Goal: Communication & Community: Answer question/provide support

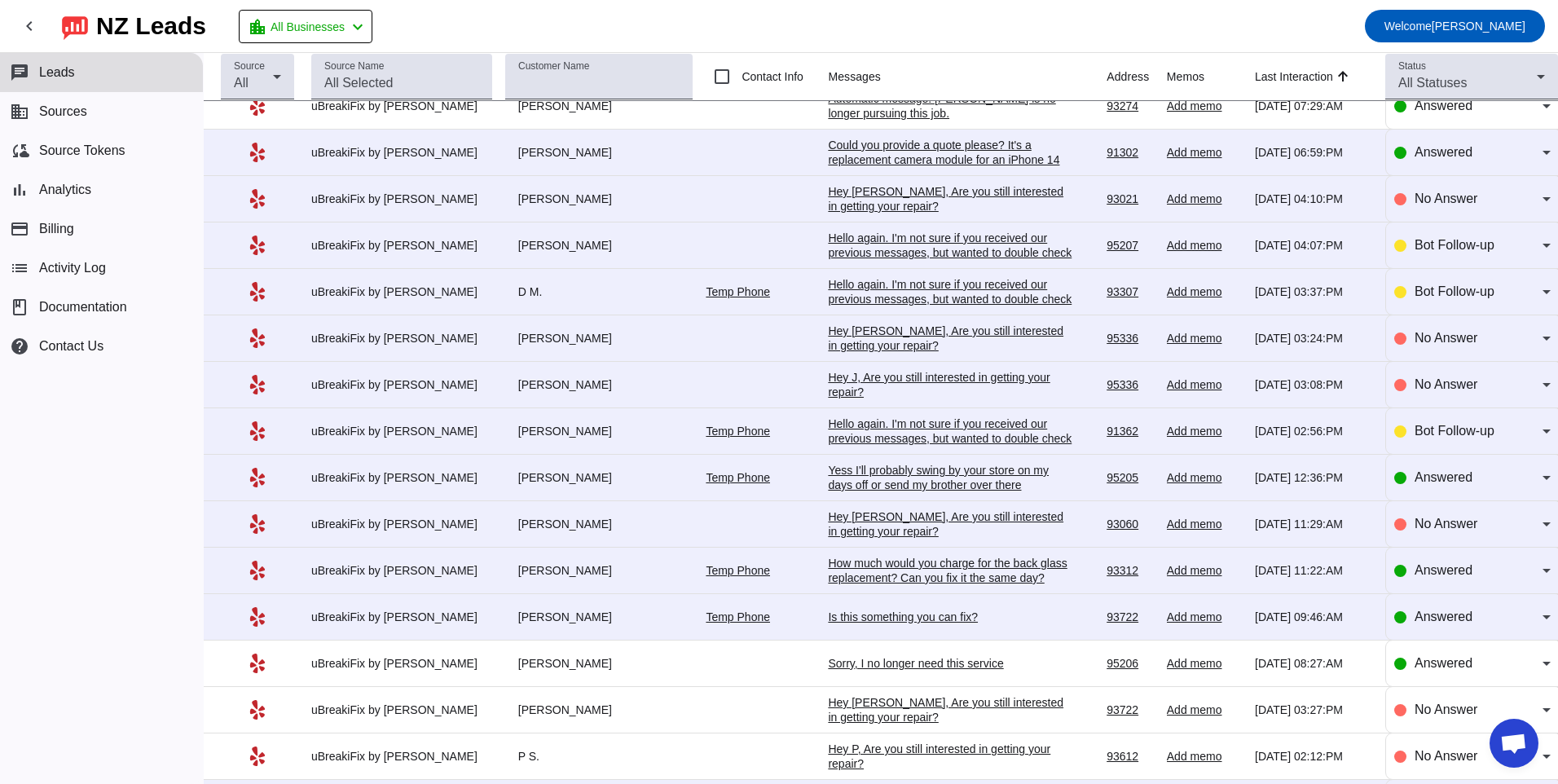
scroll to position [804, 0]
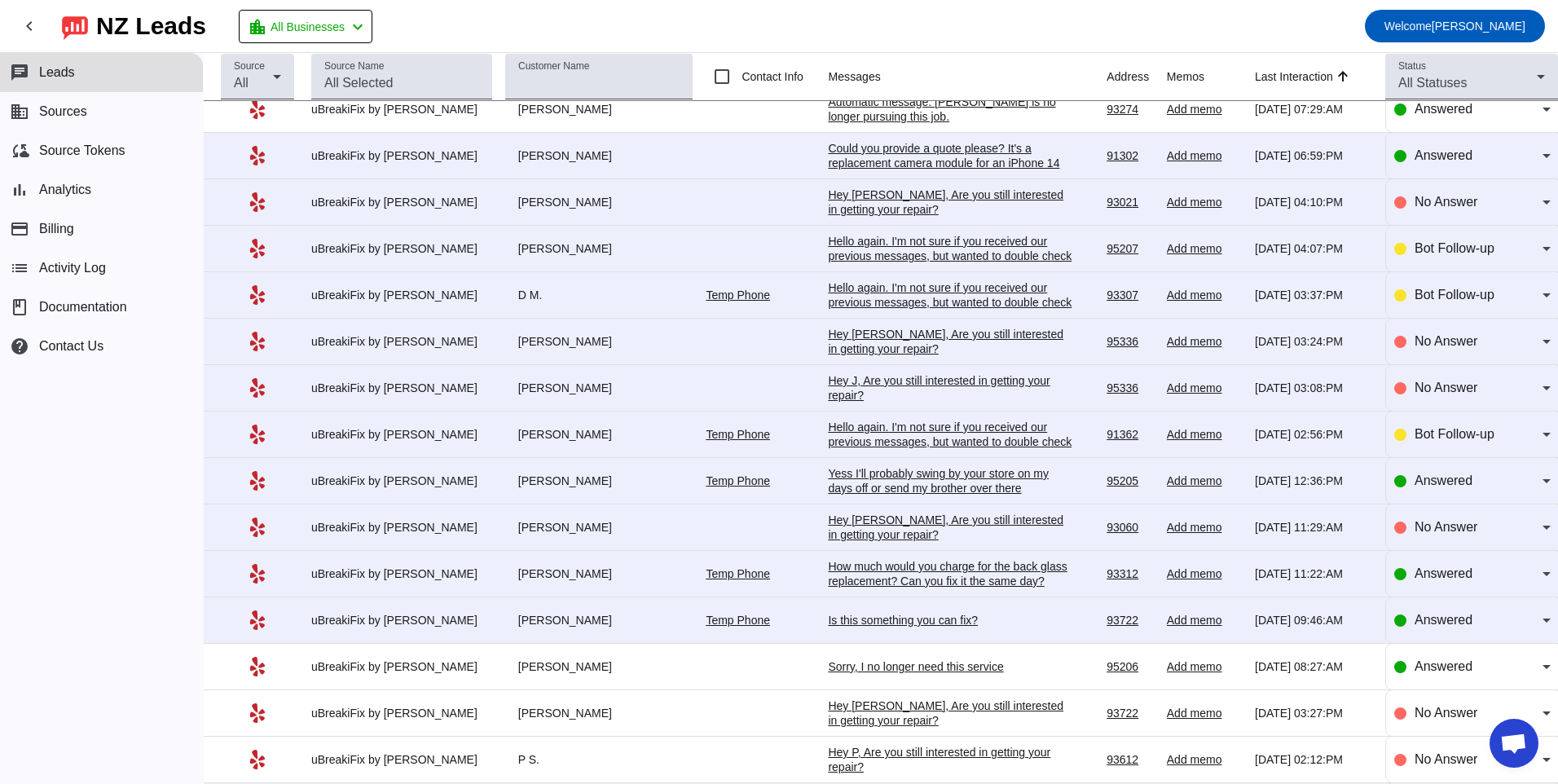
click at [869, 632] on td "Is this something you can fix? [DATE] 09:46:AM" at bounding box center [967, 619] width 279 height 46
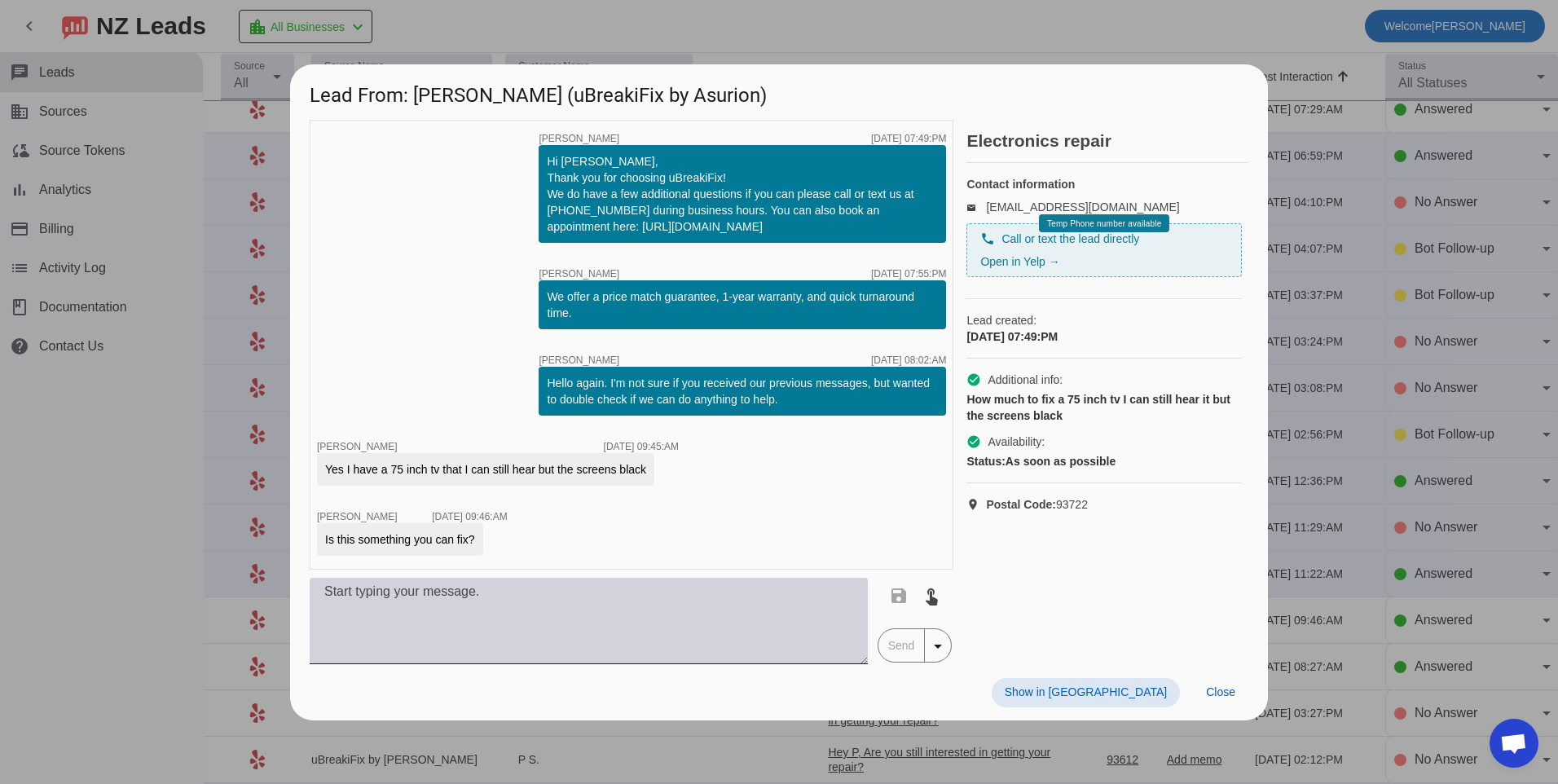
click at [618, 626] on textarea at bounding box center [588, 621] width 558 height 87
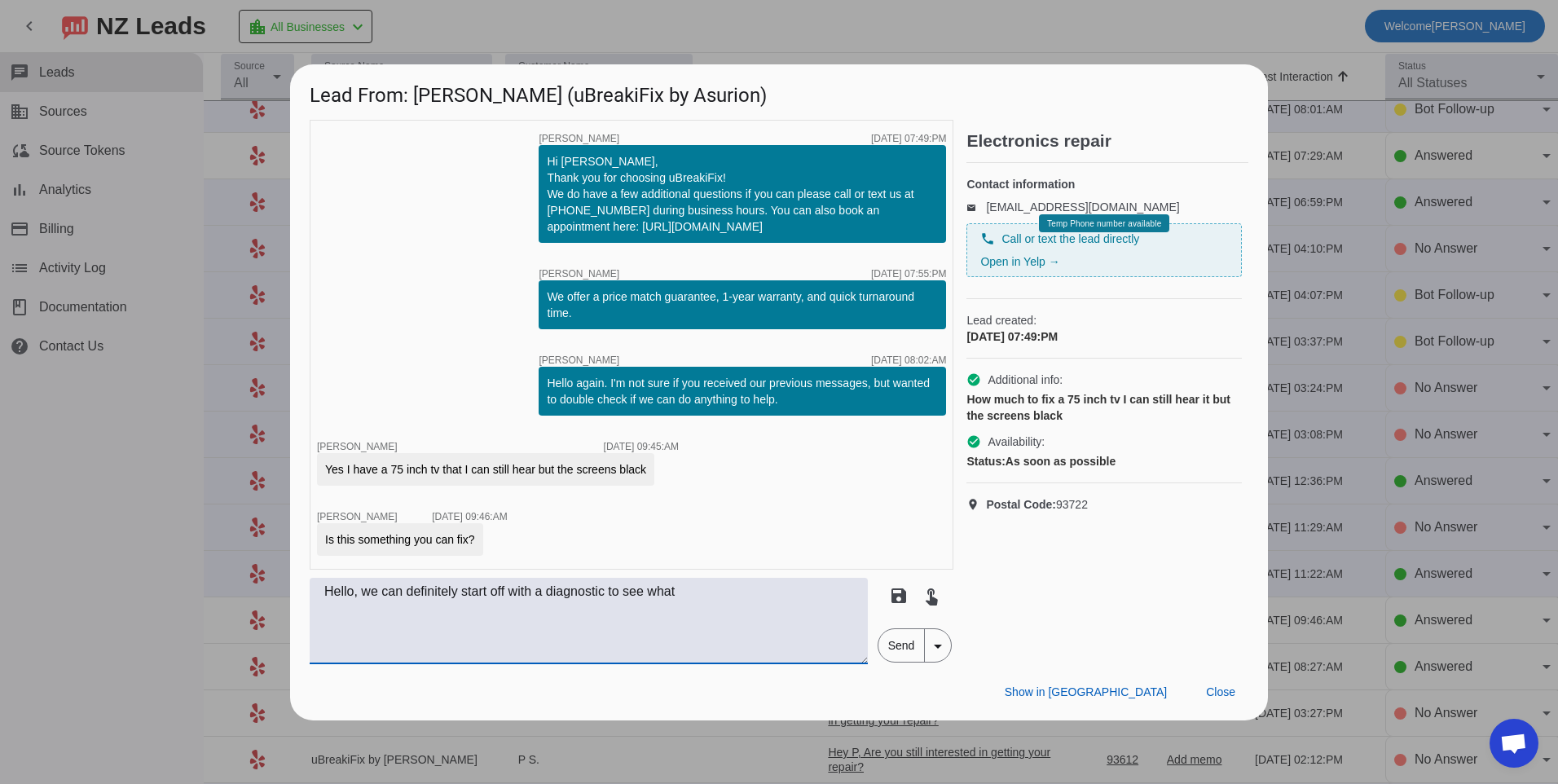
scroll to position [0, 0]
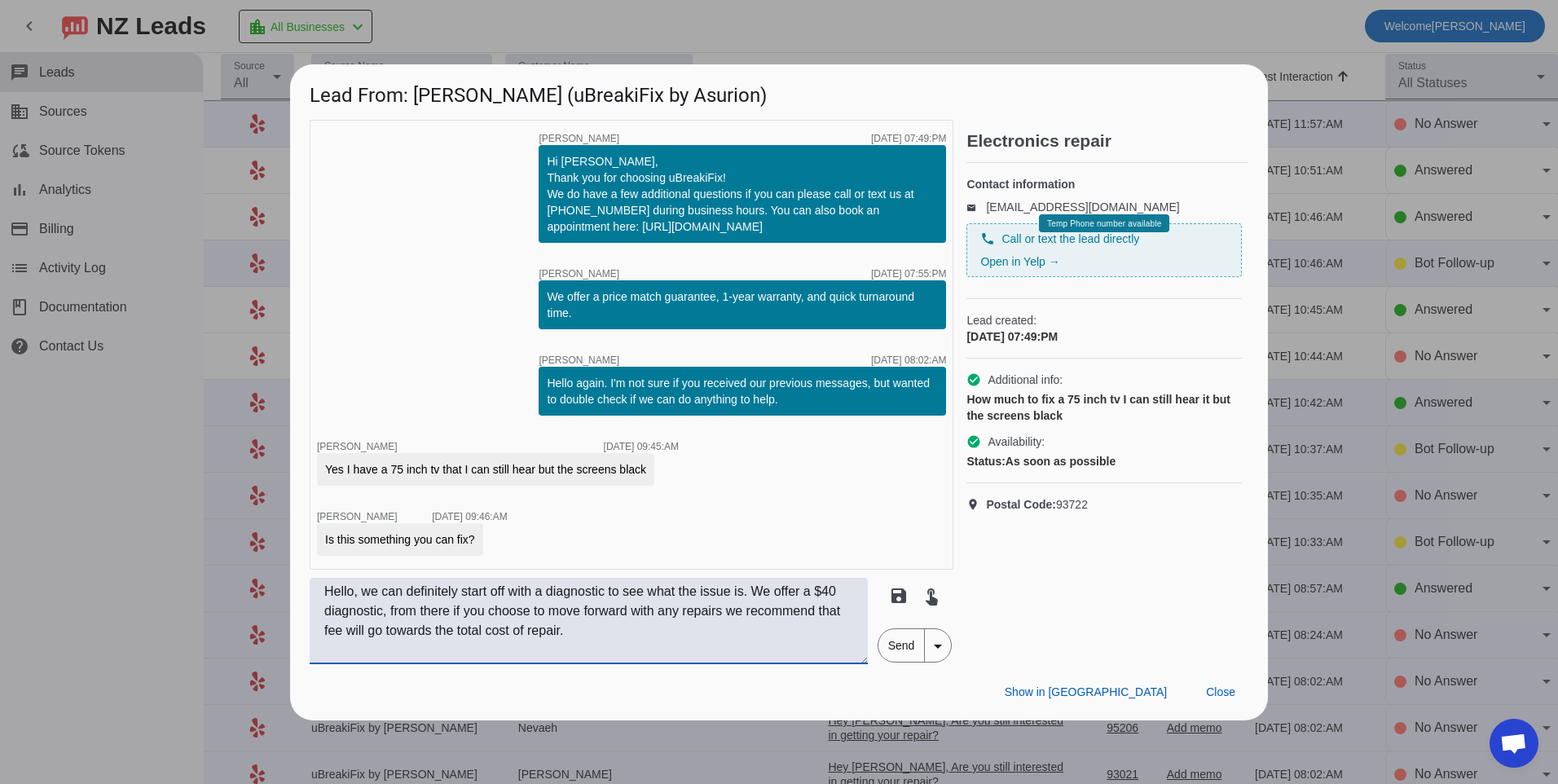
type textarea "Hello, we can definitely start off with a diagnostic to see what the issue is. …"
click at [905, 650] on span "Send" at bounding box center [901, 645] width 46 height 33
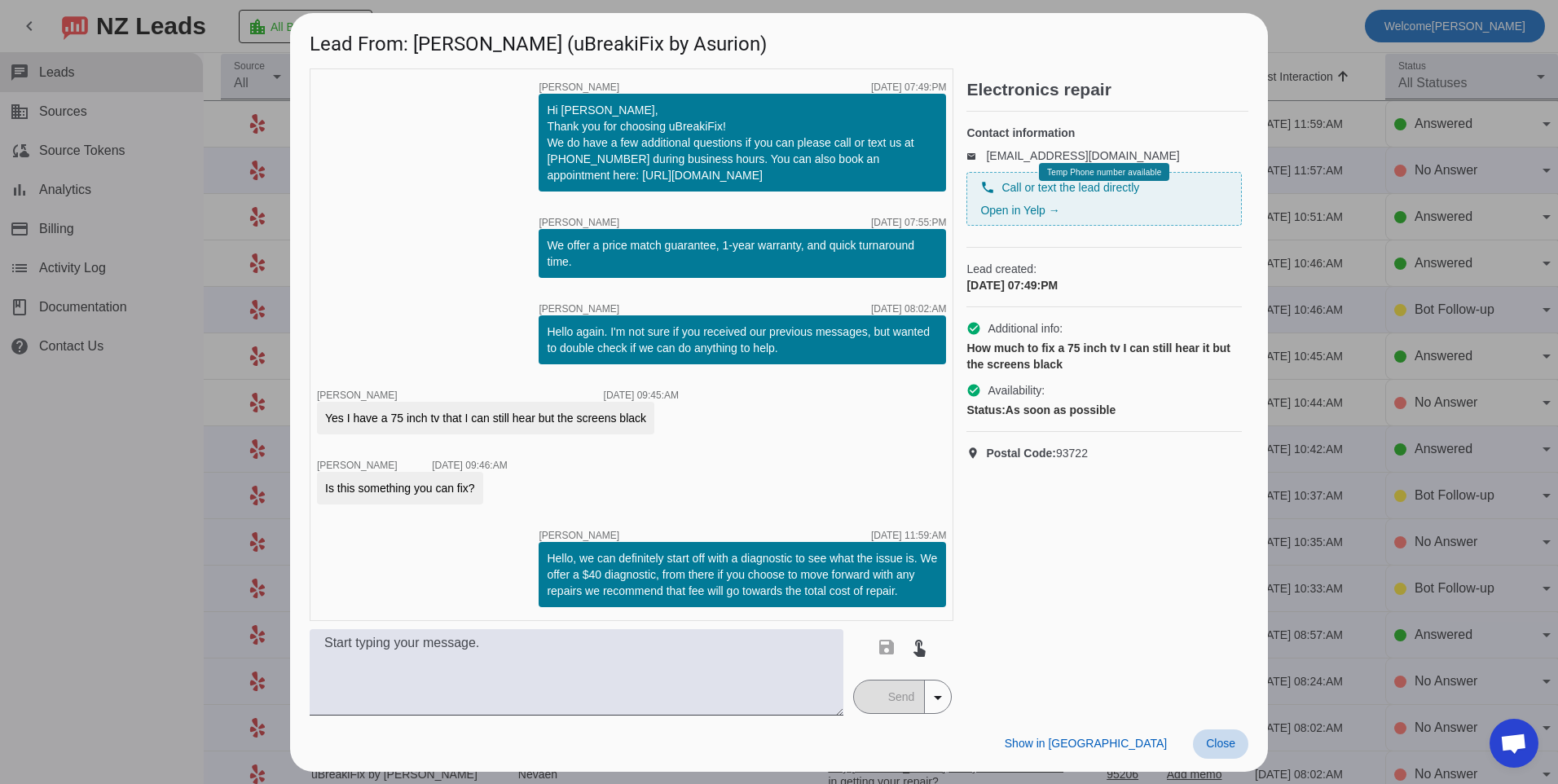
click at [1214, 751] on span at bounding box center [1220, 744] width 56 height 29
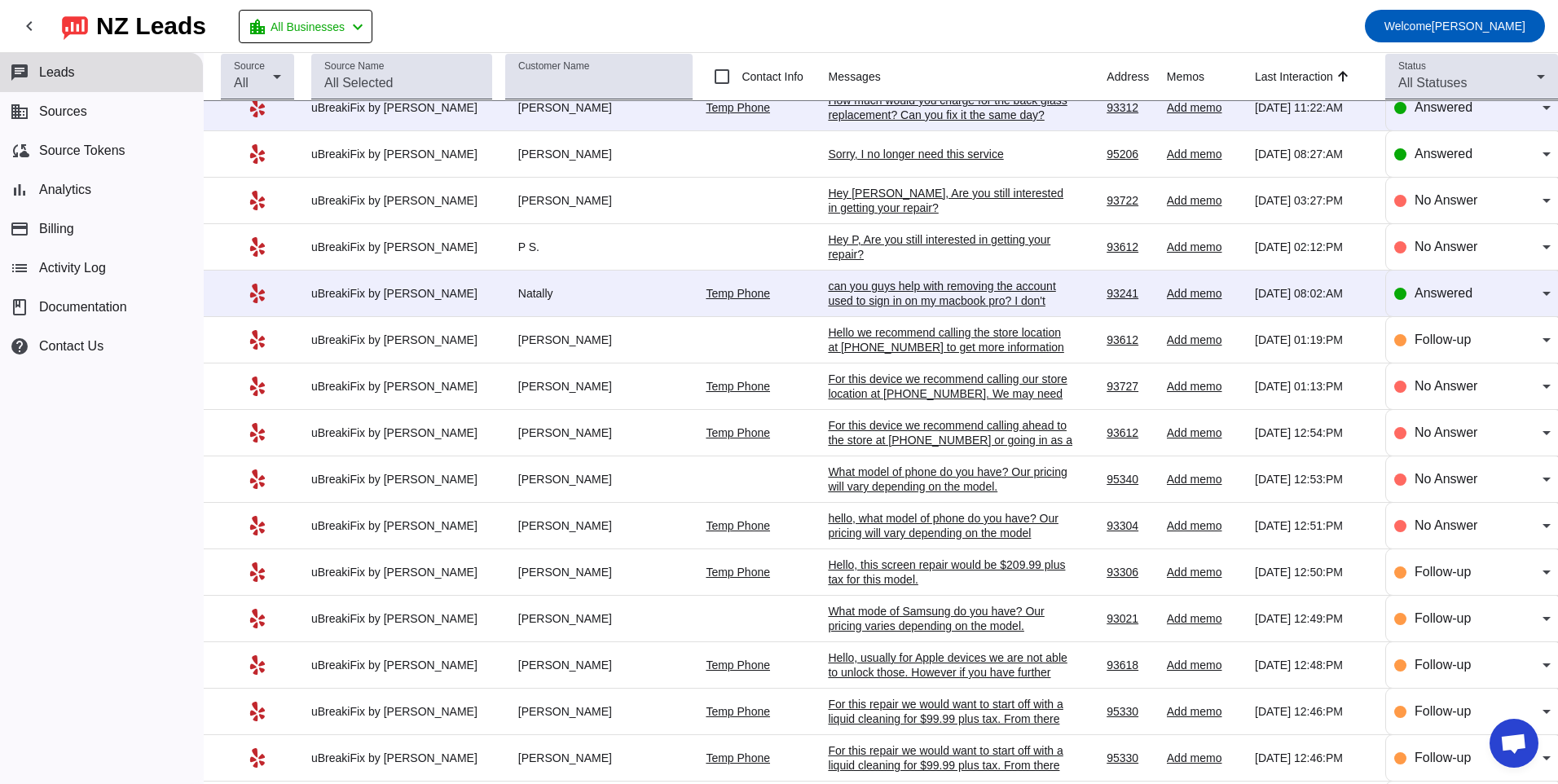
scroll to position [1293, 0]
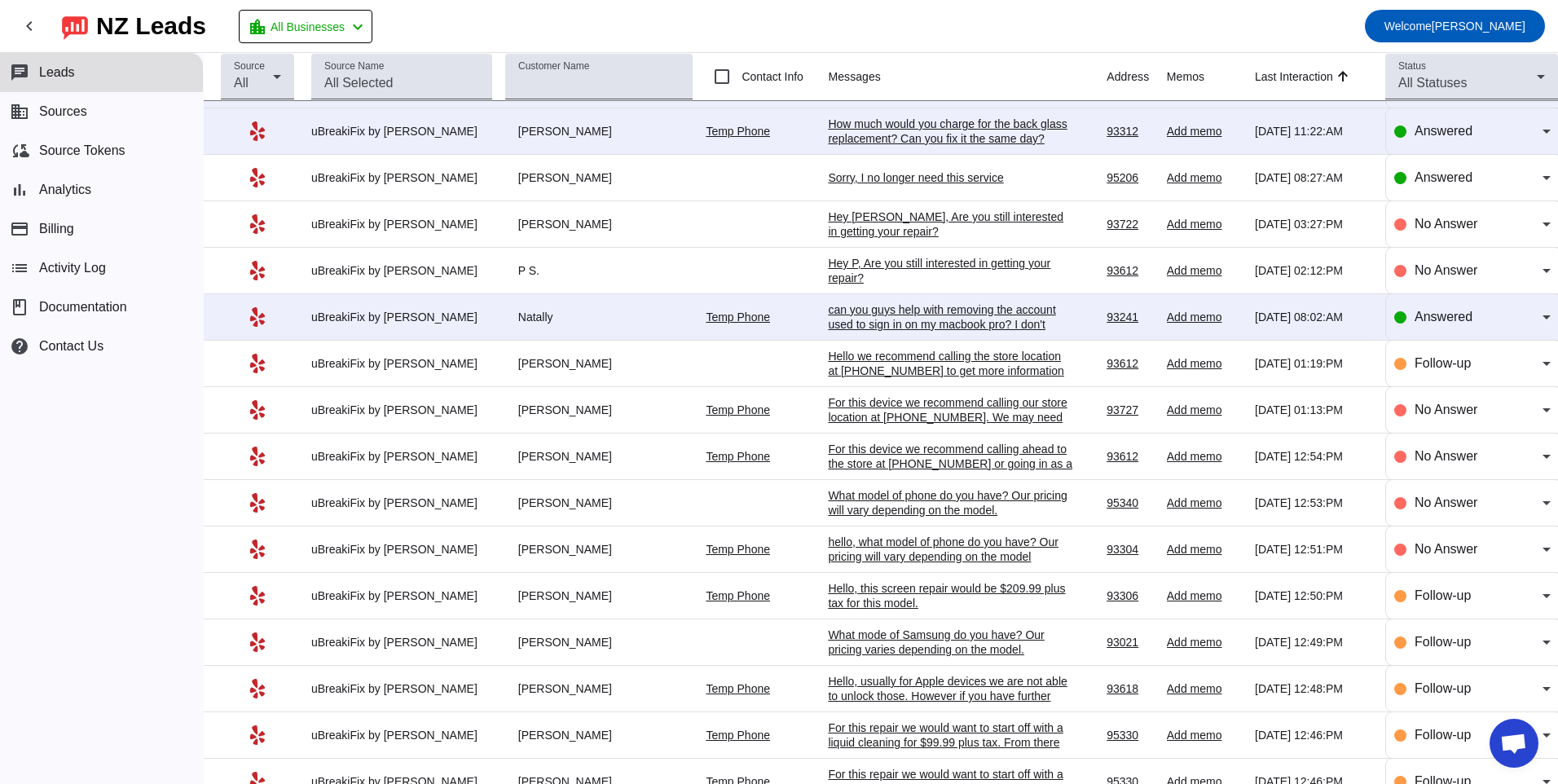
click at [944, 322] on div "can you guys help with removing the account used to sign in on my macbook pro? …" at bounding box center [950, 324] width 245 height 44
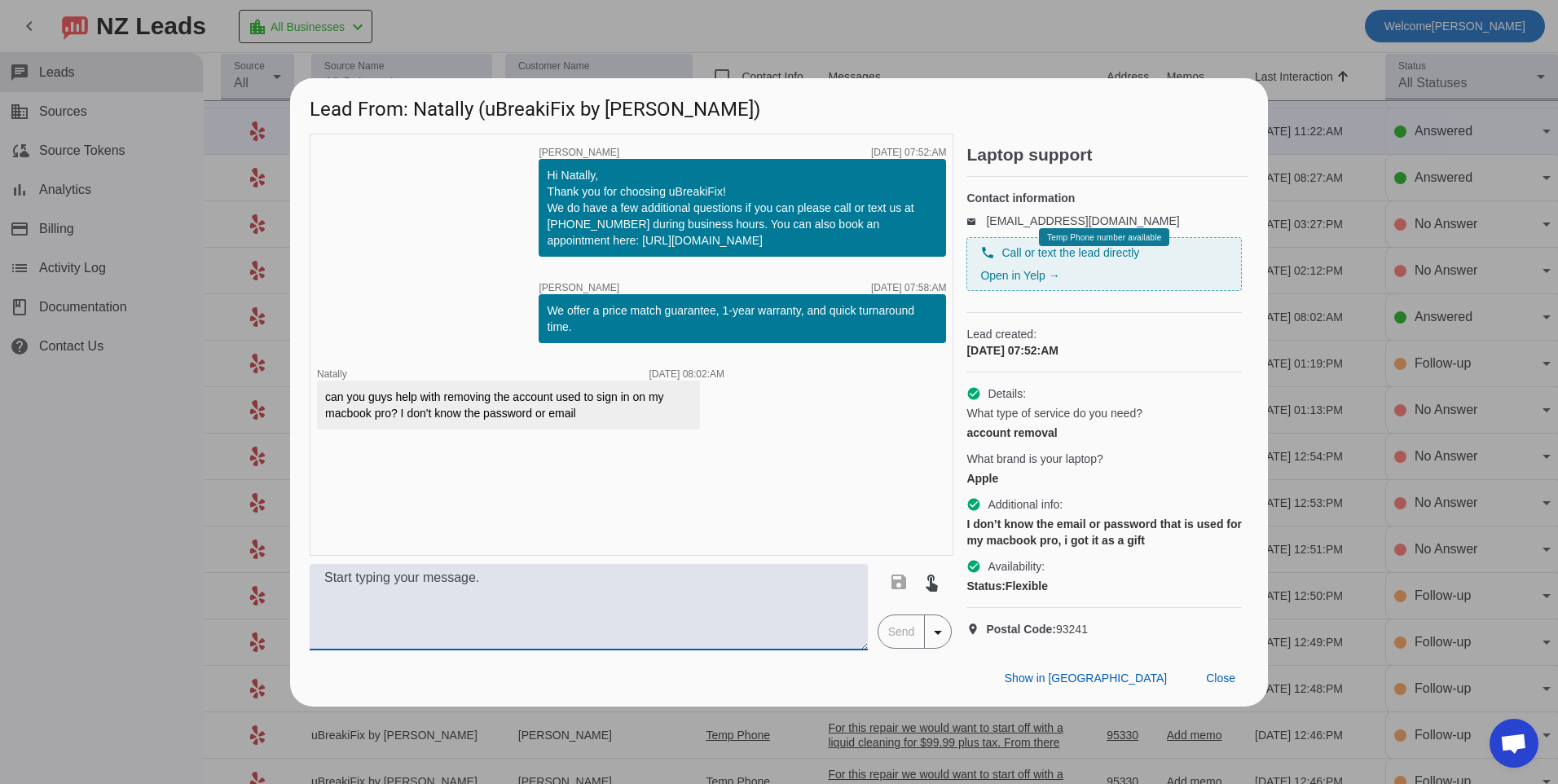
click at [439, 606] on textarea at bounding box center [588, 607] width 558 height 87
click at [783, 592] on textarea "Hello, for this device we recommend either coming in as a walk in" at bounding box center [588, 607] width 558 height 87
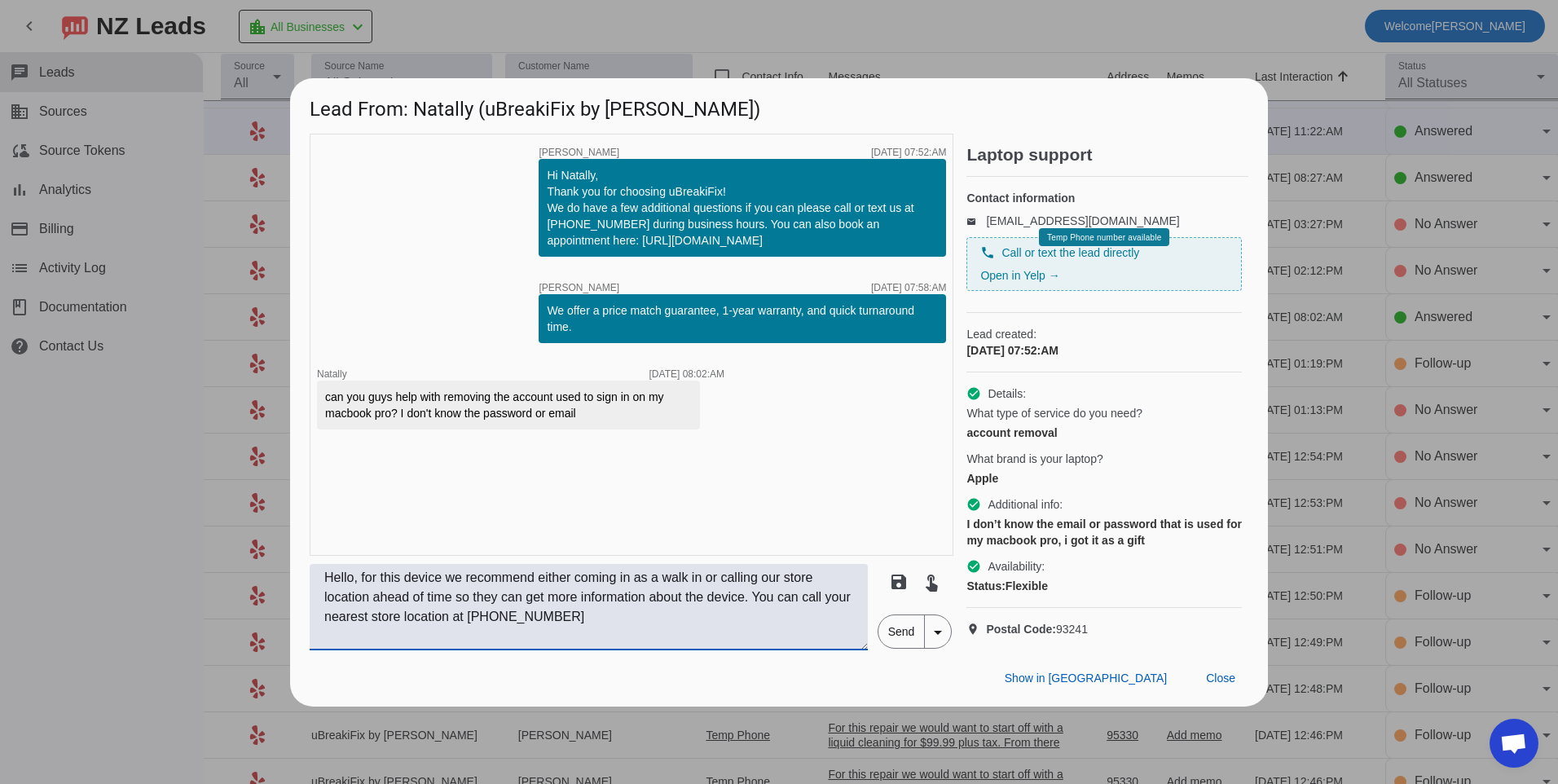
type textarea "Hello, for this device we recommend either coming in as a walk in or calling ou…"
click at [895, 648] on span "Send" at bounding box center [901, 631] width 46 height 33
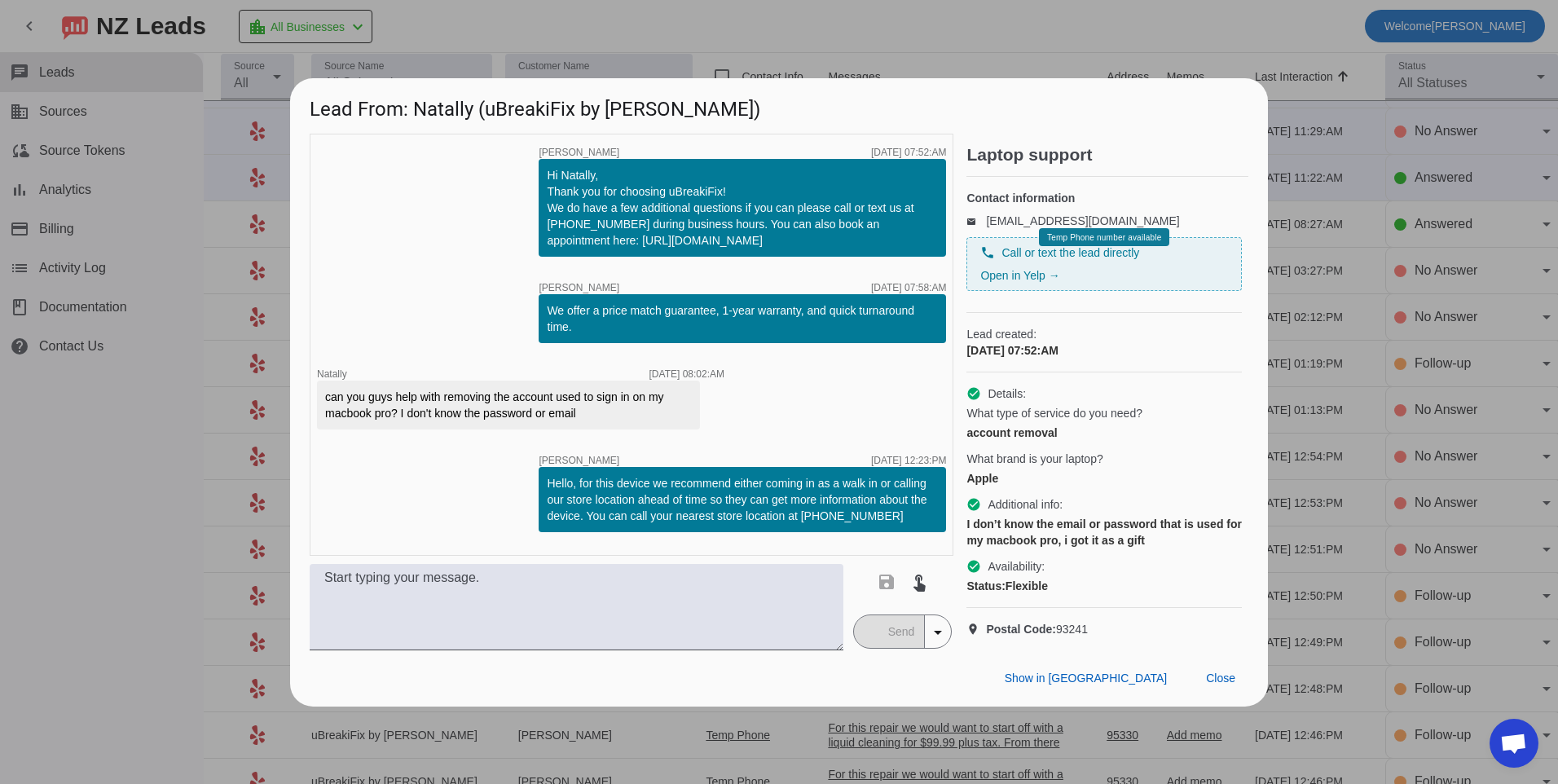
scroll to position [0, 0]
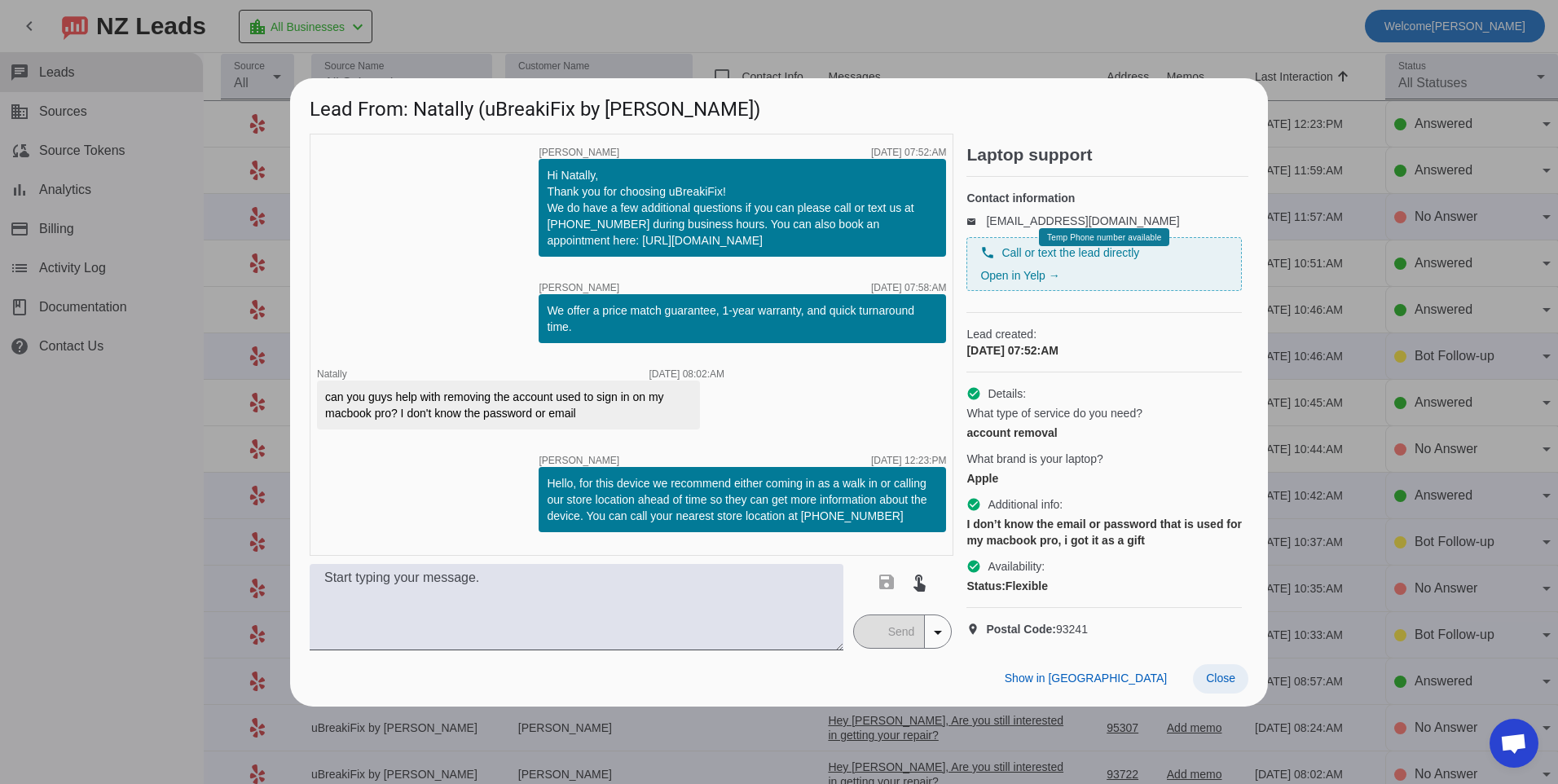
click at [1227, 684] on span "Close" at bounding box center [1220, 678] width 29 height 13
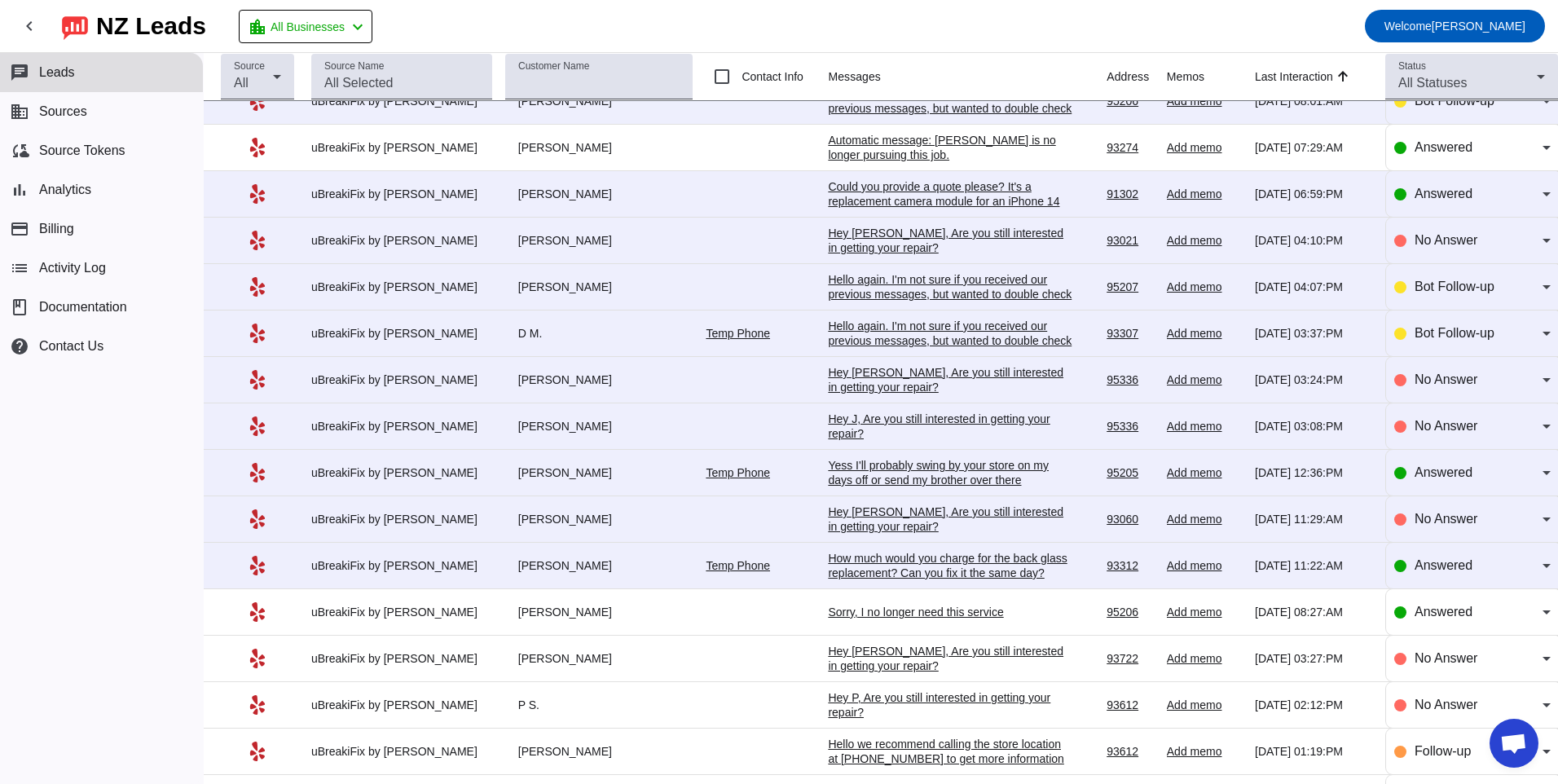
scroll to position [896, 0]
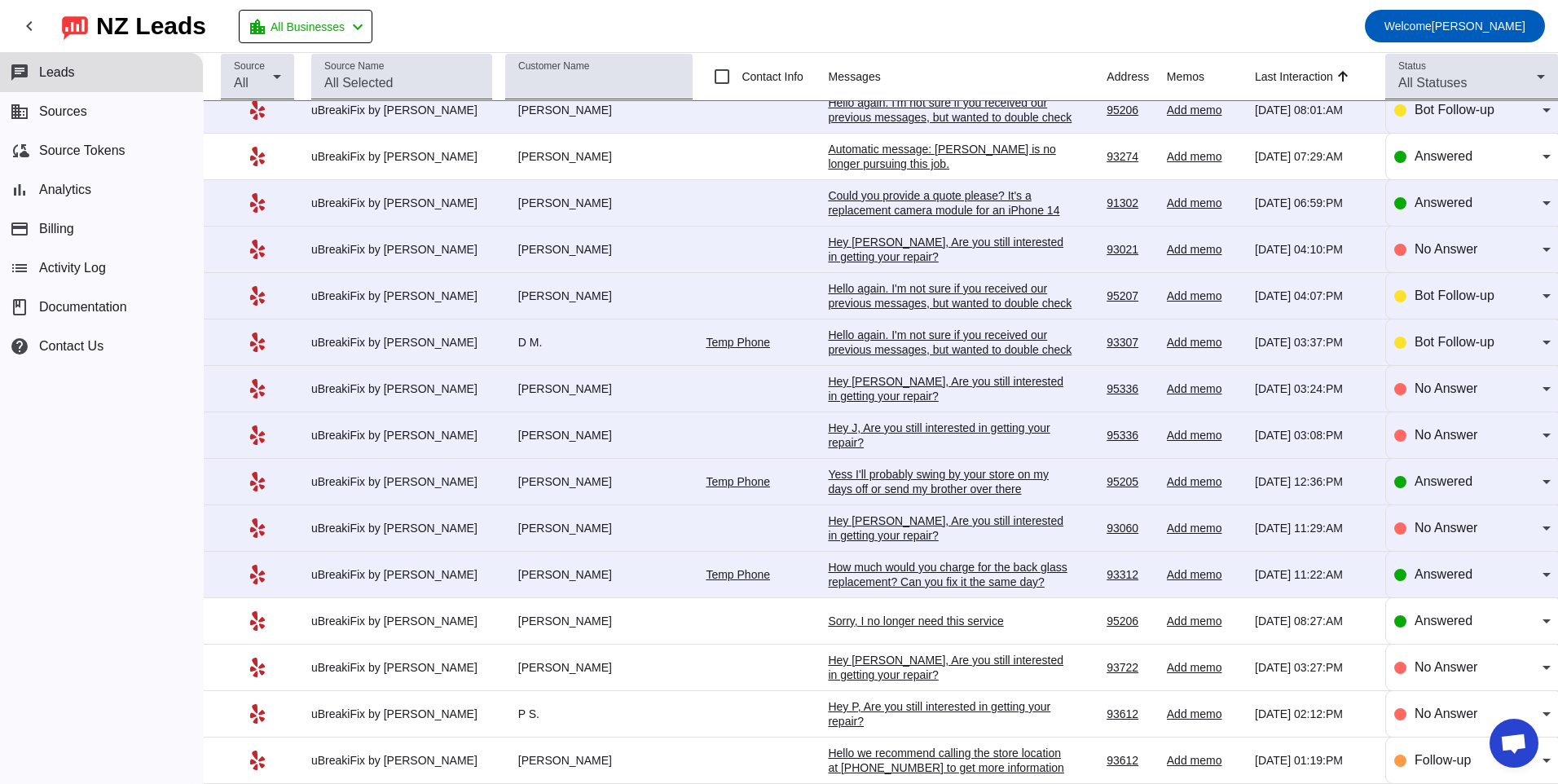
click at [913, 566] on div "How much would you charge for the back glass replacement? Can you fix it the sa…" at bounding box center [950, 574] width 245 height 29
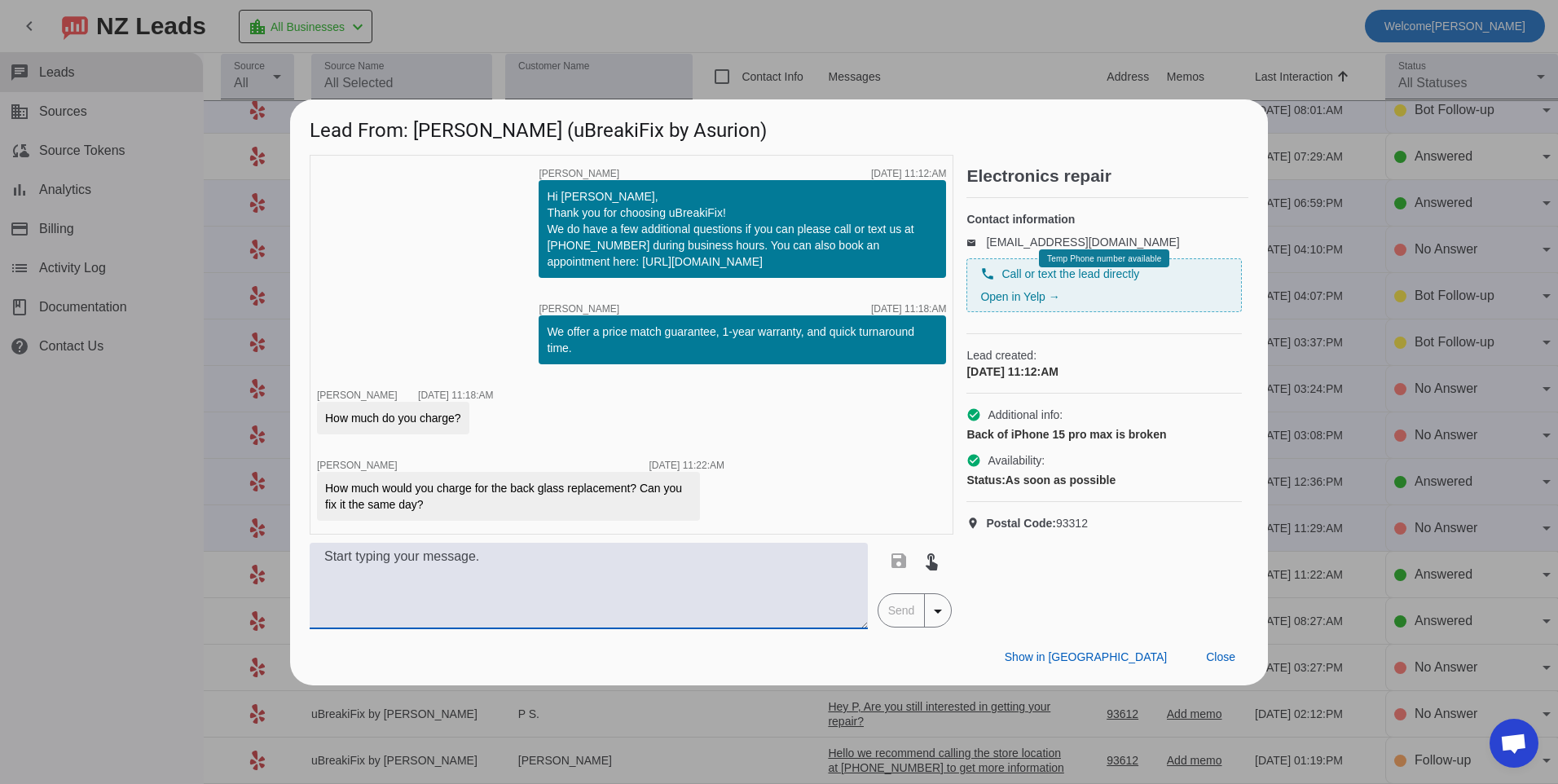
click at [550, 583] on textarea at bounding box center [588, 585] width 558 height 87
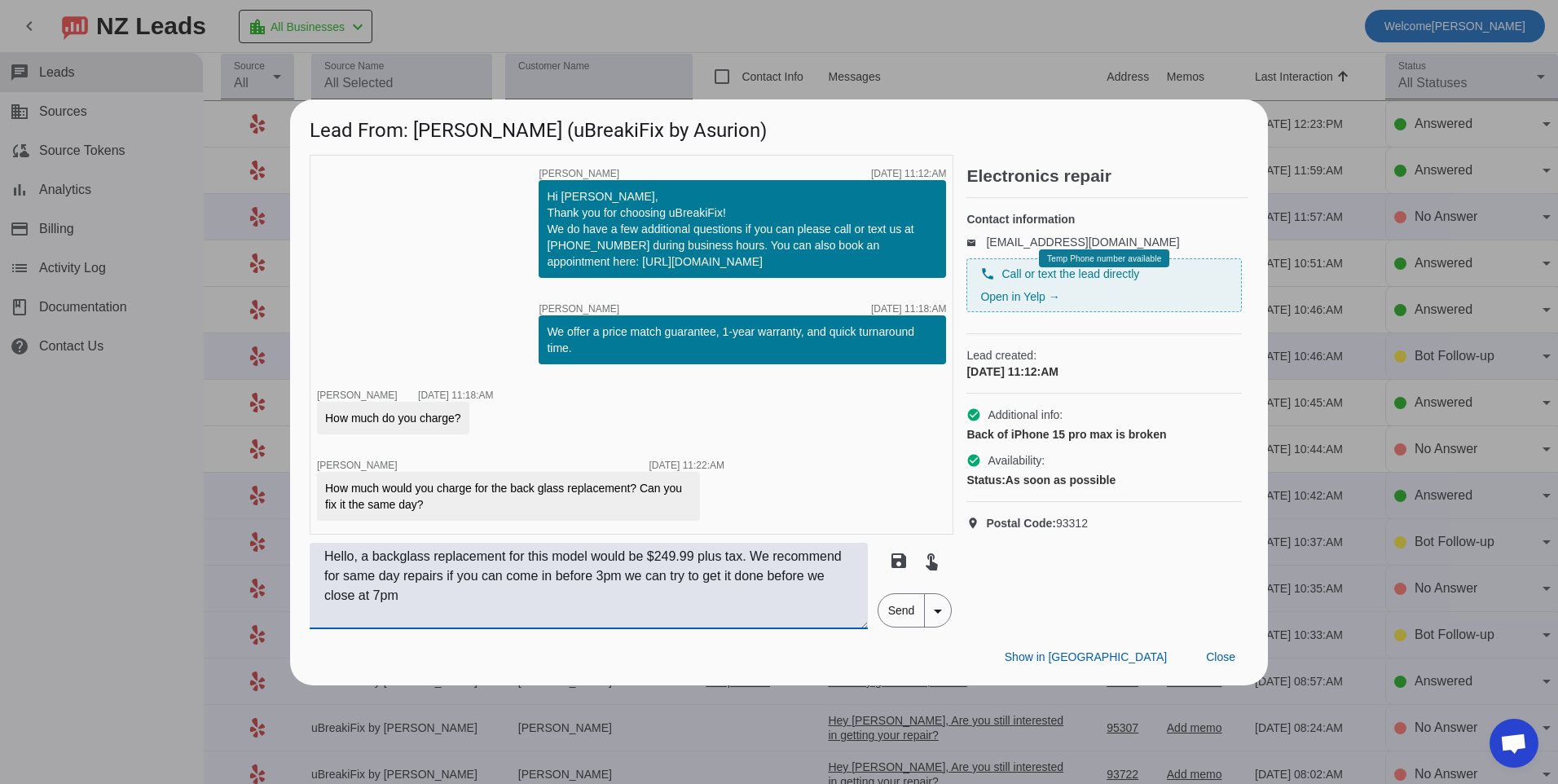
type textarea "Hello, a backglass replacement for this model would be $249.99 plus tax. We rec…"
click at [891, 618] on span "Send" at bounding box center [901, 610] width 46 height 33
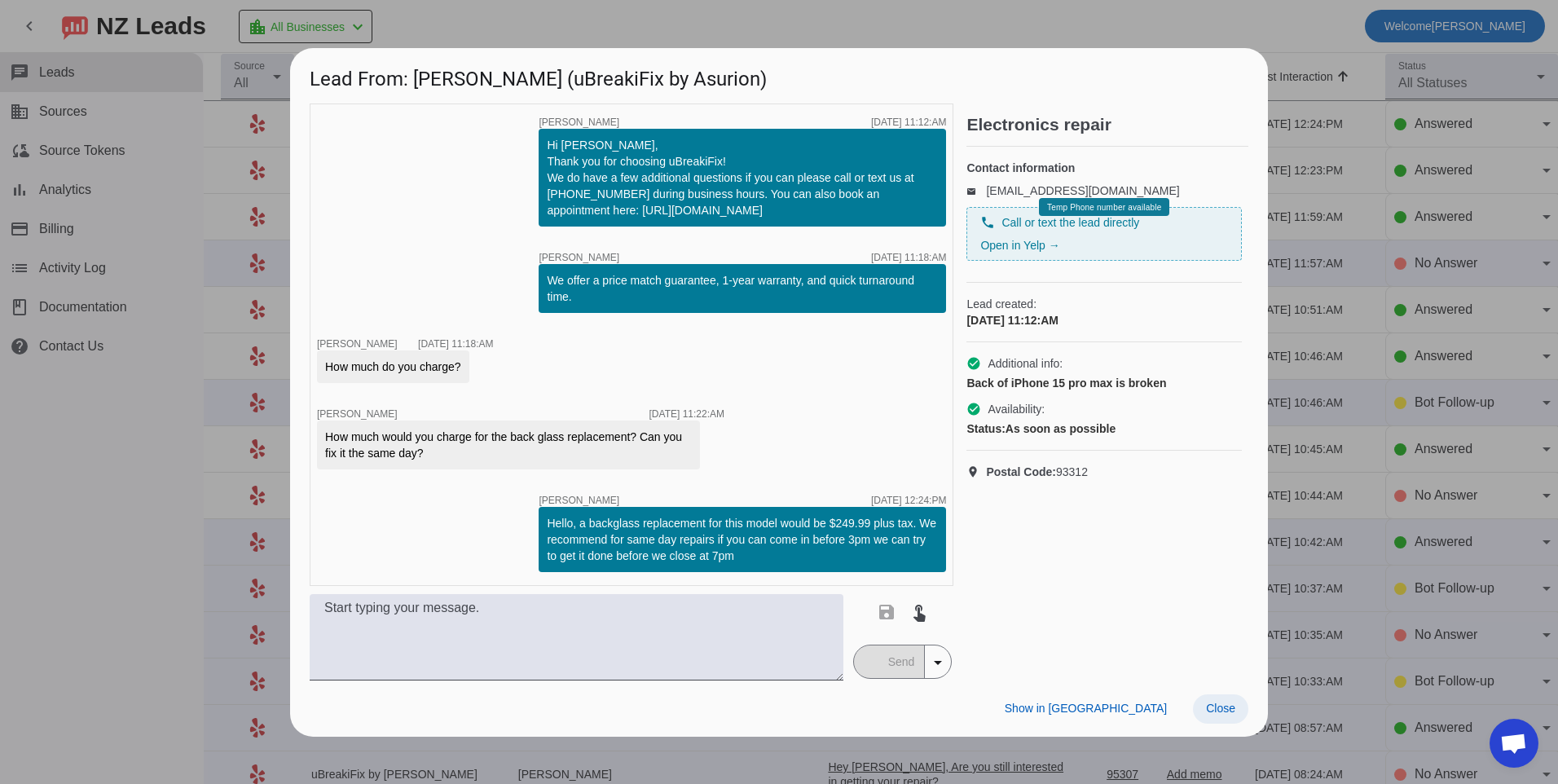
click at [1219, 695] on span at bounding box center [1220, 708] width 56 height 29
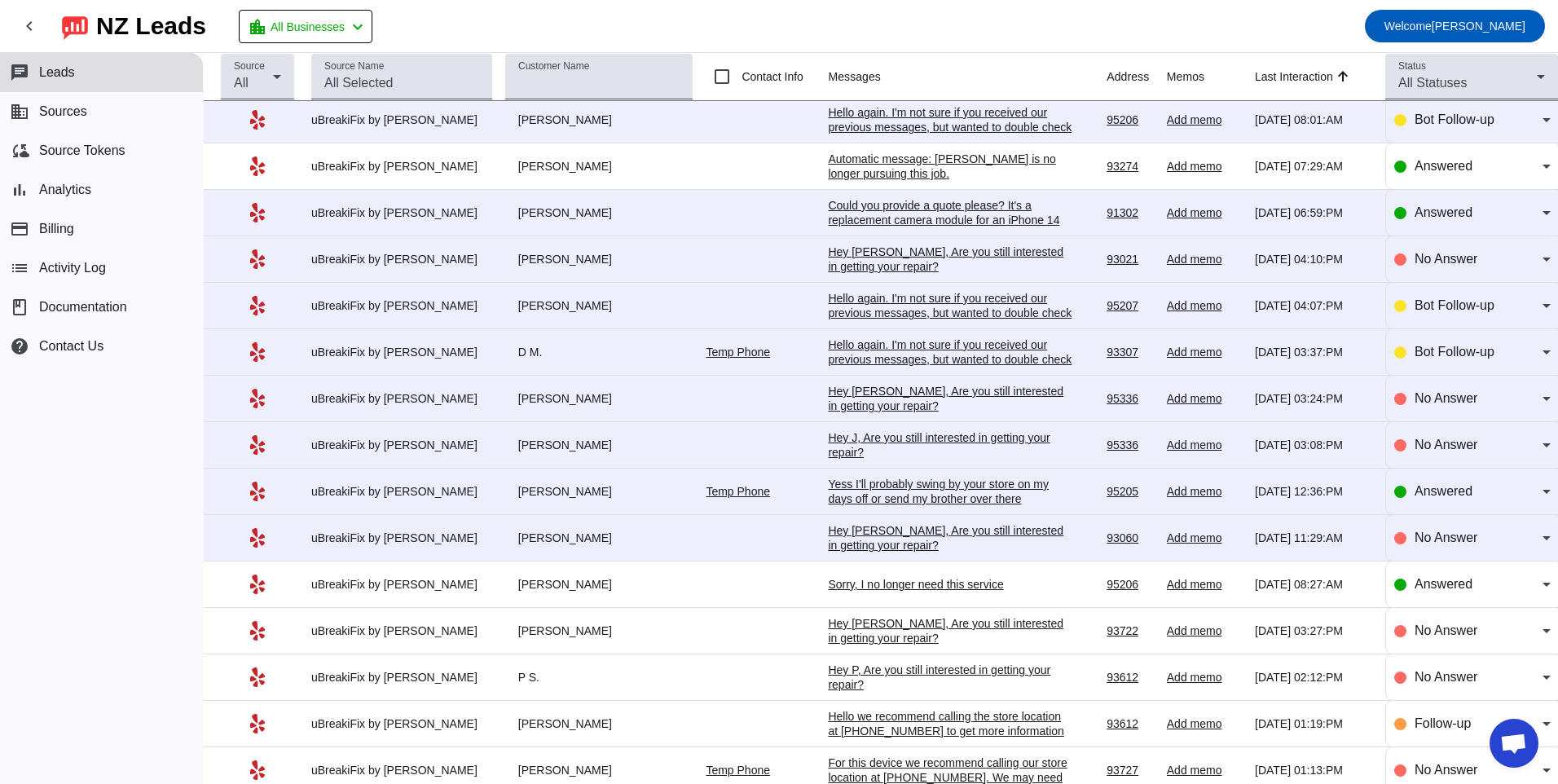
scroll to position [967, 0]
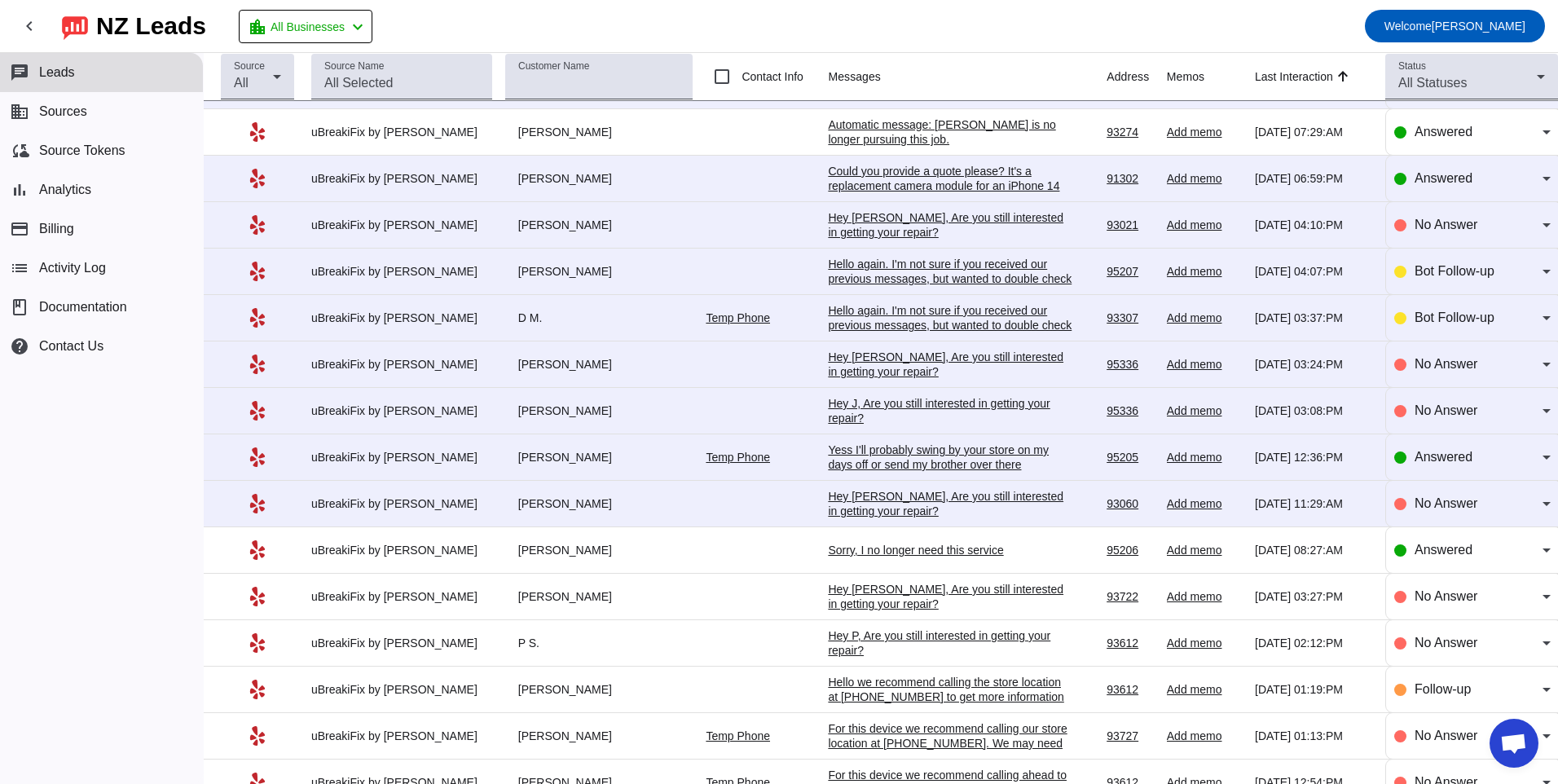
click at [951, 500] on div "Hey [PERSON_NAME], Are you still interested in getting your repair?​" at bounding box center [950, 503] width 245 height 29
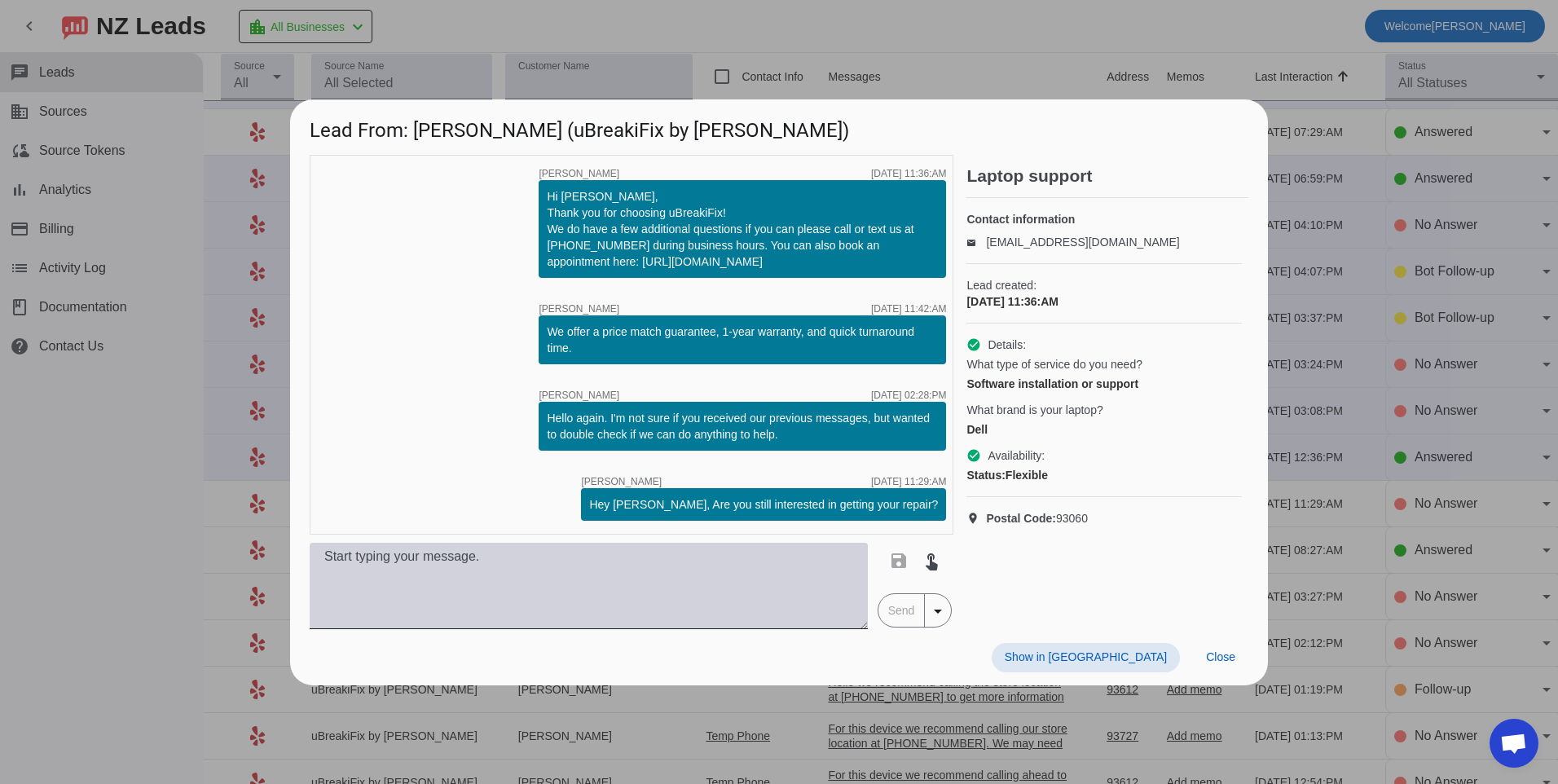
click at [636, 584] on textarea at bounding box center [588, 585] width 558 height 87
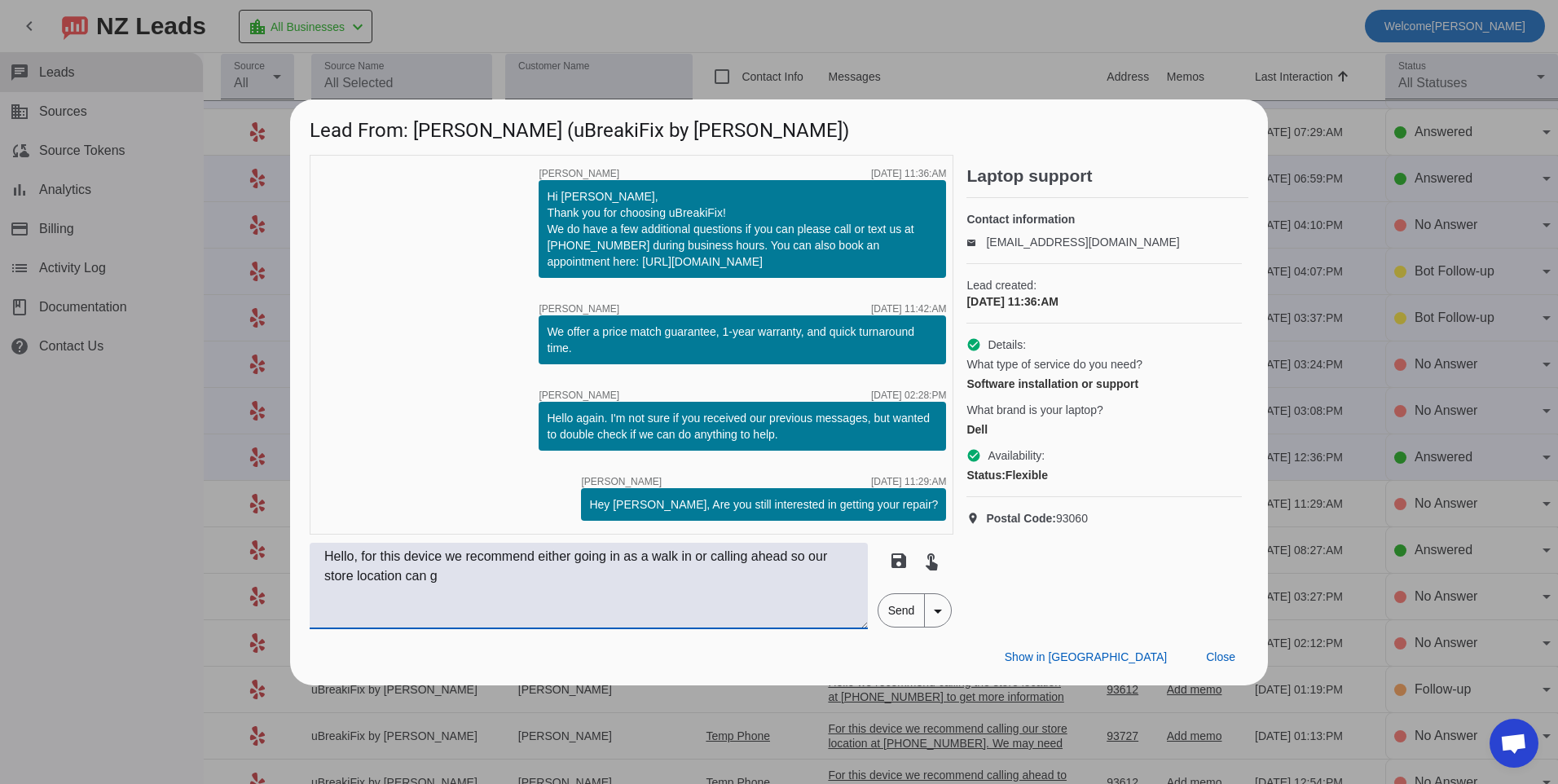
scroll to position [0, 0]
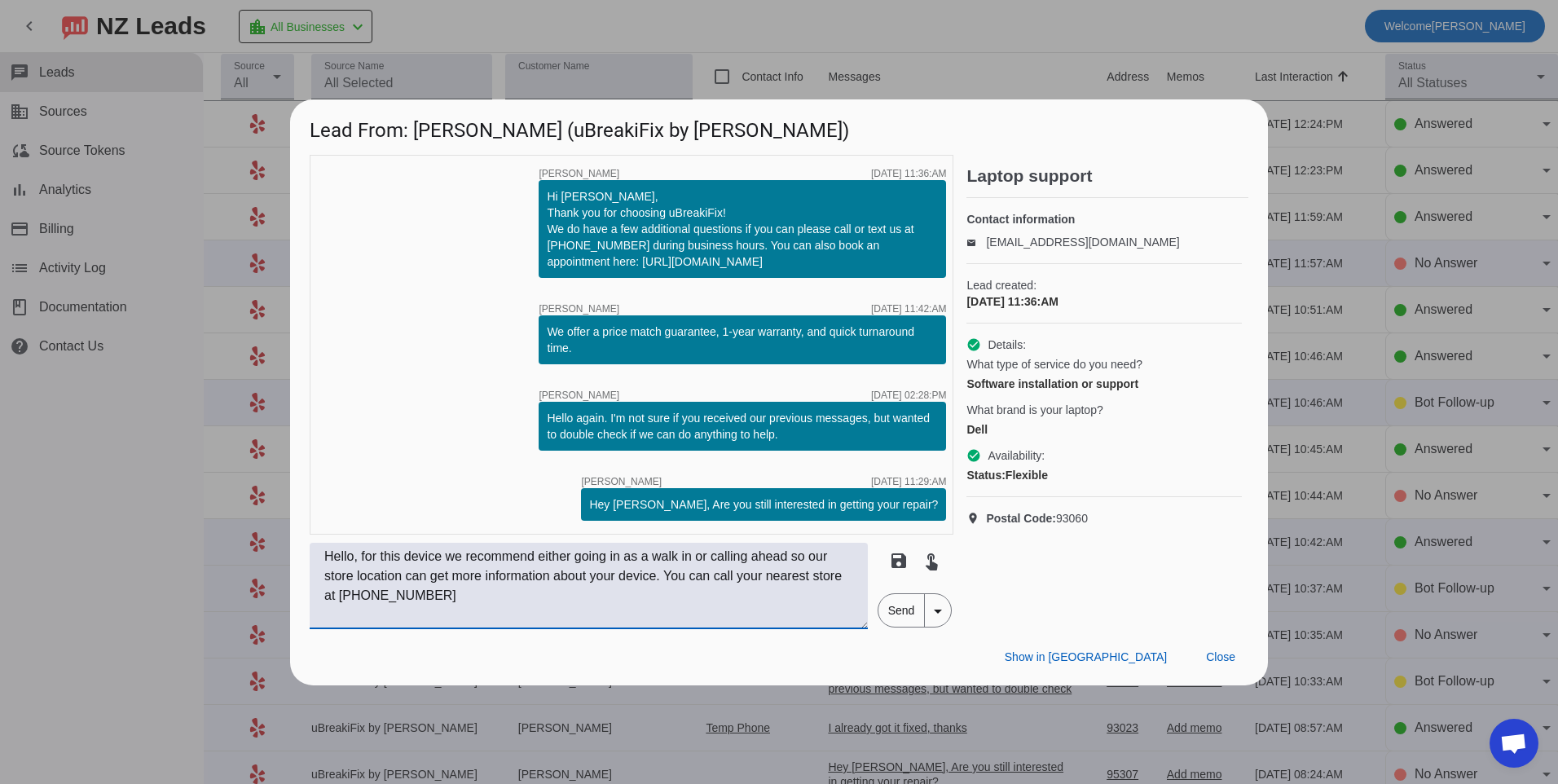
type textarea "Hello, for this device we recommend either going in as a walk in or calling ahe…"
click at [908, 612] on span "Send" at bounding box center [901, 610] width 46 height 33
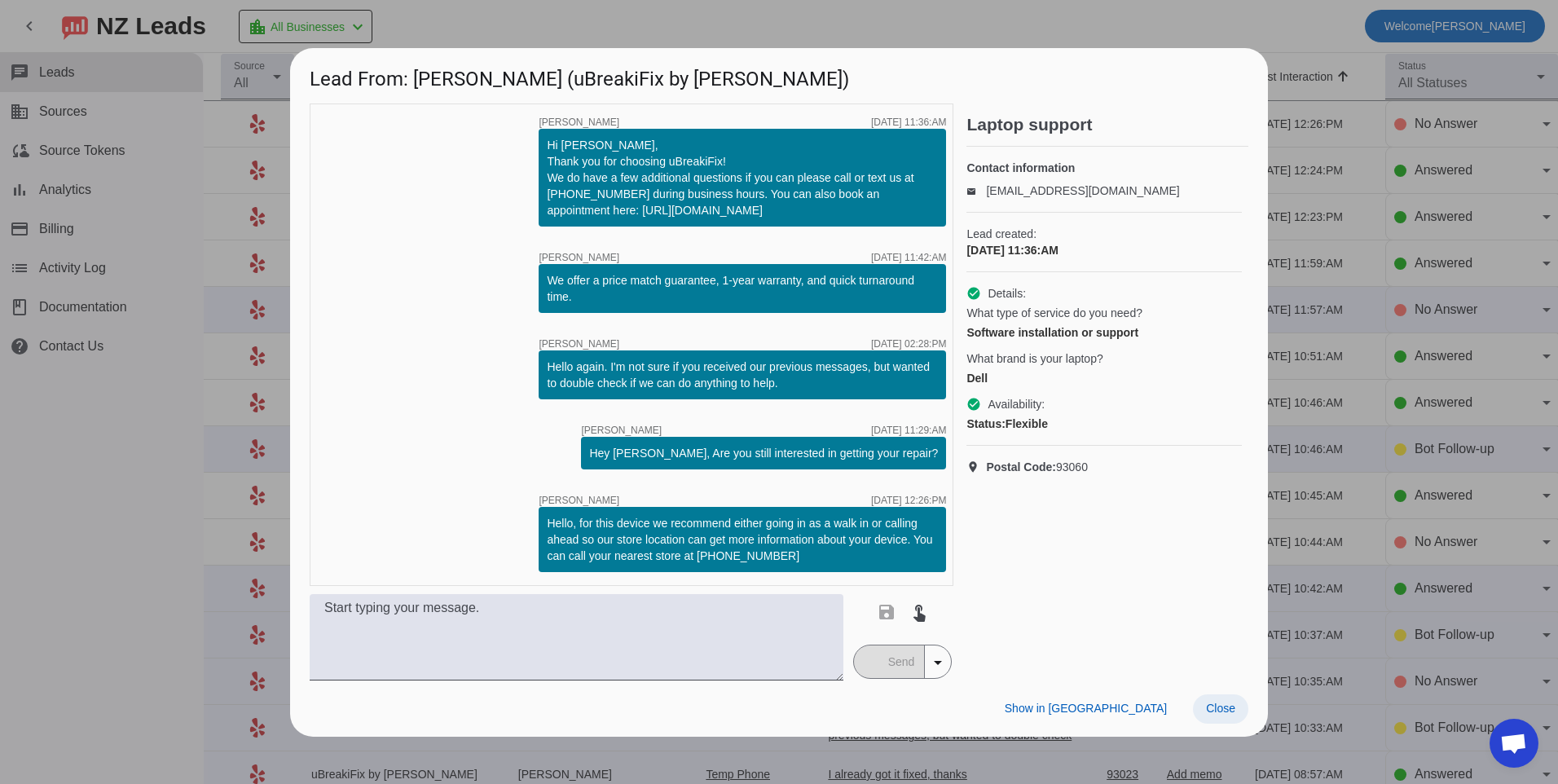
click at [1228, 712] on span "Close" at bounding box center [1220, 708] width 29 height 13
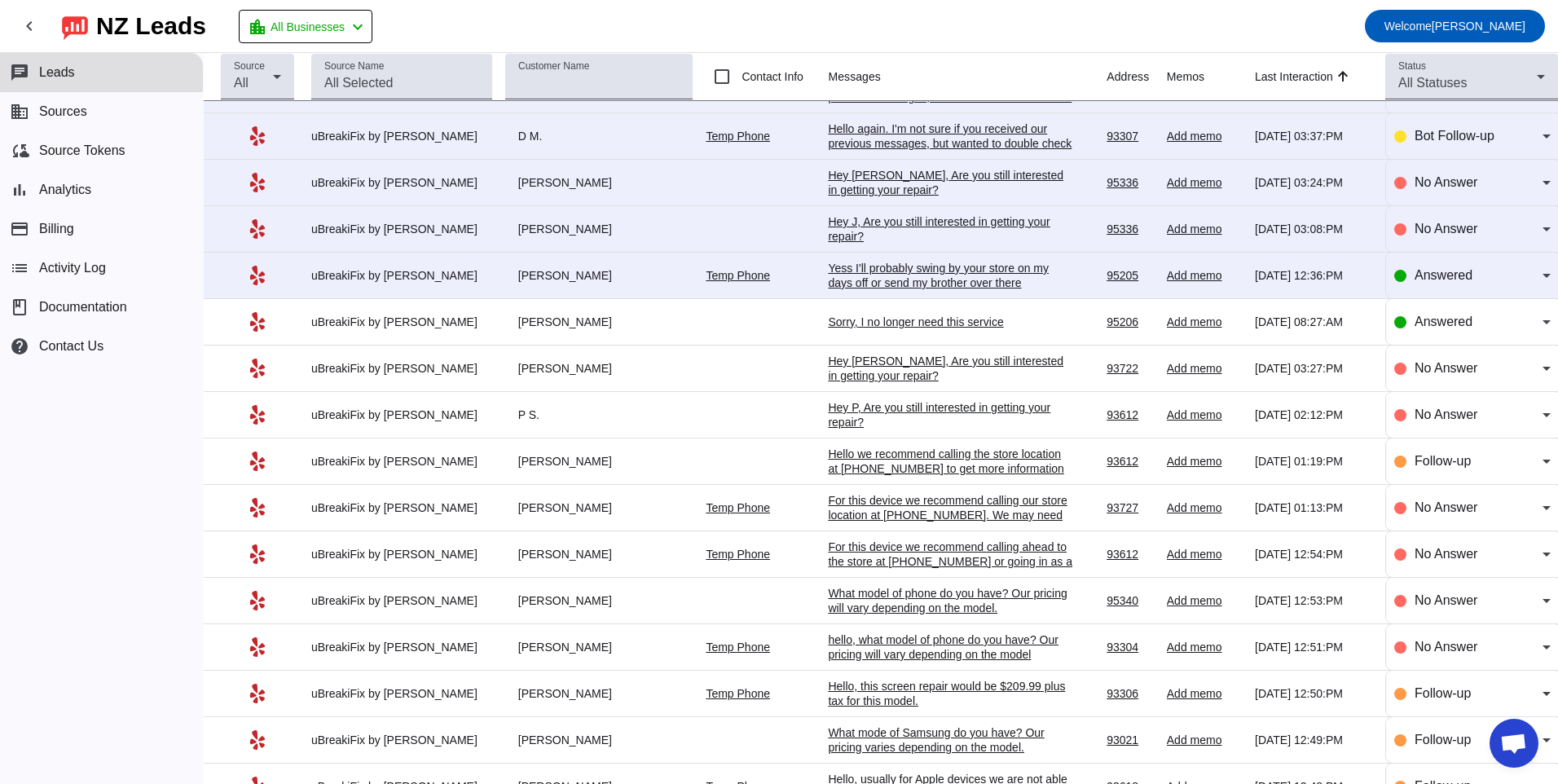
scroll to position [967, 0]
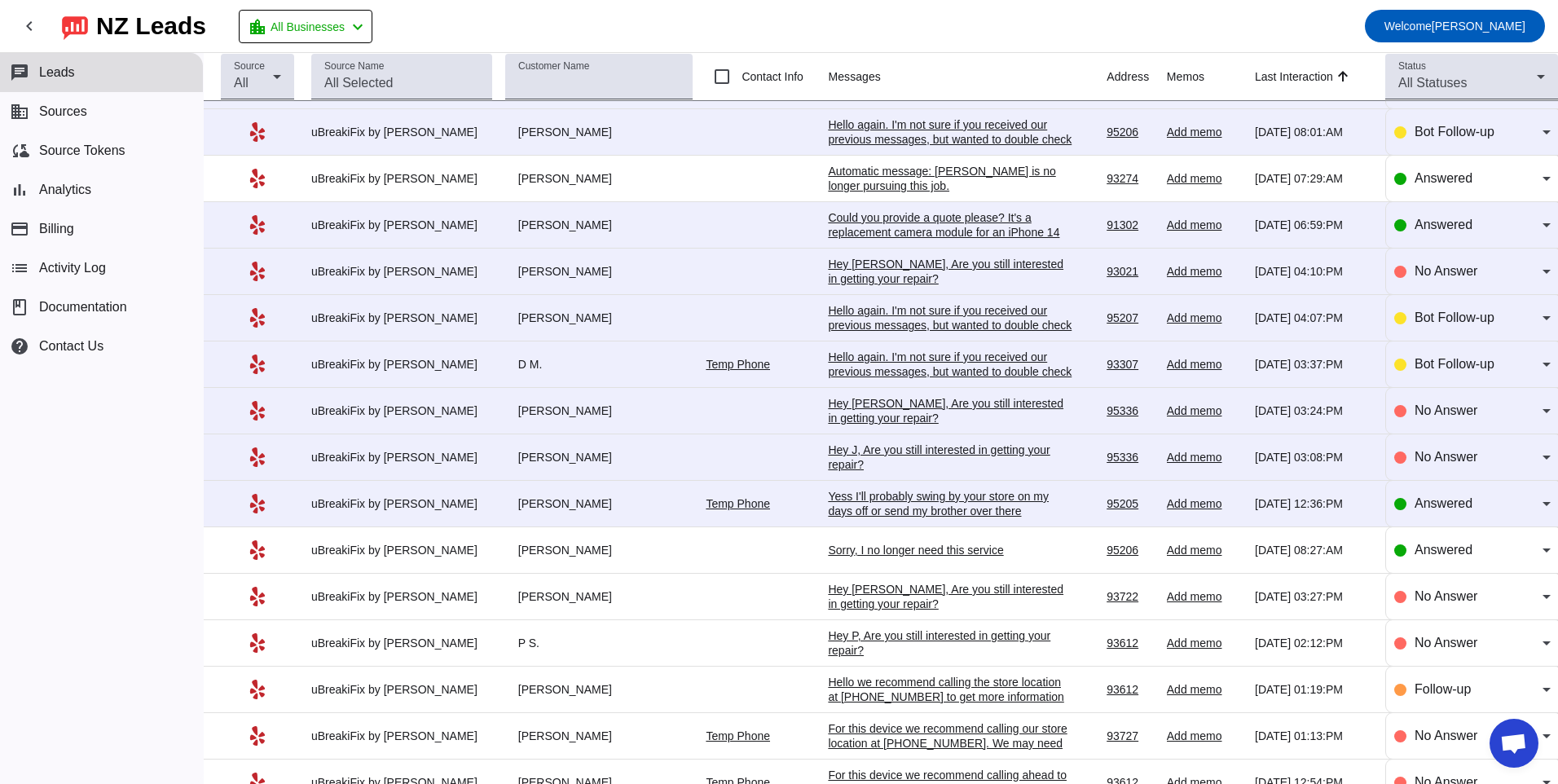
click at [861, 503] on div "Yess I'll probably swing by your store on my days off or send my brother over t…" at bounding box center [950, 503] width 245 height 29
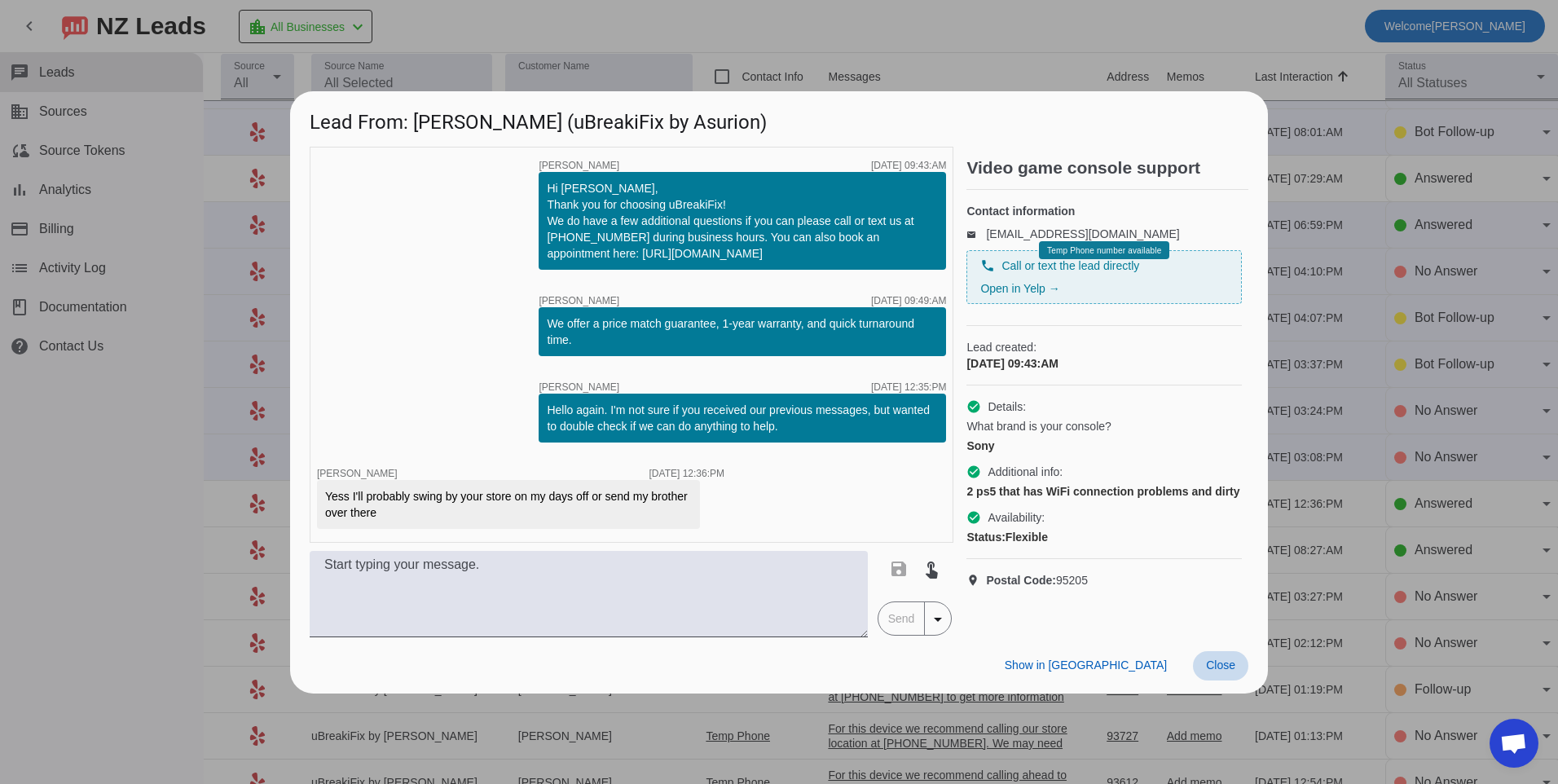
click at [1209, 669] on span "Close" at bounding box center [1220, 664] width 29 height 13
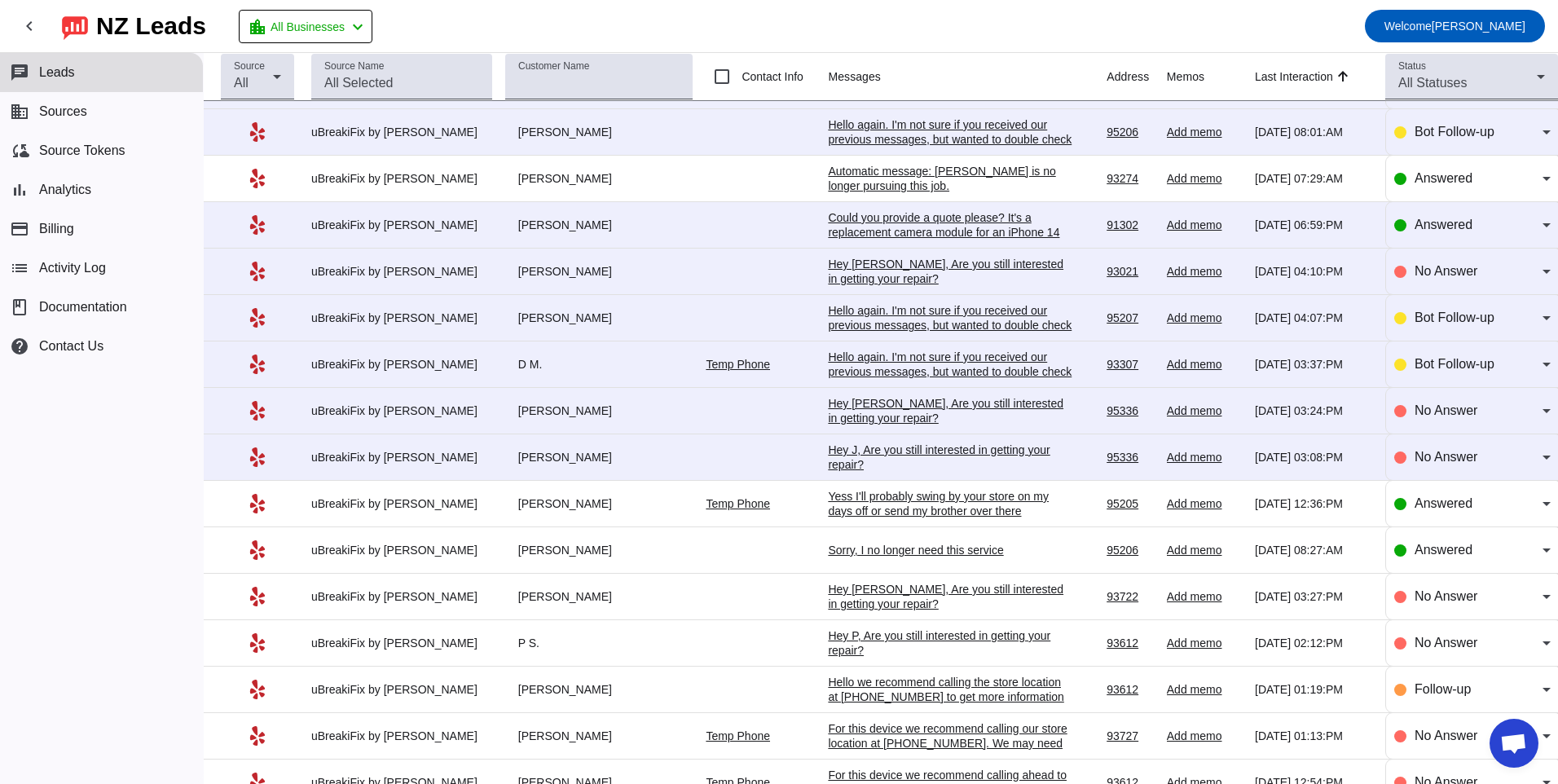
click at [919, 449] on div "Hey J, Are you still interested in getting your repair?​" at bounding box center [950, 456] width 245 height 29
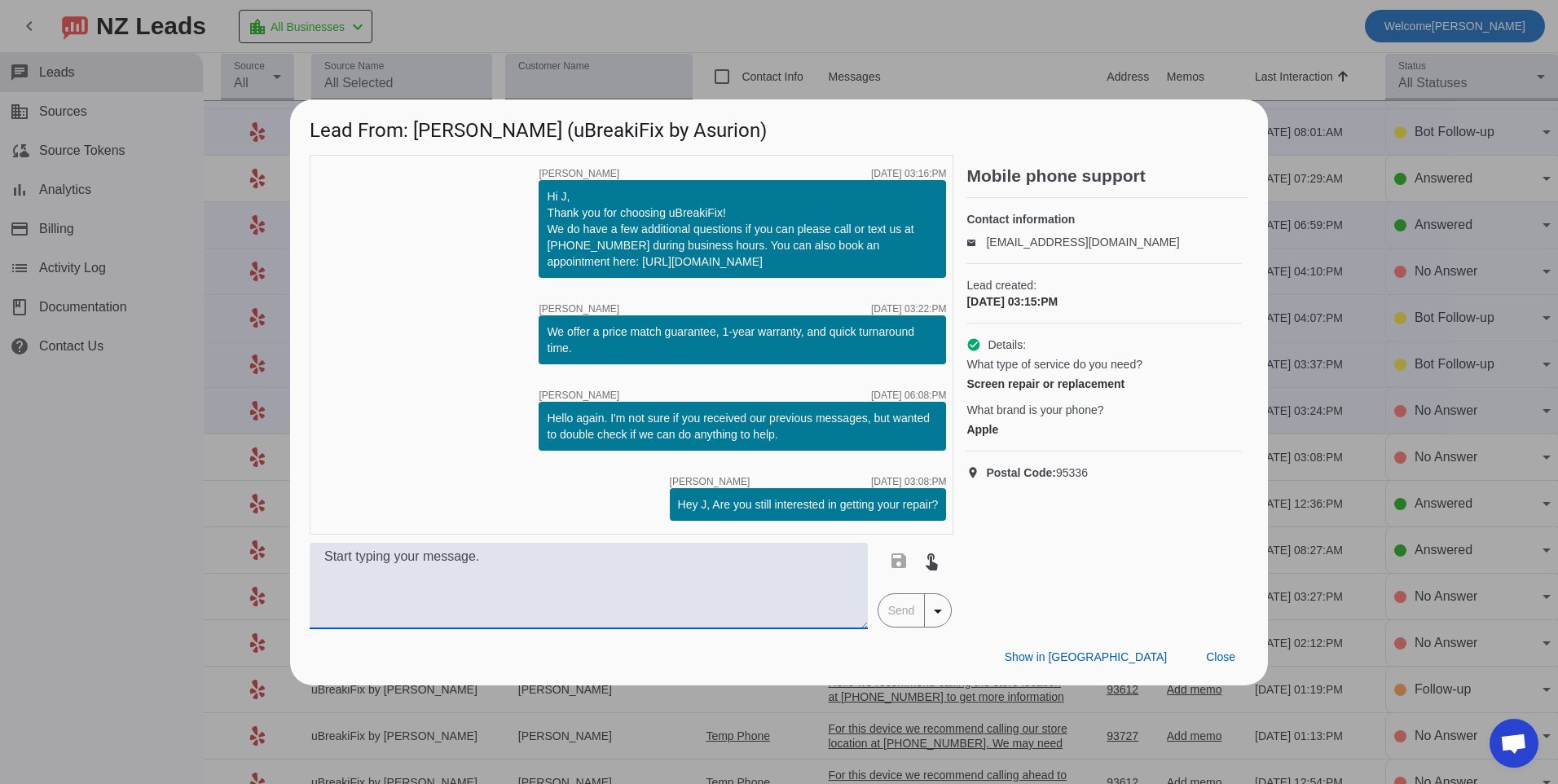
click at [742, 567] on textarea at bounding box center [588, 585] width 558 height 87
type textarea "Hello, what model is your device? Our pricing will vary depending on the model."
click at [889, 618] on span "Send" at bounding box center [901, 610] width 46 height 33
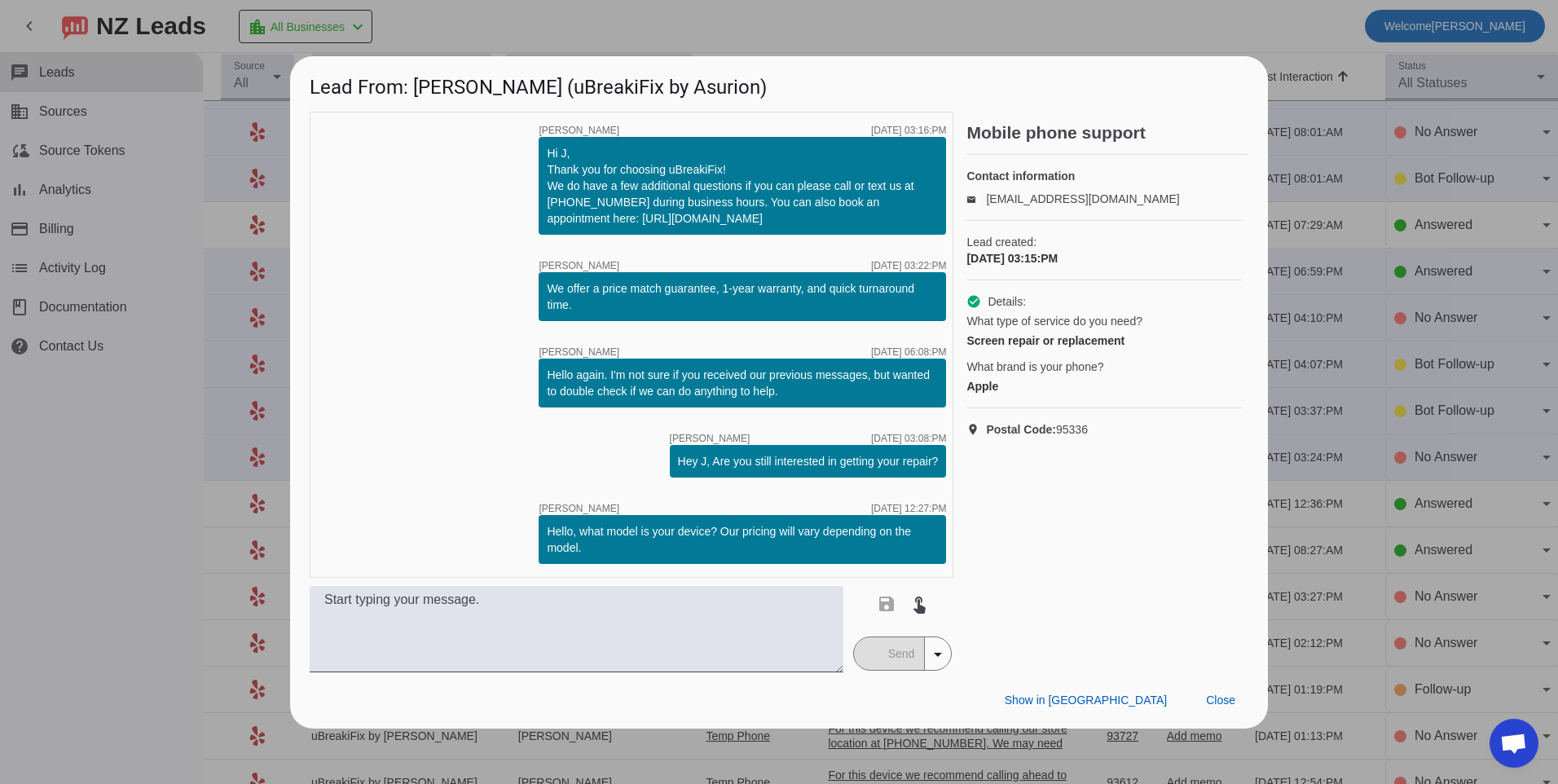
scroll to position [0, 0]
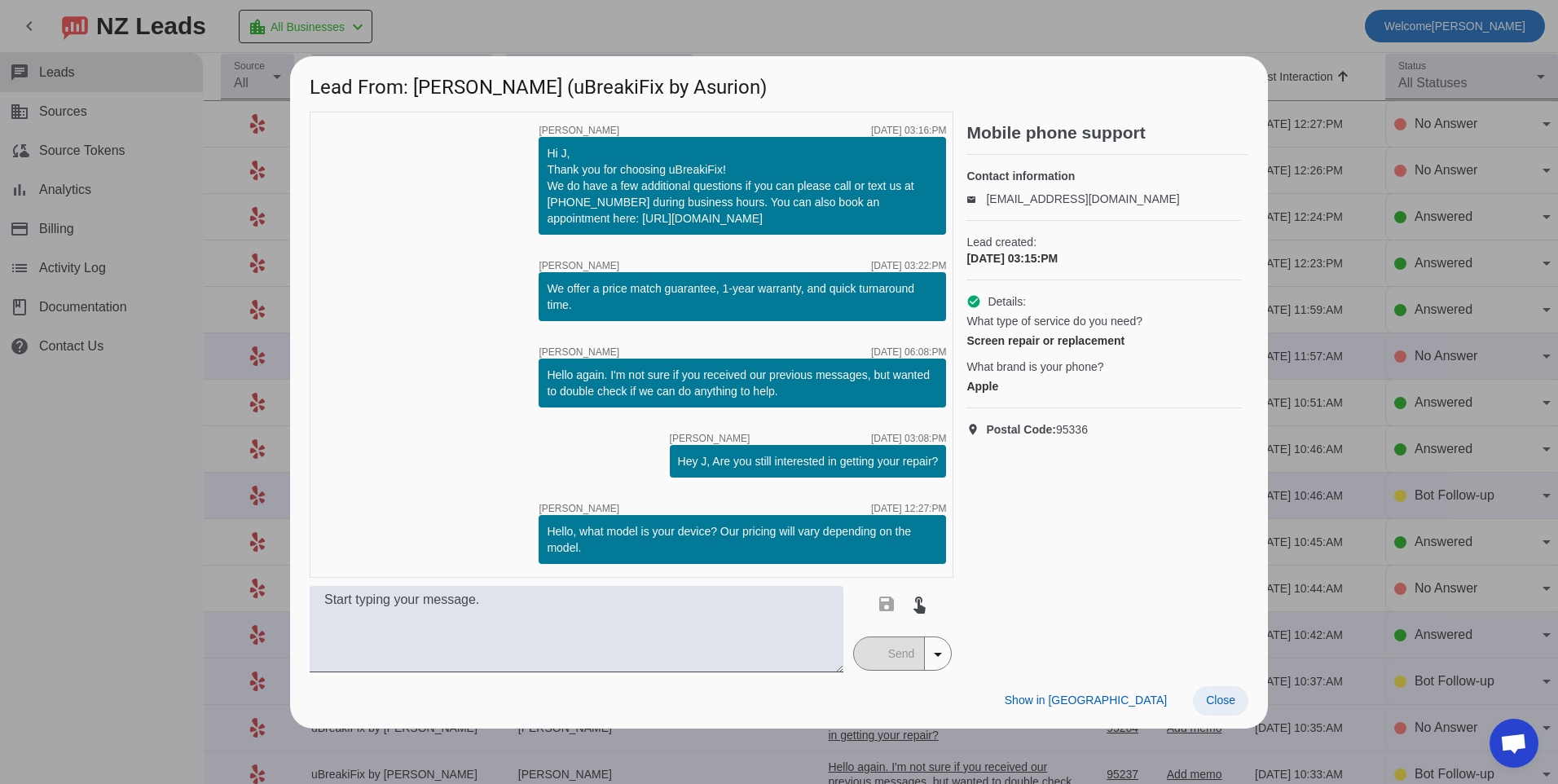
click at [1220, 698] on span "Close" at bounding box center [1220, 700] width 29 height 13
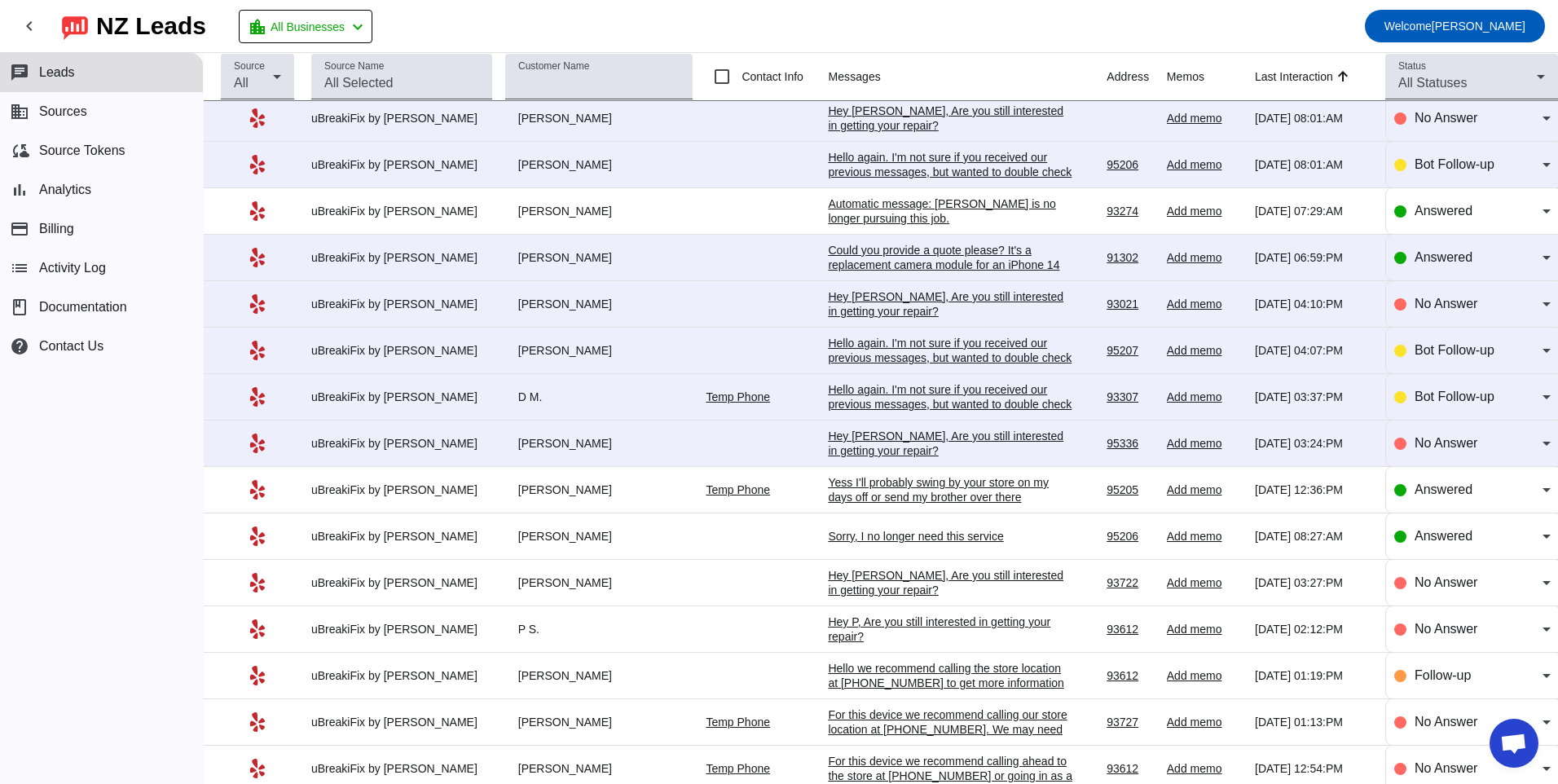
scroll to position [967, 0]
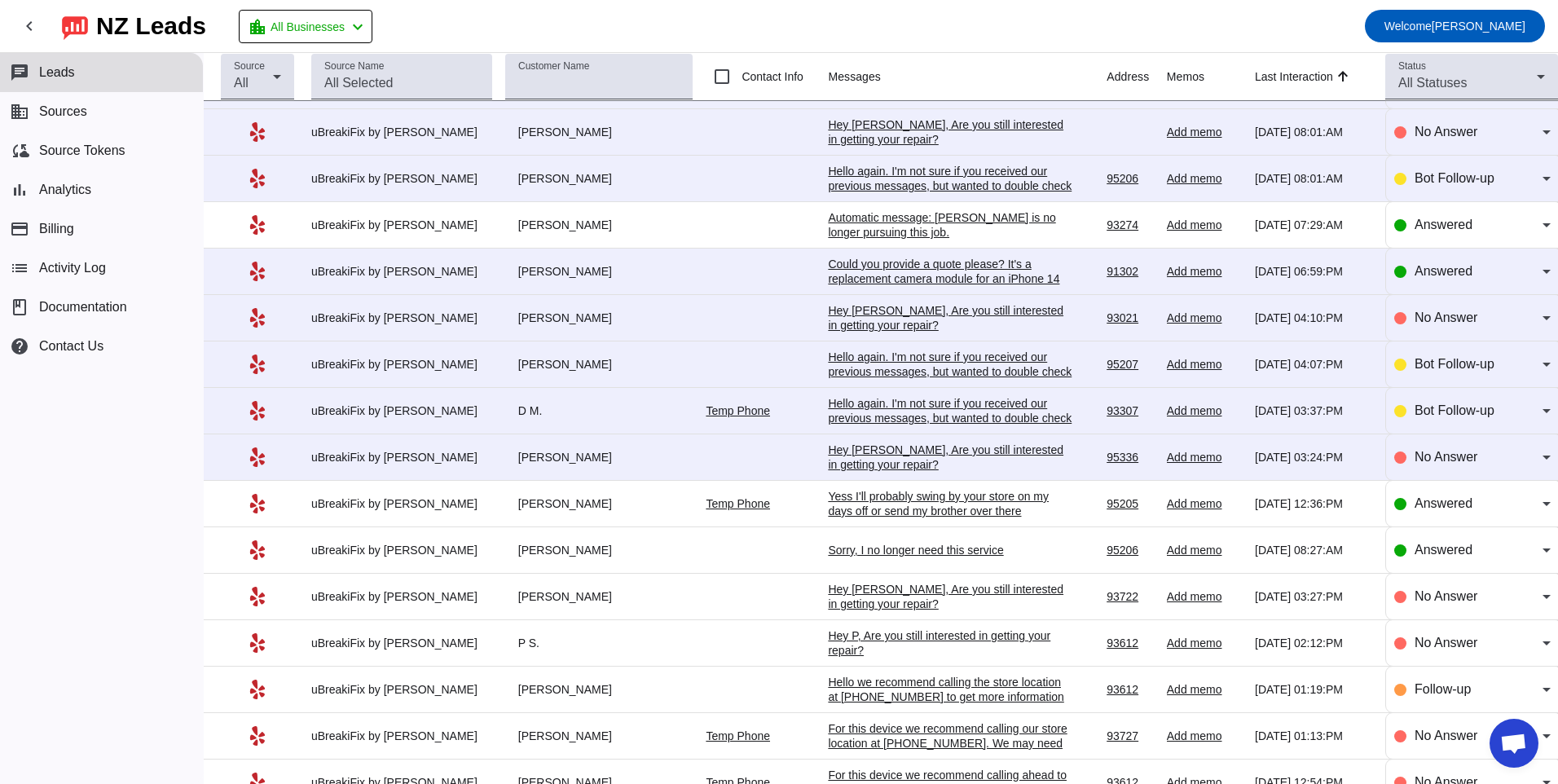
click at [843, 455] on div "Hey [PERSON_NAME], Are you still interested in getting your repair?​" at bounding box center [950, 456] width 245 height 29
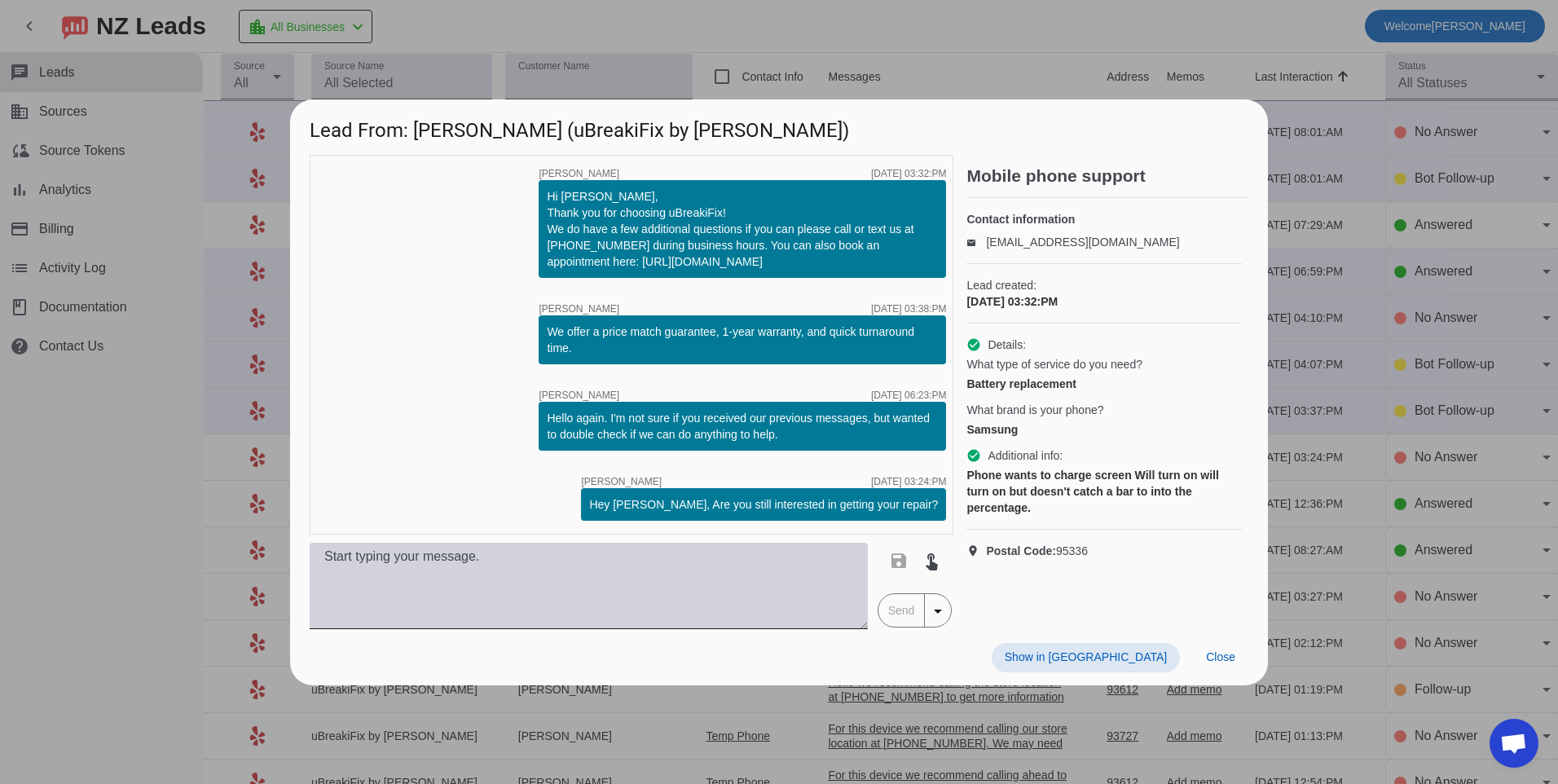
click at [759, 566] on textarea at bounding box center [588, 585] width 558 height 87
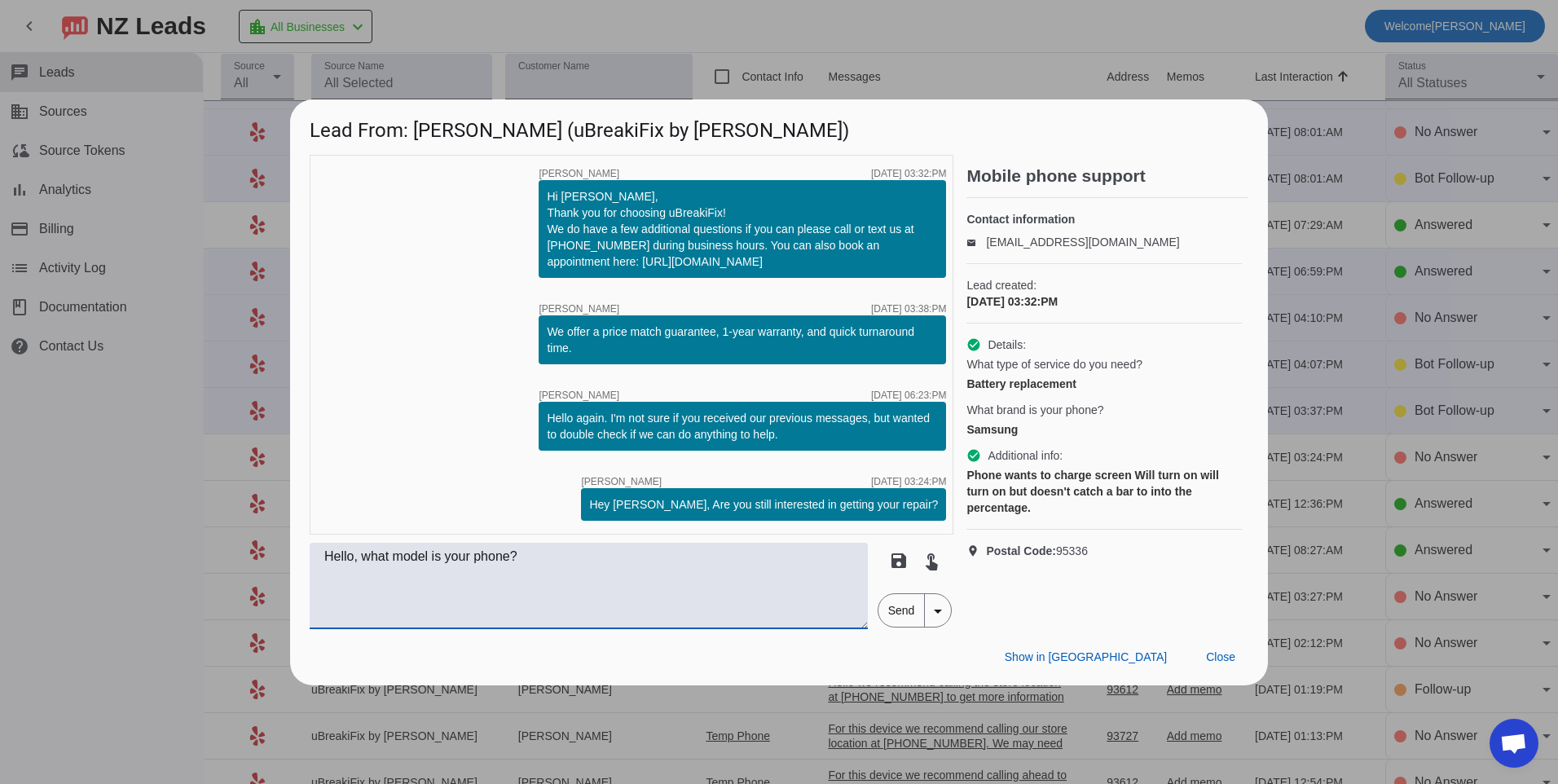
click at [791, 590] on textarea "Hello, what model is your phone?" at bounding box center [588, 585] width 558 height 87
type textarea "Hello, what model is your phone? Our pricing will vary depending on the model"
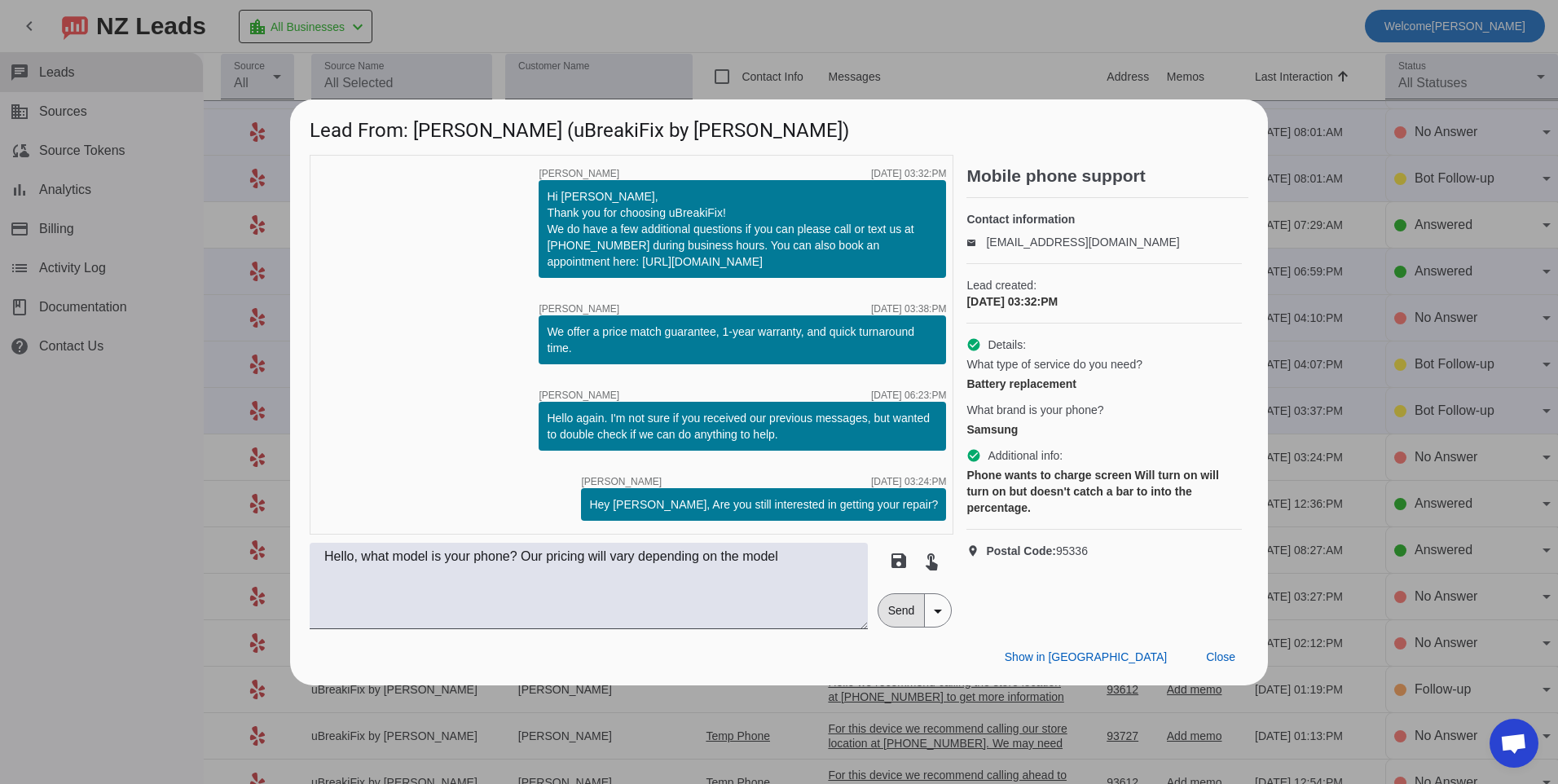
click at [892, 619] on span "Send" at bounding box center [901, 610] width 46 height 33
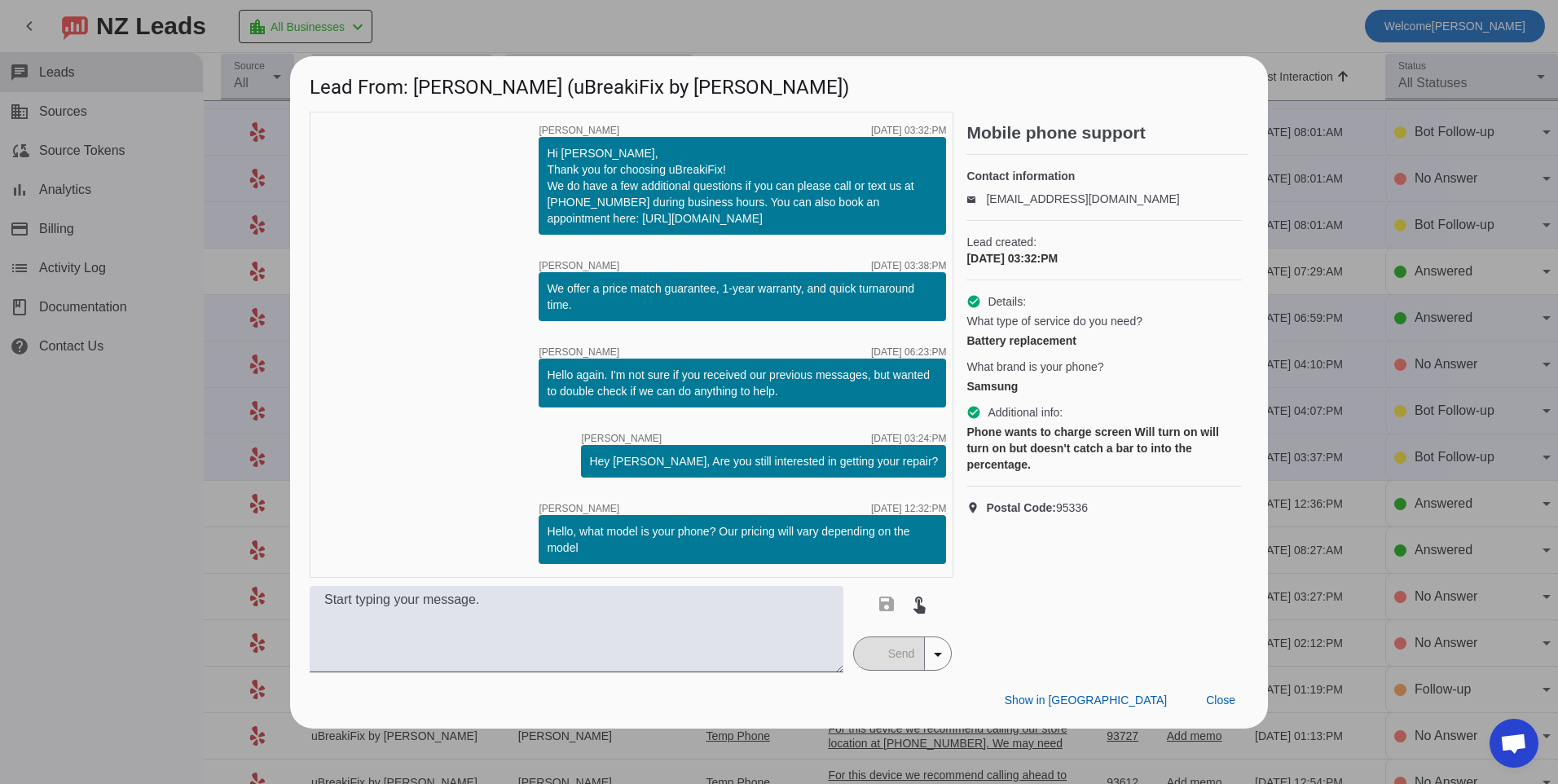
scroll to position [0, 0]
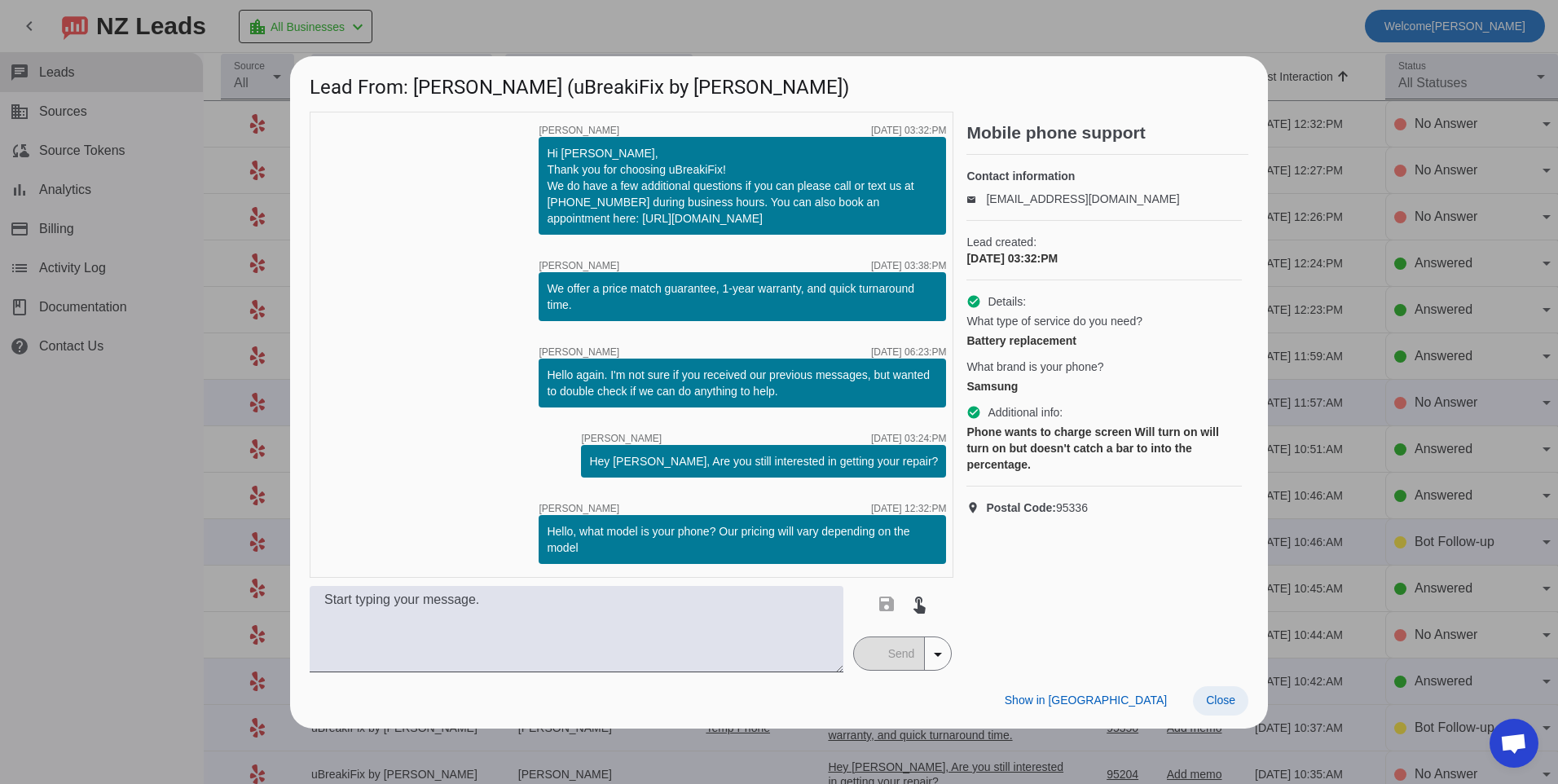
click at [1231, 701] on span "Close" at bounding box center [1220, 700] width 29 height 13
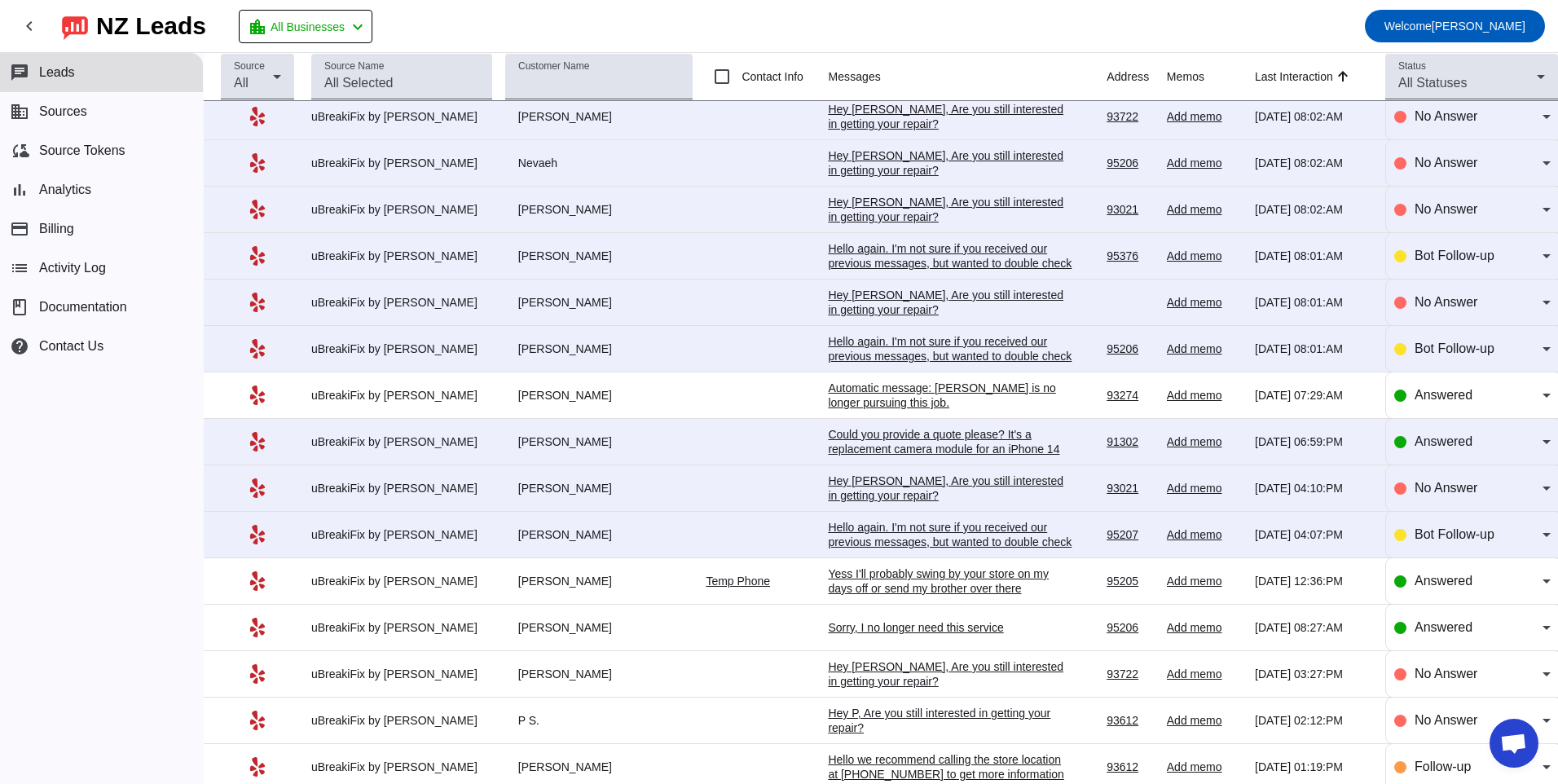
scroll to position [886, 0]
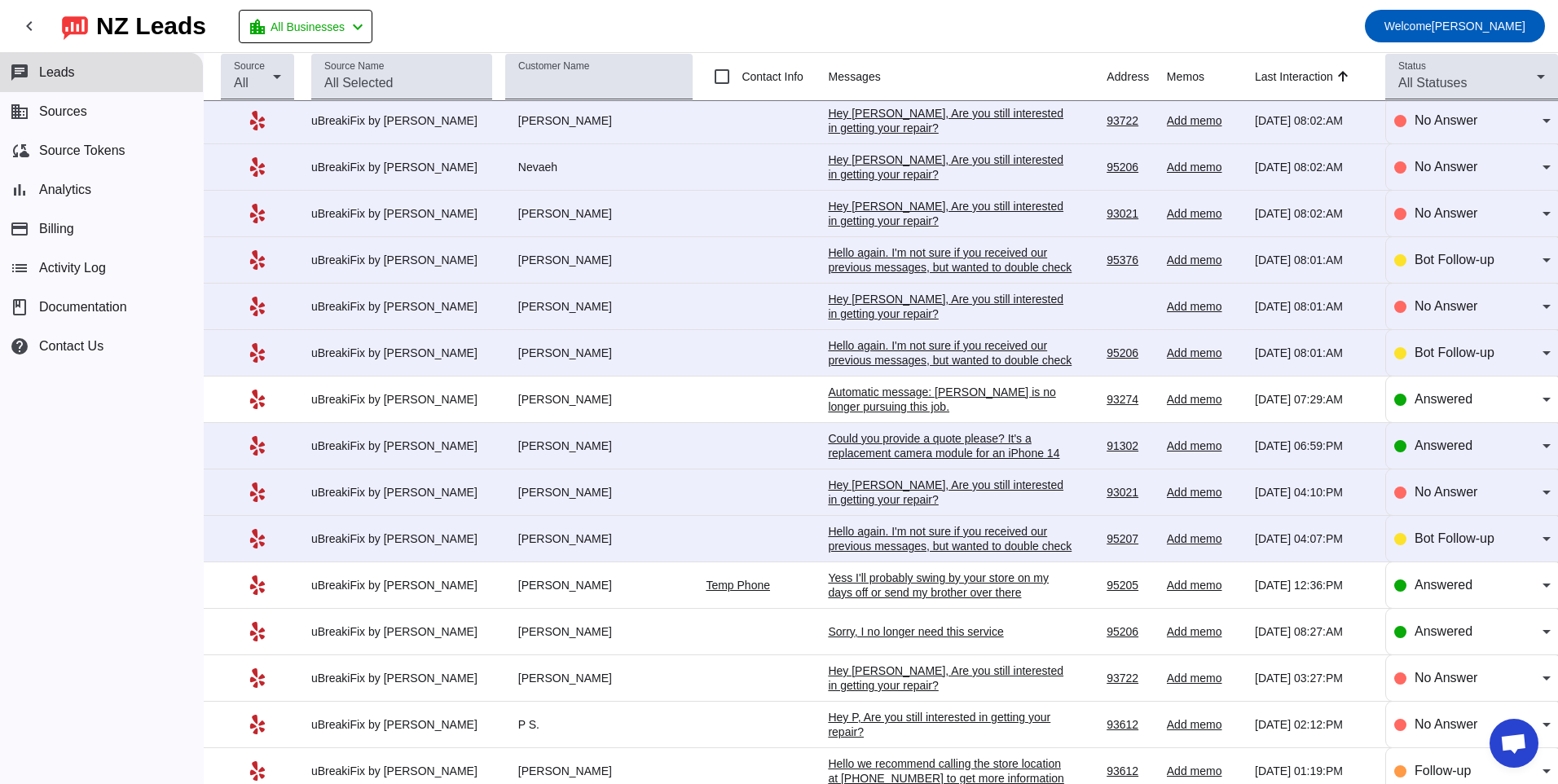
click at [891, 550] on div "Hello again. I'm not sure if you received our previous messages, but wanted to …" at bounding box center [950, 546] width 245 height 44
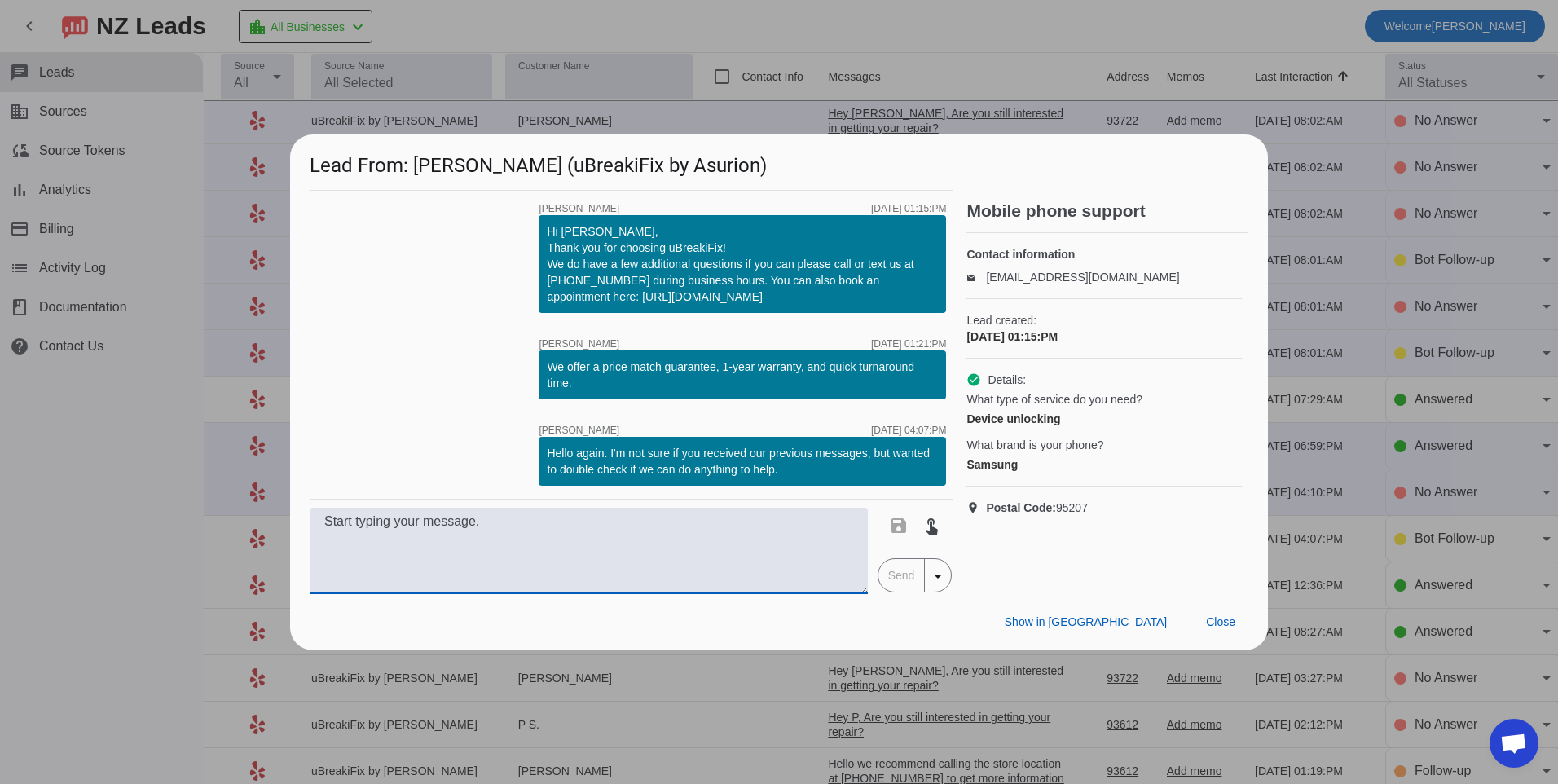
click at [788, 537] on textarea at bounding box center [588, 551] width 558 height 87
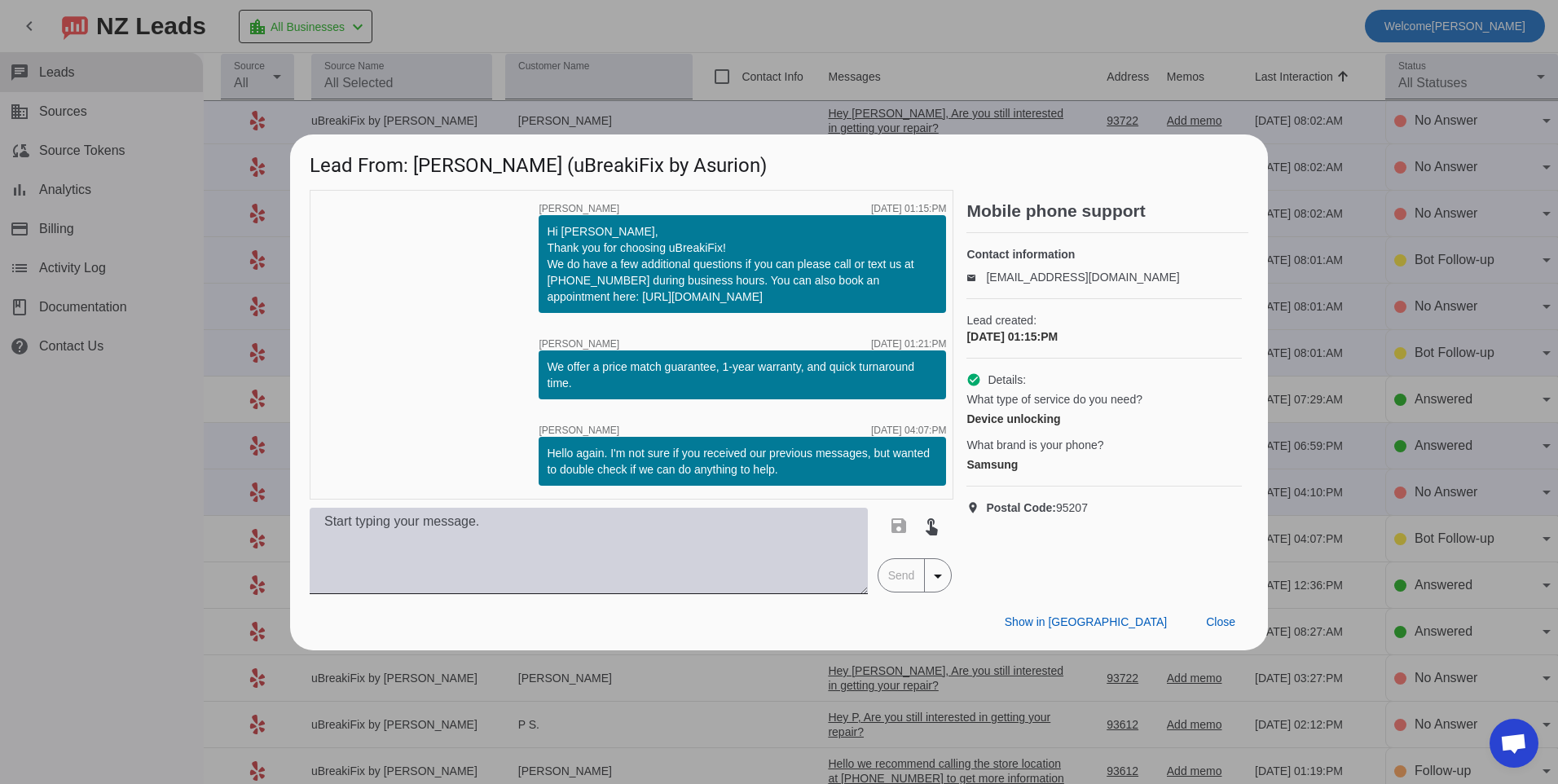
click at [490, 545] on textarea at bounding box center [588, 551] width 558 height 87
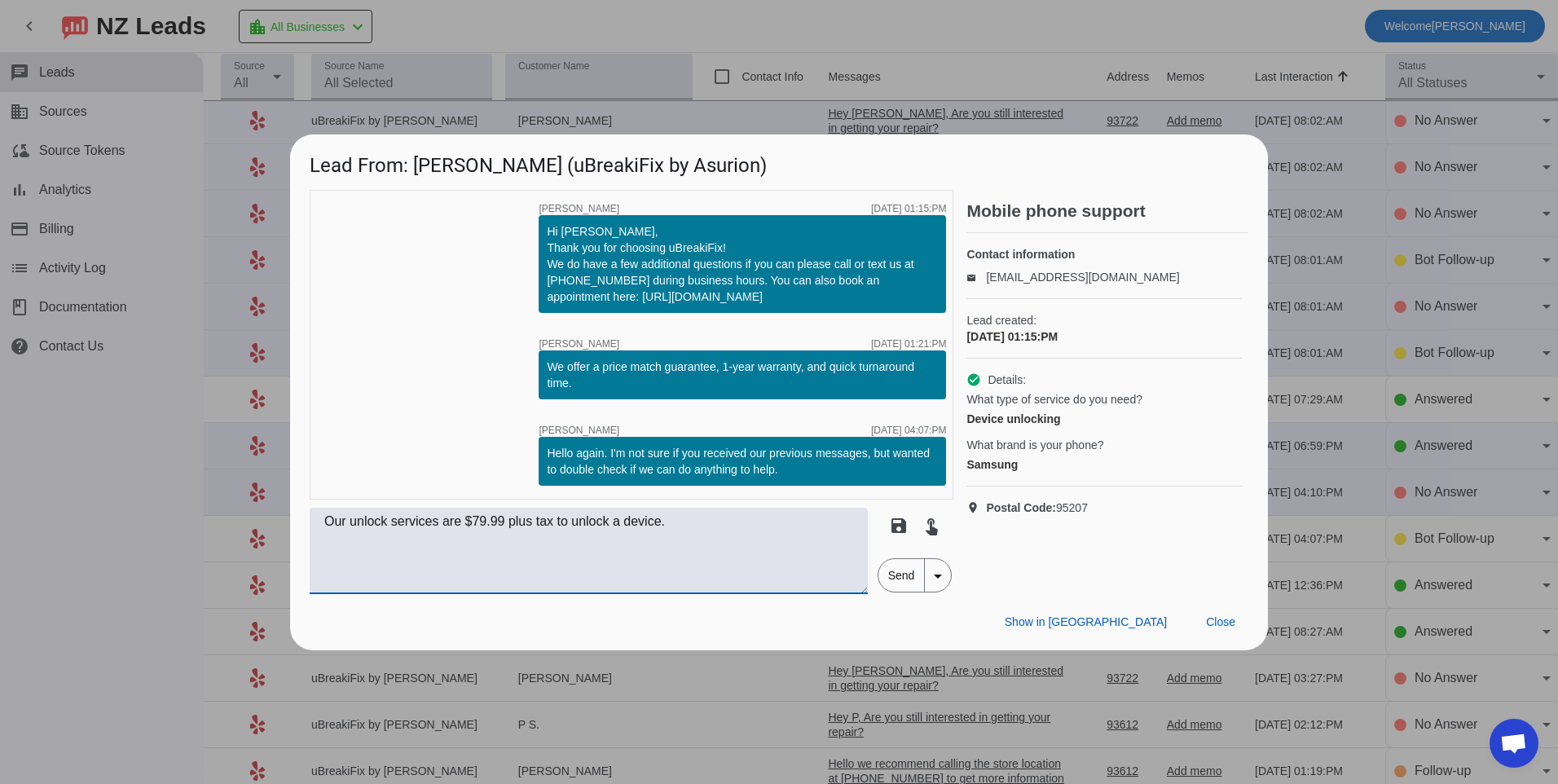
type textarea "Our unlock services are $79.99 plus tax to unlock a device."
click at [906, 578] on span "Send" at bounding box center [901, 575] width 46 height 33
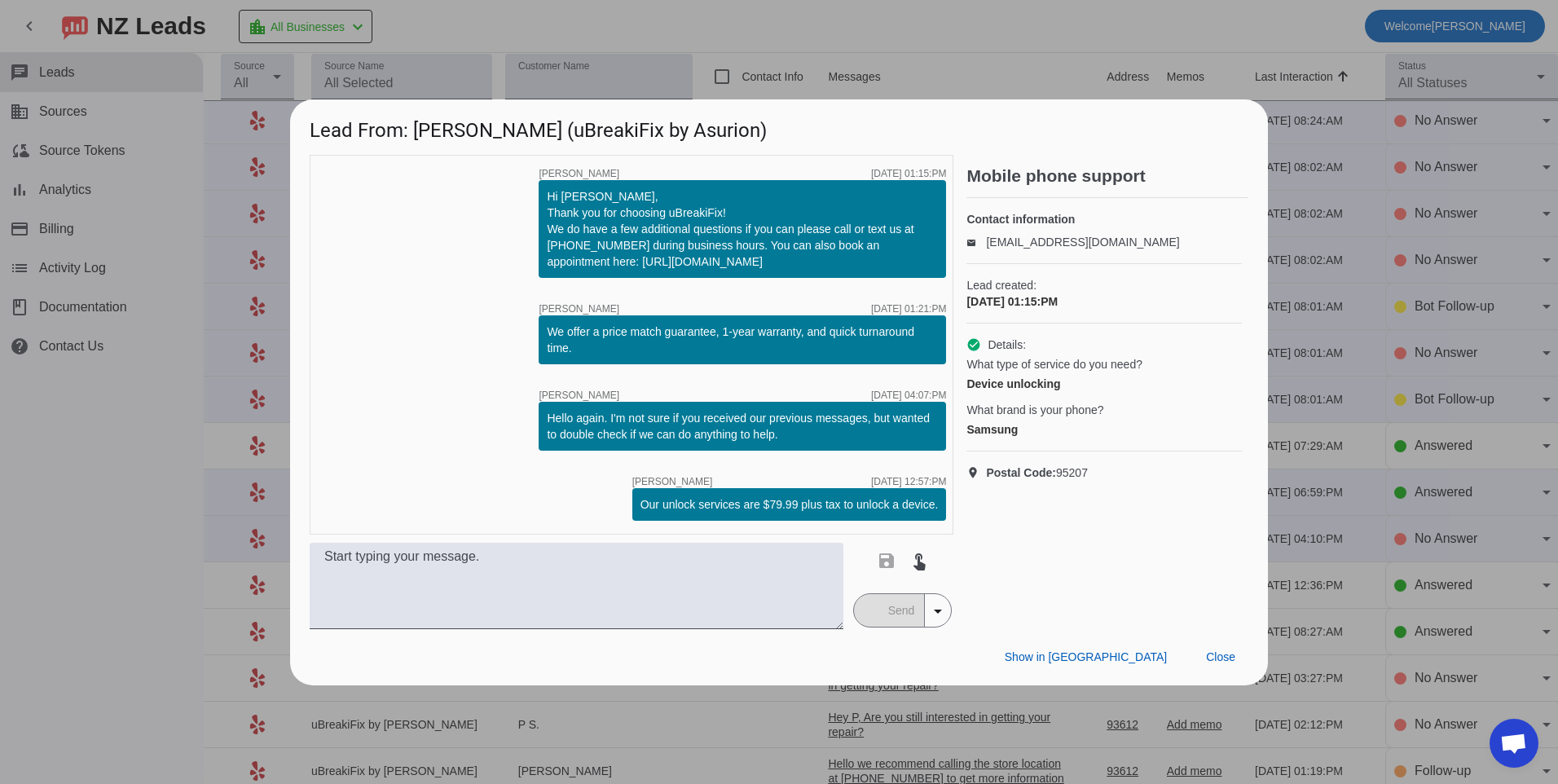
scroll to position [0, 0]
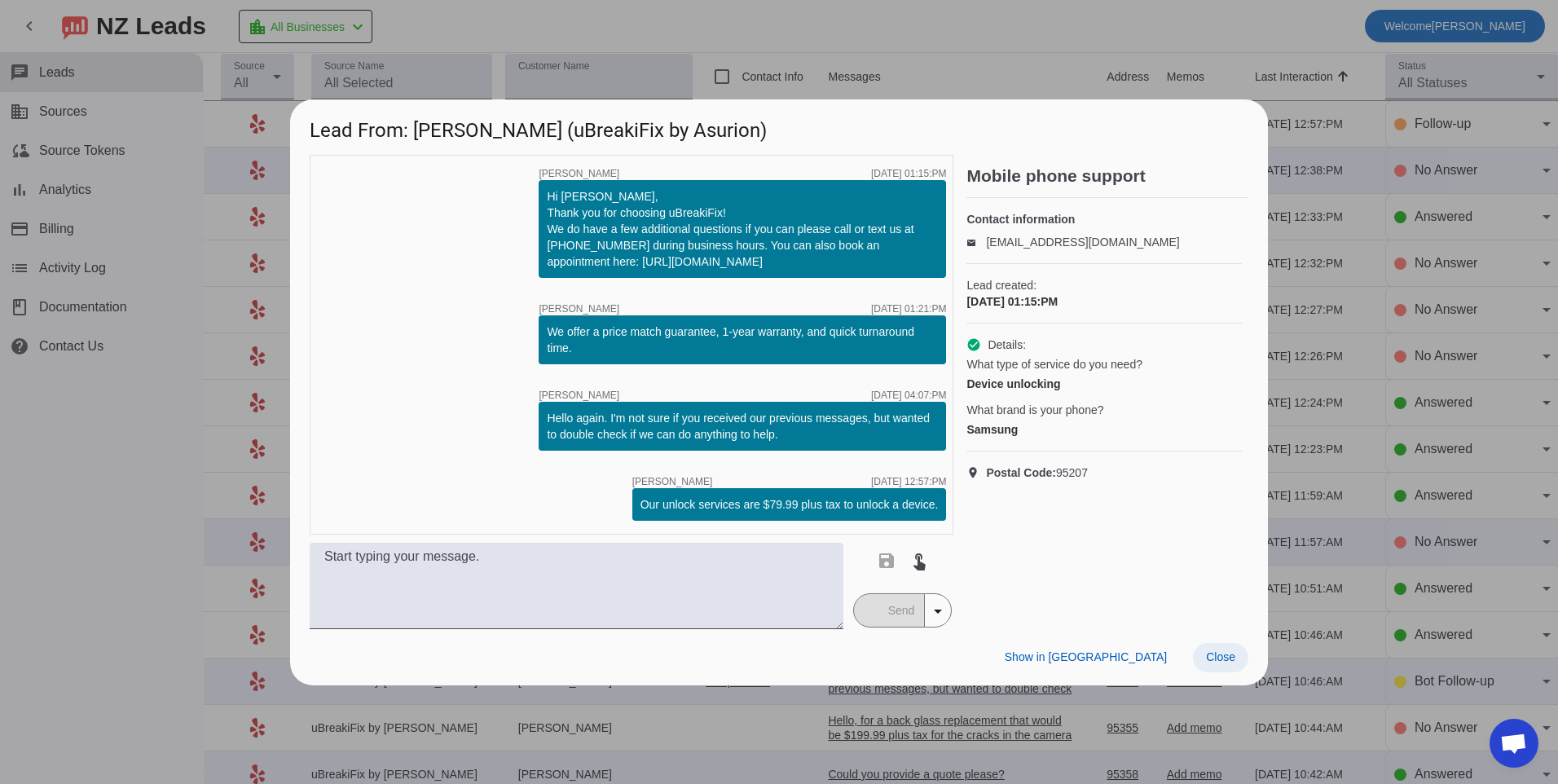
click at [1224, 658] on span "Close" at bounding box center [1220, 657] width 29 height 13
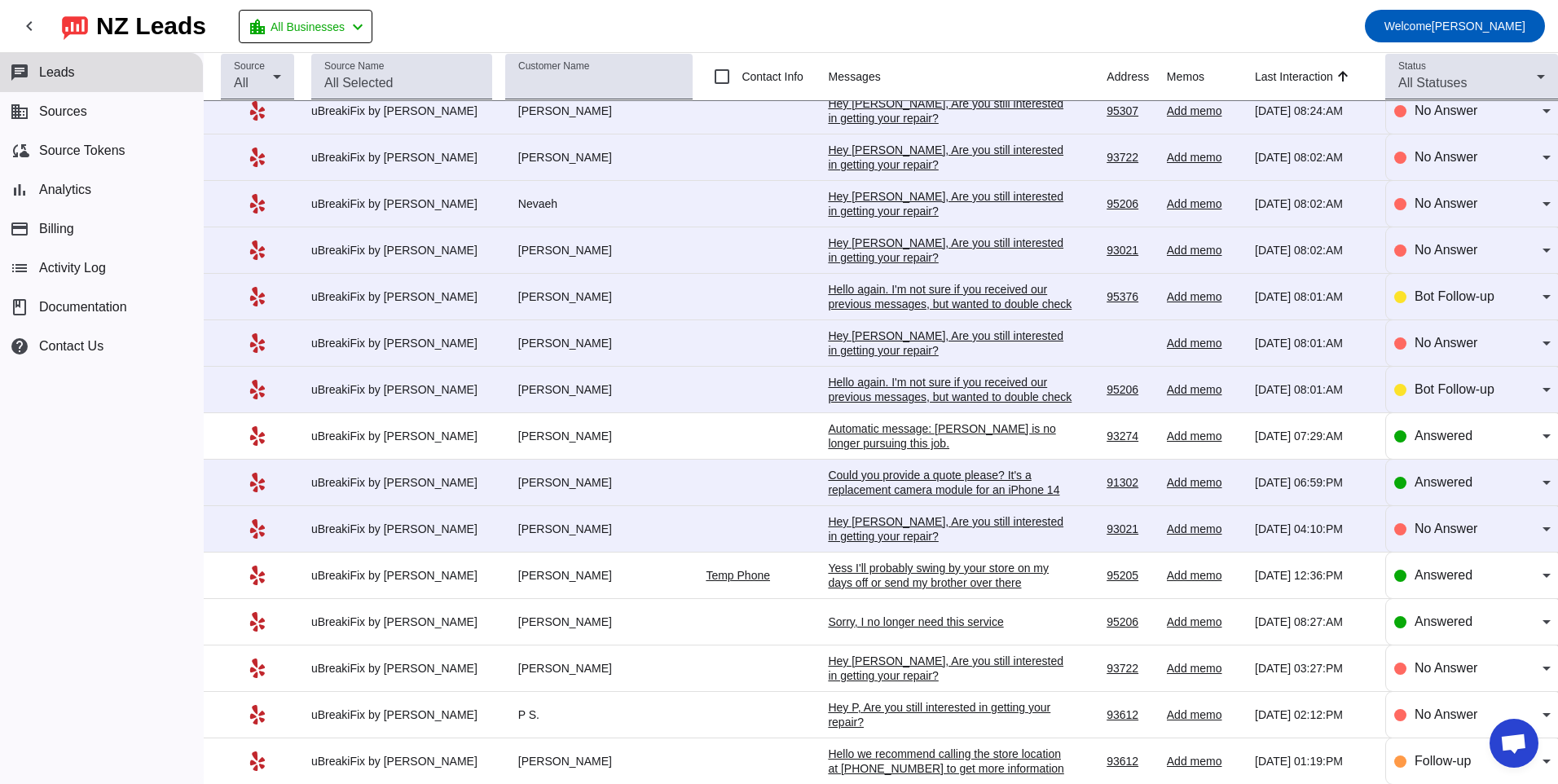
scroll to position [896, 0]
click at [928, 536] on div "Hey [PERSON_NAME], Are you still interested in getting your repair?​" at bounding box center [950, 527] width 245 height 29
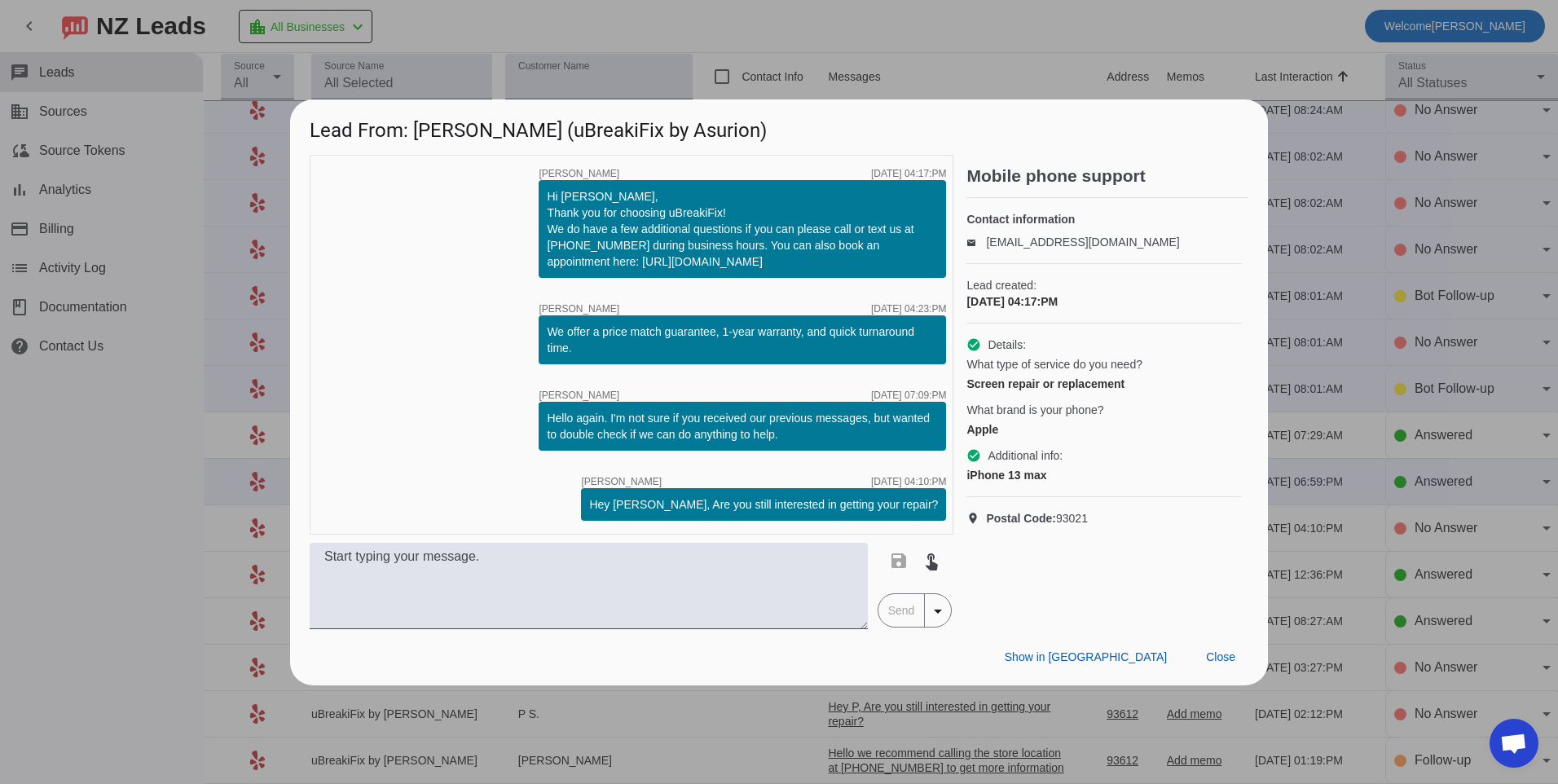
scroll to position [0, 0]
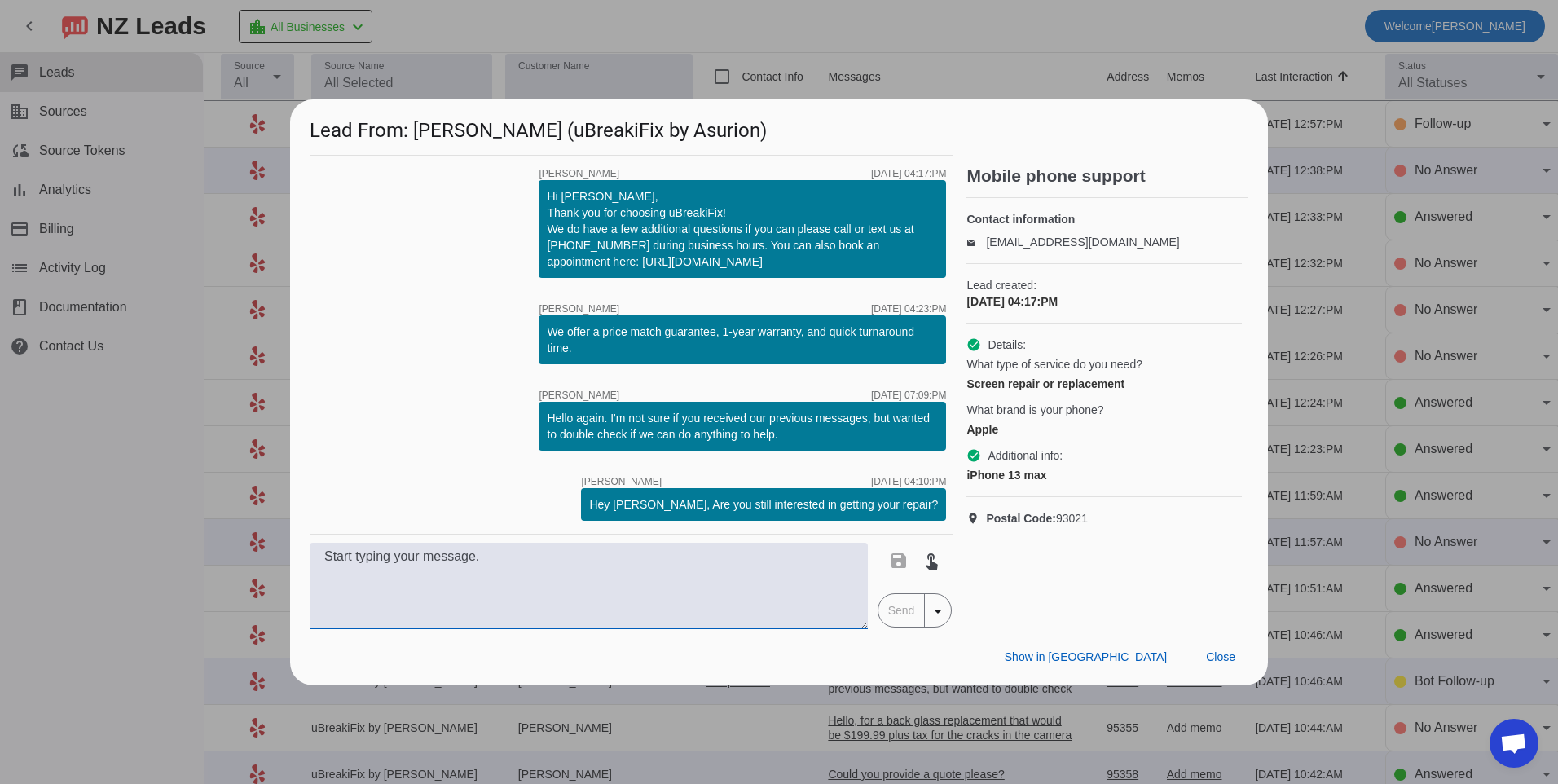
click at [730, 552] on textarea at bounding box center [588, 585] width 558 height 87
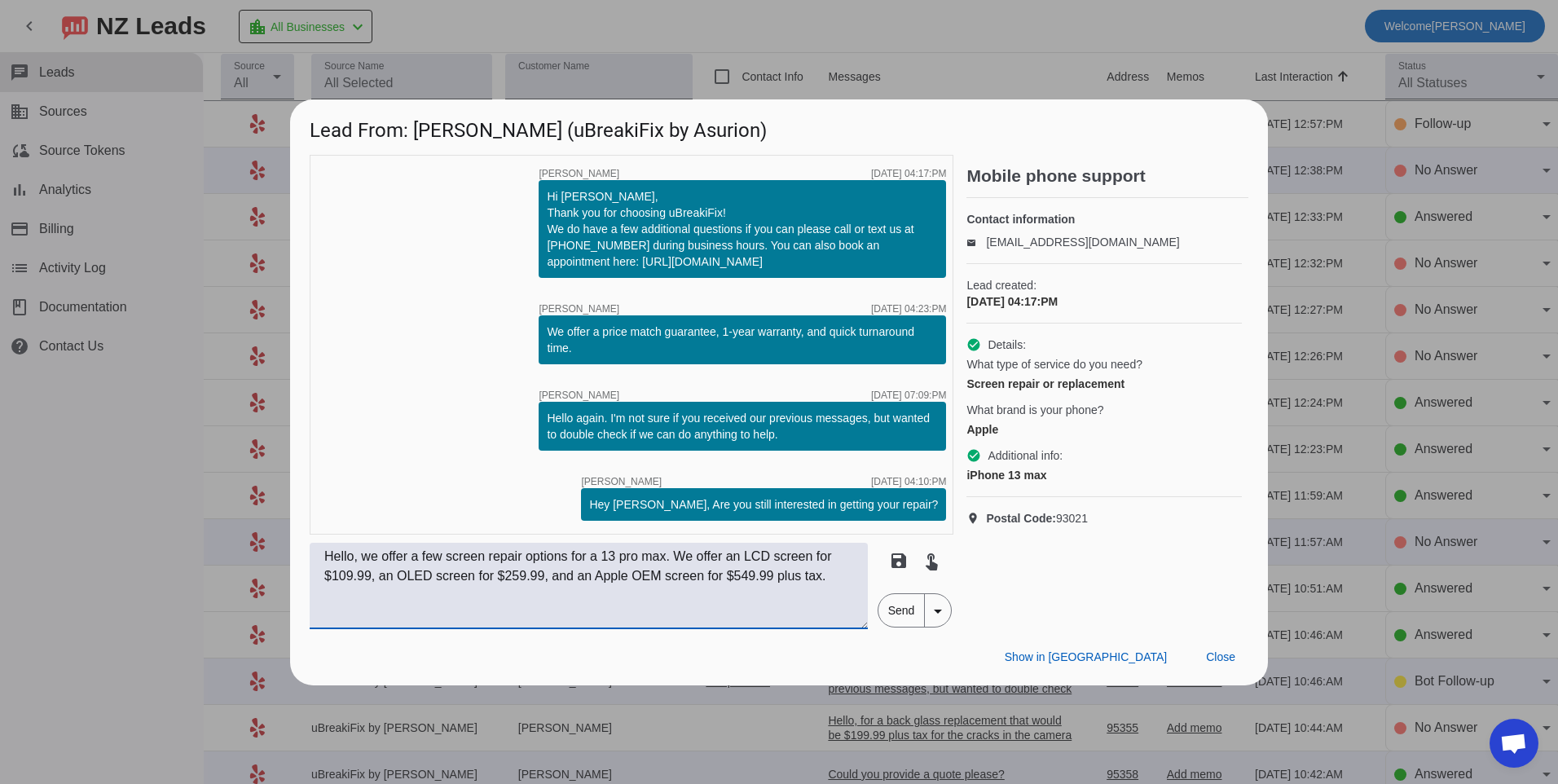
type textarea "Hello, we offer a few screen repair options for a 13 pro max. We offer an LCD s…"
click at [892, 616] on span "Send" at bounding box center [901, 610] width 46 height 33
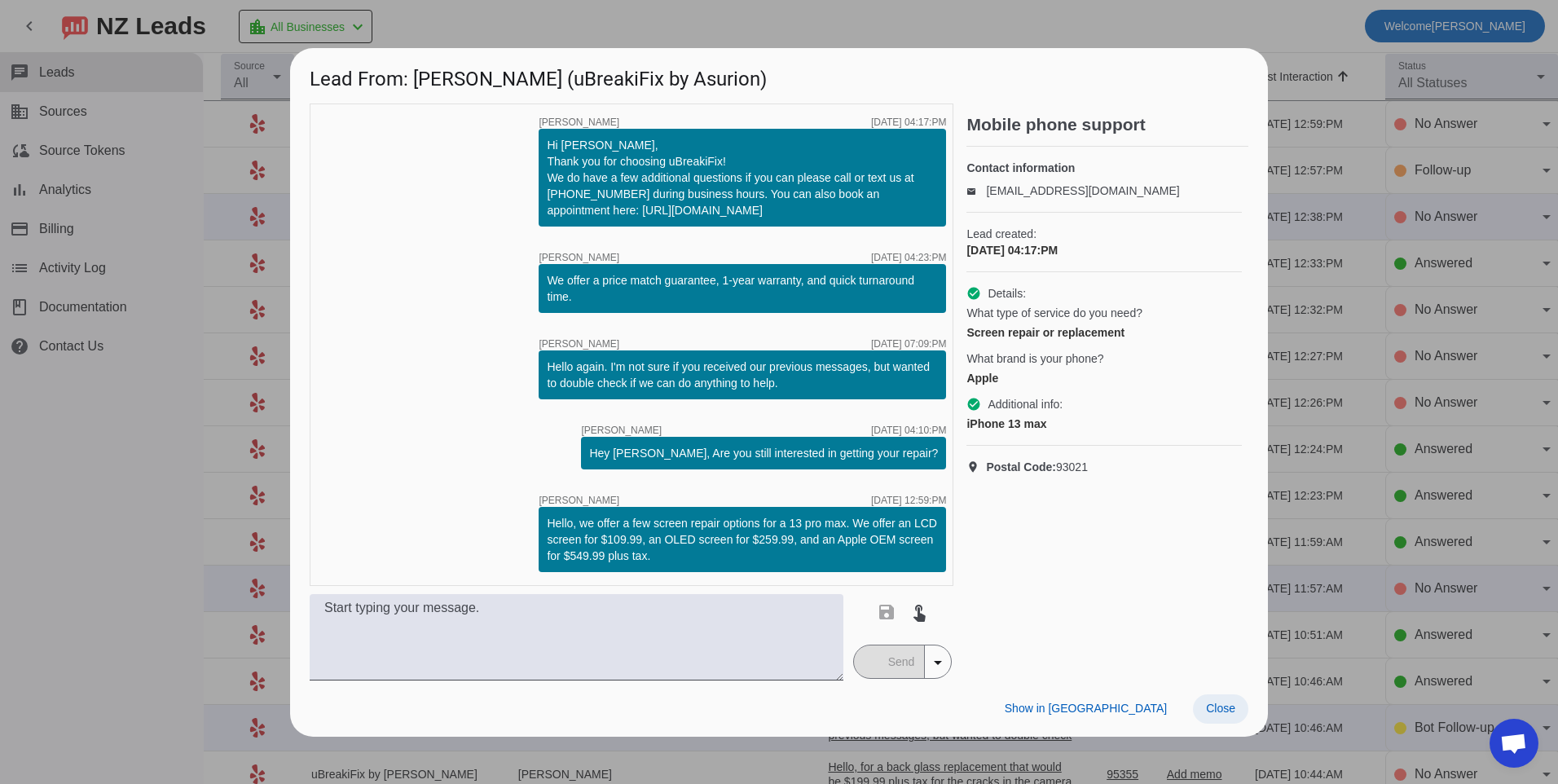
click at [1225, 709] on span "Close" at bounding box center [1220, 708] width 29 height 13
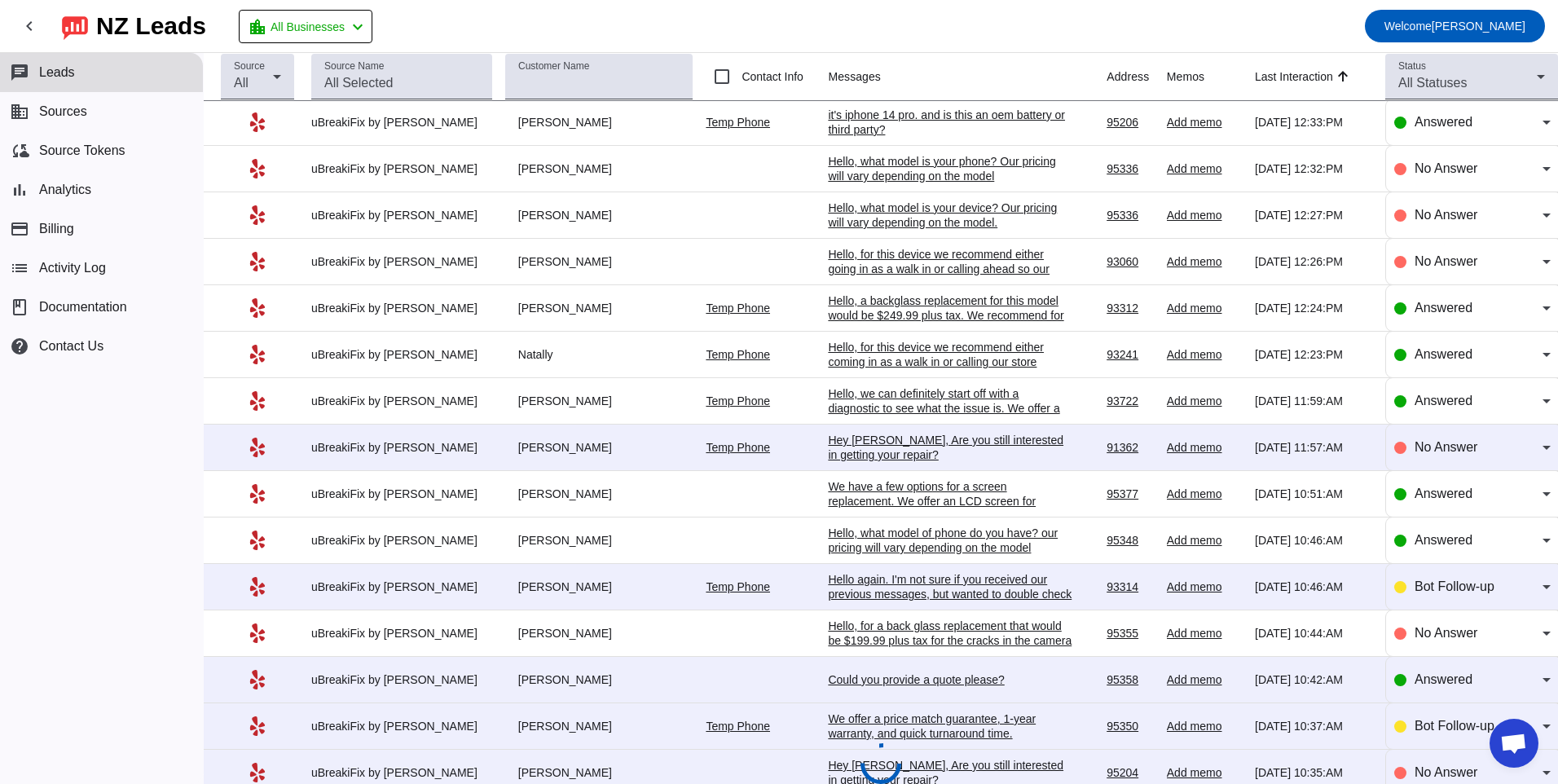
scroll to position [478, 0]
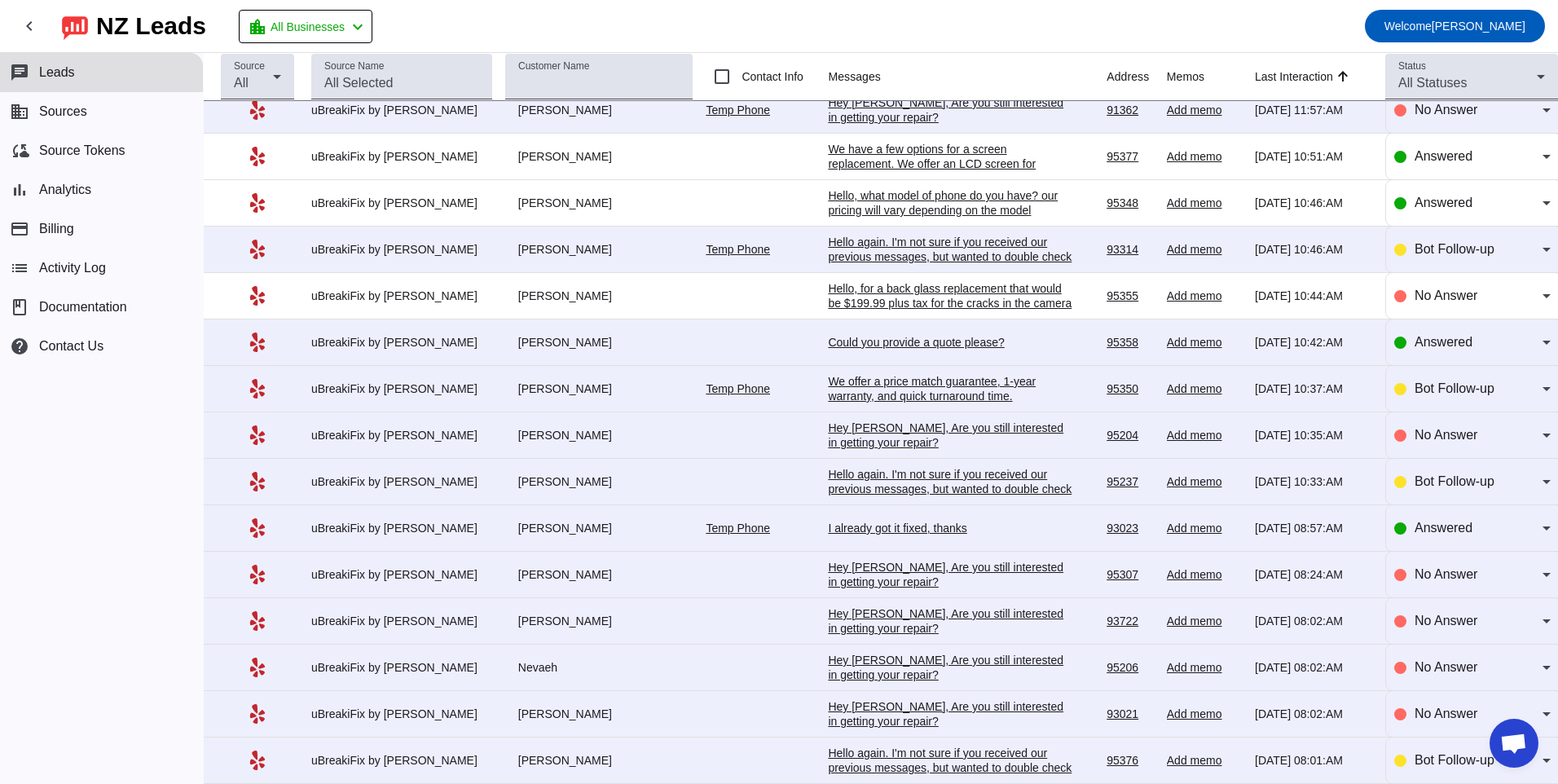
click at [958, 520] on td "I already got it fixed, thanks [DATE] 08:57:AM" at bounding box center [967, 528] width 279 height 46
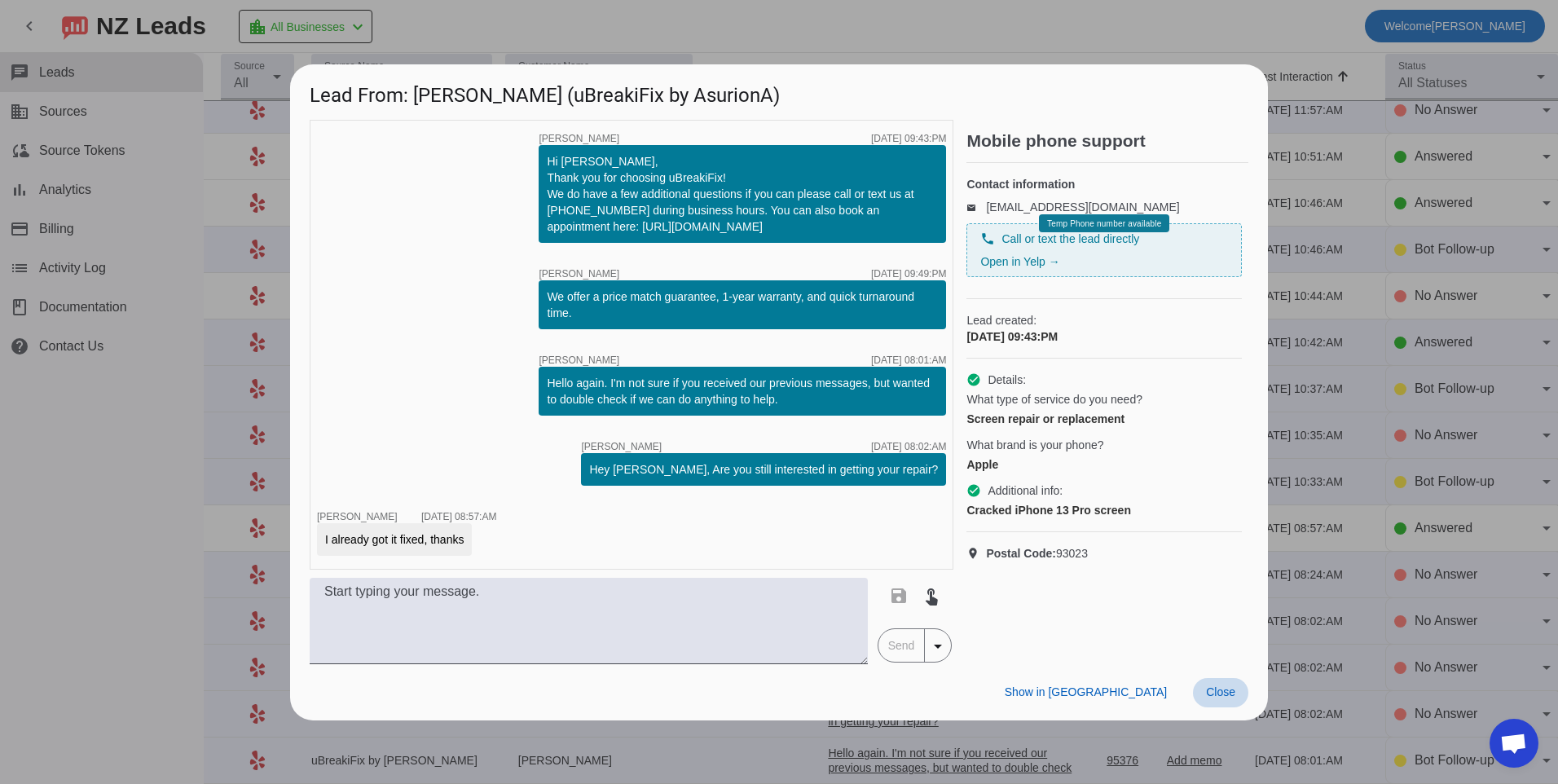
click at [1223, 704] on span at bounding box center [1220, 692] width 56 height 29
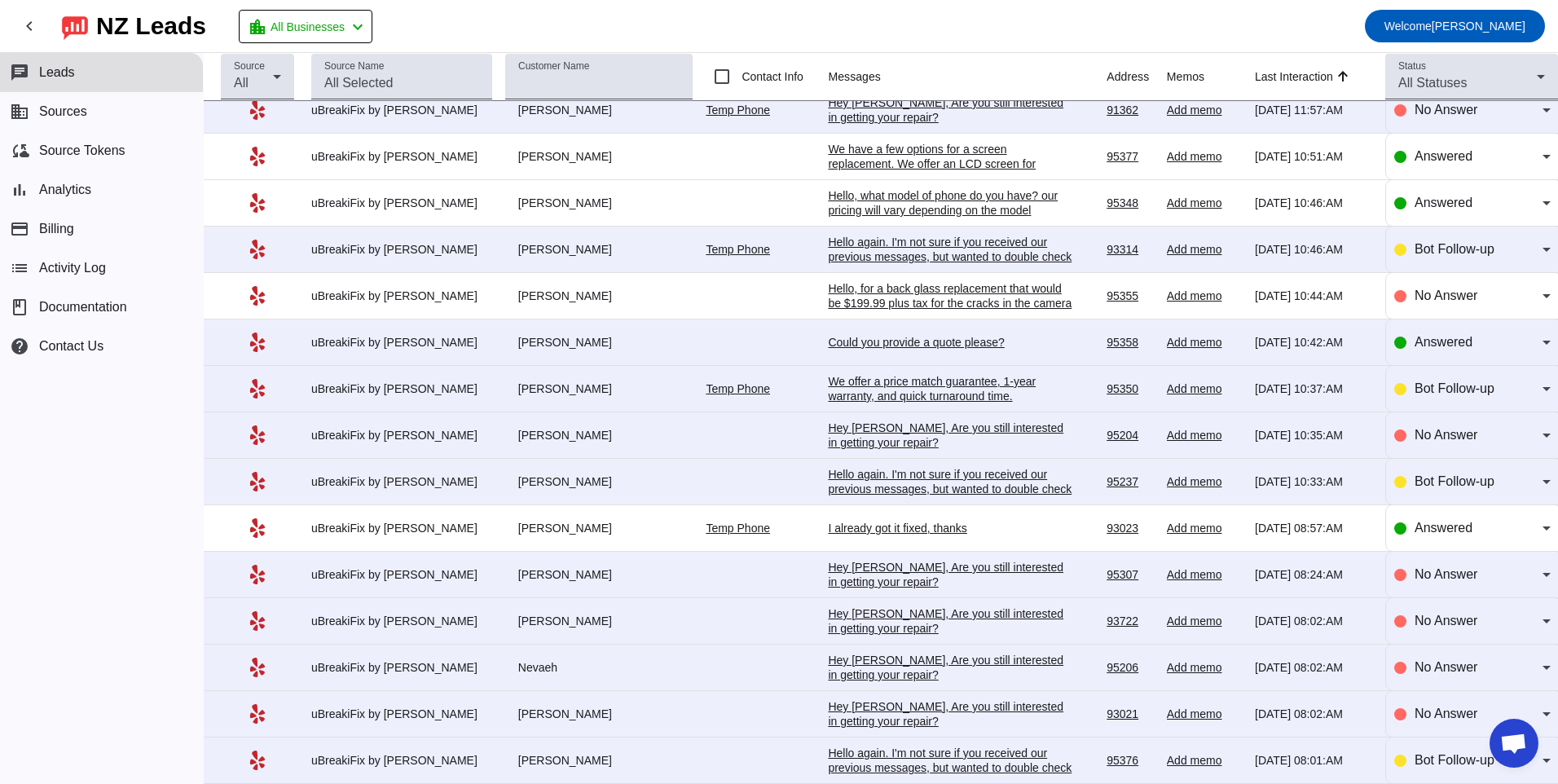
scroll to position [967, 0]
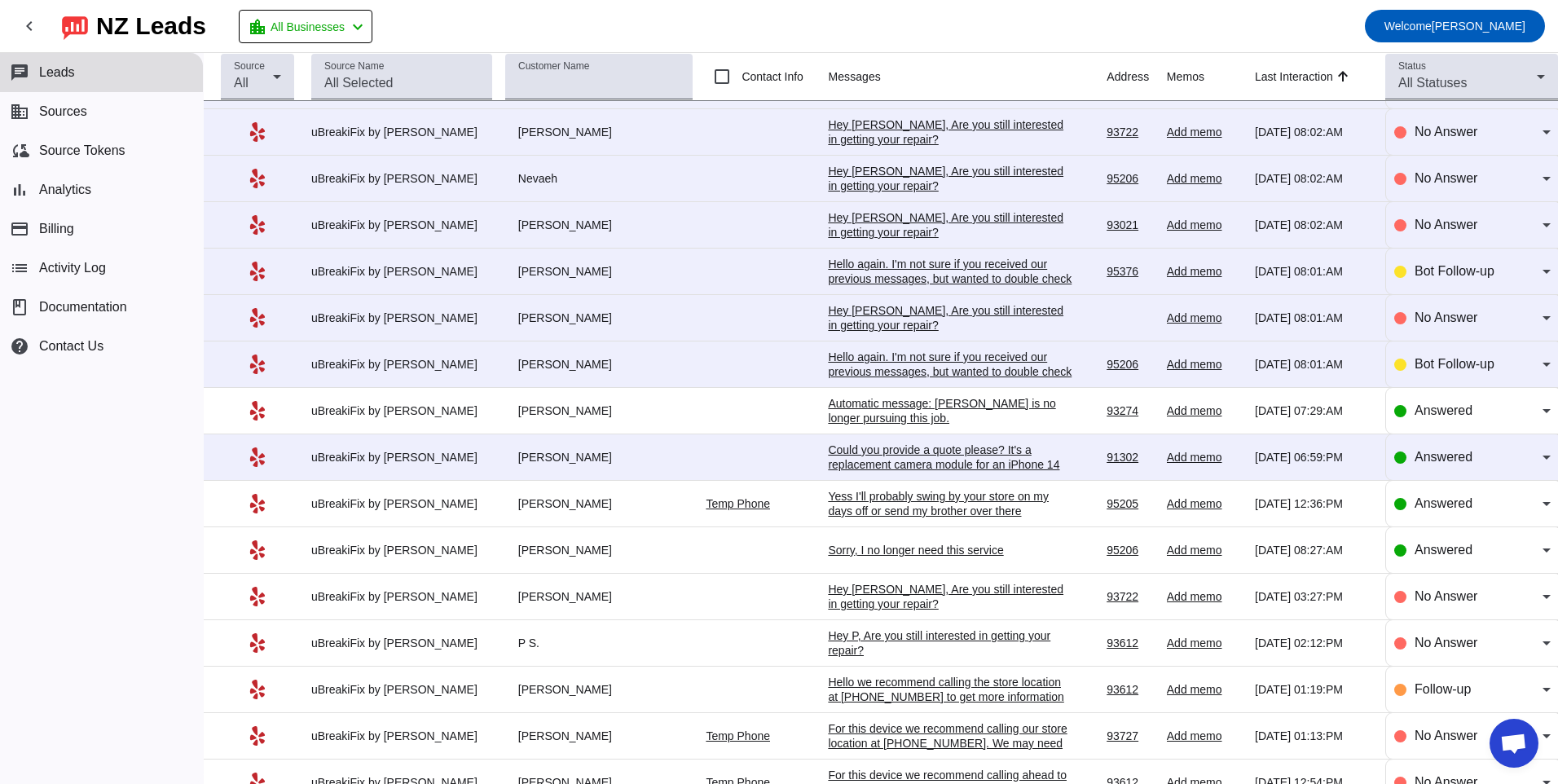
click at [995, 453] on div "Could you provide a quote please? It's a replacement camera module for an iPhon…" at bounding box center [950, 464] width 245 height 44
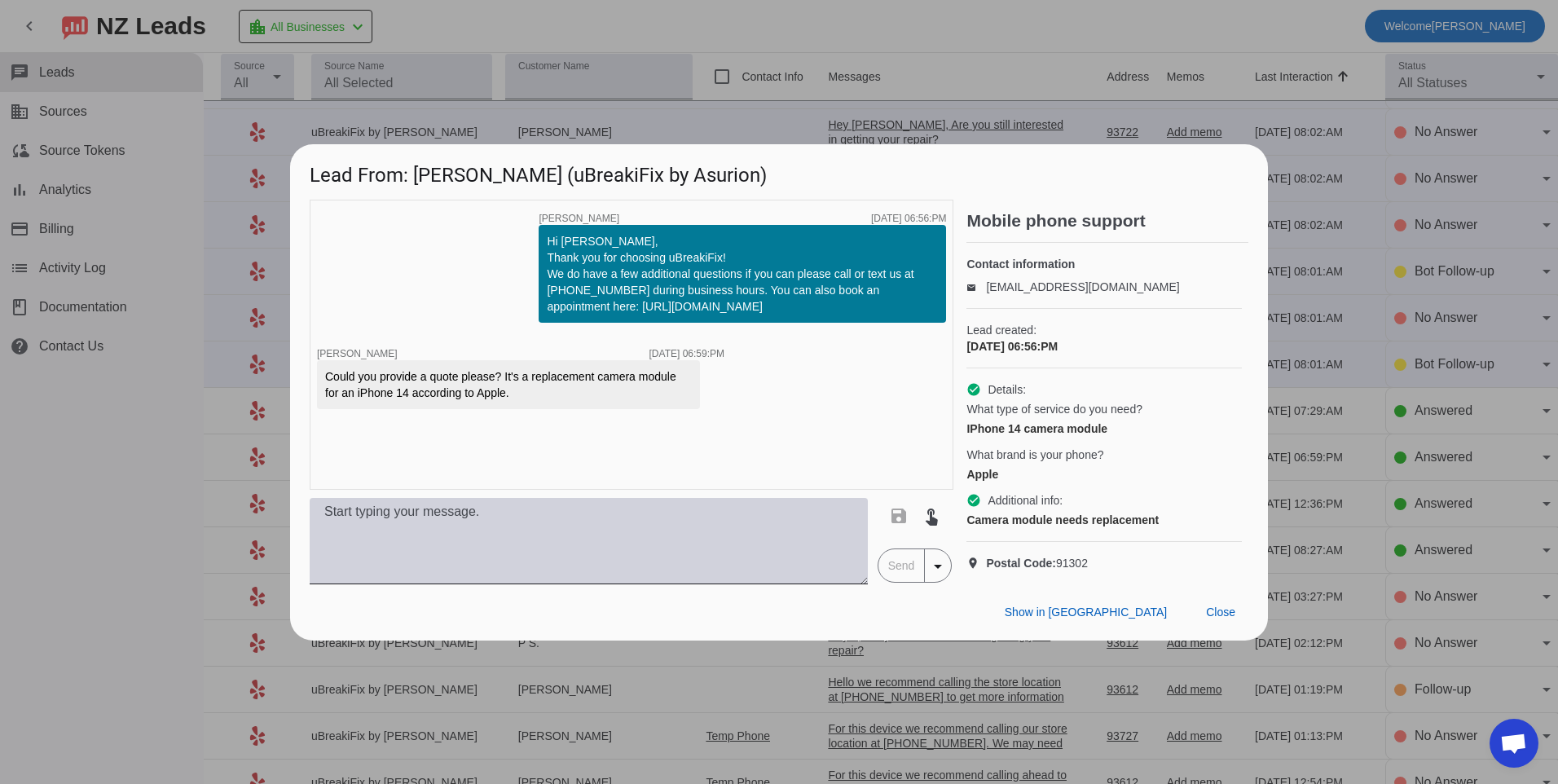
click at [679, 555] on textarea at bounding box center [588, 541] width 558 height 87
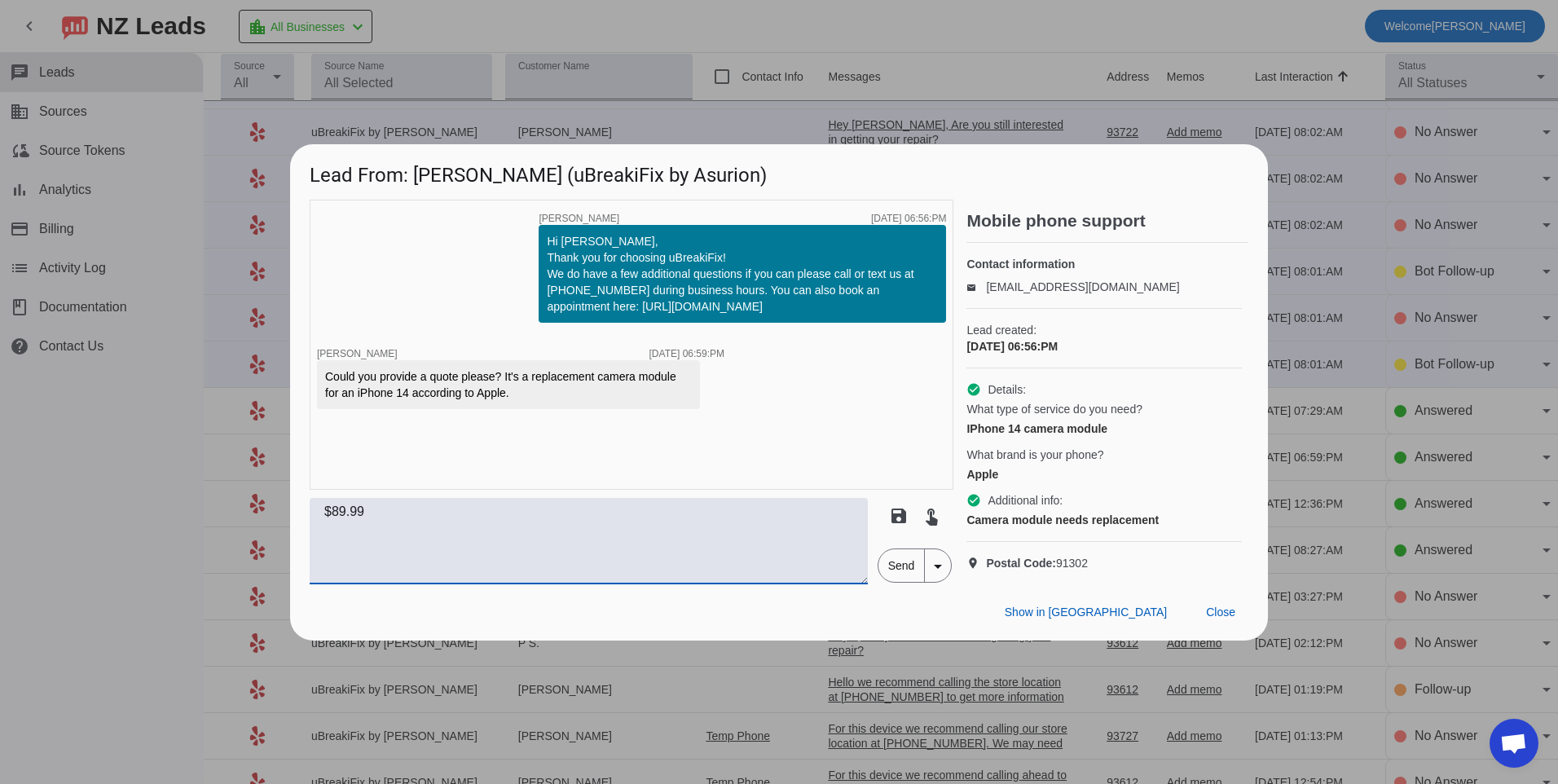
scroll to position [0, 0]
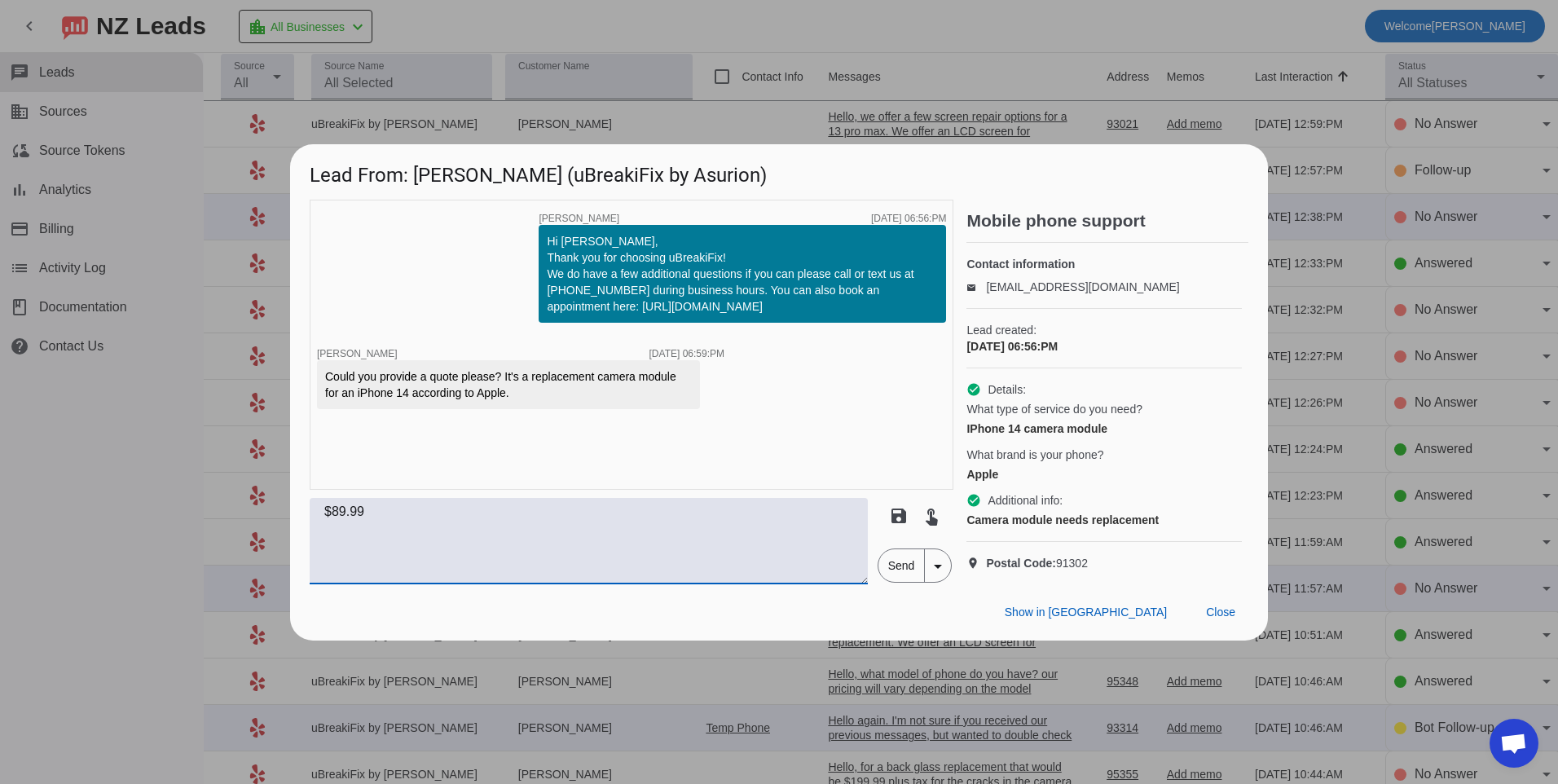
click at [320, 532] on textarea "$89.99" at bounding box center [588, 541] width 558 height 87
click at [653, 536] on textarea "A replacement camera for this model would be $89.99" at bounding box center [588, 541] width 558 height 87
type textarea "A replacement camera for this model would be $89.99 plus tax"
click at [906, 579] on span "Send" at bounding box center [901, 565] width 46 height 33
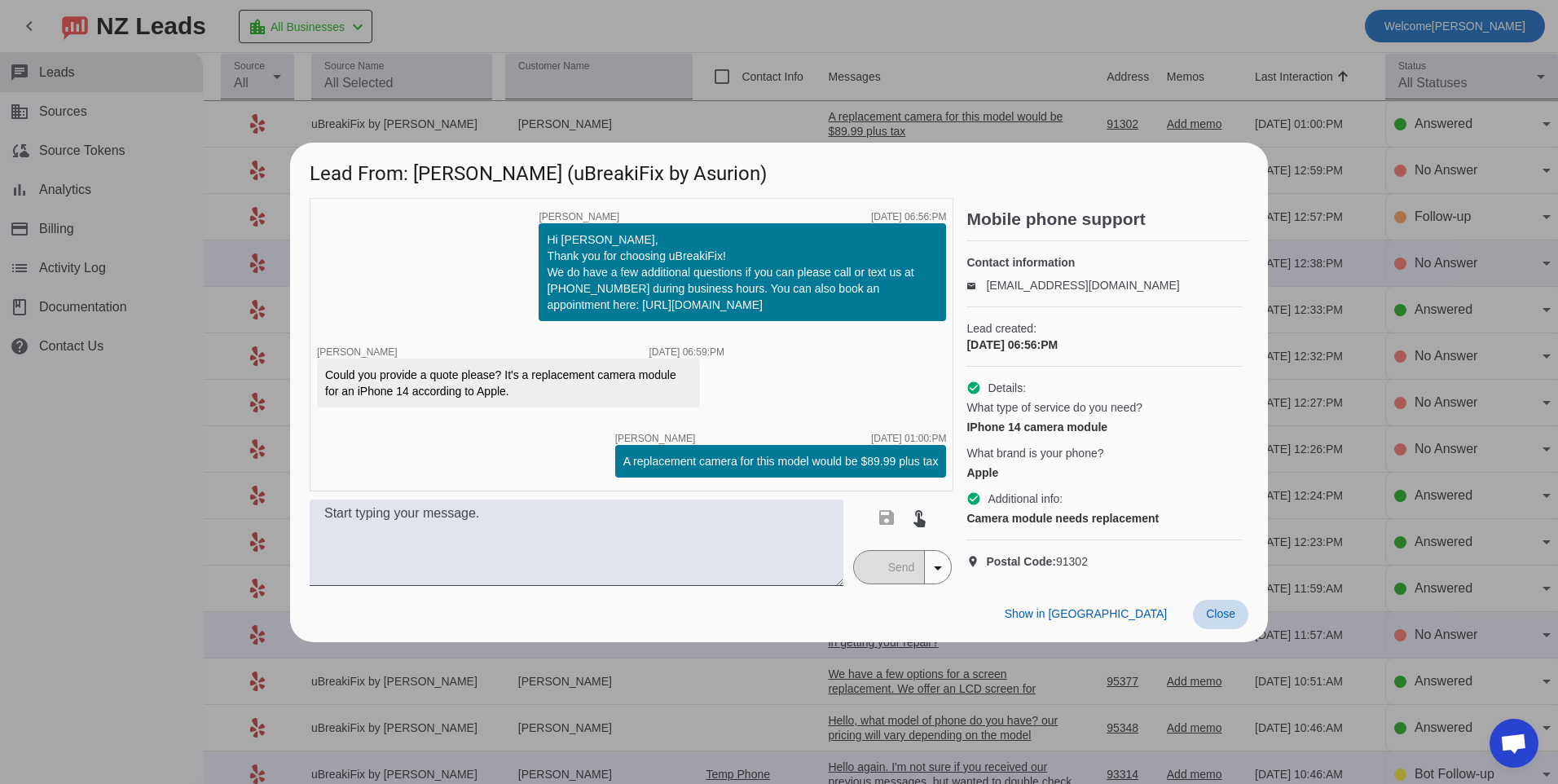
click at [1245, 629] on span at bounding box center [1220, 614] width 56 height 29
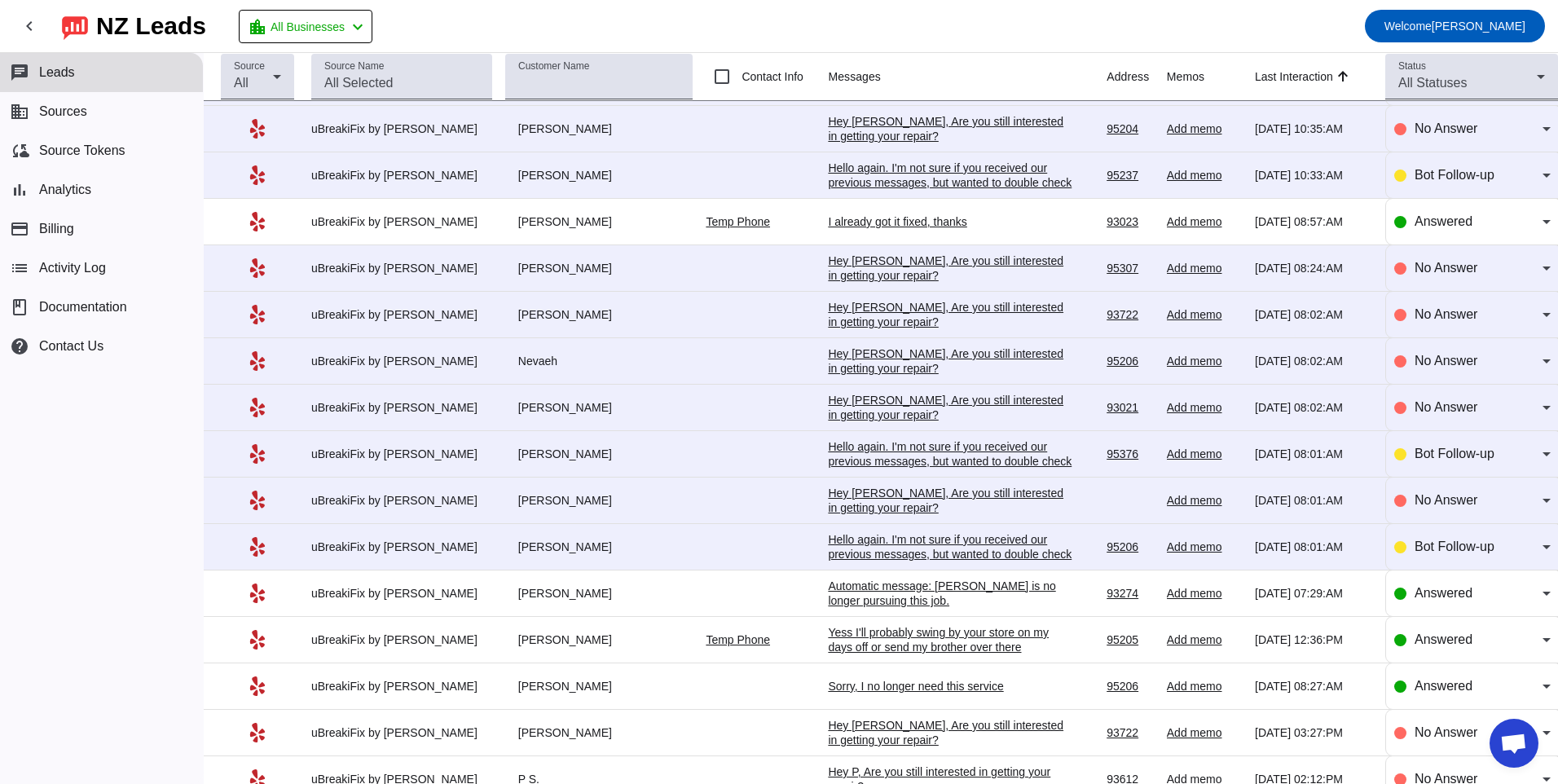
scroll to position [967, 0]
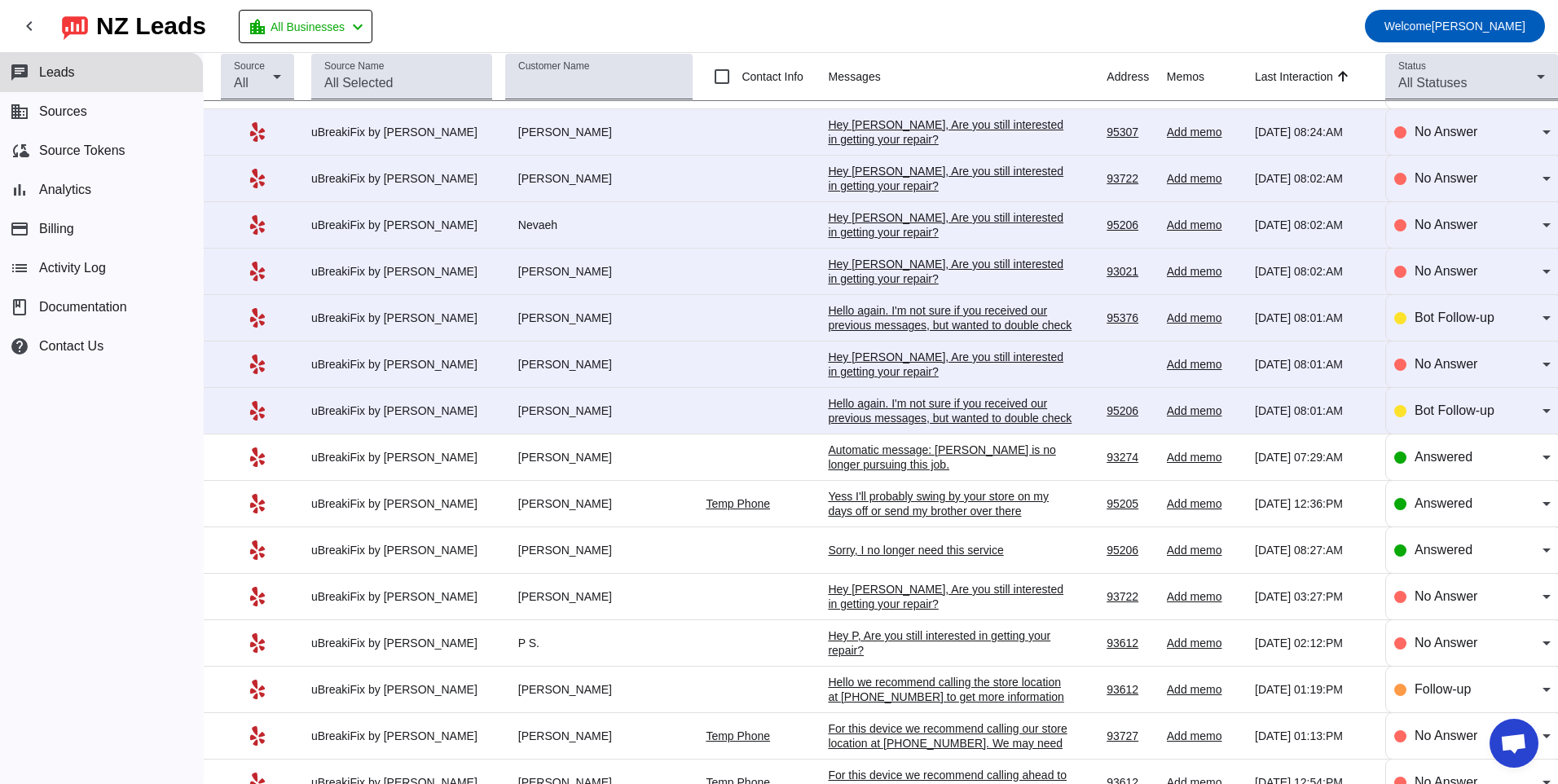
click at [887, 413] on div "Hello again. I'm not sure if you received our previous messages, but wanted to …" at bounding box center [950, 418] width 245 height 44
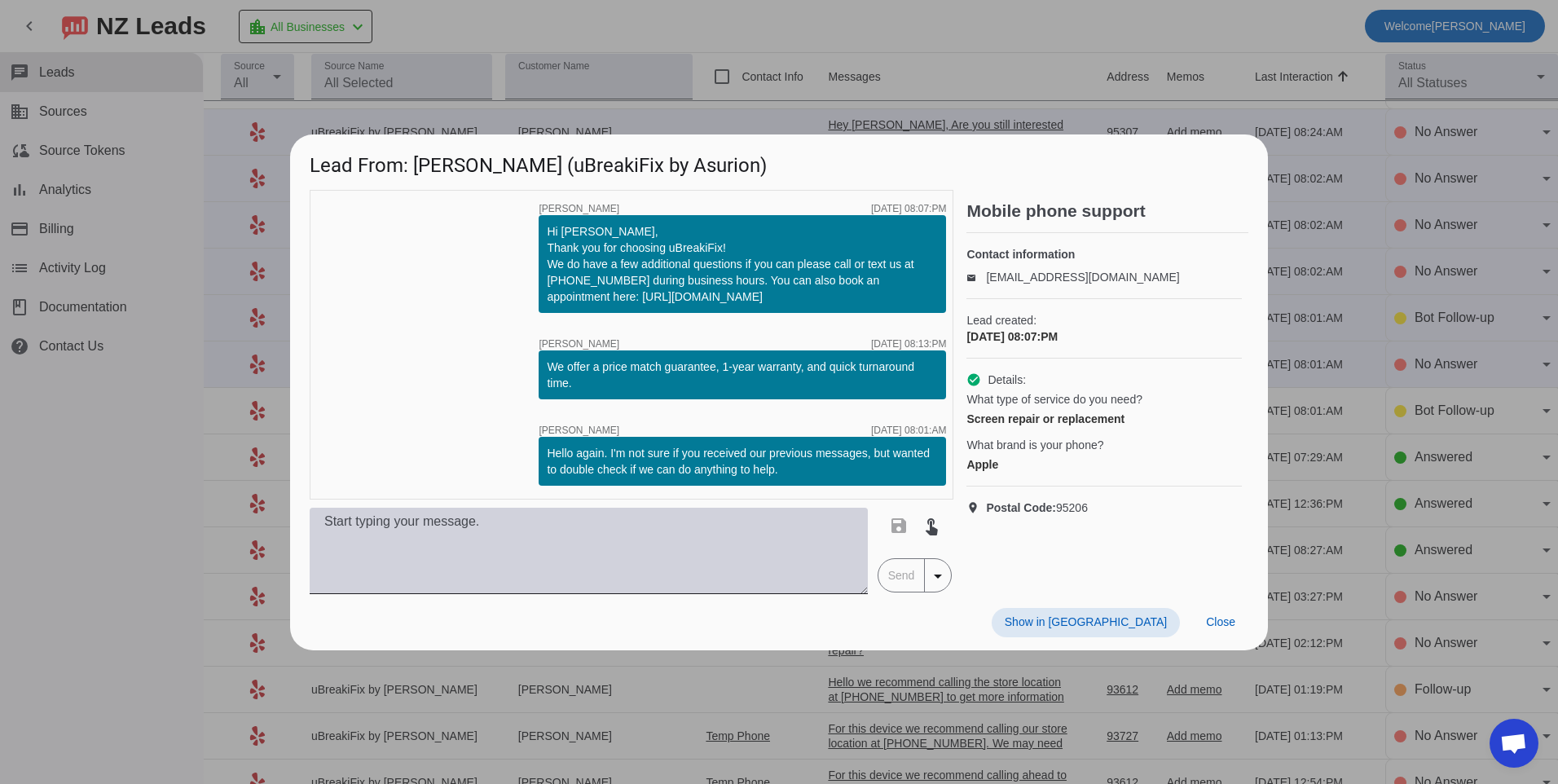
click at [747, 548] on textarea at bounding box center [588, 551] width 558 height 87
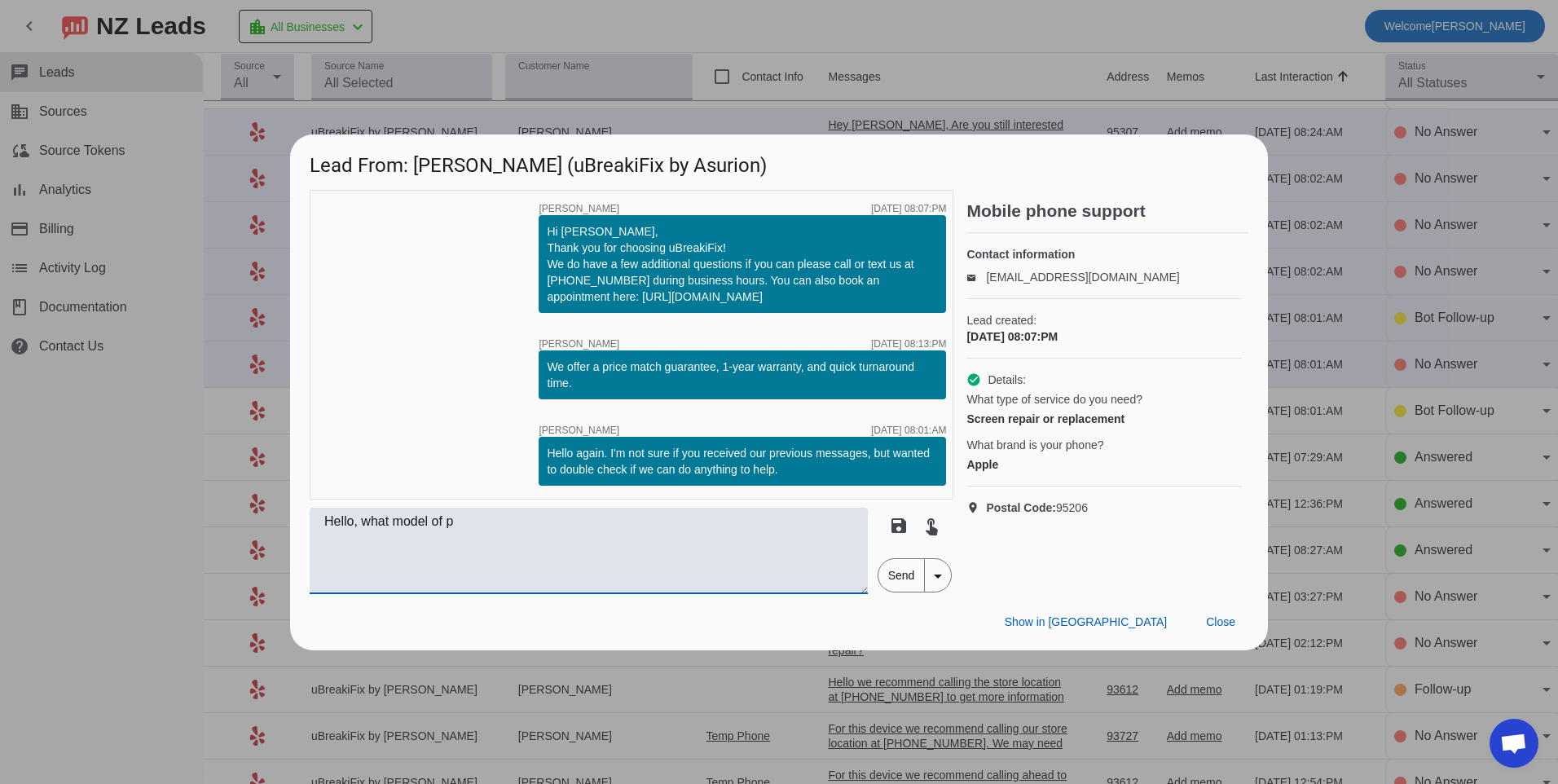
scroll to position [0, 0]
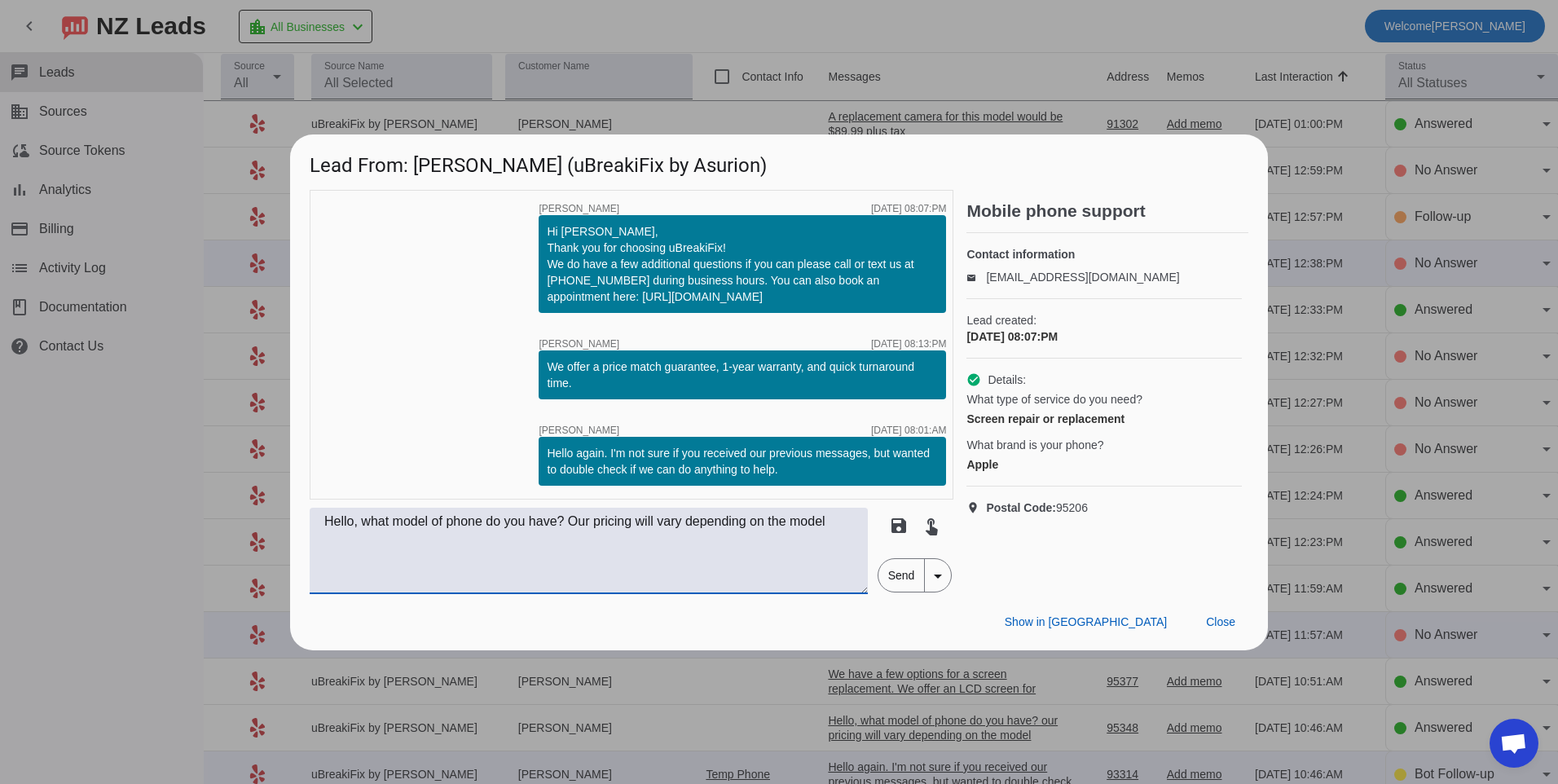
type textarea "Hello, what model of phone do you have? Our pricing will vary depending on the …"
click at [912, 590] on span "Send" at bounding box center [901, 575] width 46 height 33
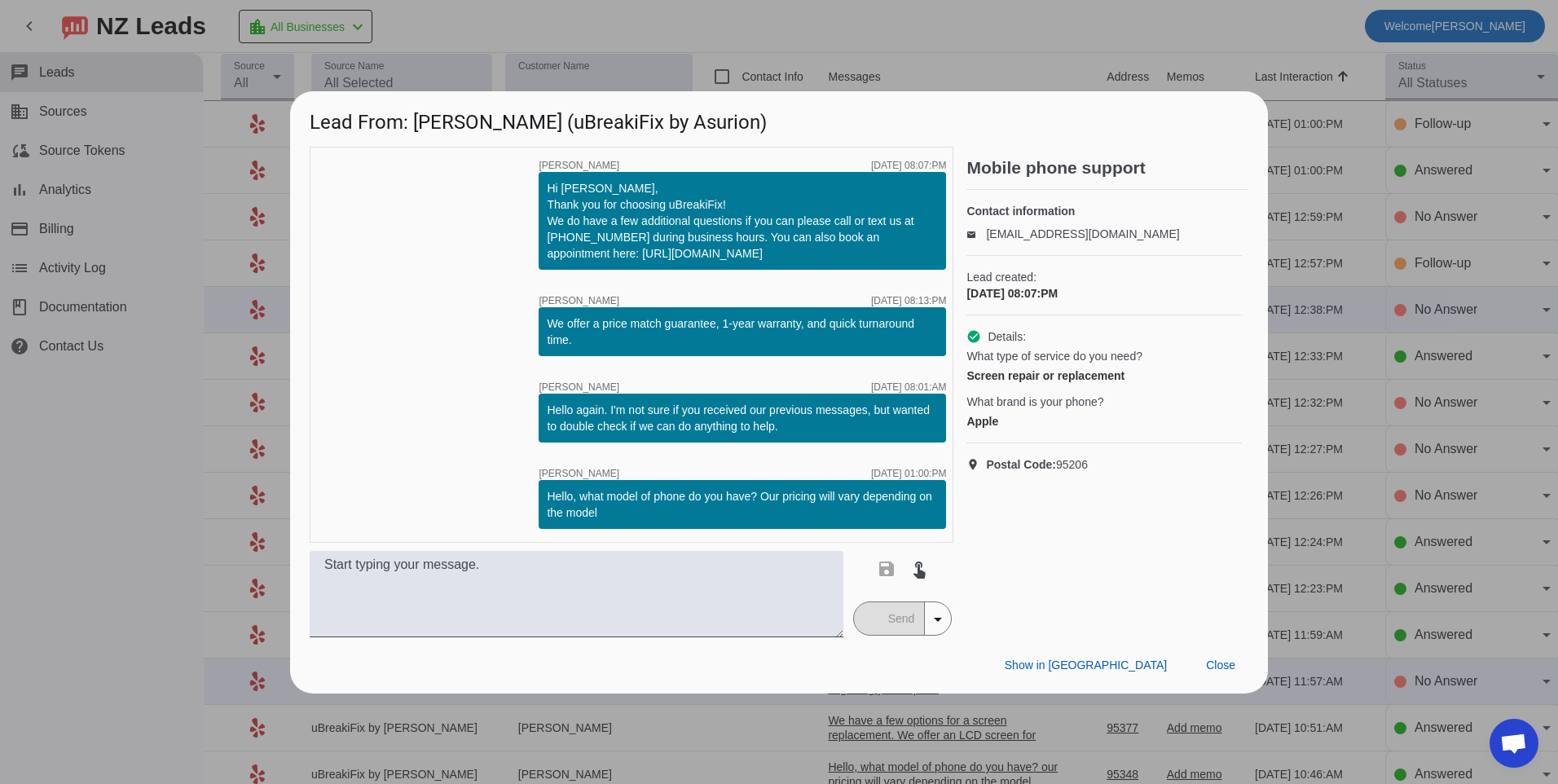
click at [1207, 646] on div "Show in Yelp Close" at bounding box center [779, 665] width 978 height 56
click at [1225, 669] on span "Close" at bounding box center [1220, 664] width 29 height 13
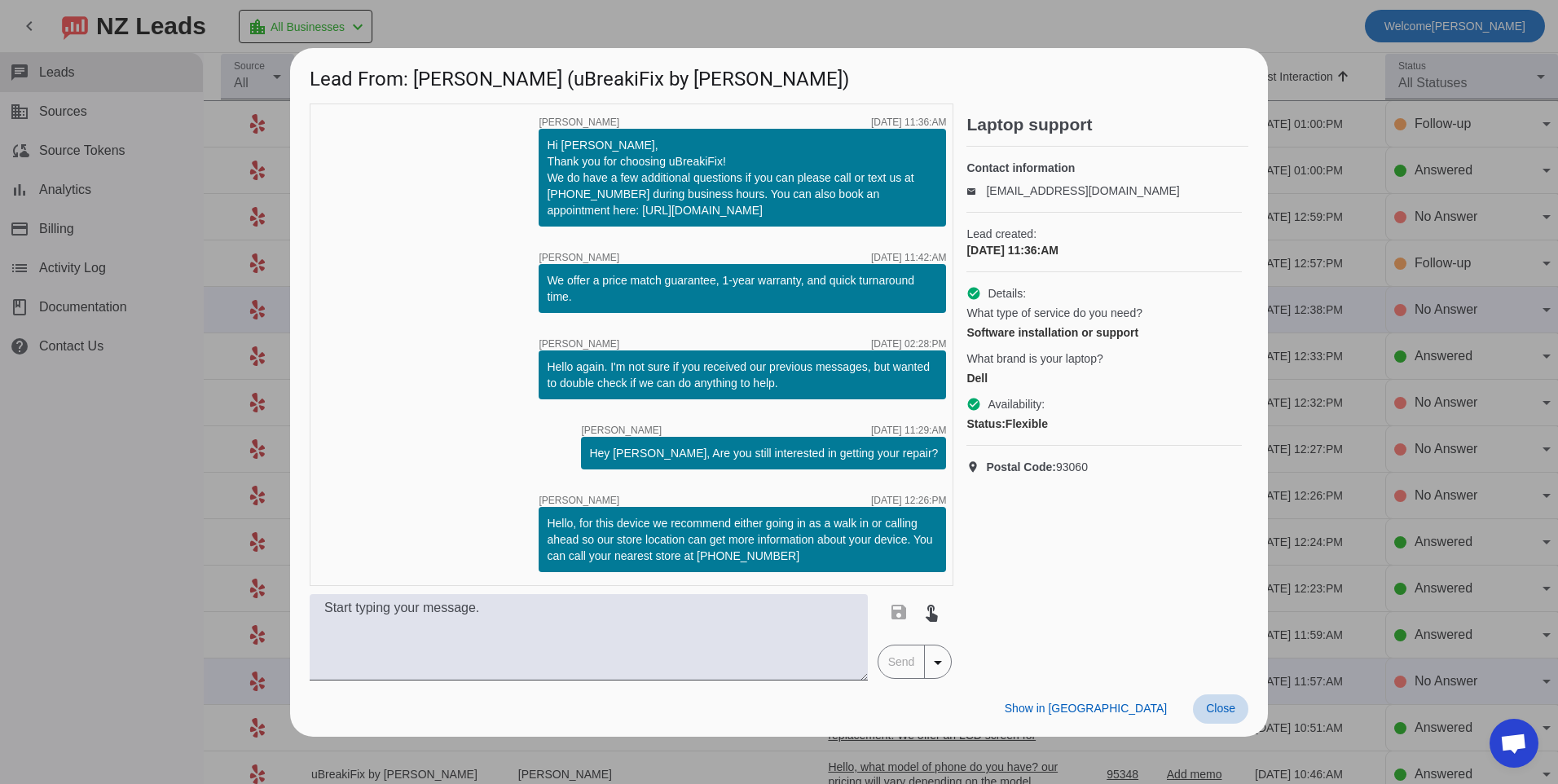
click at [1226, 710] on span "Close" at bounding box center [1220, 708] width 29 height 13
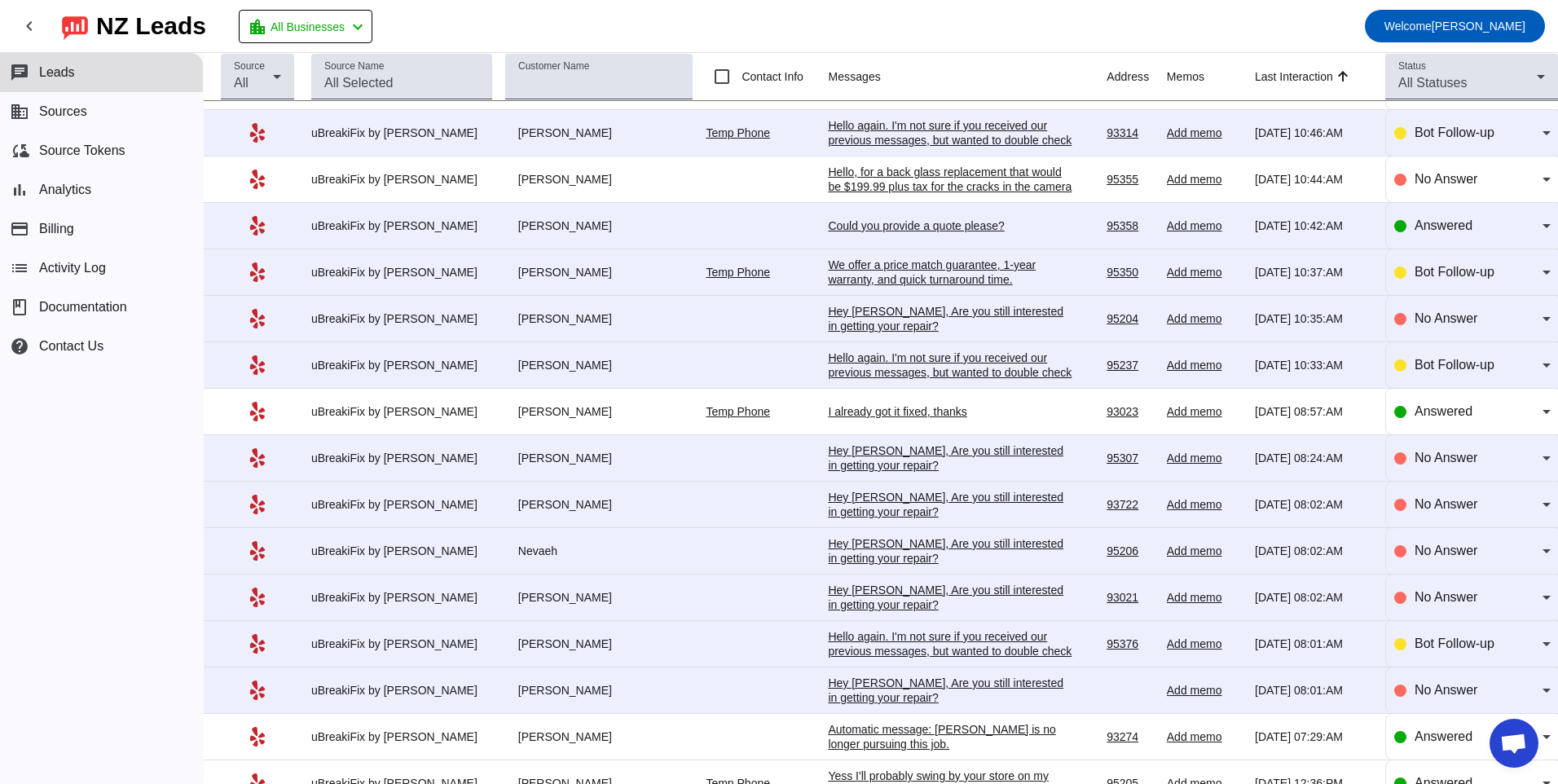
scroll to position [814, 0]
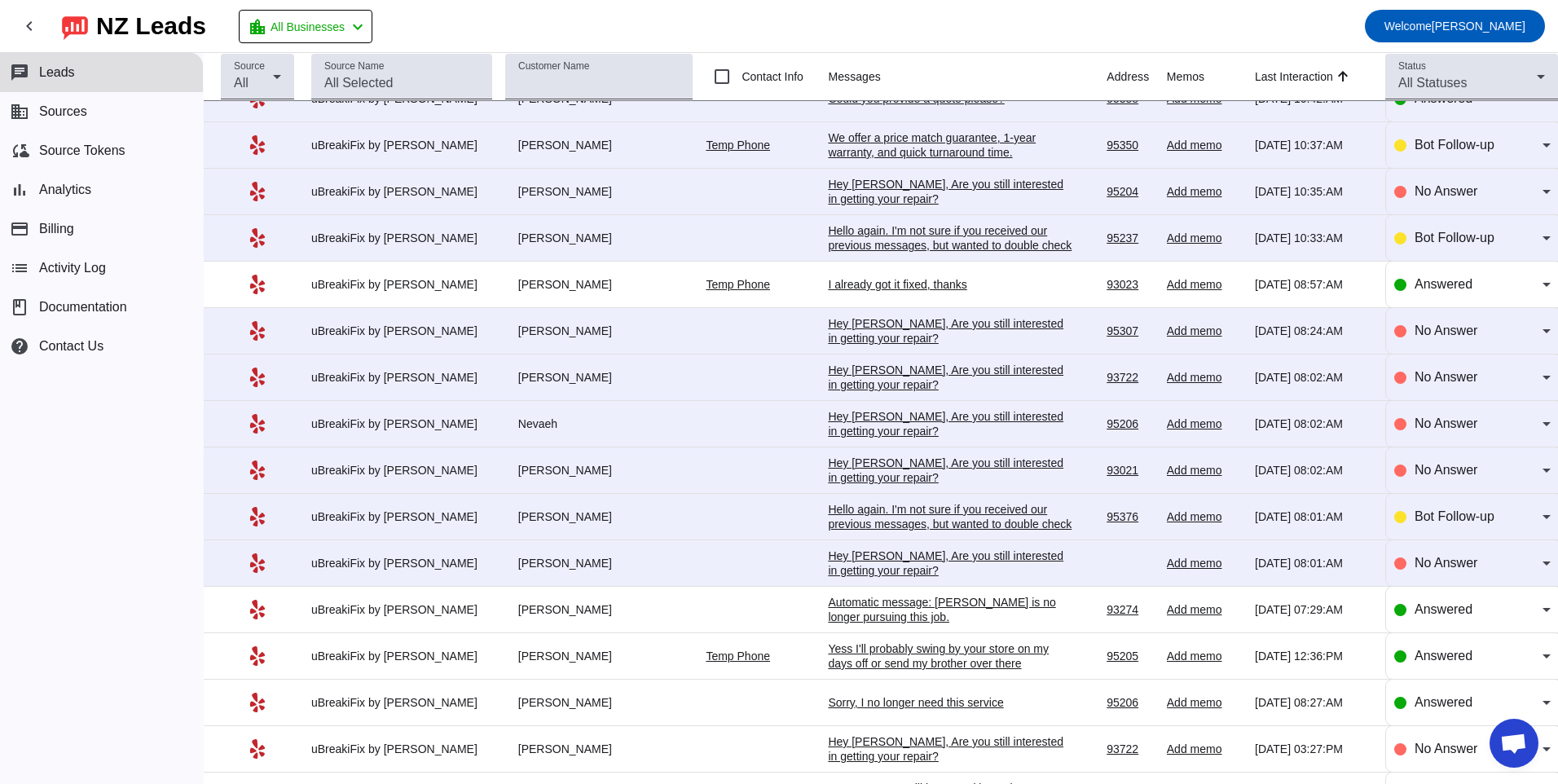
click at [963, 561] on div "Hey [PERSON_NAME], Are you still interested in getting your repair?​" at bounding box center [950, 562] width 245 height 29
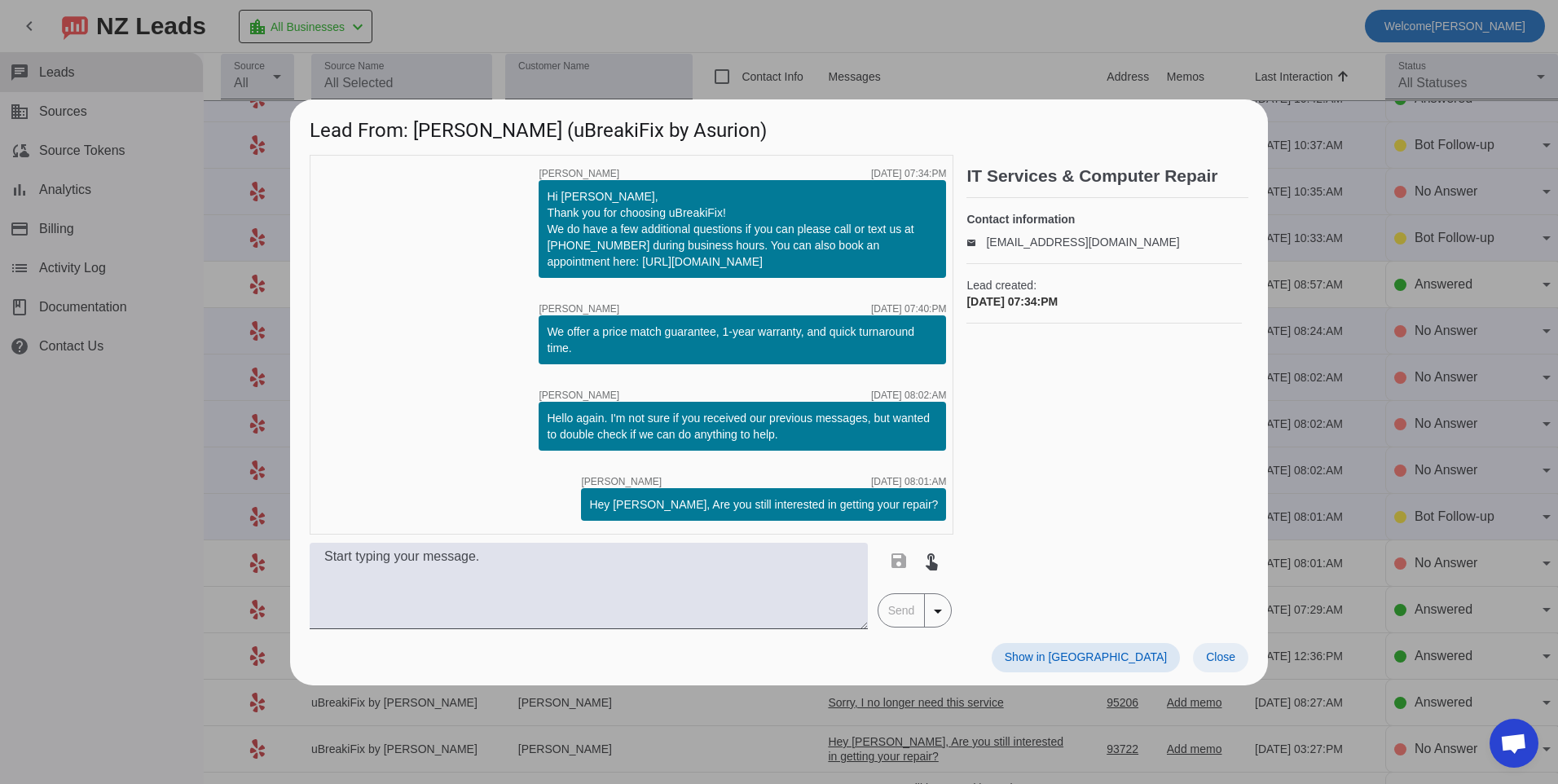
click at [1223, 663] on span "Close" at bounding box center [1220, 657] width 29 height 13
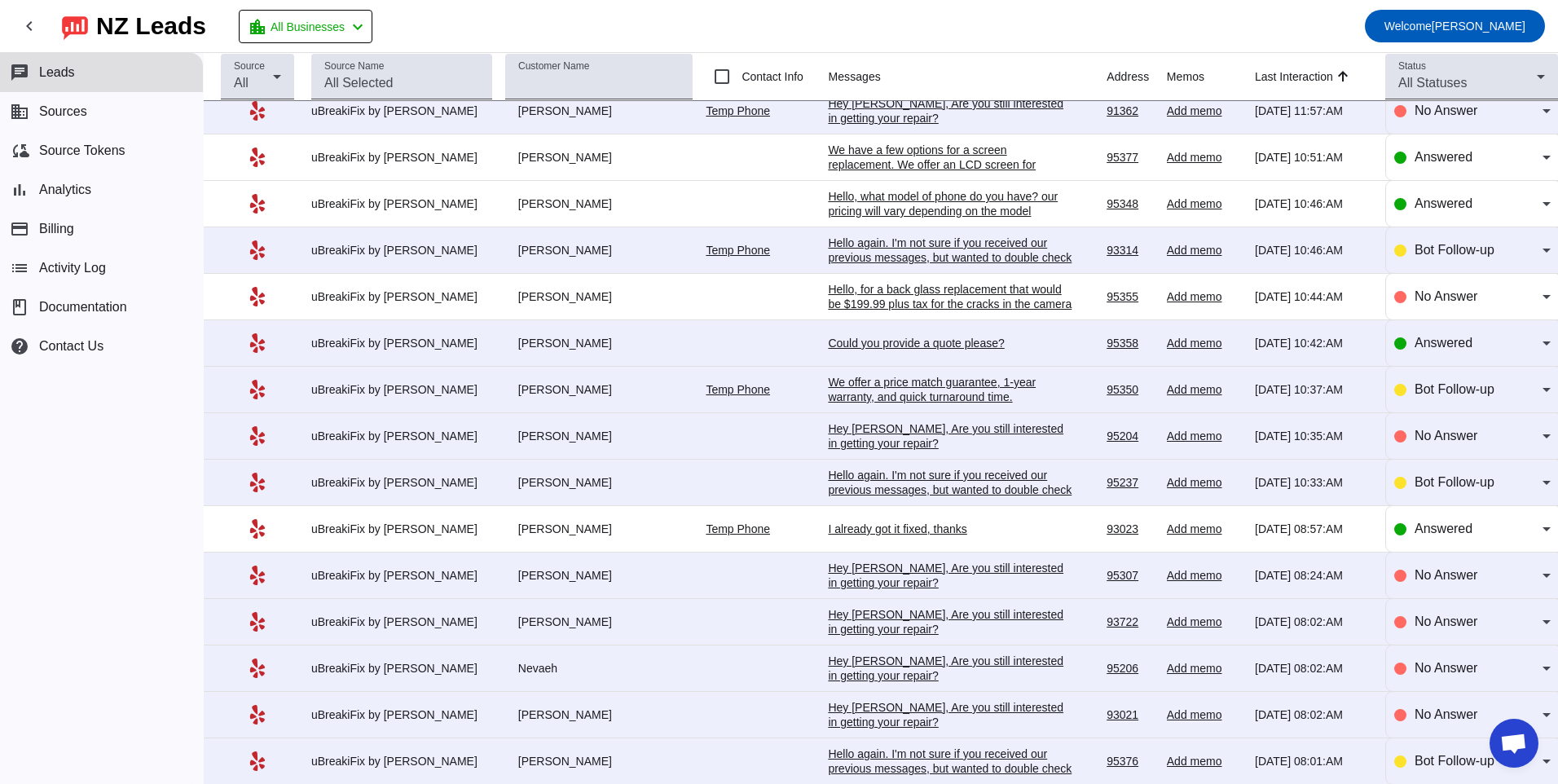
scroll to position [733, 0]
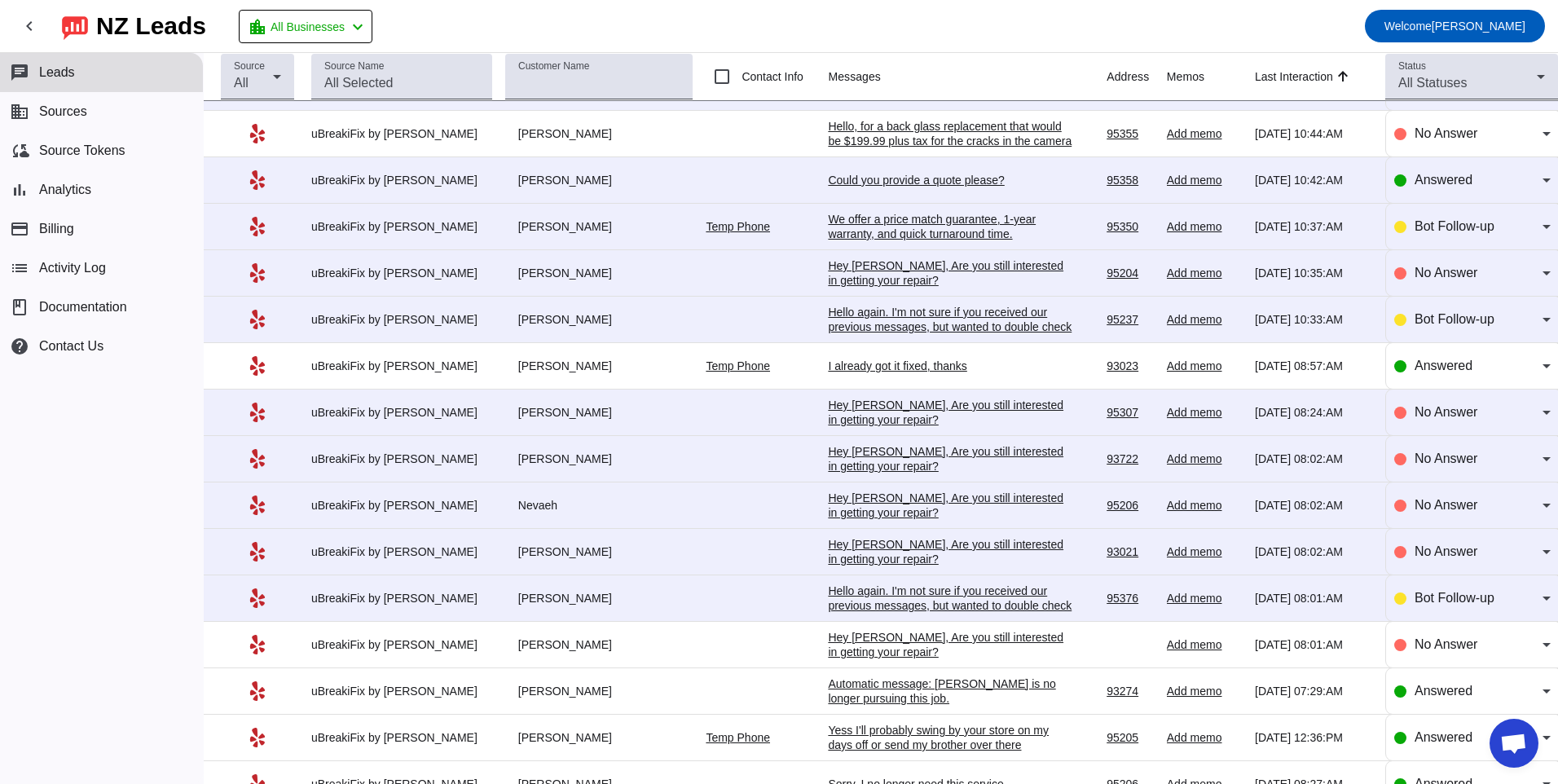
click at [918, 609] on div "Hello again. I'm not sure if you received our previous messages, but wanted to …" at bounding box center [950, 605] width 245 height 44
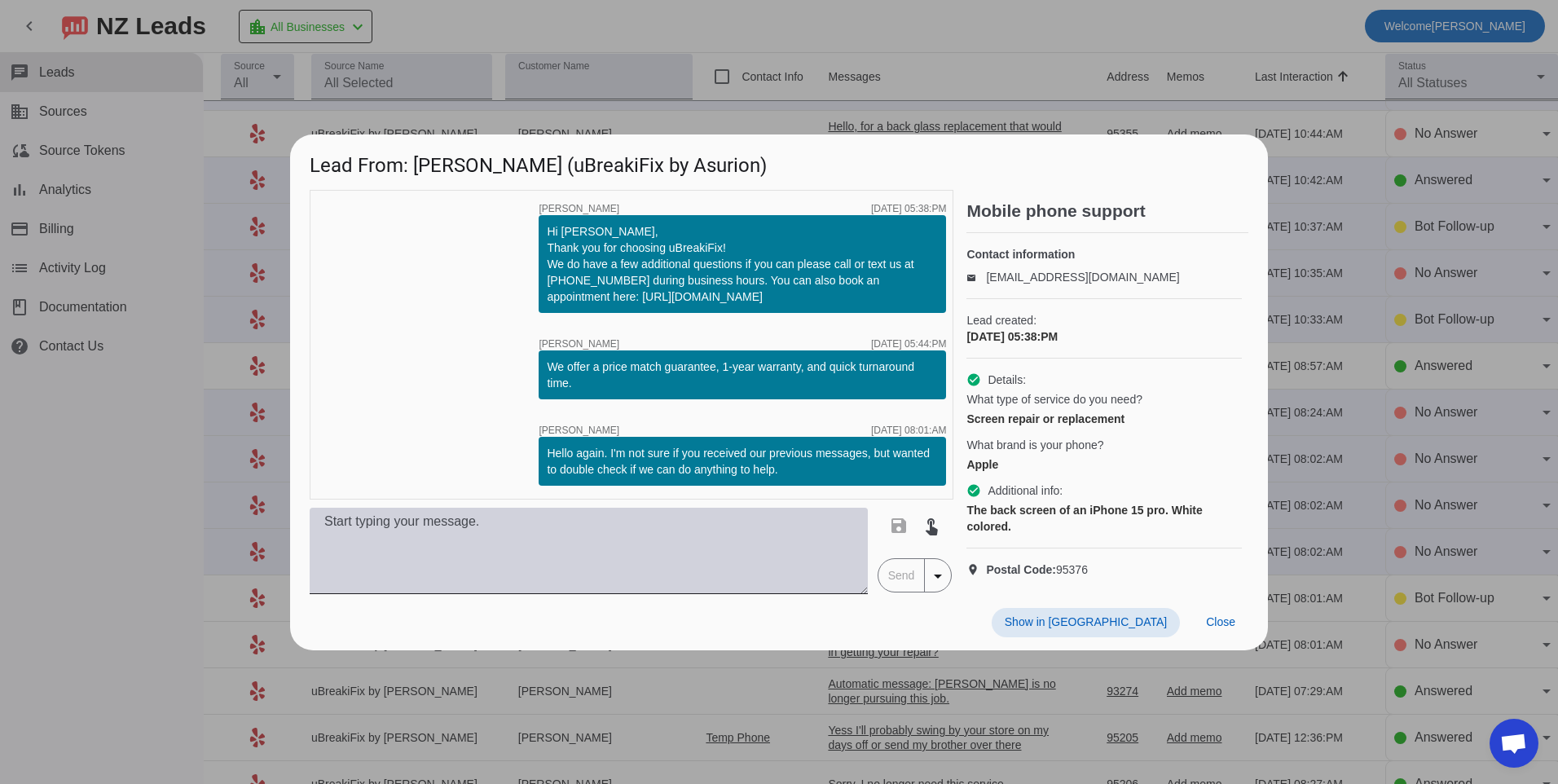
click at [743, 582] on textarea at bounding box center [588, 551] width 558 height 87
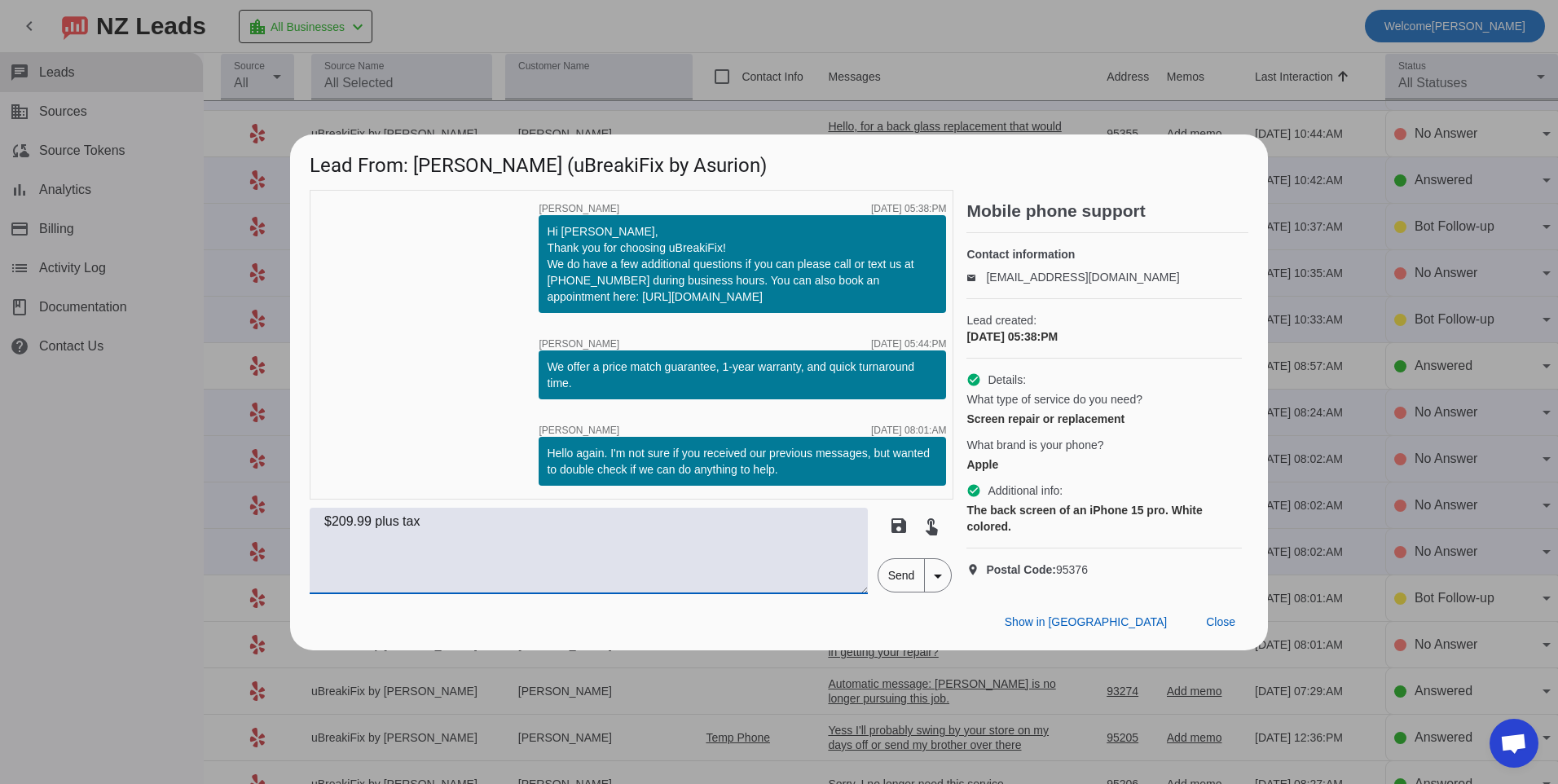
click at [317, 540] on textarea "$209.99 plus tax" at bounding box center [588, 551] width 558 height 87
type textarea "Hello, for this back glass replacement that would be $209.99 plus tax"
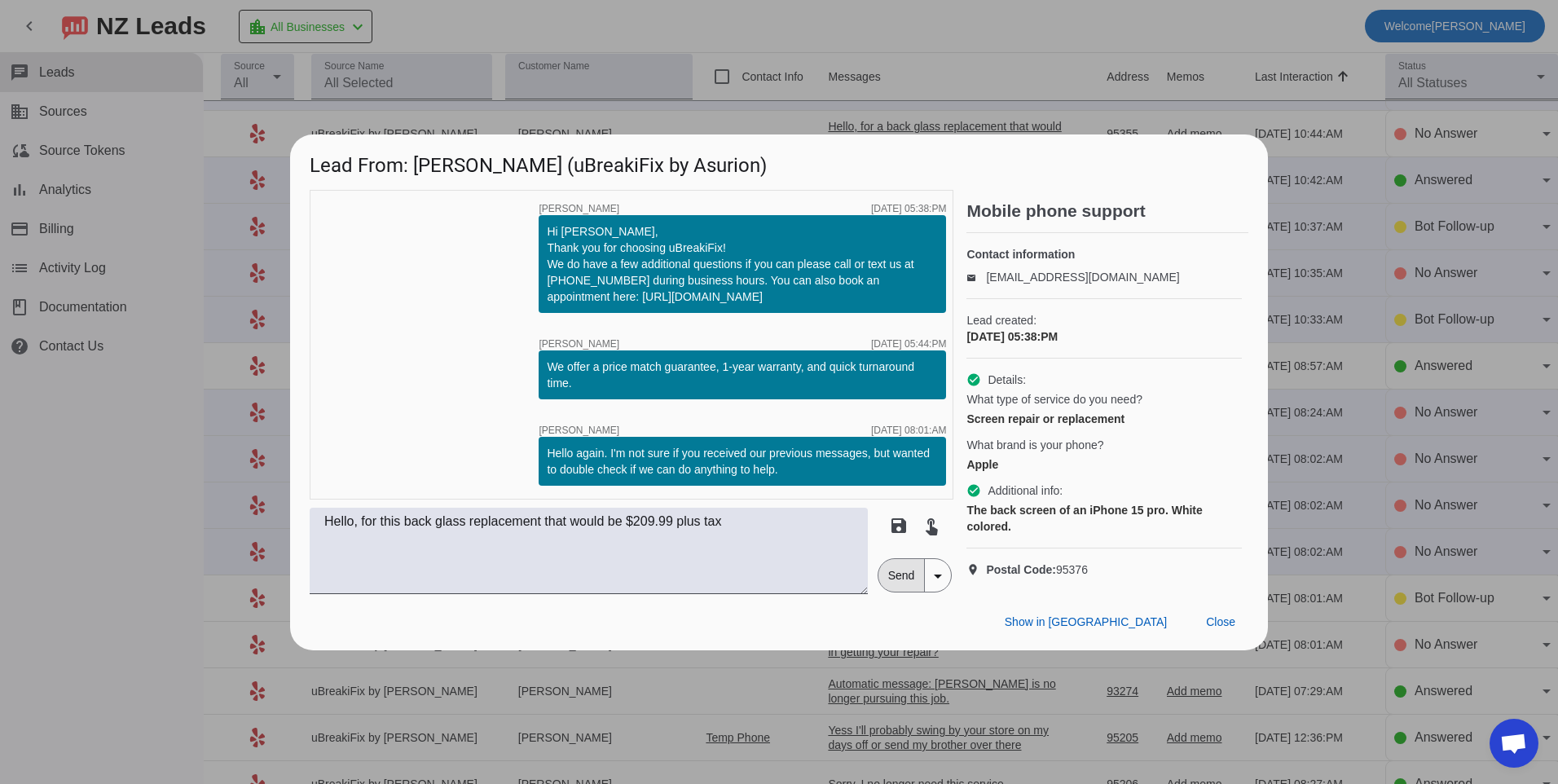
click at [904, 589] on span "Send" at bounding box center [901, 575] width 46 height 33
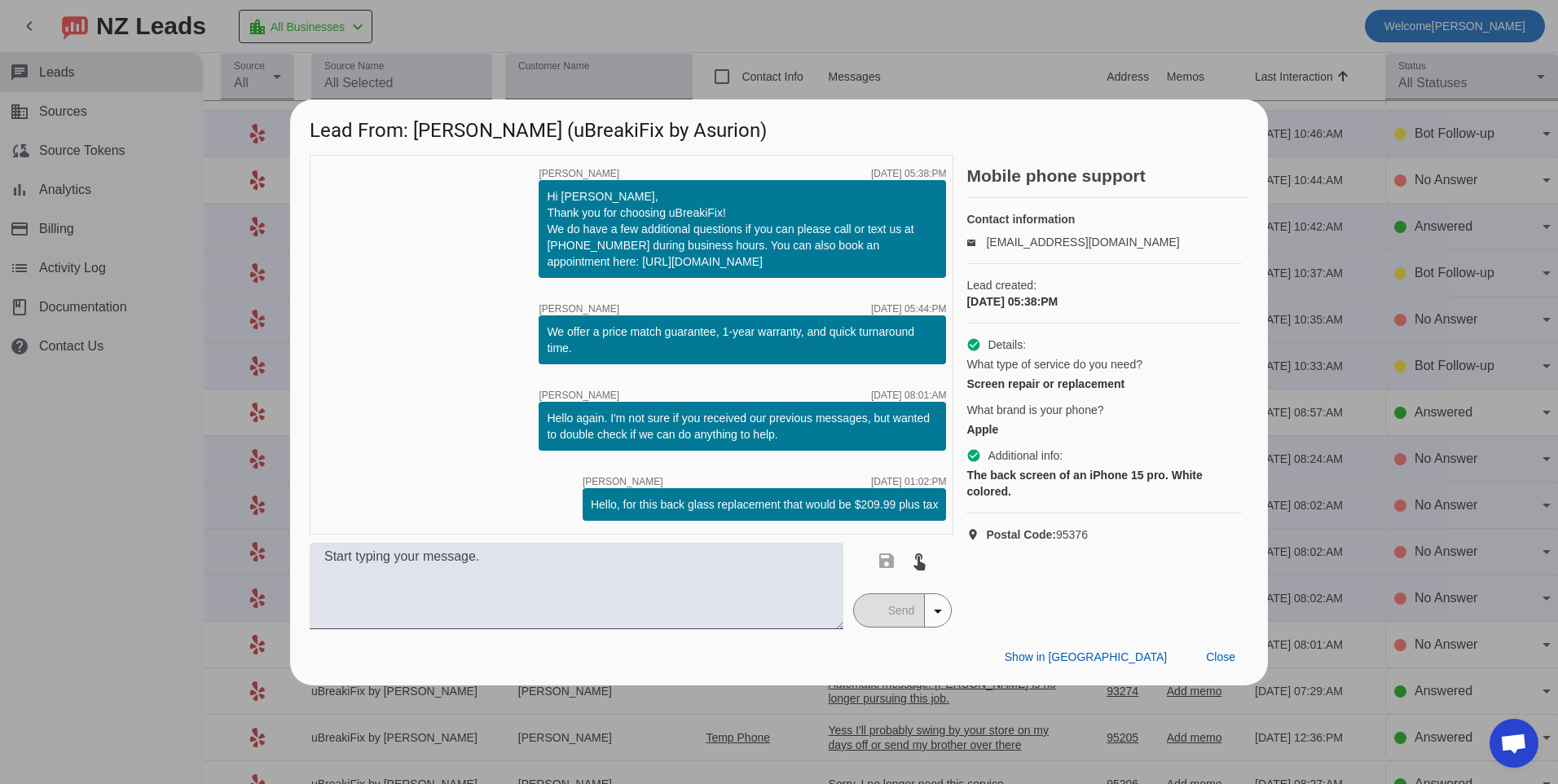
scroll to position [0, 0]
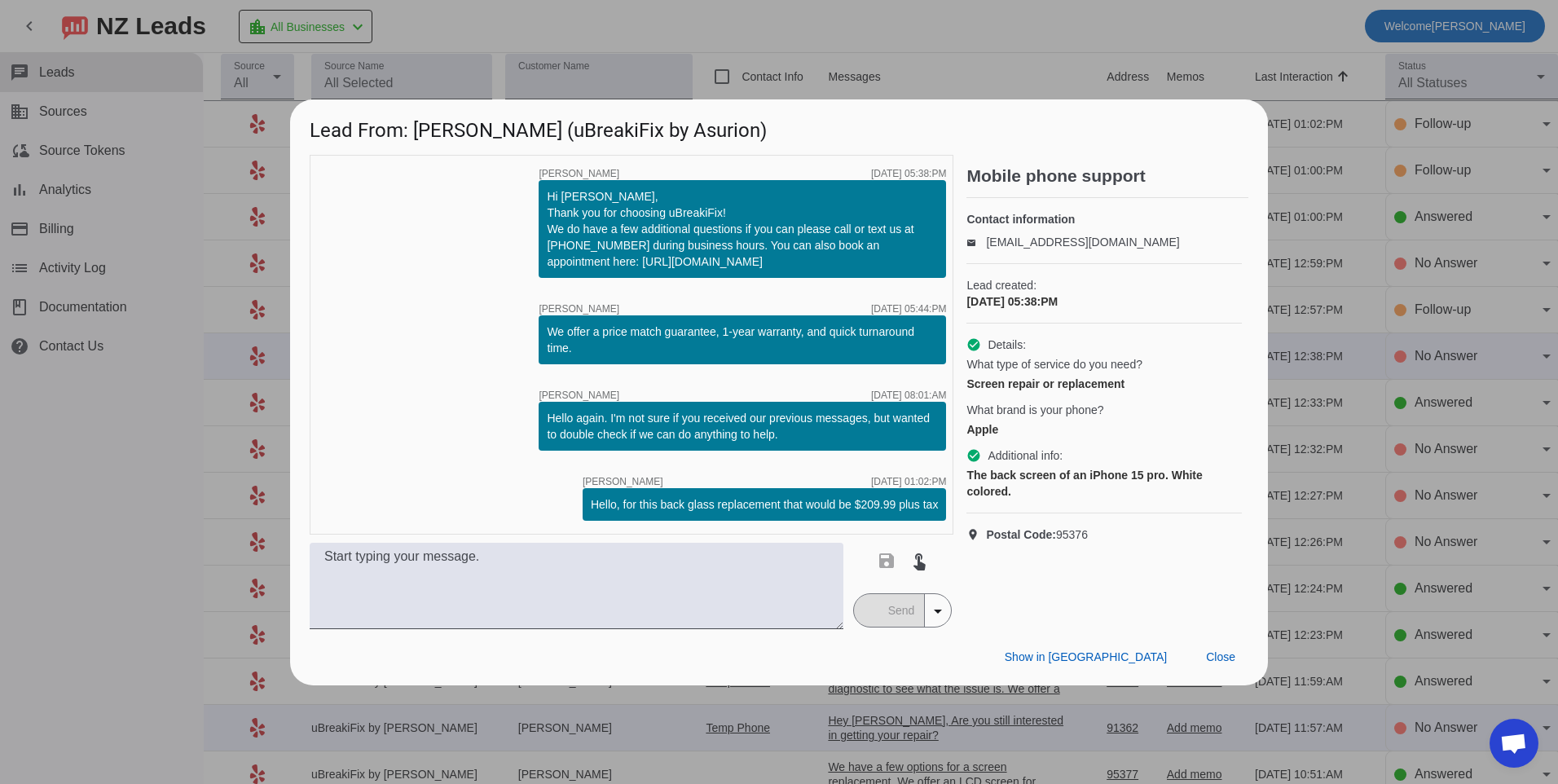
click at [634, 403] on div "Hello again. I'm not sure if you received our previous messages, but wanted to …" at bounding box center [742, 426] width 408 height 49
click at [1232, 664] on span at bounding box center [1220, 657] width 56 height 29
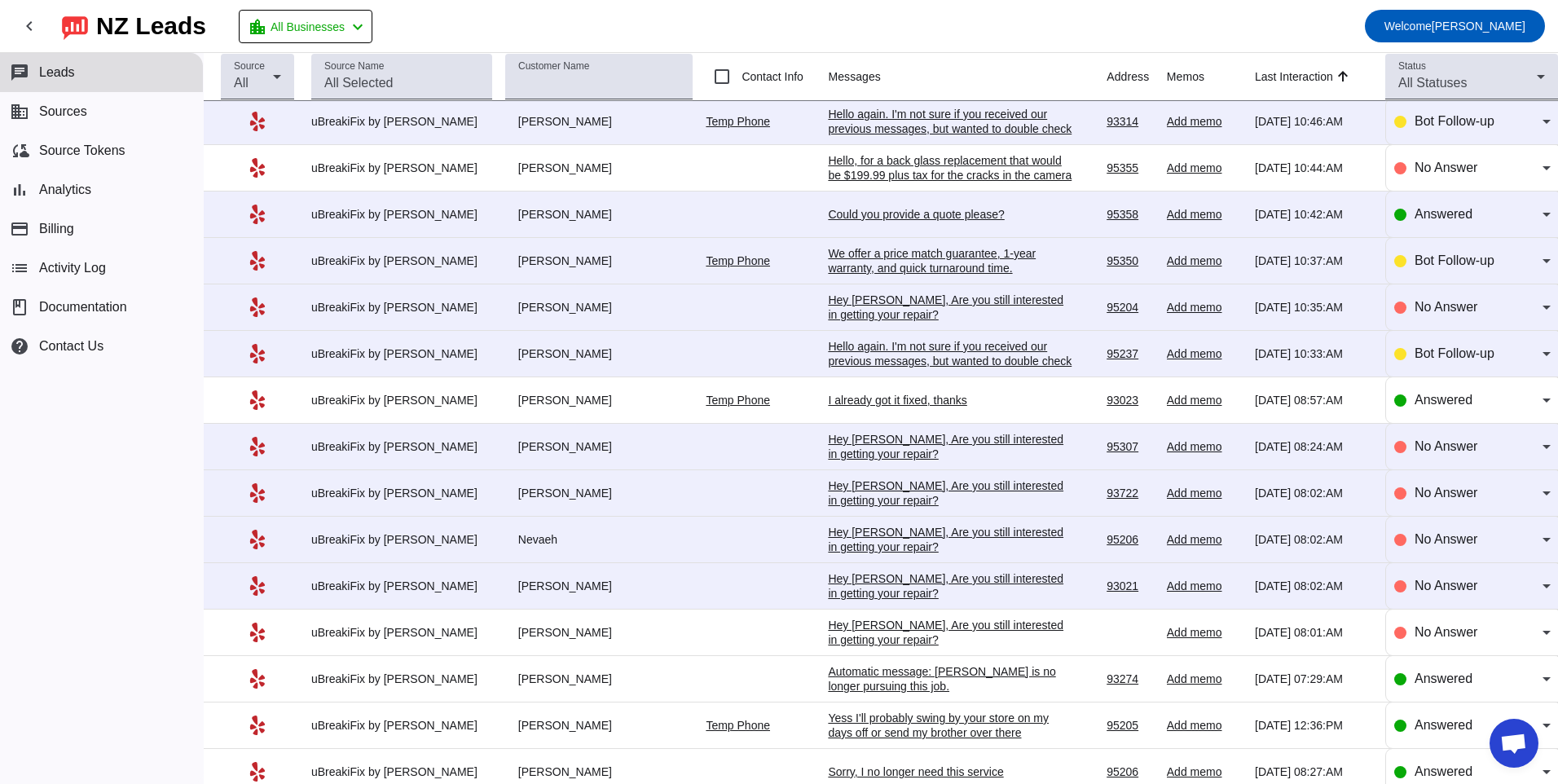
scroll to position [723, 0]
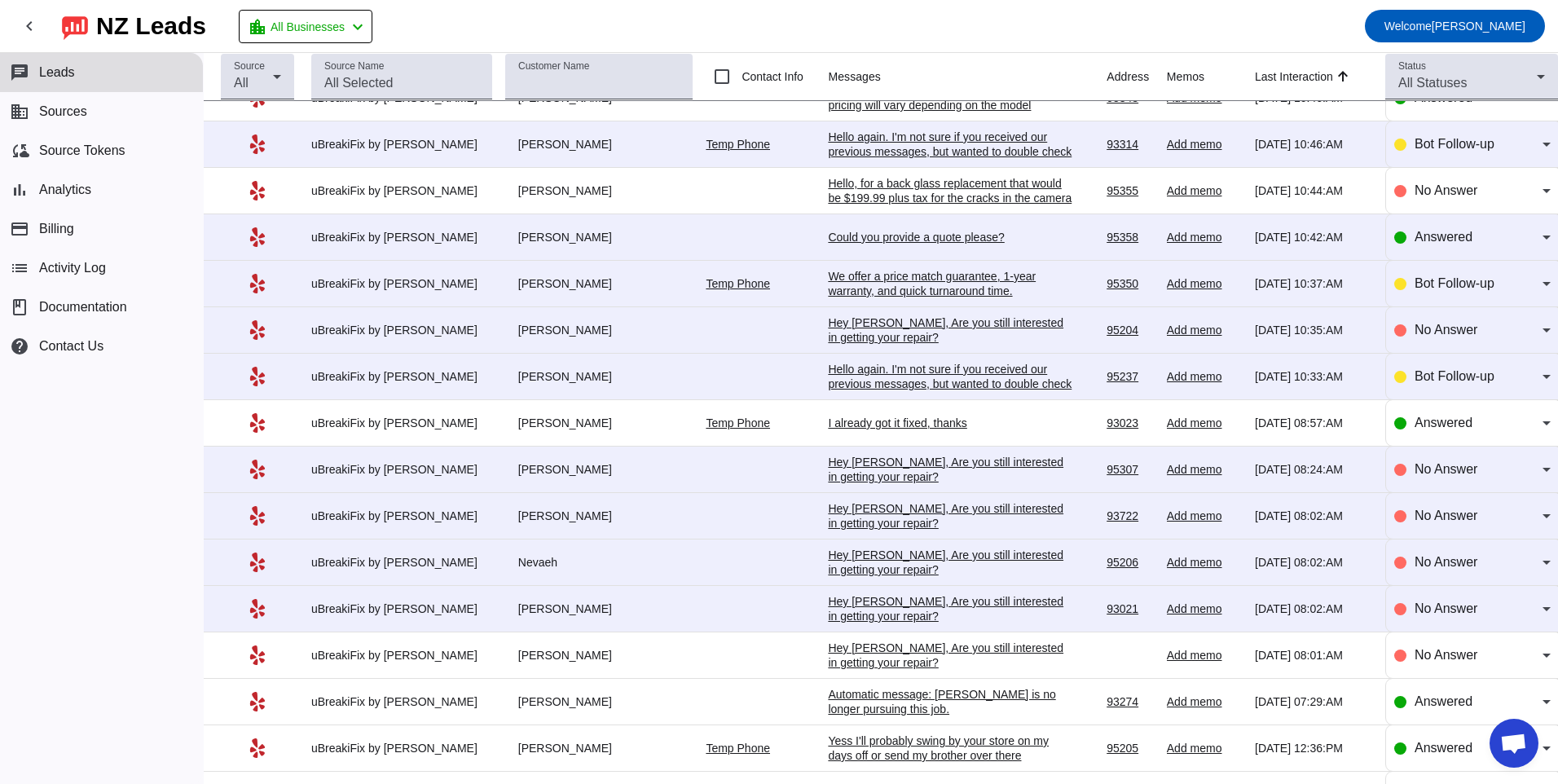
click at [925, 615] on div "Hey [PERSON_NAME], Are you still interested in getting your repair?​" at bounding box center [950, 608] width 245 height 29
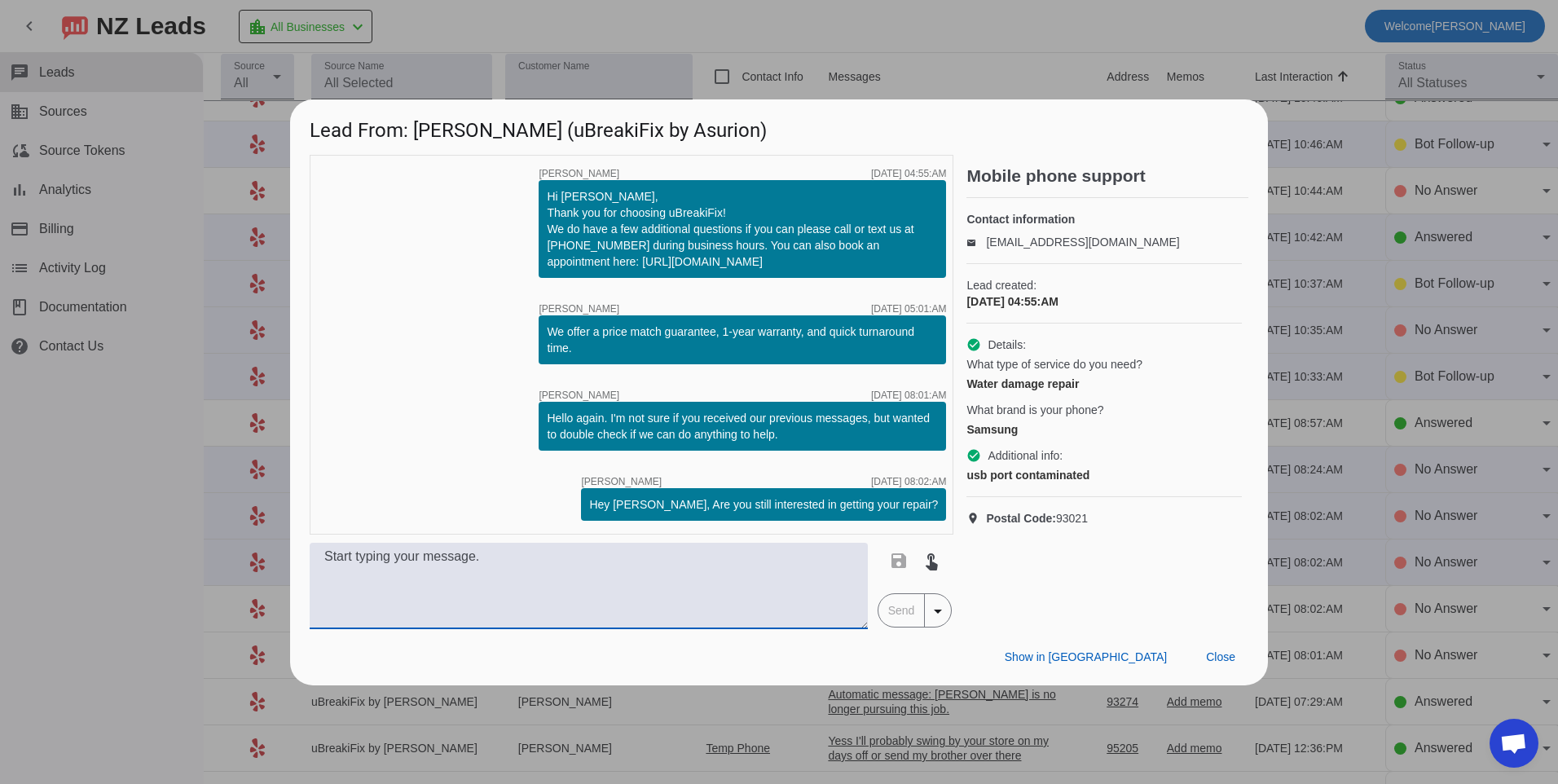
click at [731, 568] on textarea at bounding box center [588, 585] width 558 height 87
click at [723, 564] on textarea at bounding box center [588, 585] width 558 height 87
type textarea "A"
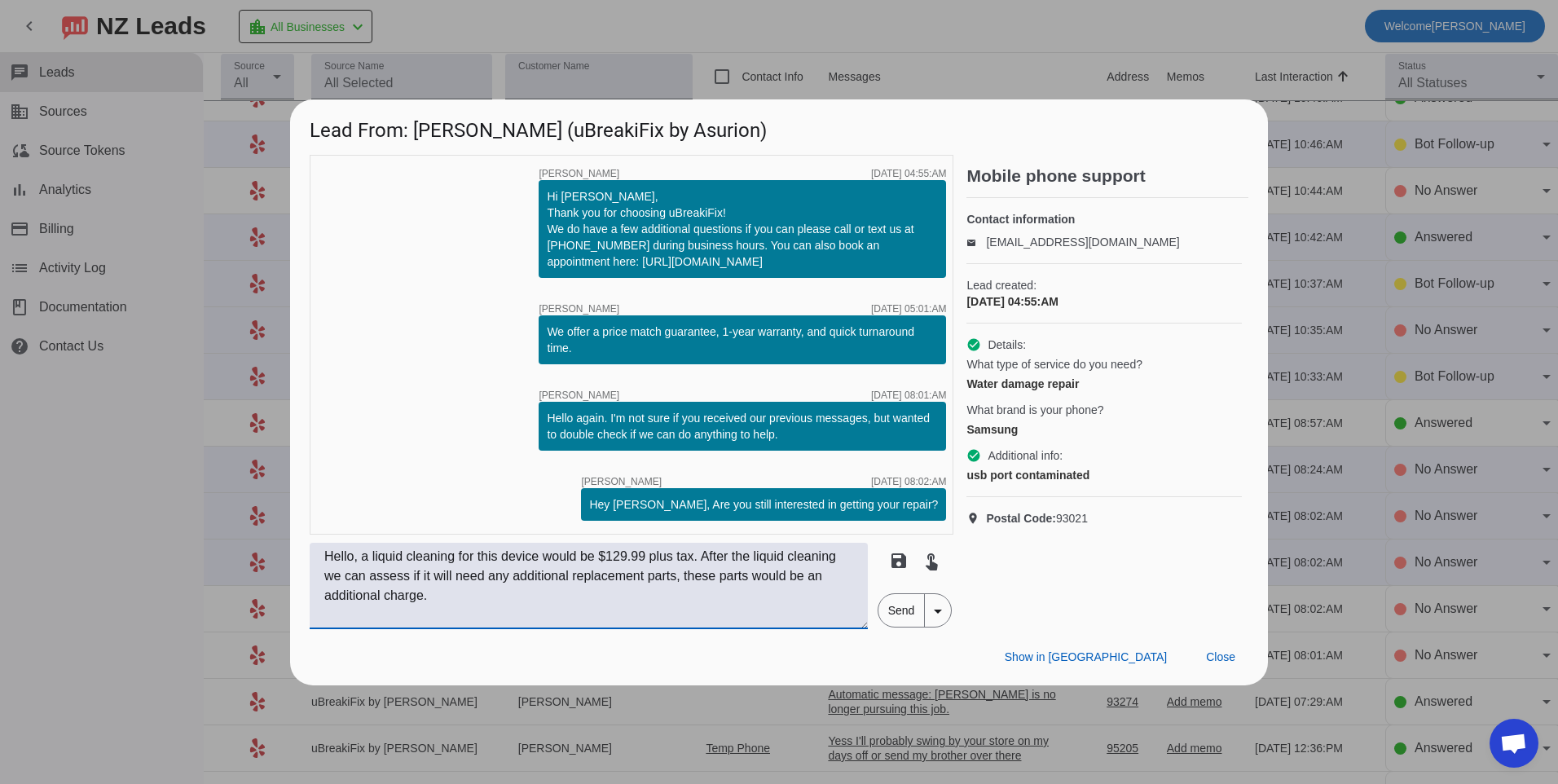
type textarea "Hello, a liquid cleaning for this device would be $129.99 plus tax. After the l…"
click at [910, 614] on span "Send" at bounding box center [901, 610] width 46 height 33
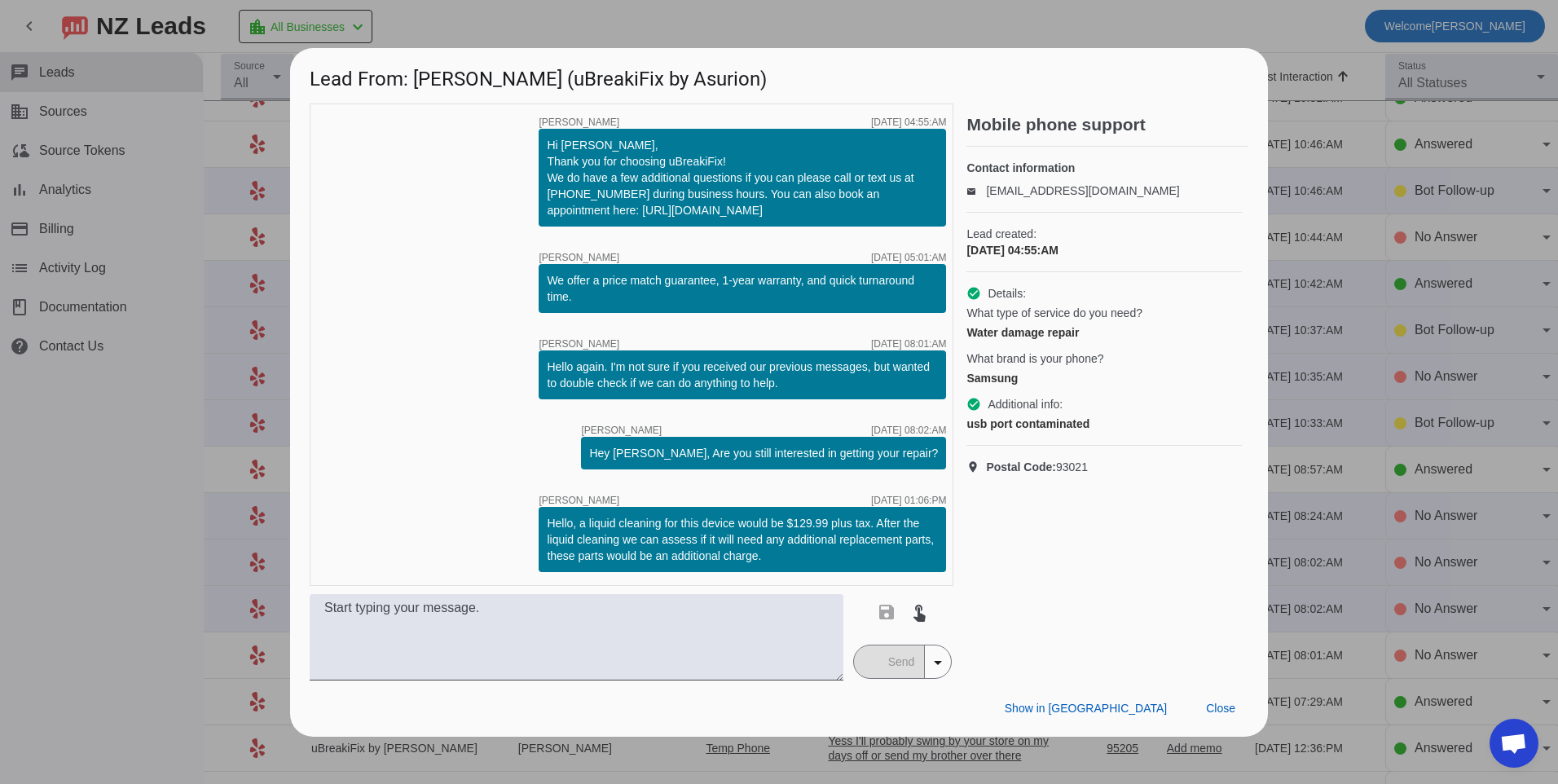
scroll to position [0, 0]
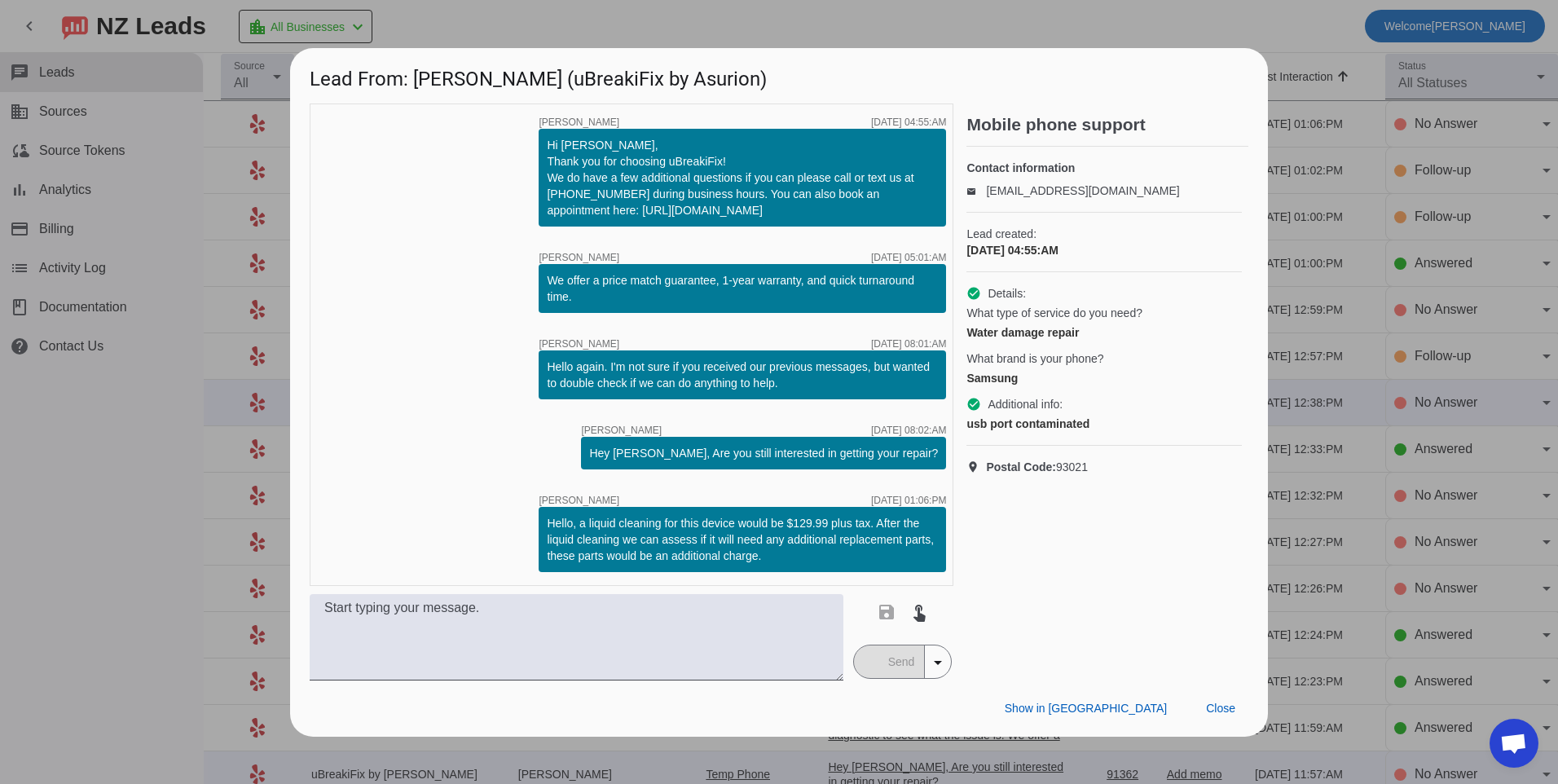
click at [892, 456] on div "Hey [PERSON_NAME], Are you still interested in getting your repair?​" at bounding box center [763, 453] width 348 height 16
click at [1225, 710] on span "Close" at bounding box center [1220, 708] width 29 height 13
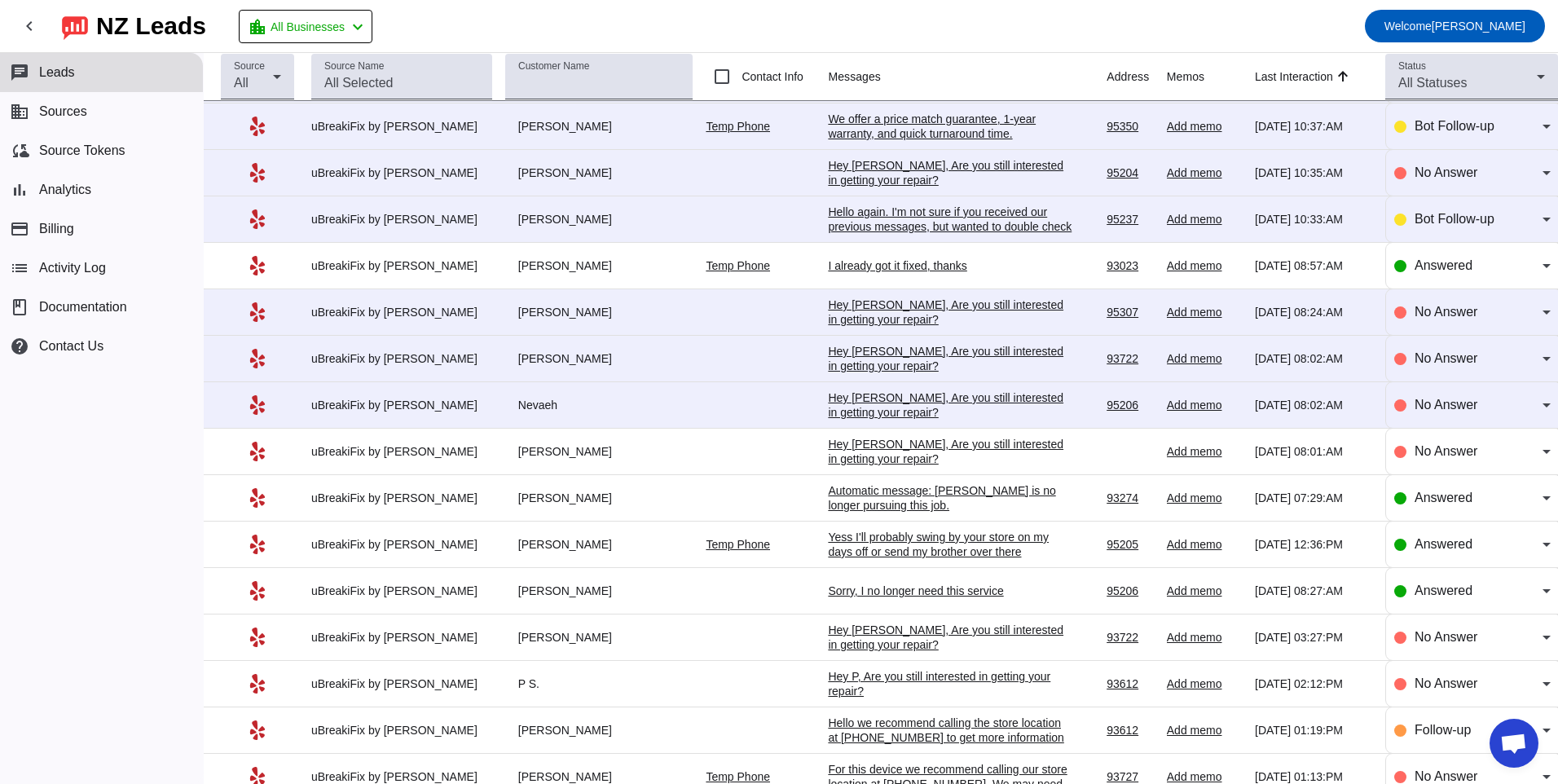
scroll to position [896, 0]
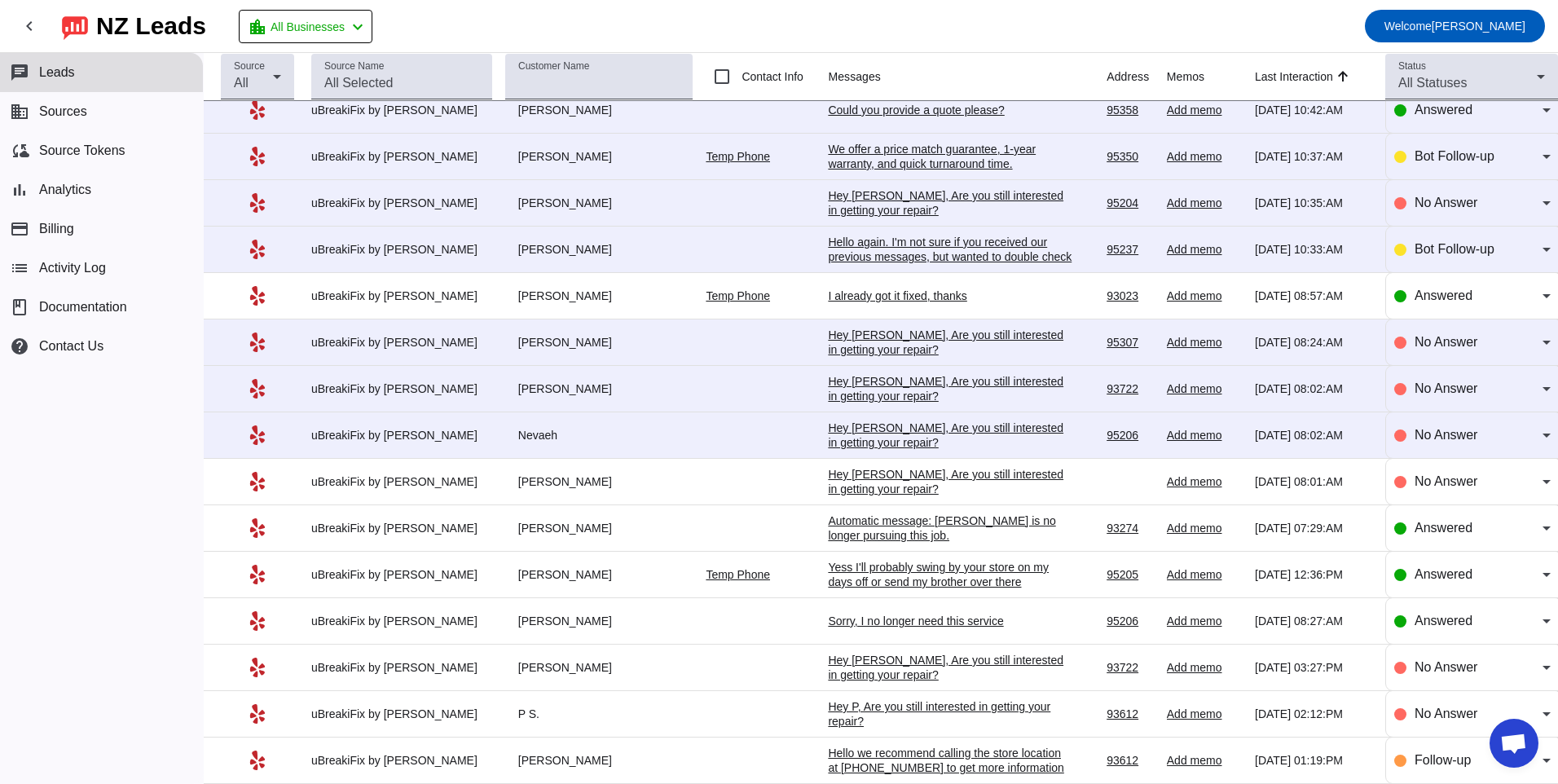
click at [904, 415] on td "Hey [PERSON_NAME], Are you still interested in getting your repair?​ [DATE] 08:…" at bounding box center [967, 435] width 279 height 46
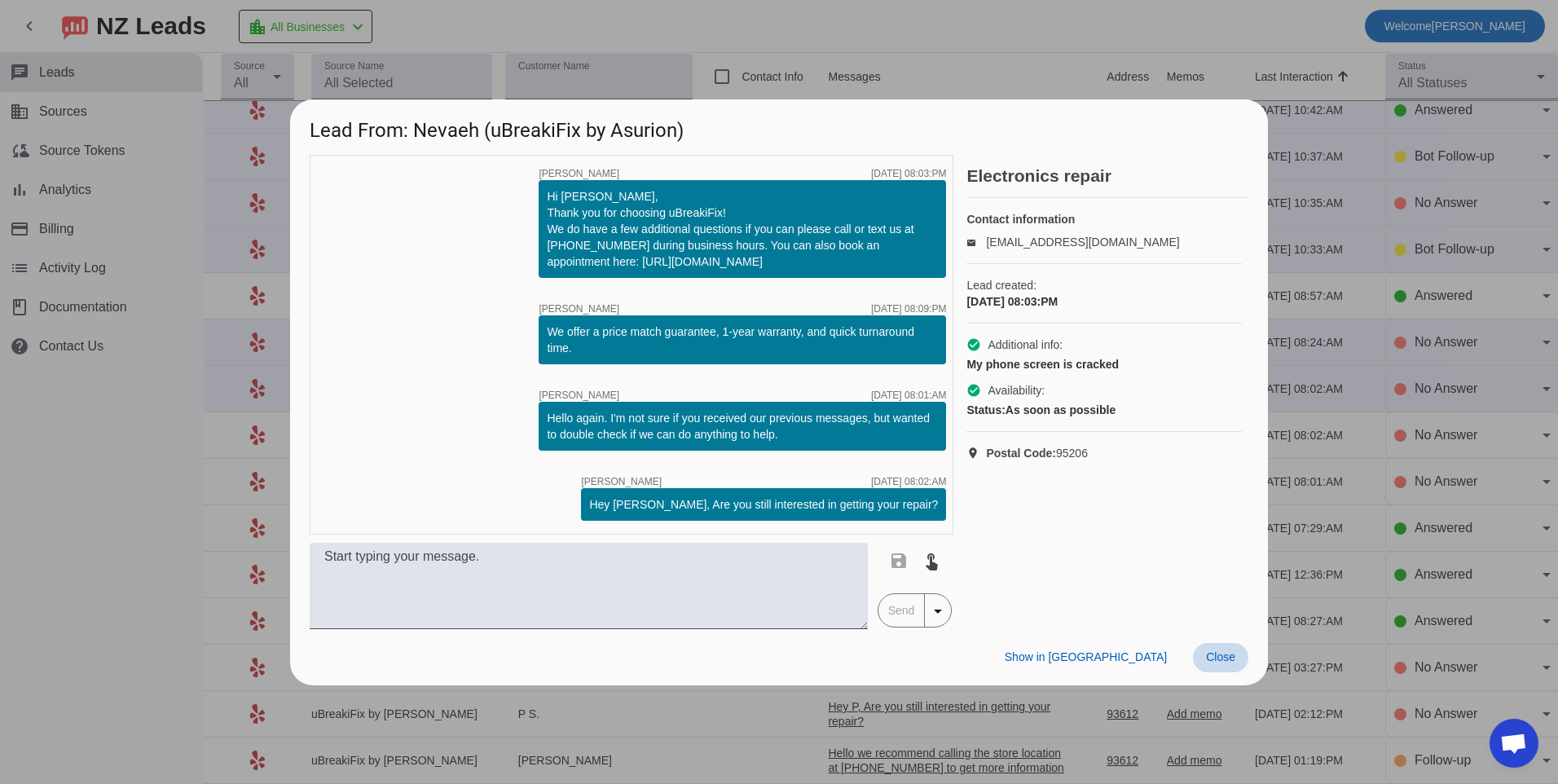
click at [1224, 661] on span "Close" at bounding box center [1220, 657] width 29 height 13
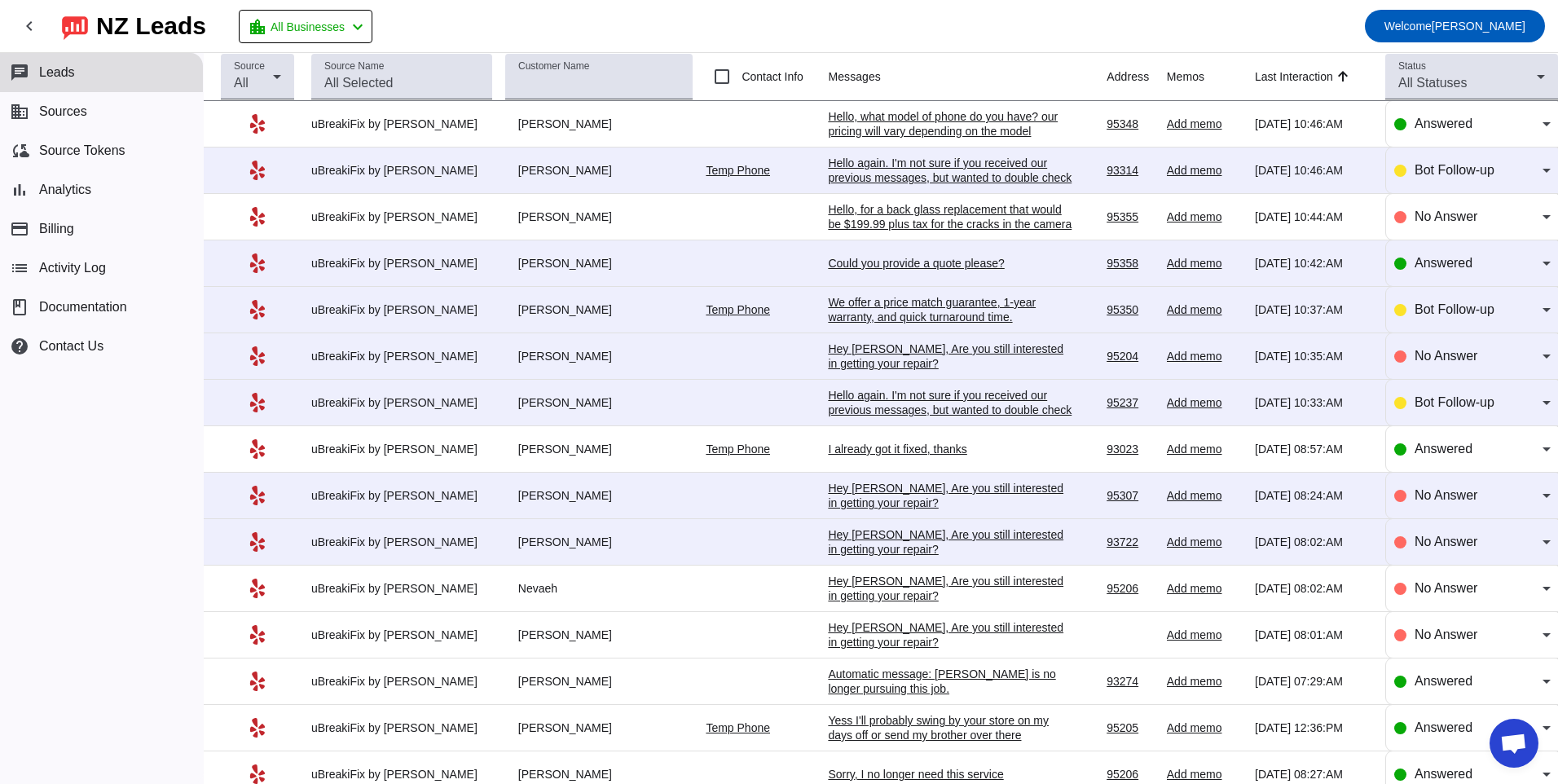
scroll to position [733, 0]
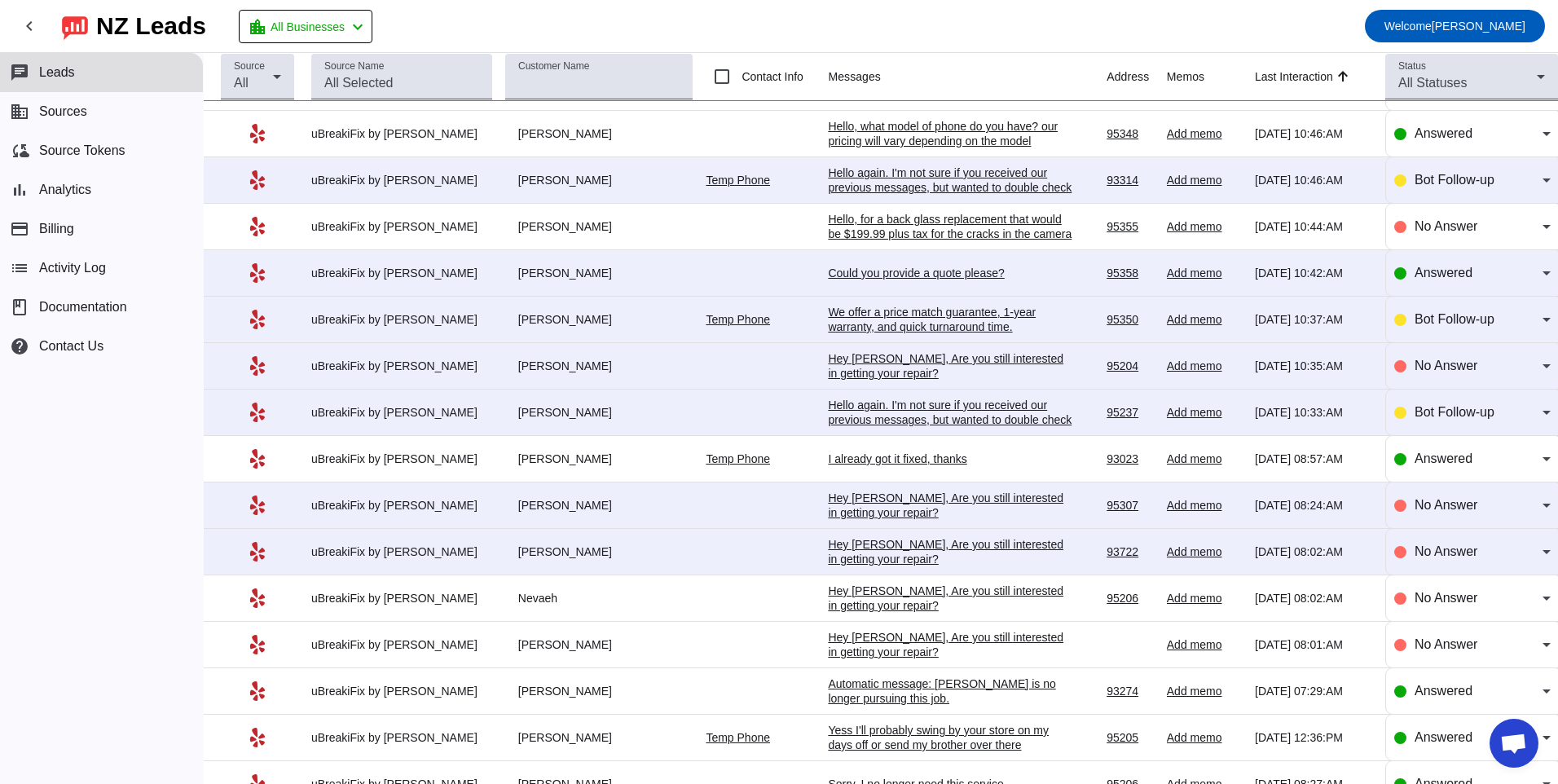
click at [971, 554] on div "Hey [PERSON_NAME], Are you still interested in getting your repair?​" at bounding box center [950, 551] width 245 height 29
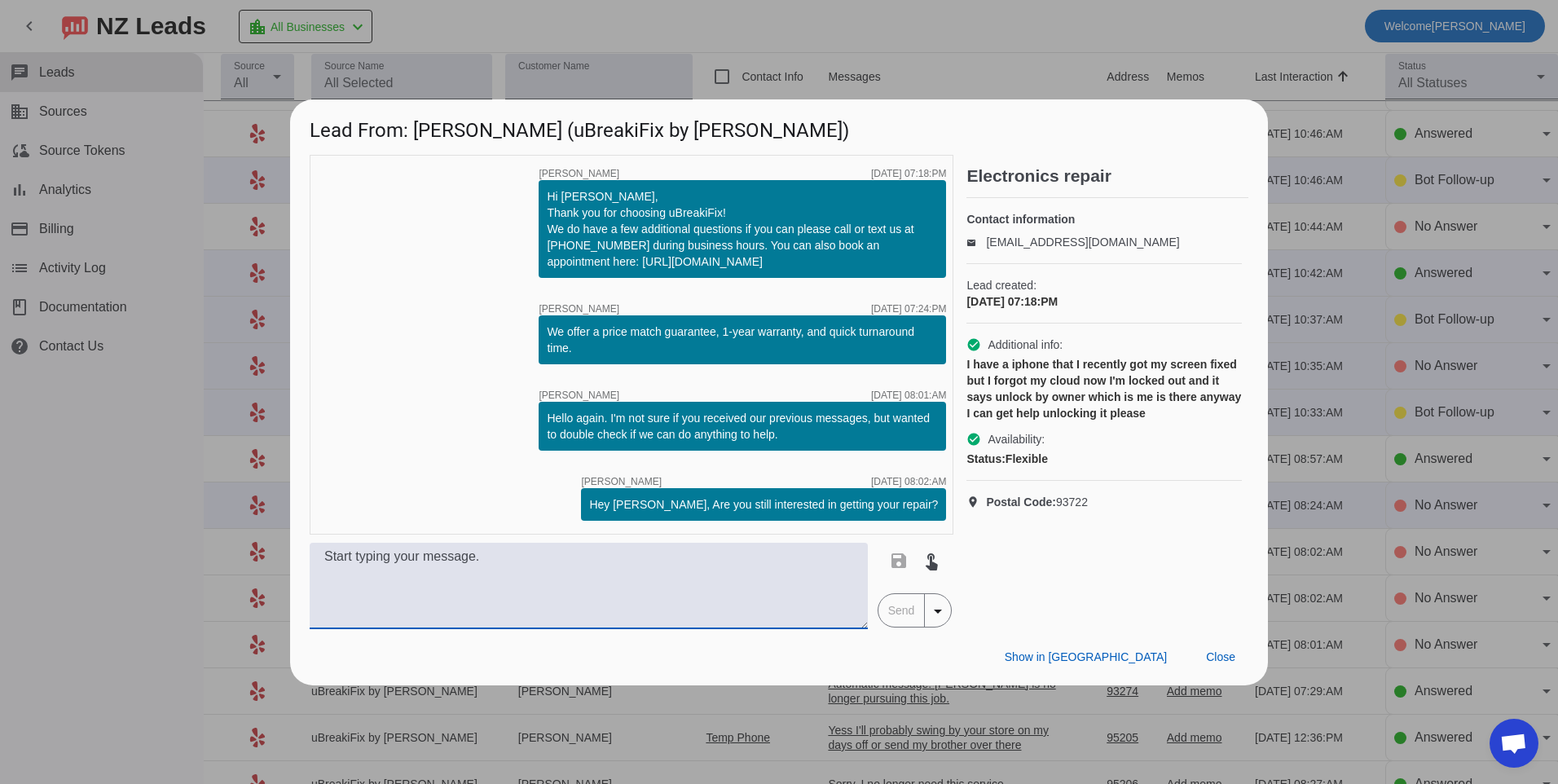
click at [748, 549] on textarea at bounding box center [588, 585] width 558 height 87
type textarea "h"
type textarea "G"
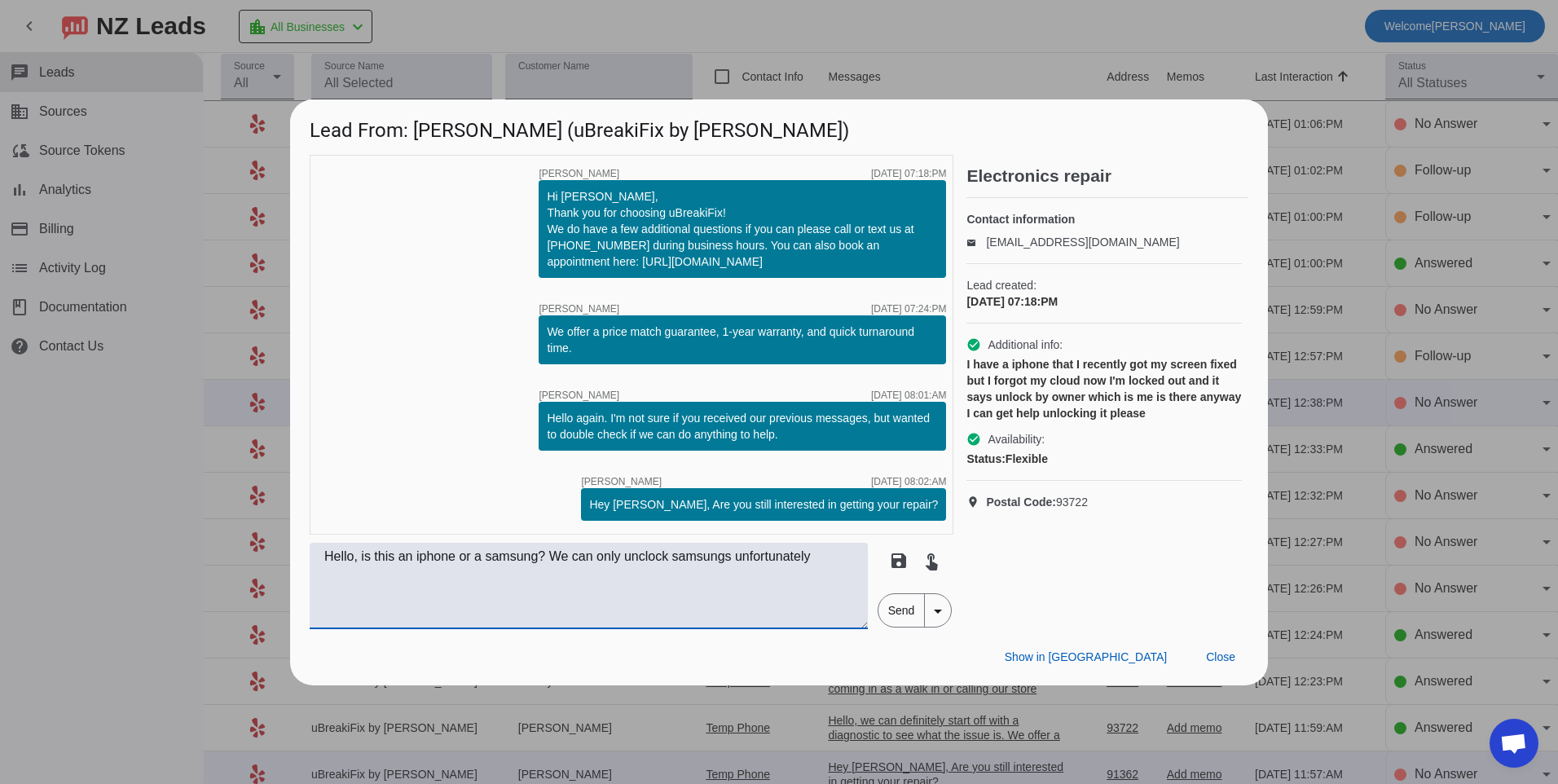
drag, startPoint x: 639, startPoint y: 567, endPoint x: 651, endPoint y: 548, distance: 22.5
click at [645, 558] on textarea "Hello, is this an iphone or a samsung? We can only unclock samsungs unfortunate…" at bounding box center [588, 585] width 558 height 87
click at [855, 564] on textarea "Hello, is this an iphone or a samsung? We can only unlock Samsung phones unfort…" at bounding box center [588, 585] width 558 height 87
type textarea "Hello, is this an iphone or a samsung? We can only unlock Samsung phones unfort…"
click at [892, 616] on span "Send" at bounding box center [901, 610] width 46 height 33
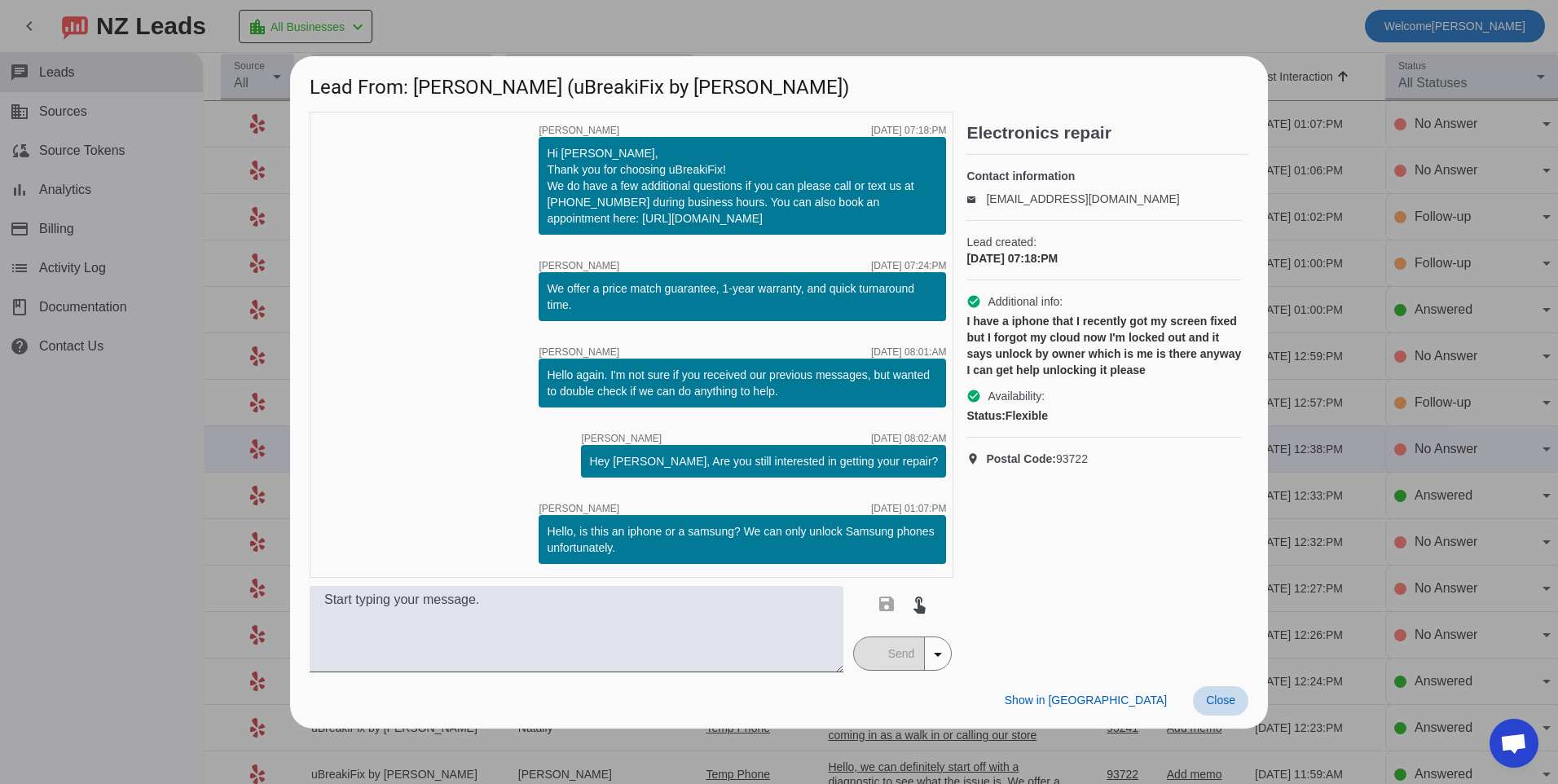
click at [1227, 707] on span at bounding box center [1220, 700] width 56 height 29
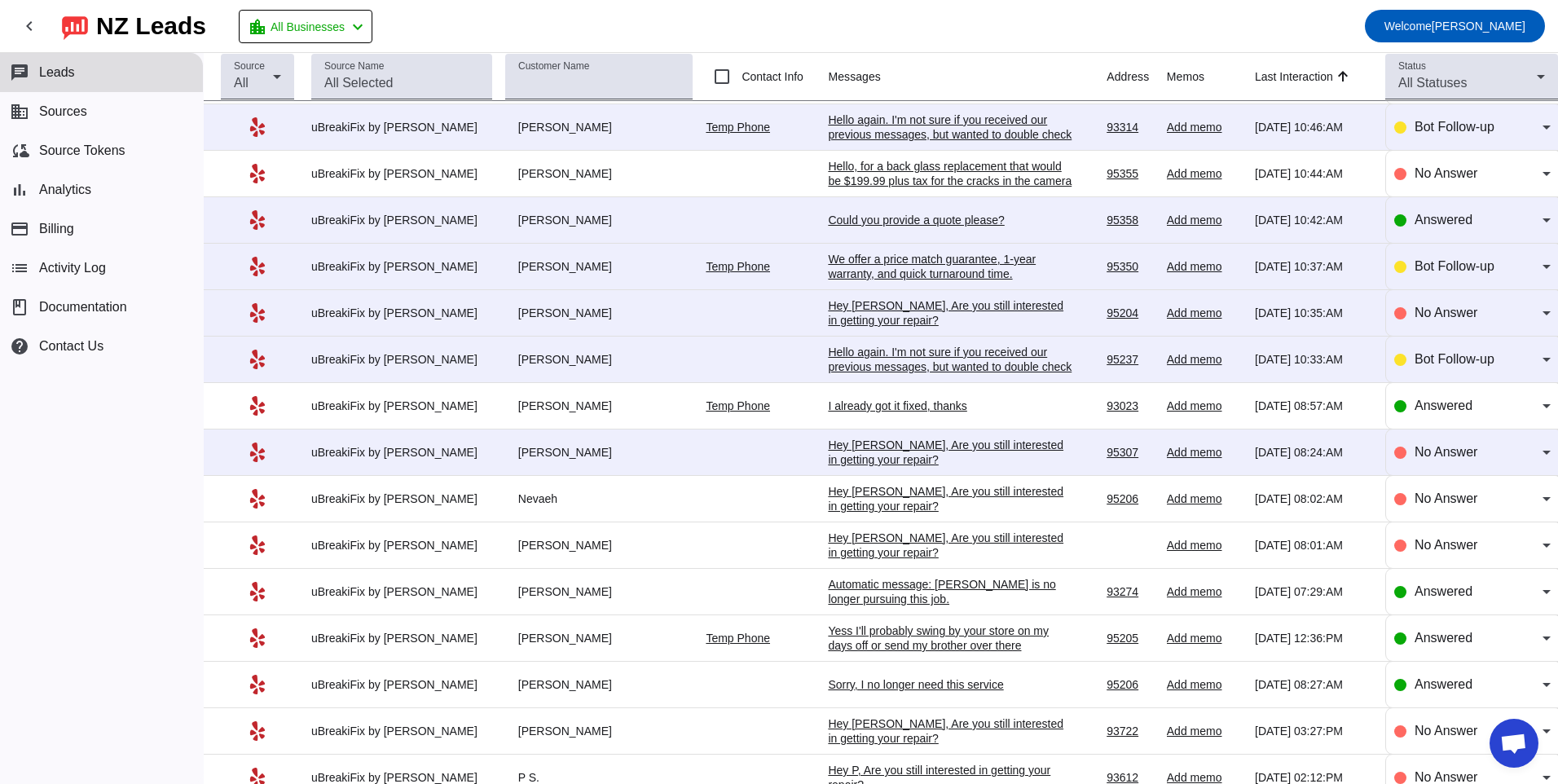
scroll to position [804, 0]
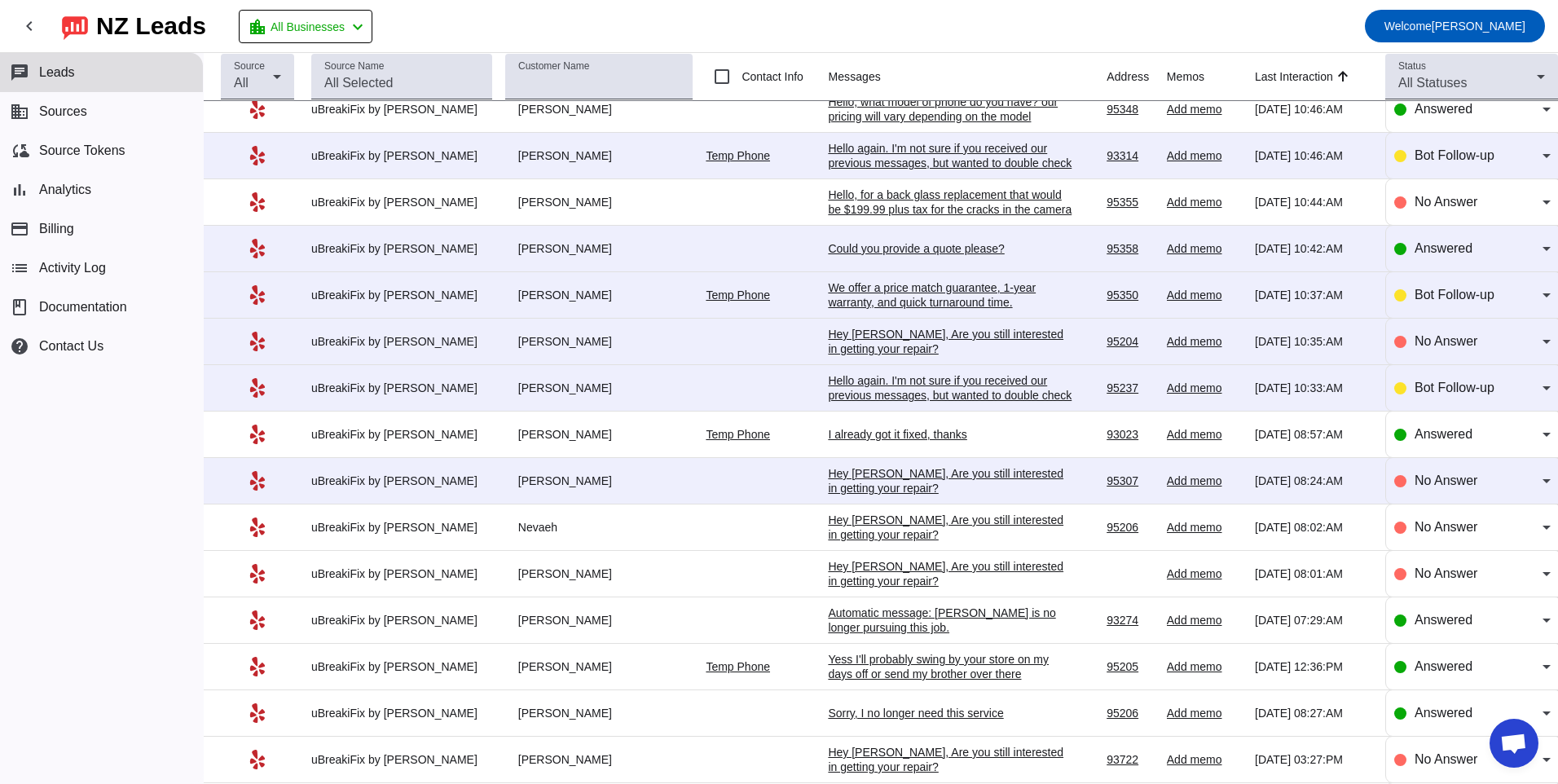
click at [888, 489] on div "Hey [PERSON_NAME], Are you still interested in getting your repair?​" at bounding box center [950, 480] width 245 height 29
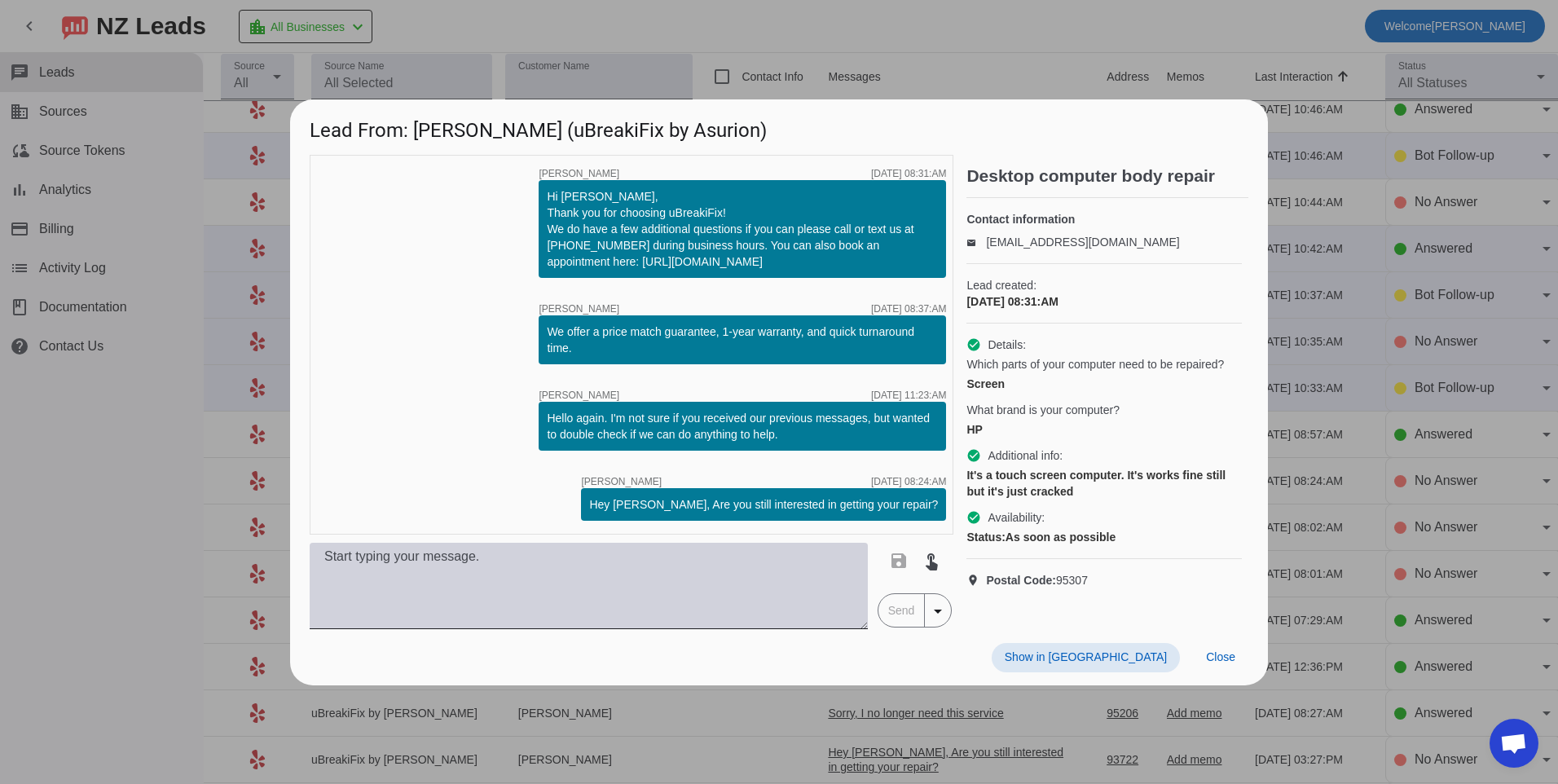
scroll to position [0, 0]
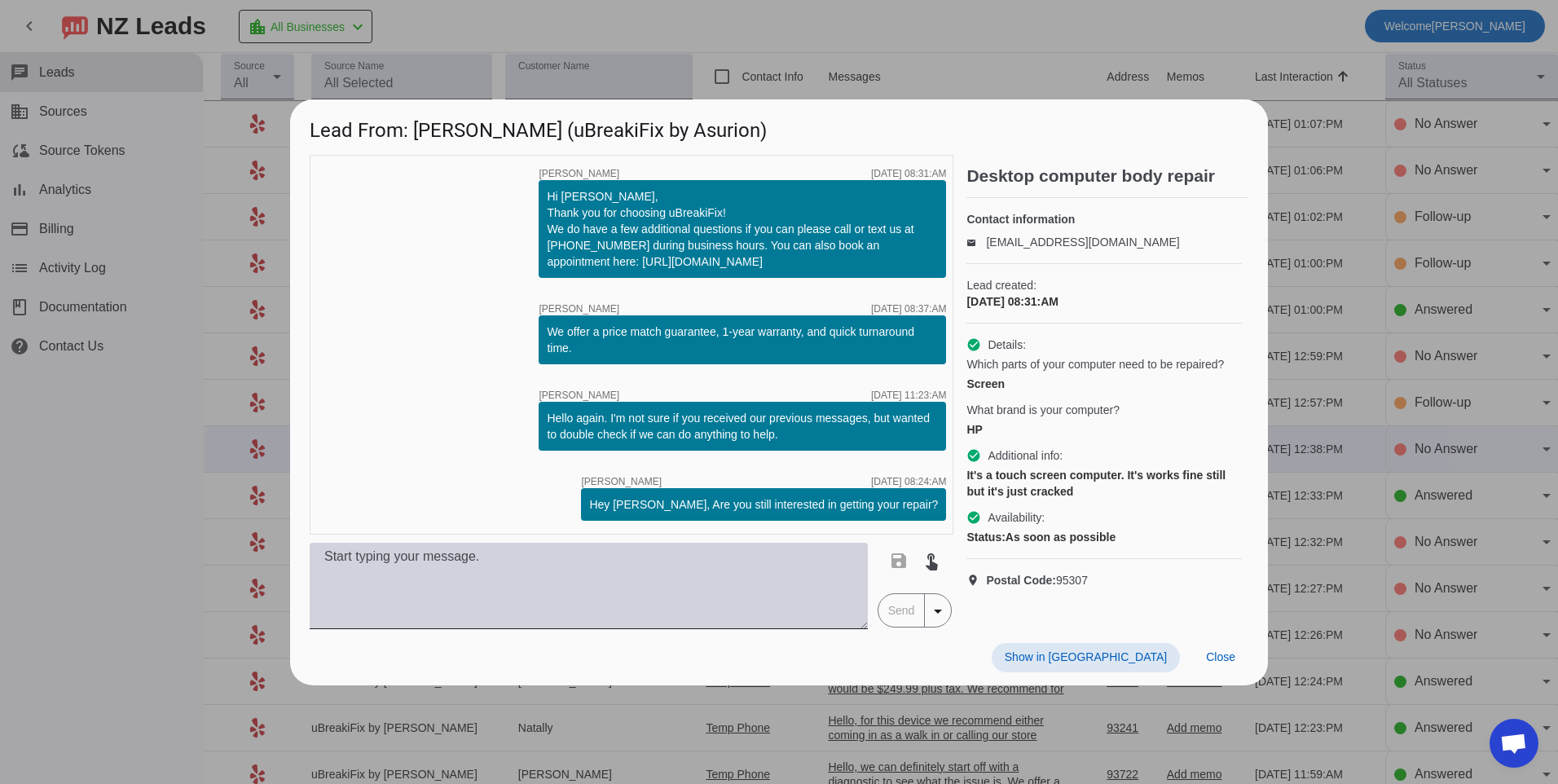
click at [782, 569] on textarea at bounding box center [588, 585] width 558 height 87
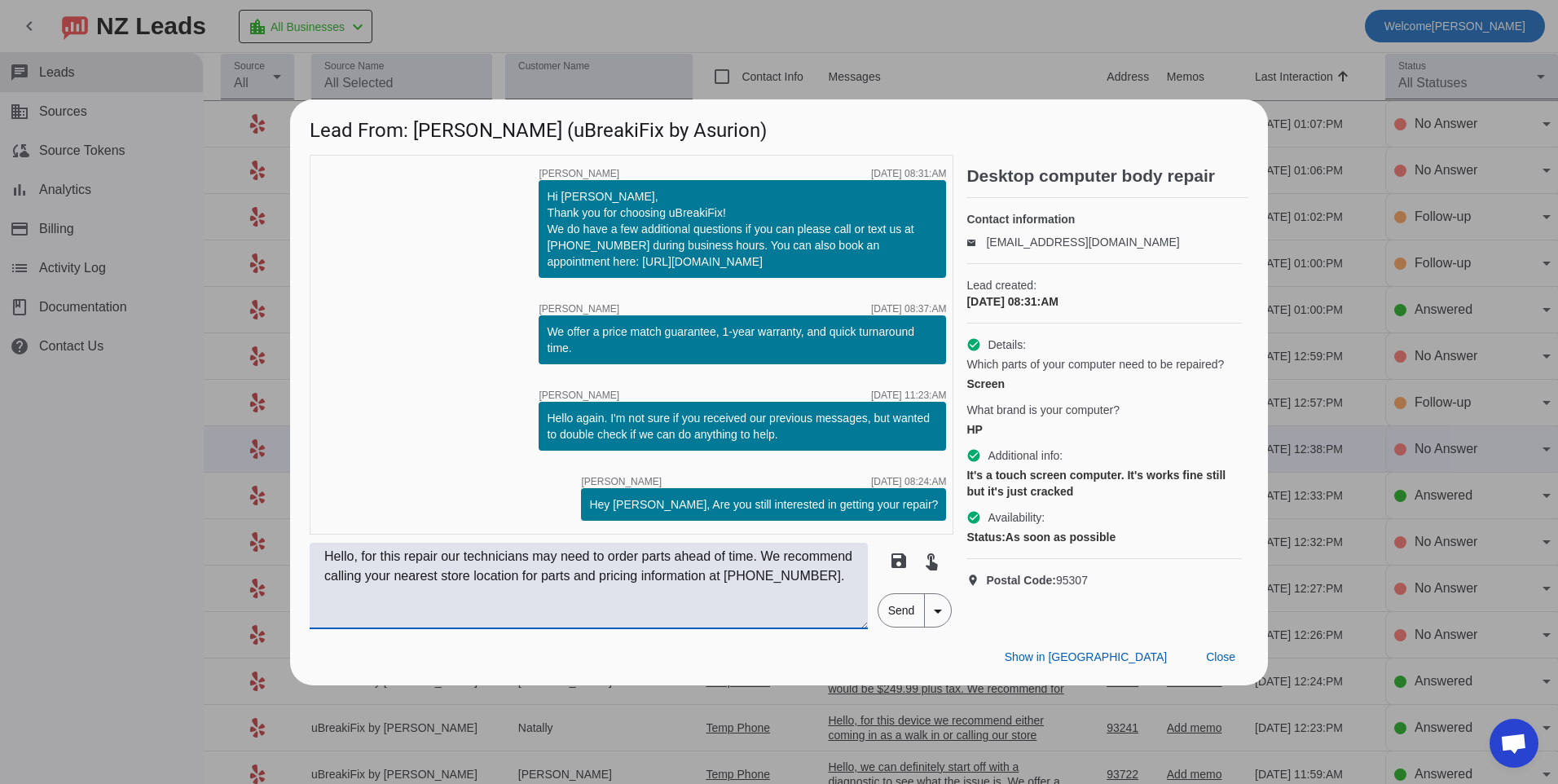
type textarea "Hello, for this repair our technicians may need to order parts ahead of time. W…"
click at [911, 614] on span "Send" at bounding box center [901, 610] width 46 height 33
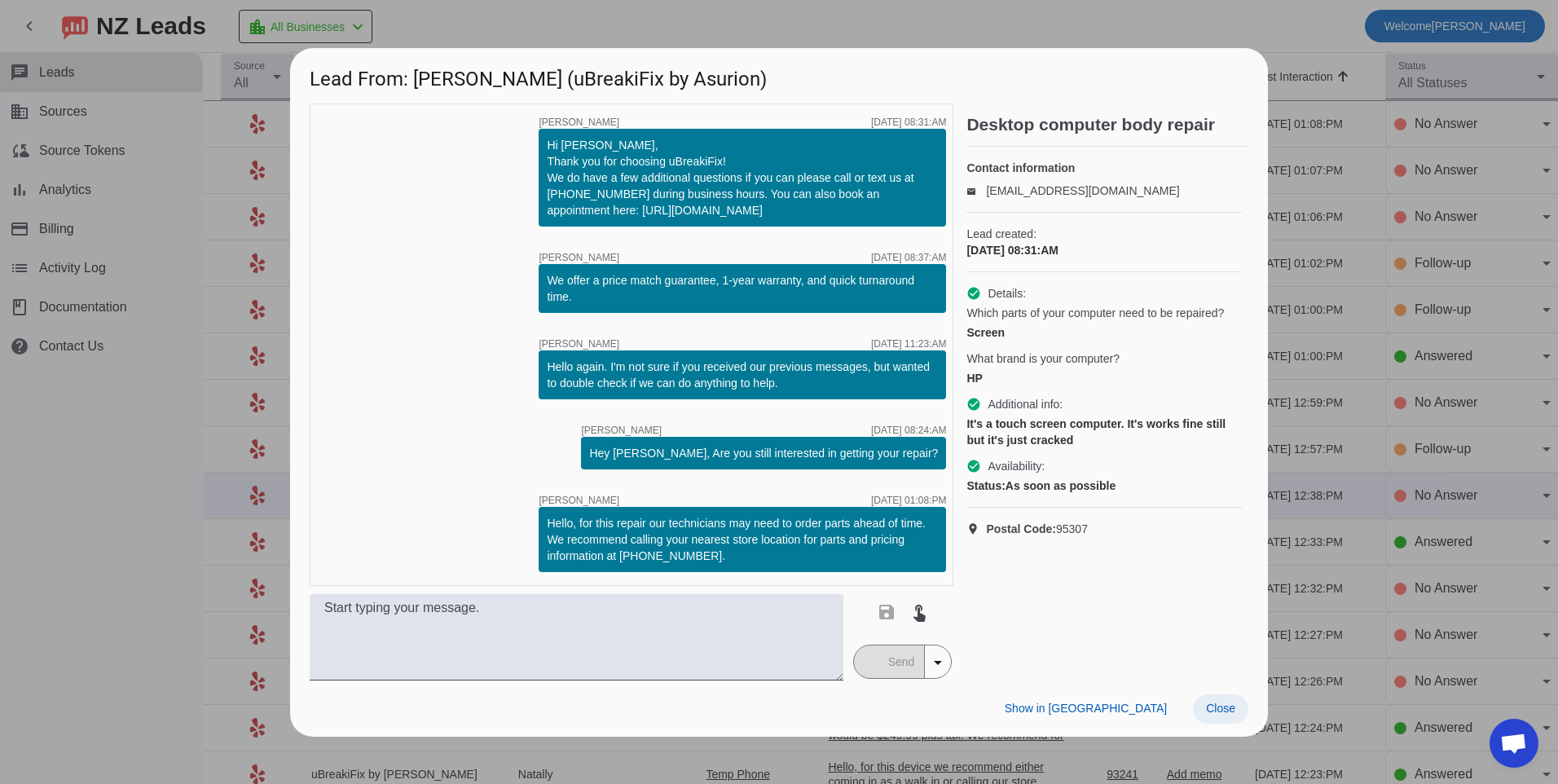
click at [1205, 700] on span at bounding box center [1220, 708] width 56 height 29
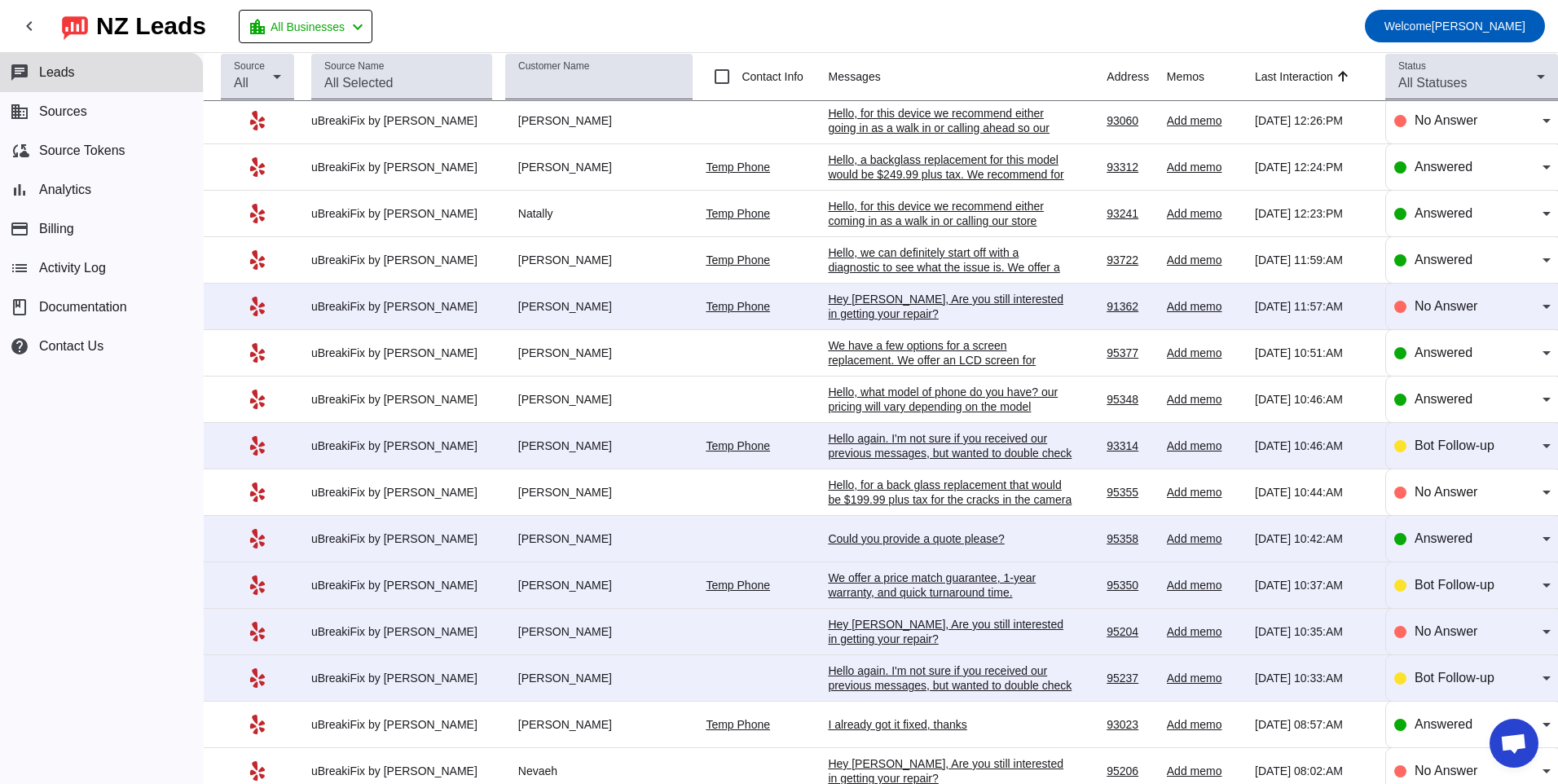
scroll to position [560, 0]
click at [840, 664] on div "Hello again. I'm not sure if you received our previous messages, but wanted to …" at bounding box center [950, 685] width 245 height 44
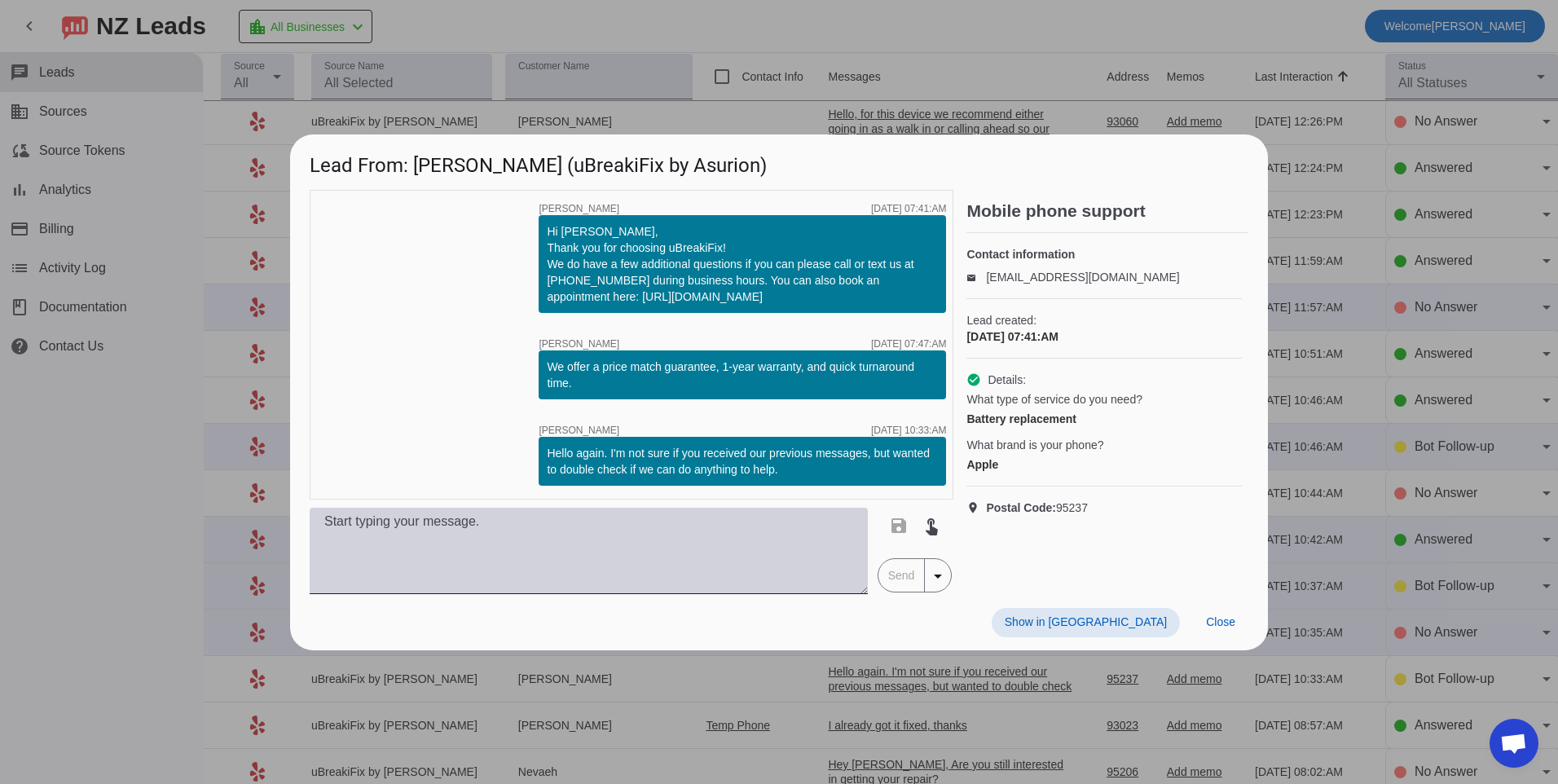
scroll to position [0, 0]
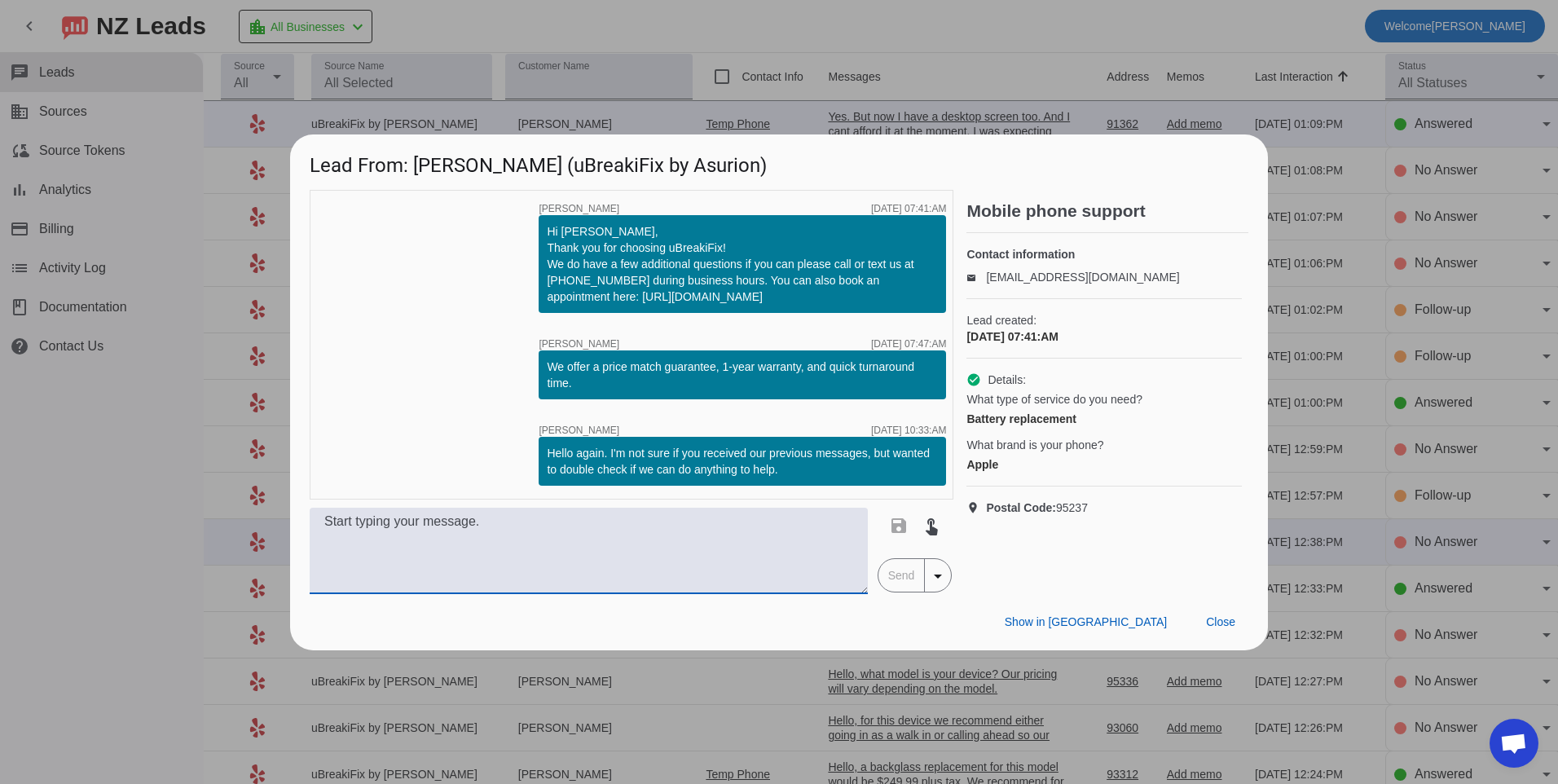
click at [738, 564] on textarea at bounding box center [588, 551] width 558 height 87
type textarea "Hello what model of iphone do you have? Our pricing will vary depending on the …"
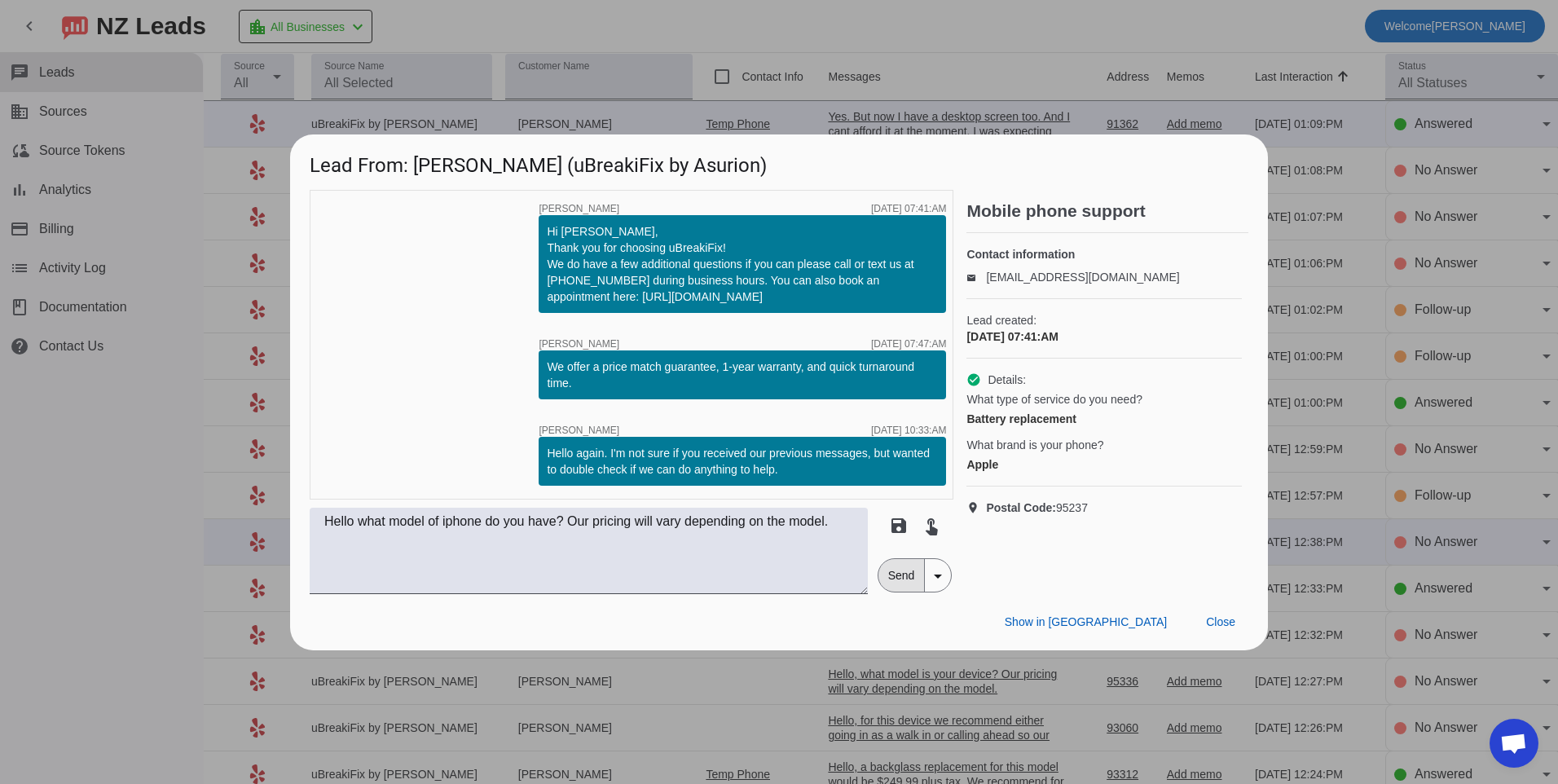
click at [892, 576] on span "Send" at bounding box center [901, 575] width 46 height 33
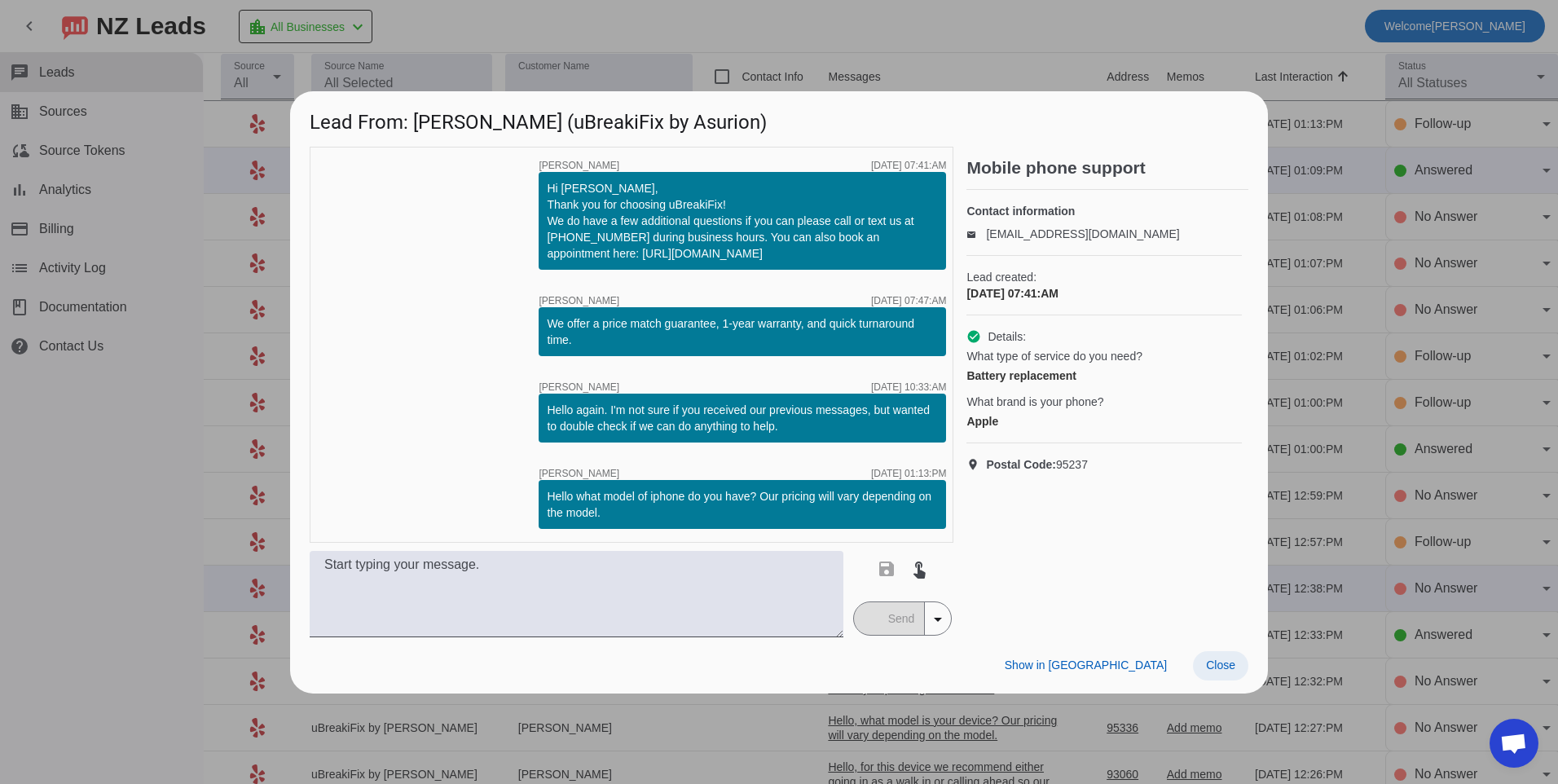
click at [1244, 669] on span at bounding box center [1220, 665] width 56 height 29
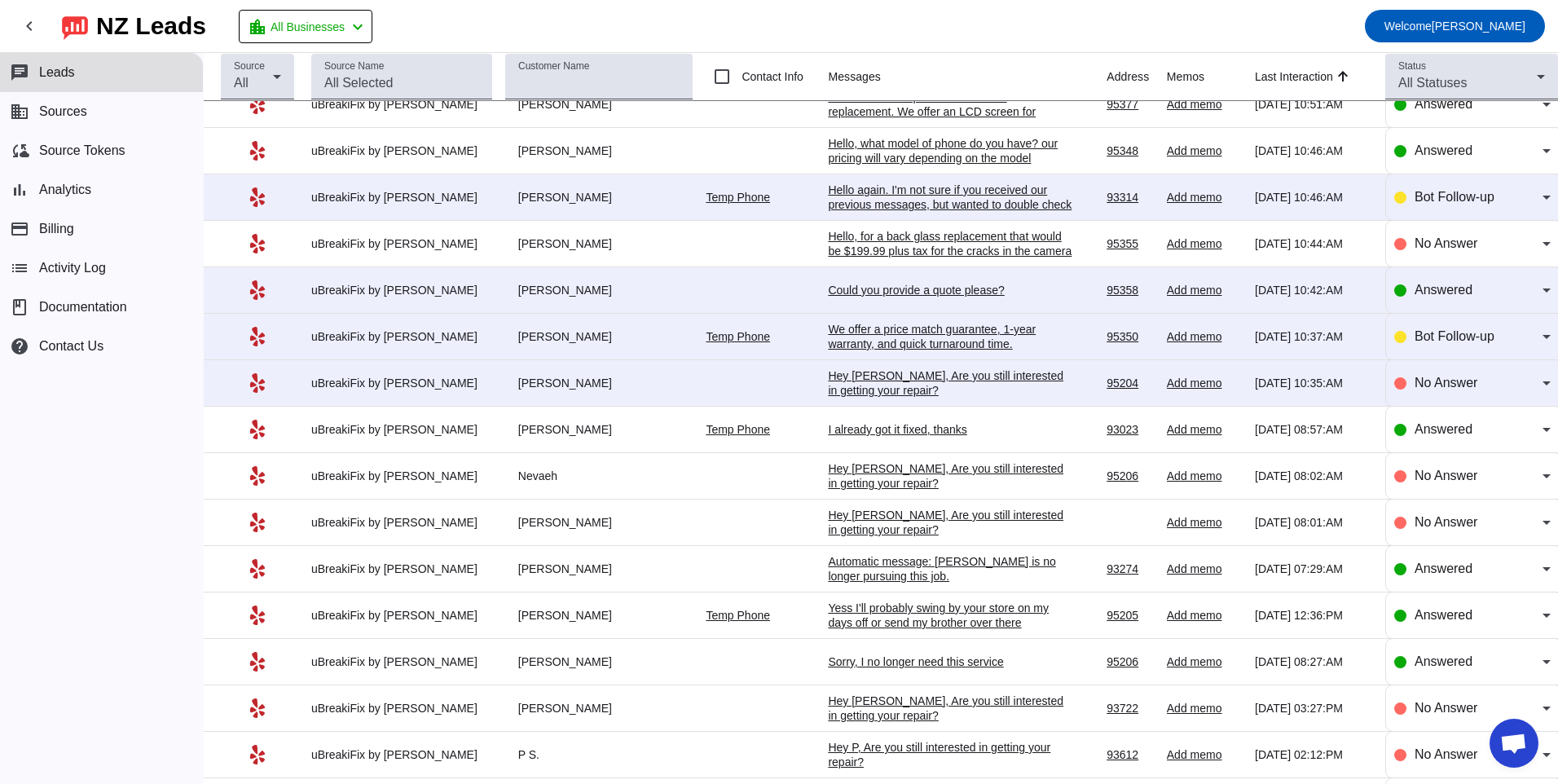
scroll to position [723, 0]
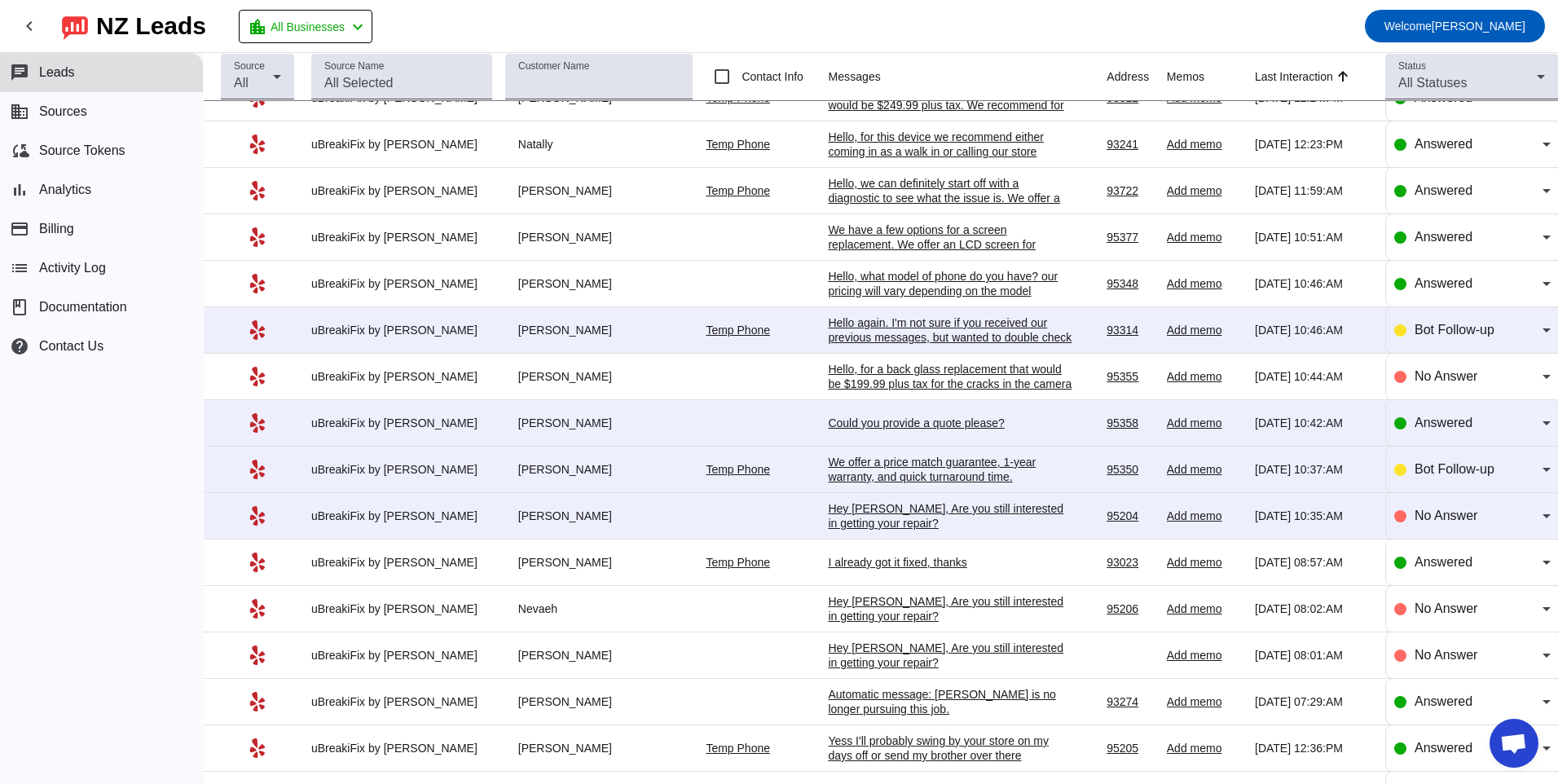
click at [877, 512] on div "Hey [PERSON_NAME], Are you still interested in getting your repair?​" at bounding box center [950, 515] width 245 height 29
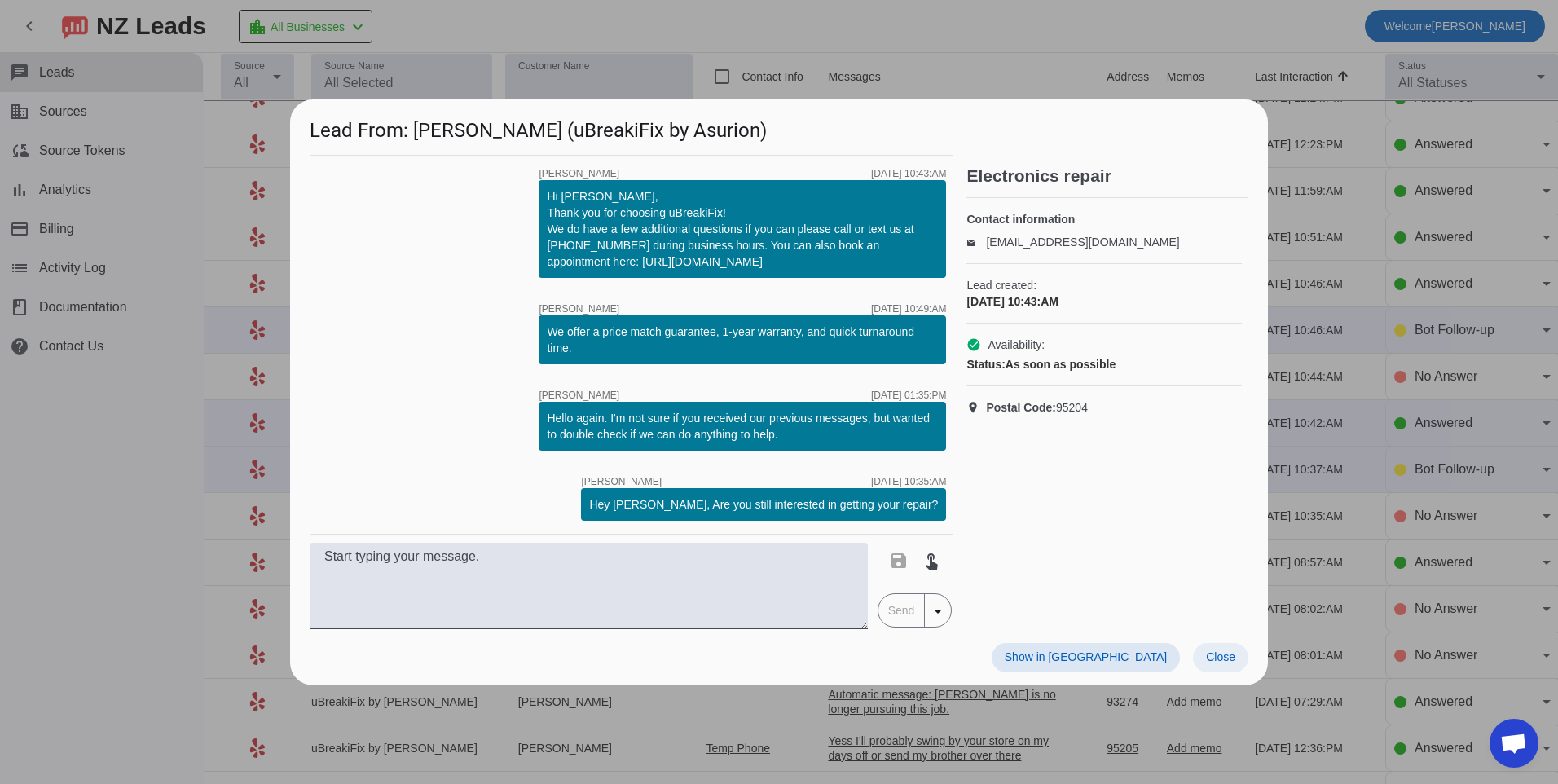
click at [1210, 653] on span "Close" at bounding box center [1220, 657] width 29 height 13
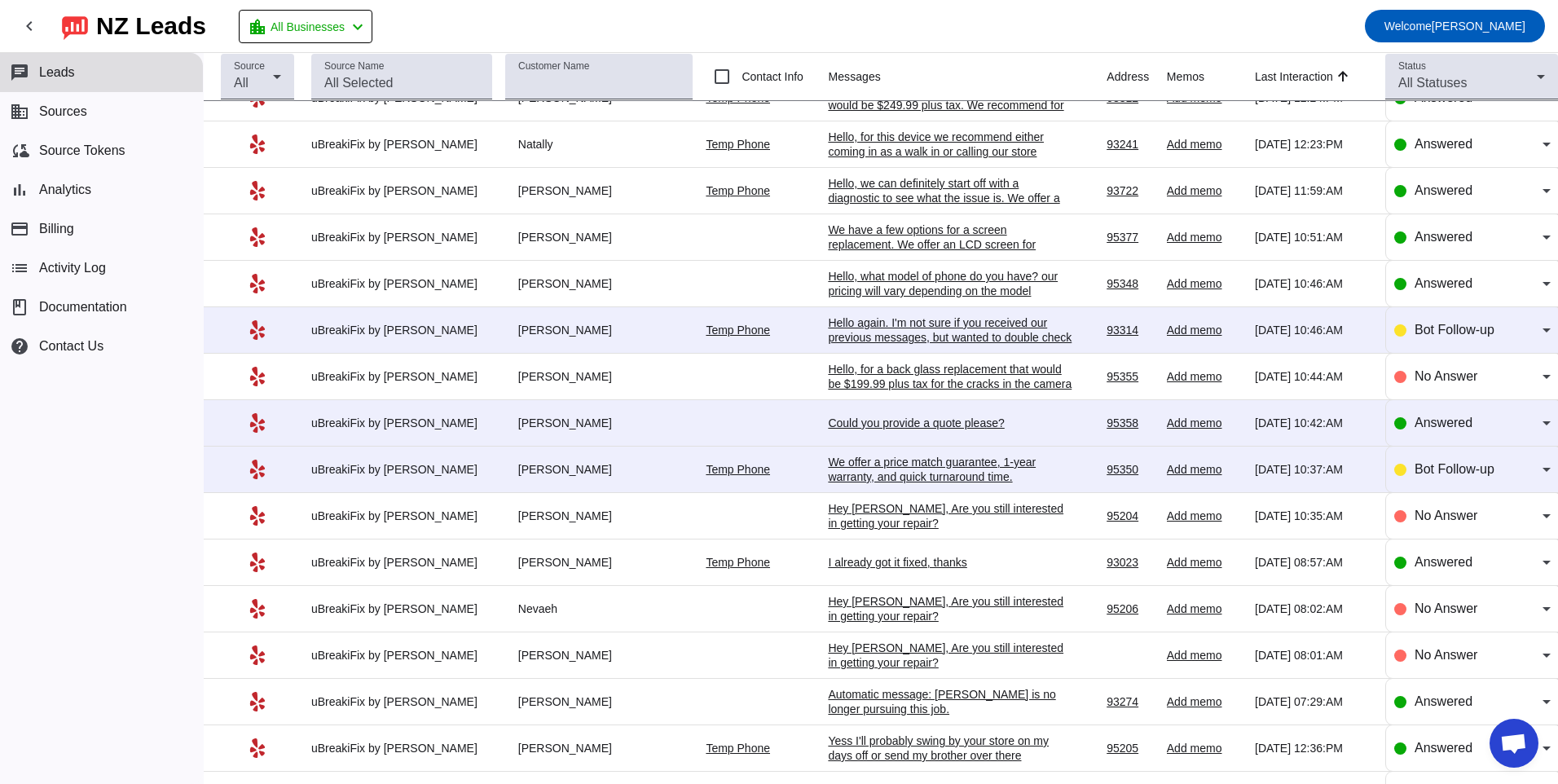
click at [838, 471] on div "We offer a price match guarantee, 1-year warranty, and quick turnaround time.​" at bounding box center [950, 469] width 245 height 29
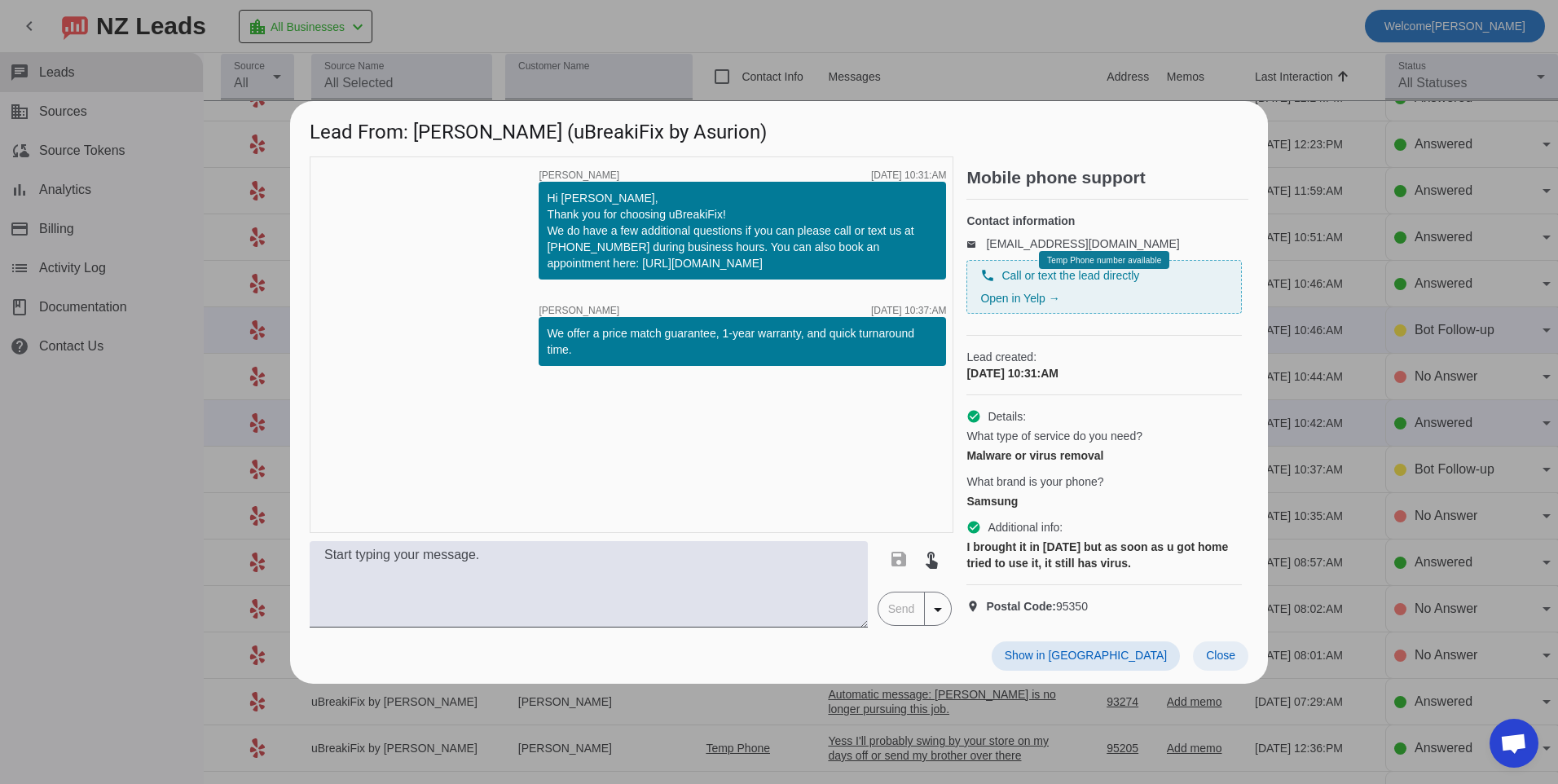
click at [1229, 662] on span "Close" at bounding box center [1220, 655] width 29 height 13
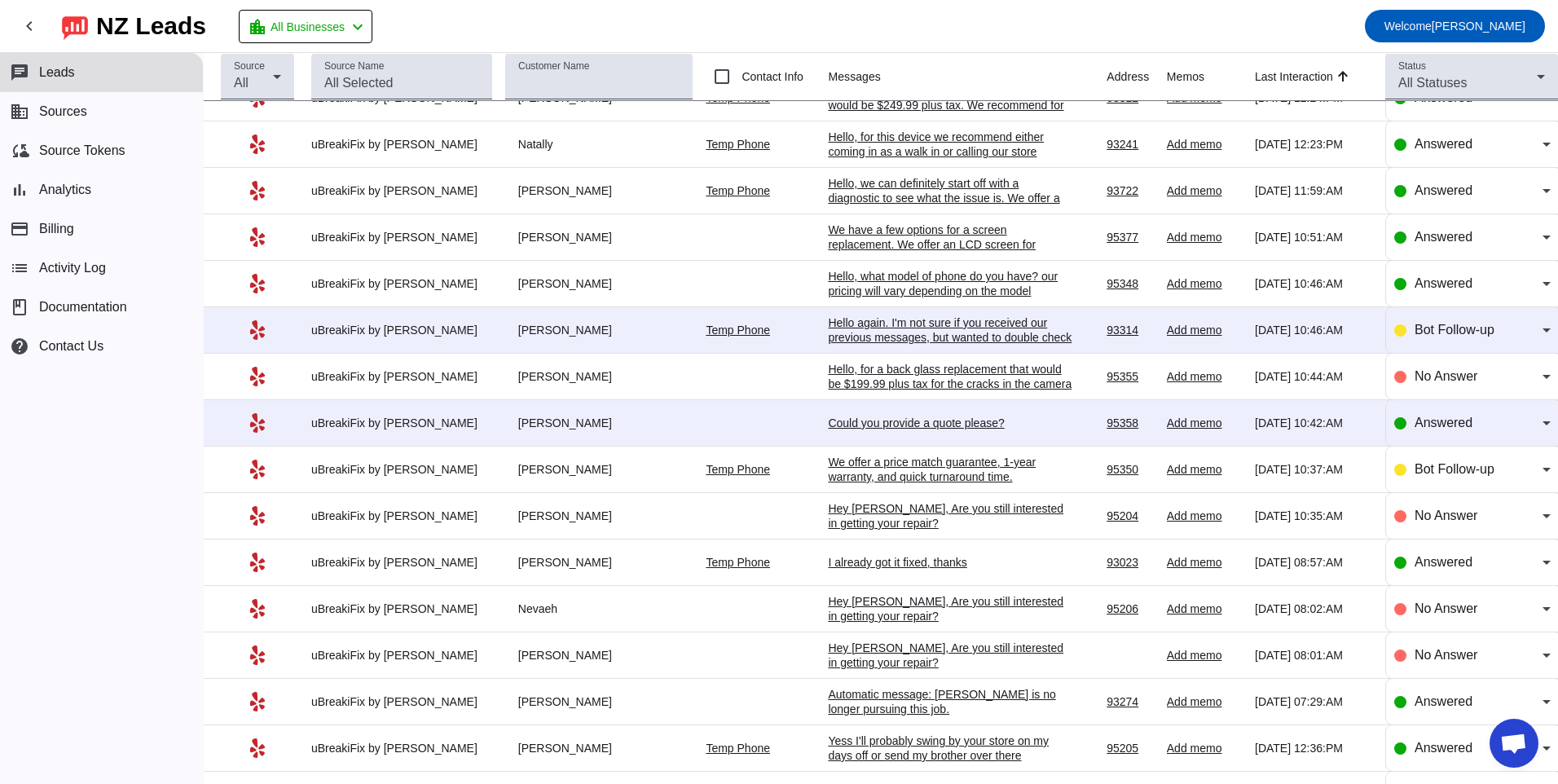
click at [911, 436] on td "Could you provide a quote please? [DATE] 10:42:AM" at bounding box center [967, 423] width 279 height 46
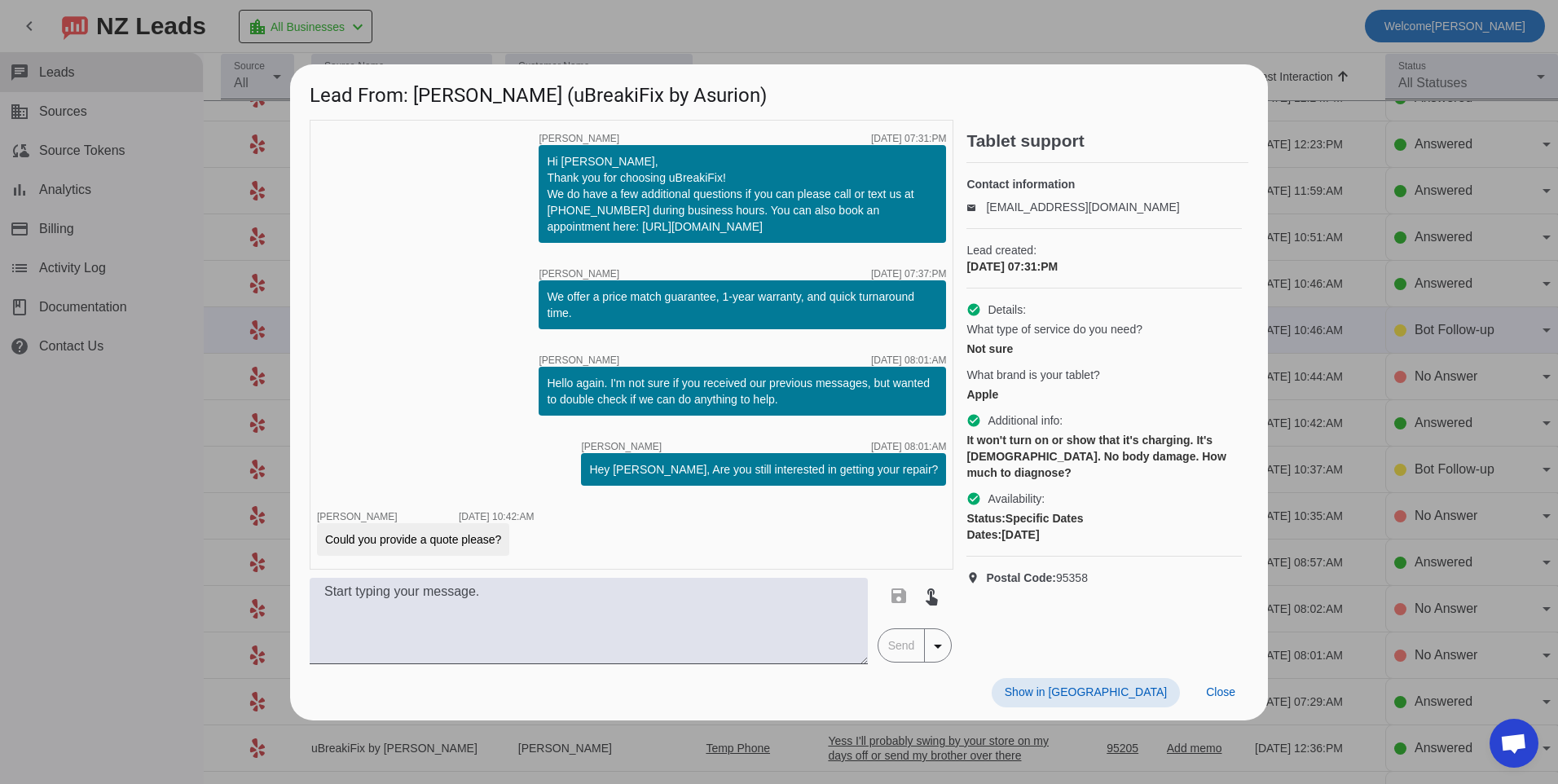
scroll to position [0, 0]
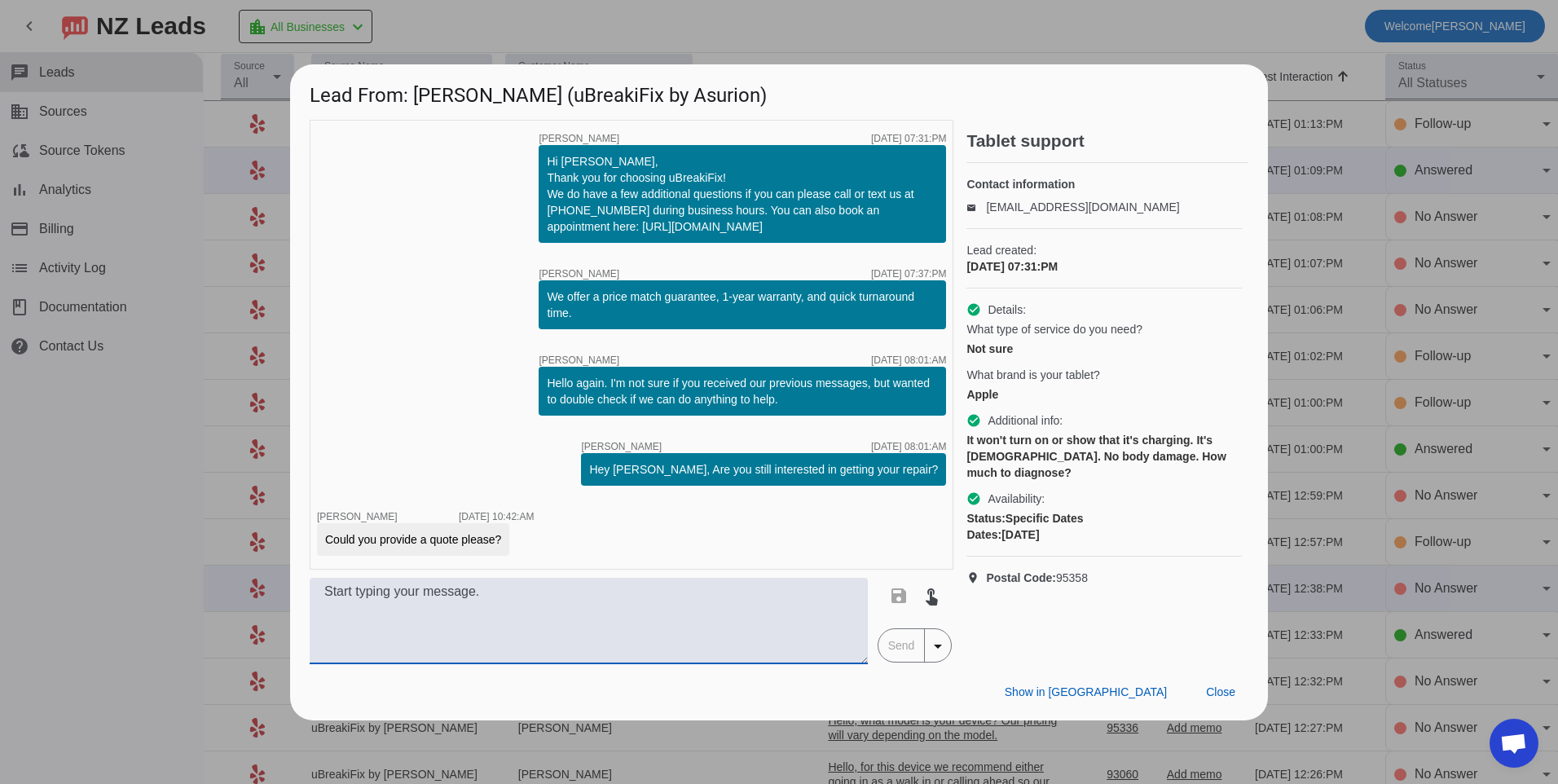
click at [795, 624] on textarea at bounding box center [588, 621] width 558 height 87
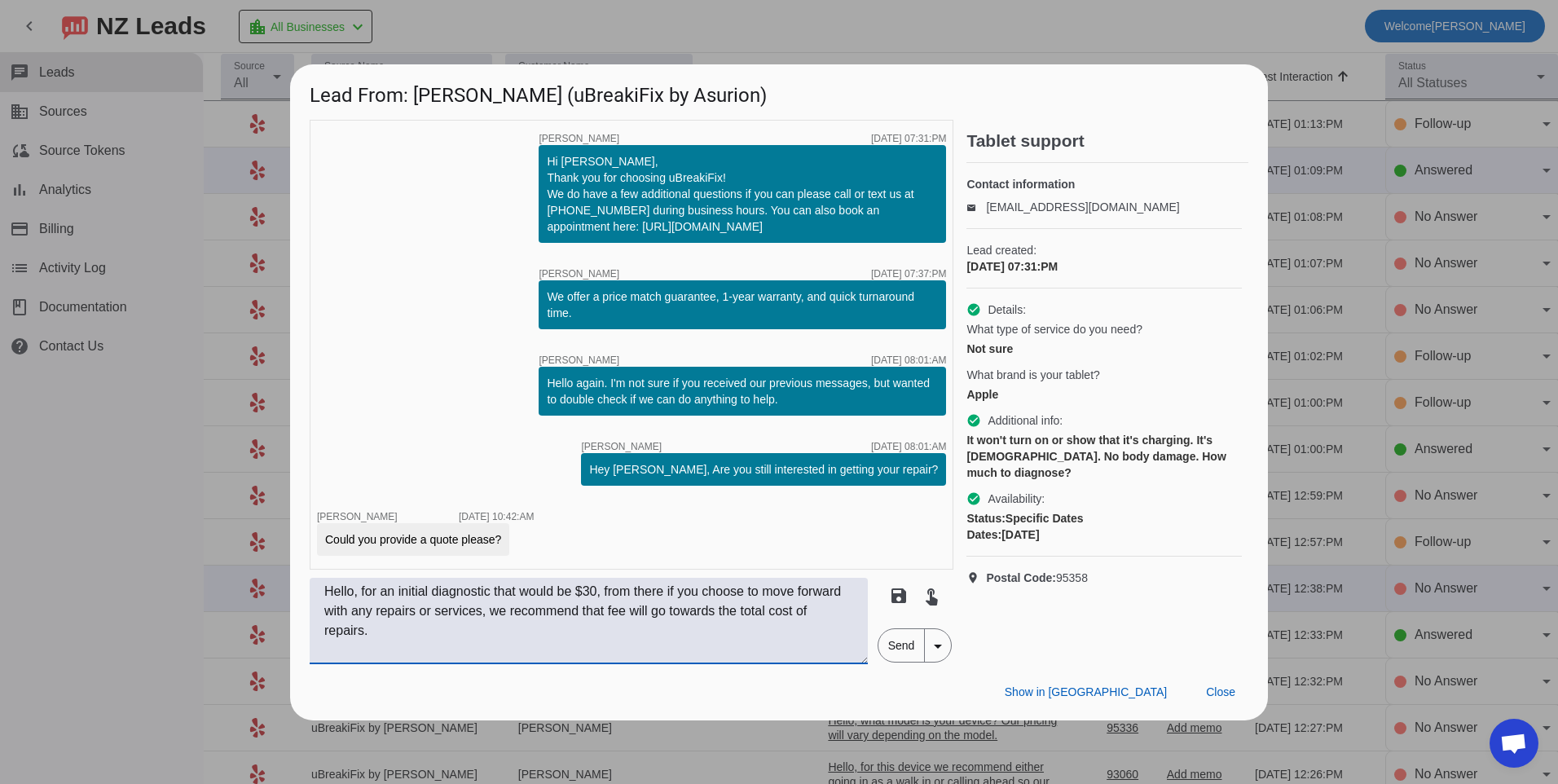
type textarea "Hello, for an initial diagnostic that would be $30, from there if you choose to…"
click at [902, 662] on mat-button-toggle-group "Send arrow_drop_down" at bounding box center [915, 645] width 75 height 34
click at [900, 659] on span "Send" at bounding box center [901, 645] width 46 height 33
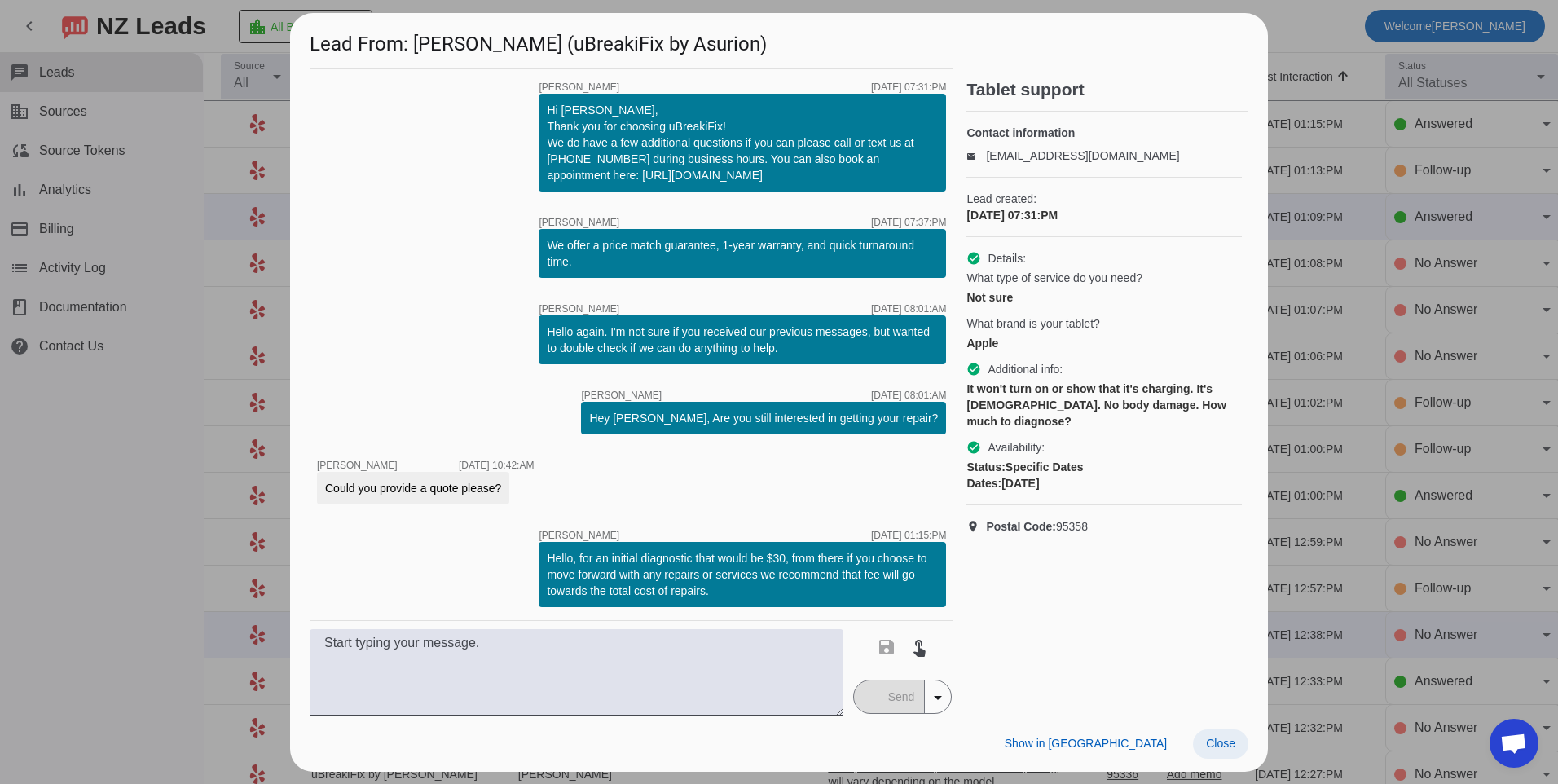
click at [1216, 742] on span "Close" at bounding box center [1220, 743] width 29 height 13
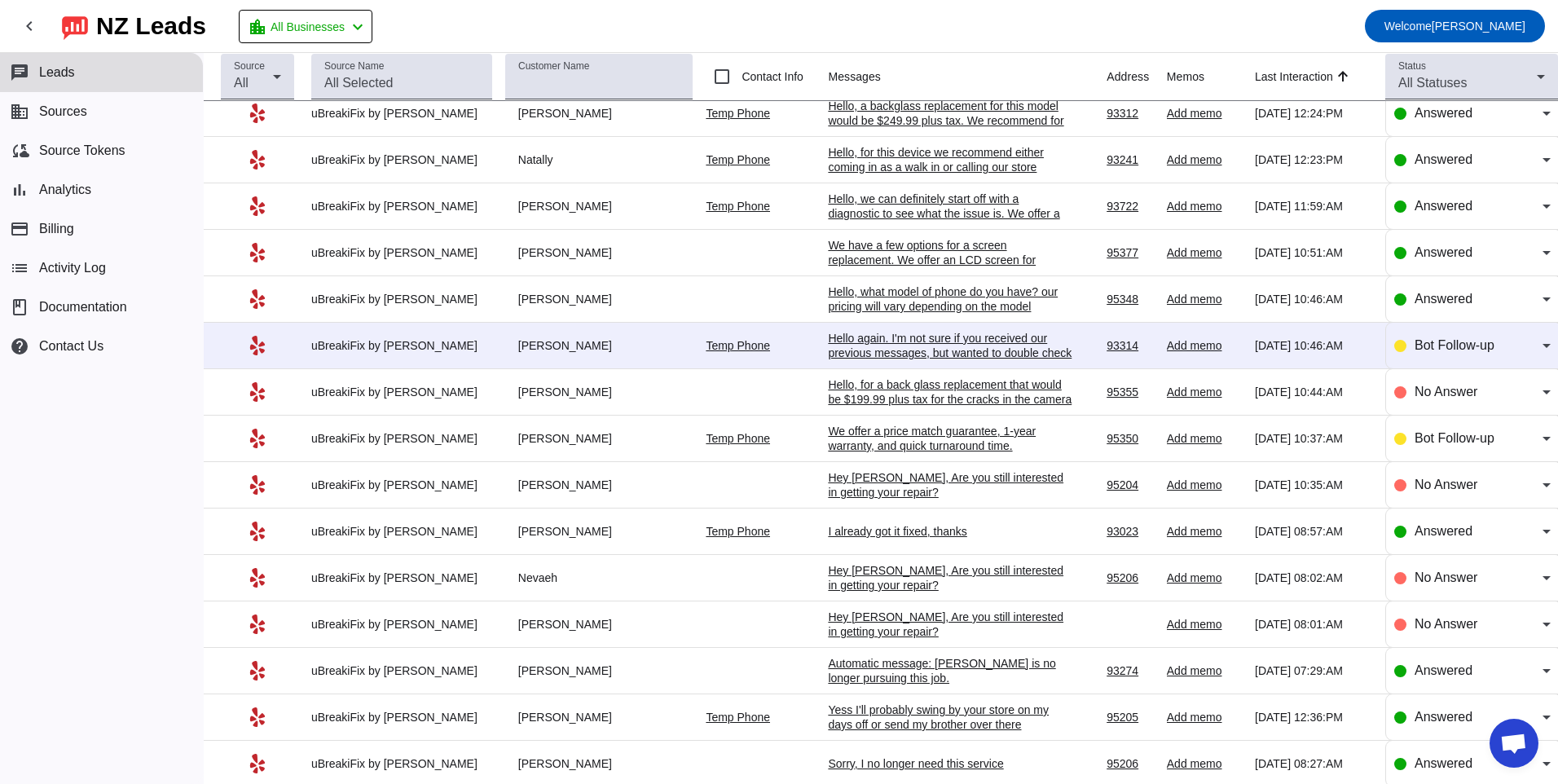
scroll to position [743, 0]
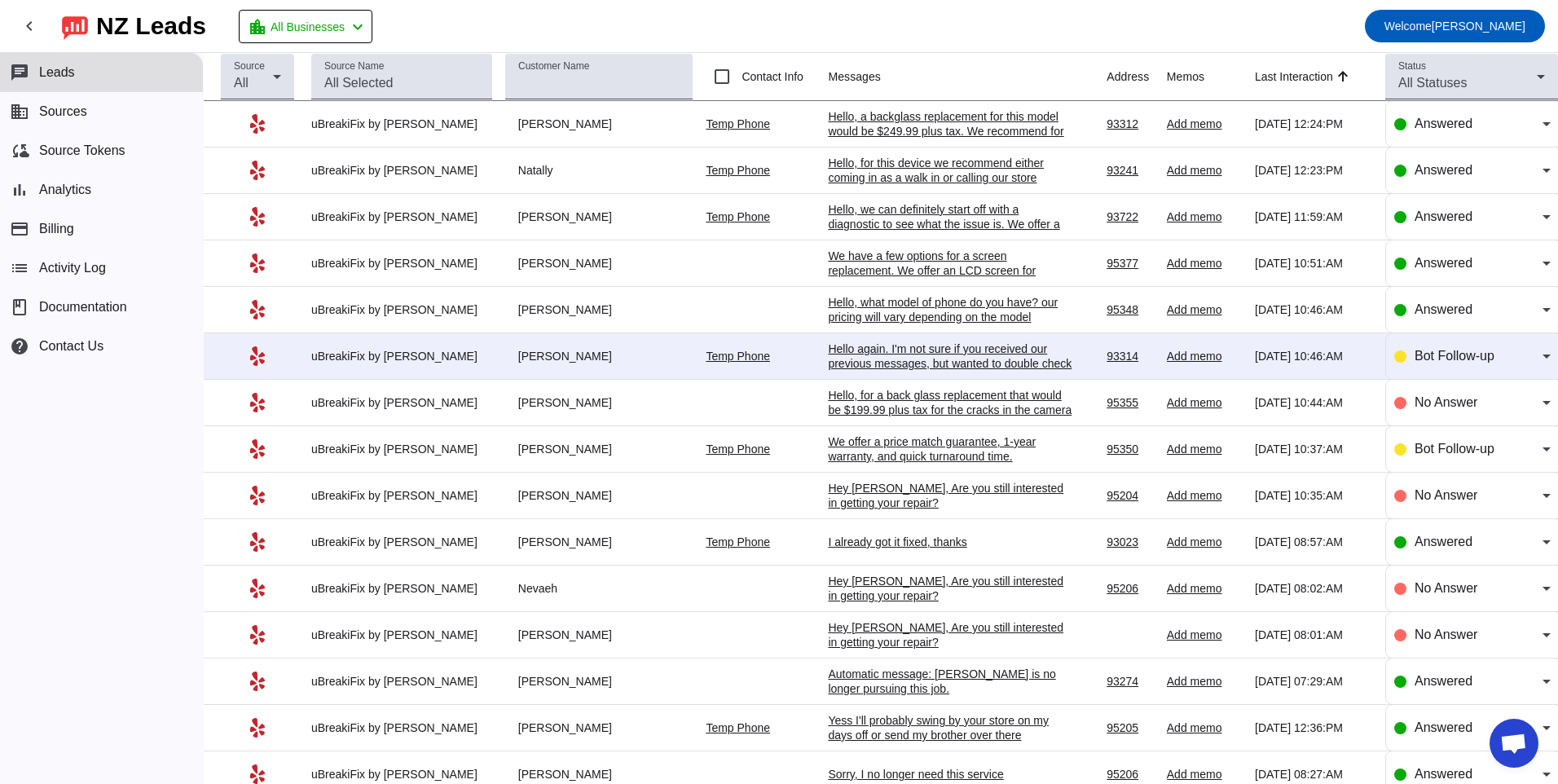
click at [948, 324] on div "Hello, what model of phone do you have? our pricing will vary depending on the …" at bounding box center [950, 309] width 245 height 29
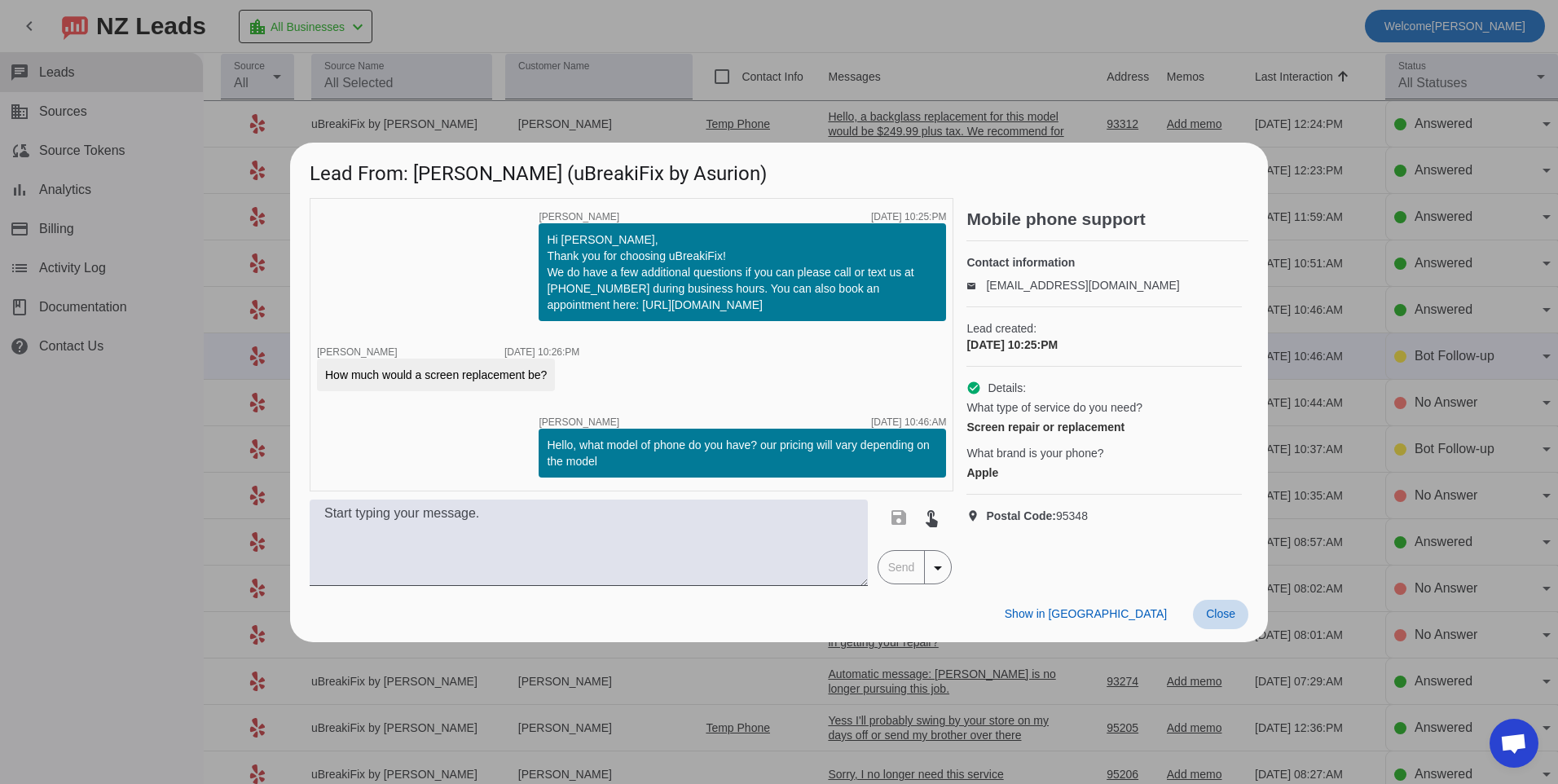
click at [1214, 620] on span "Close" at bounding box center [1220, 614] width 29 height 13
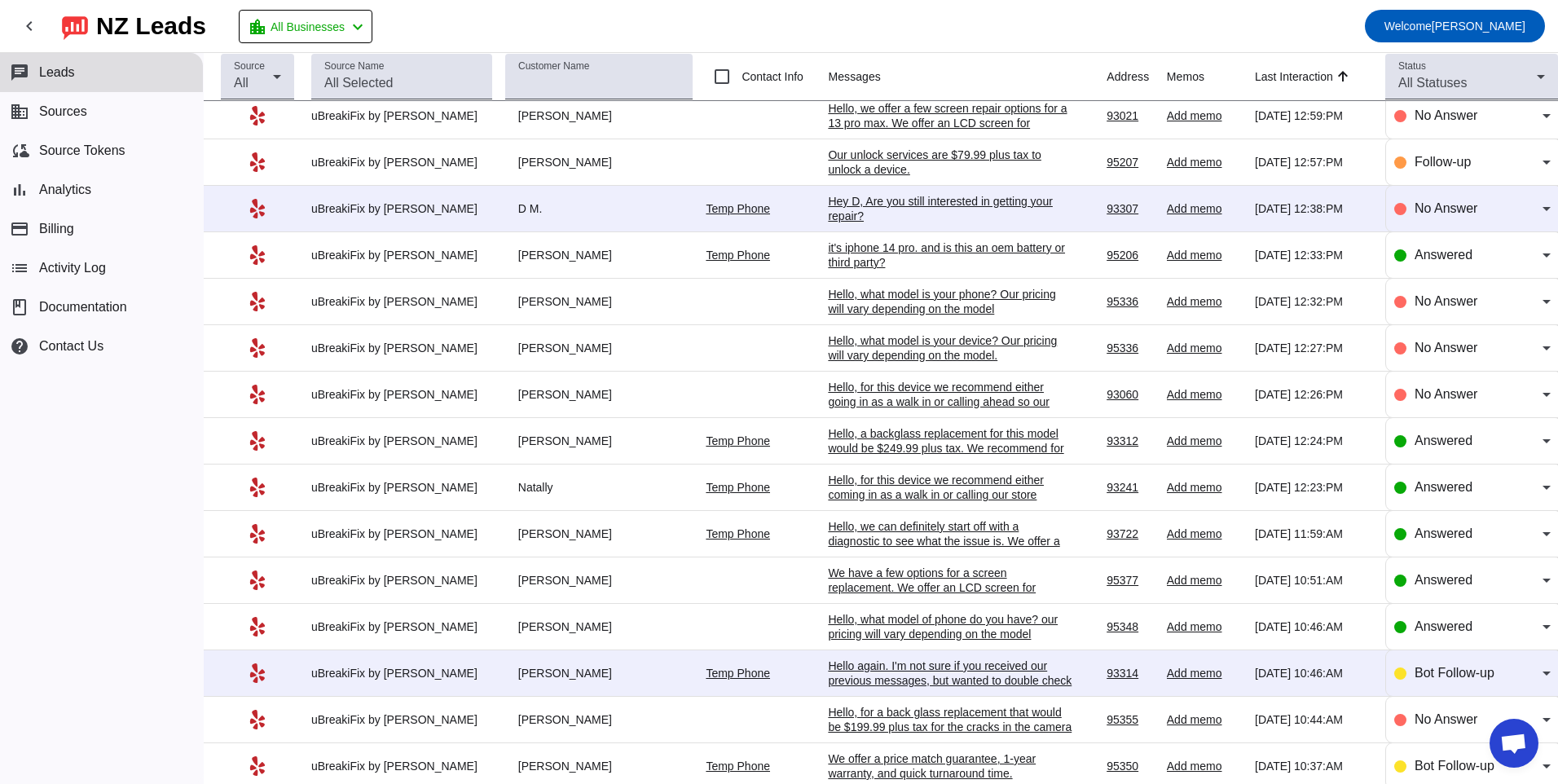
scroll to position [417, 0]
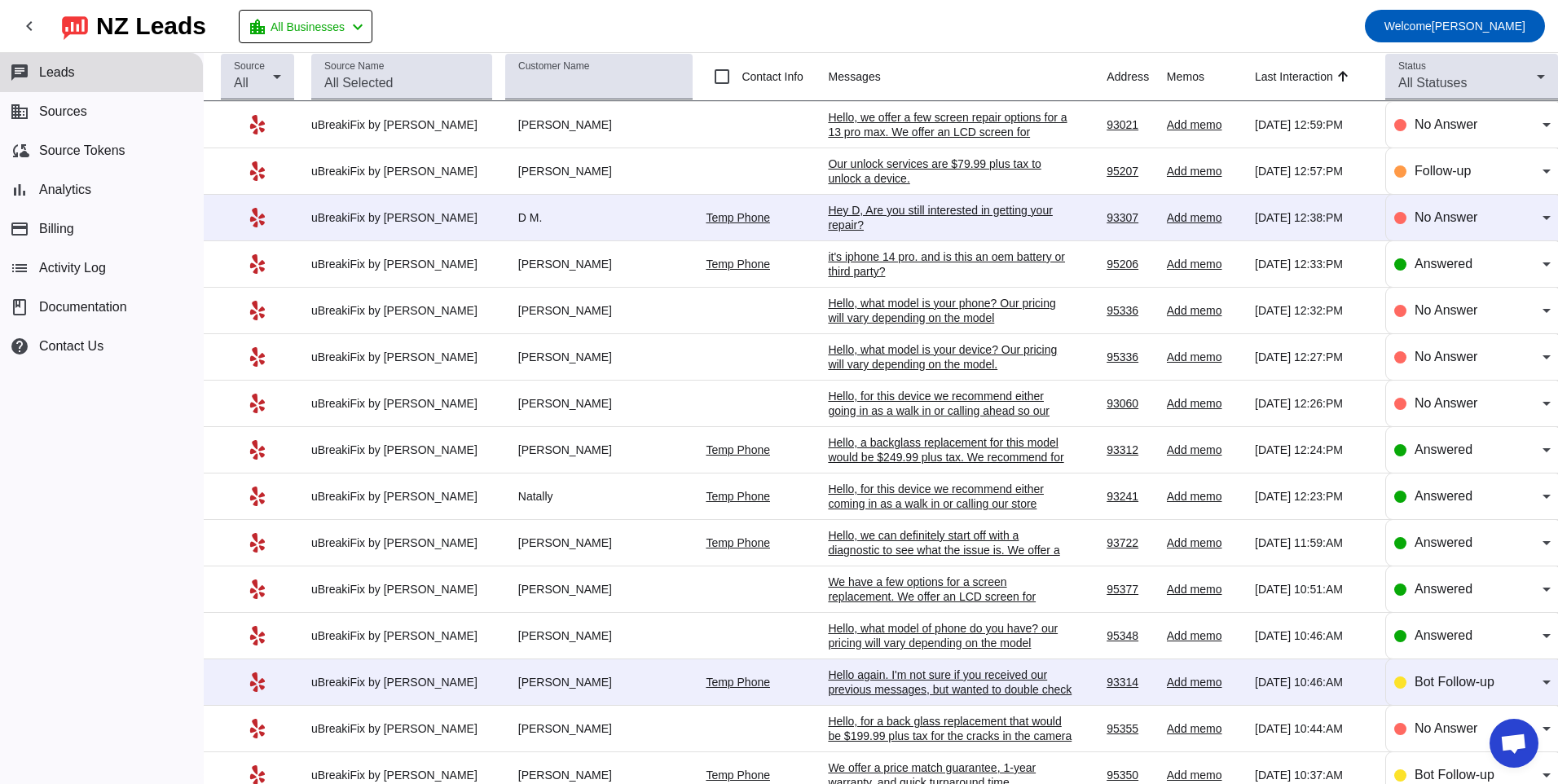
click at [834, 691] on div "Hello again. I'm not sure if you received our previous messages, but wanted to …" at bounding box center [950, 689] width 245 height 44
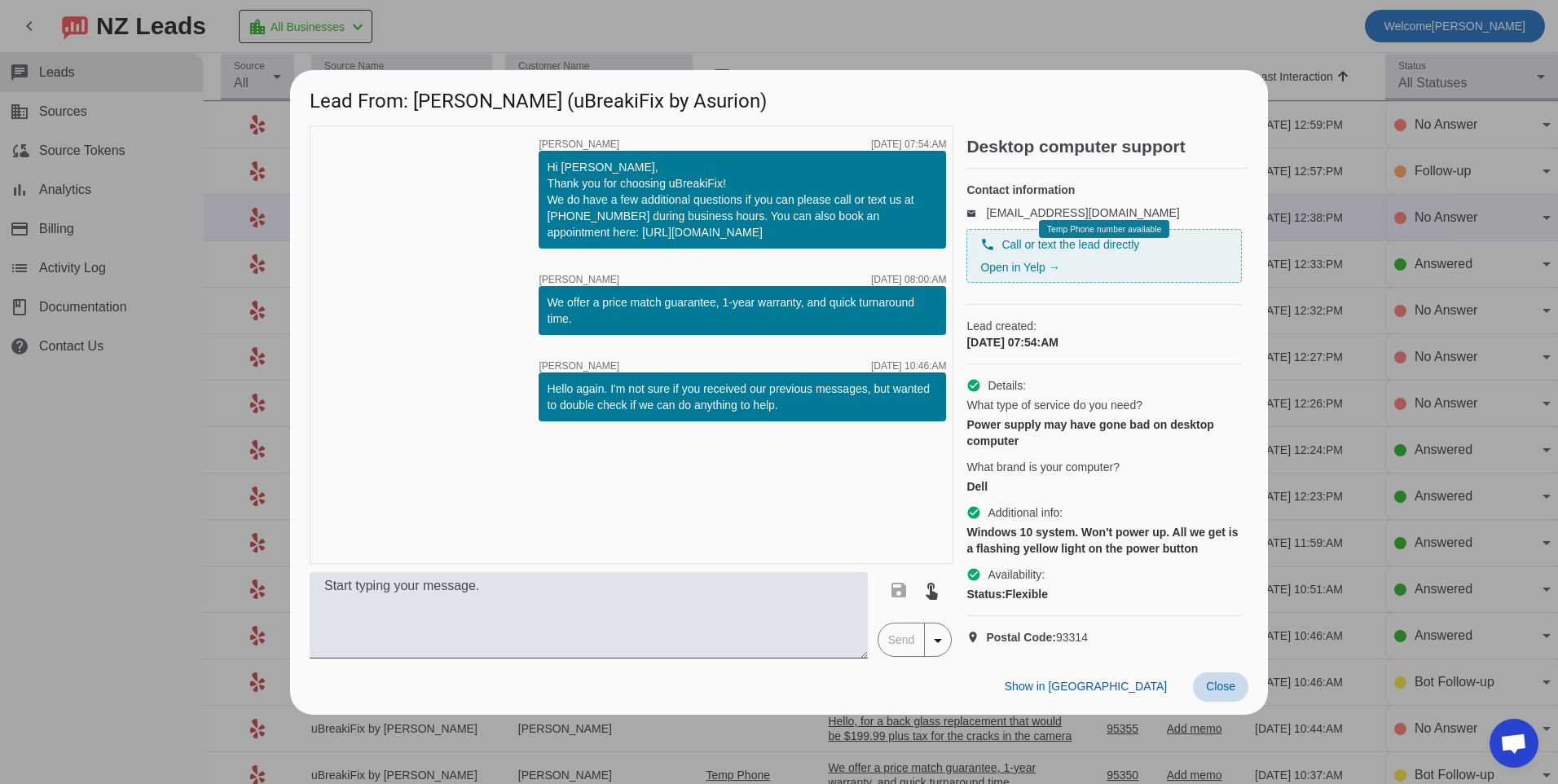
click at [1240, 701] on span at bounding box center [1220, 686] width 56 height 29
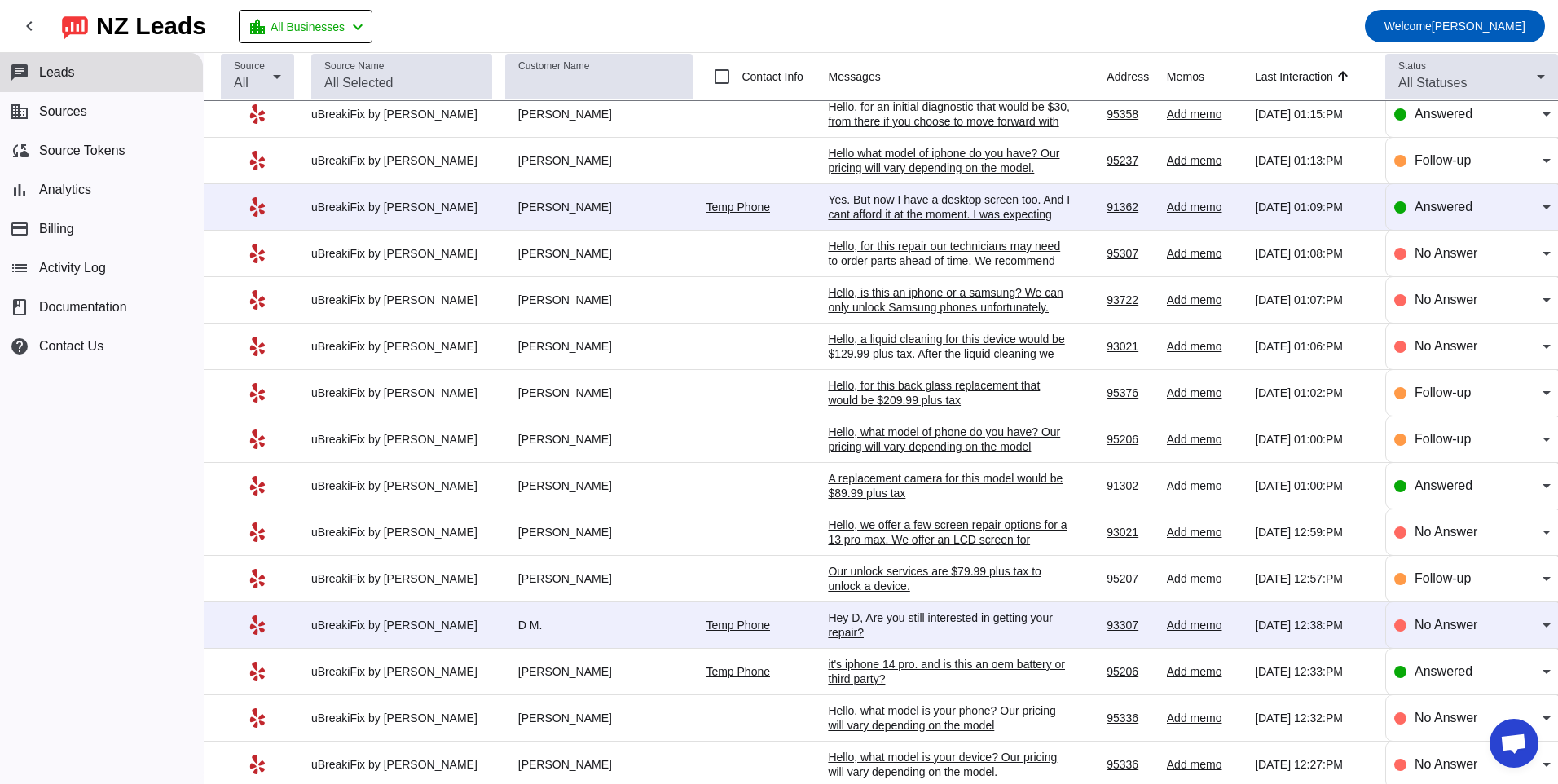
scroll to position [0, 0]
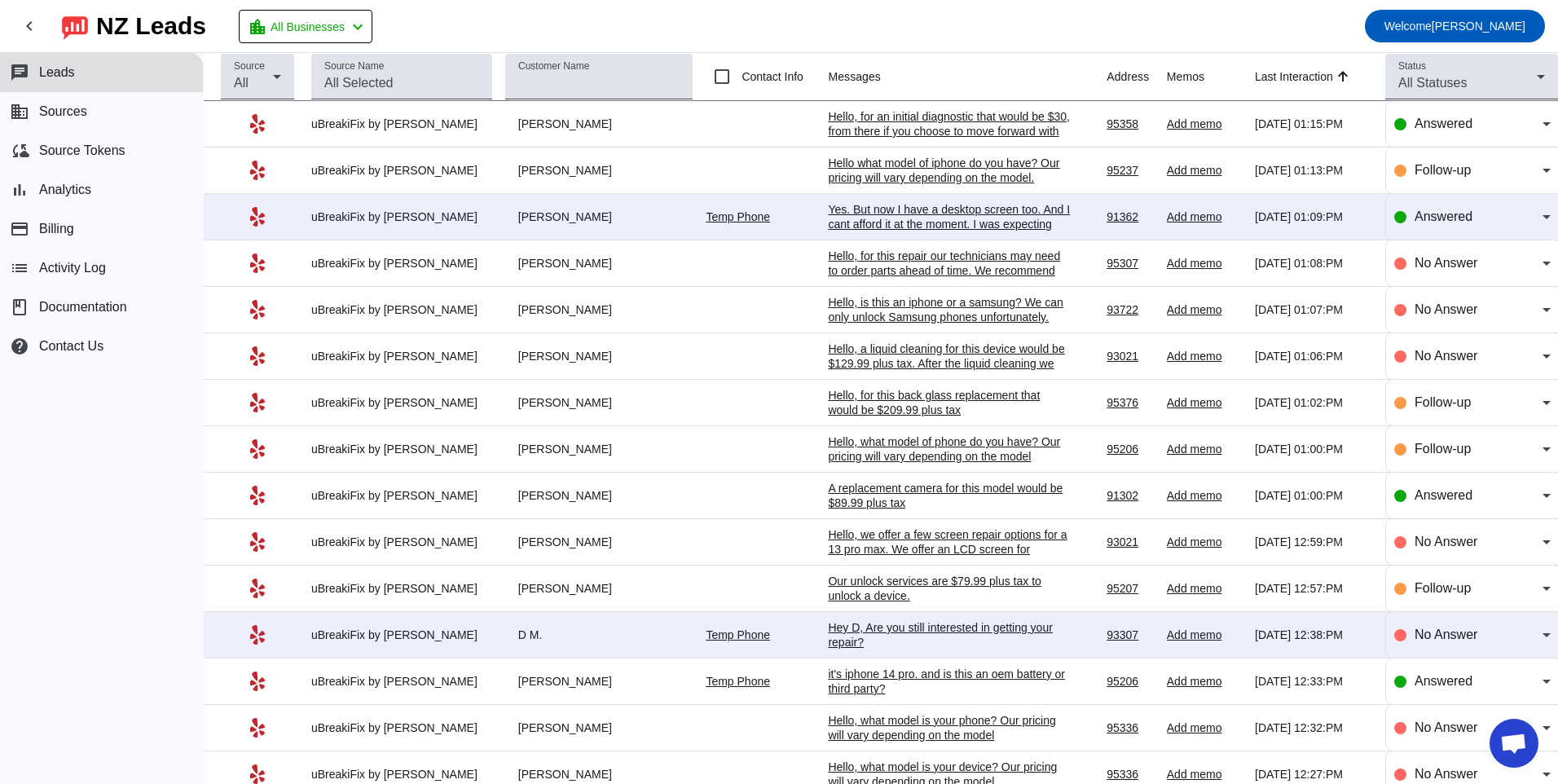
click at [1051, 206] on div "Yes. But now I have a desktop screen too. And I cant afford it at the moment. I…" at bounding box center [950, 232] width 245 height 58
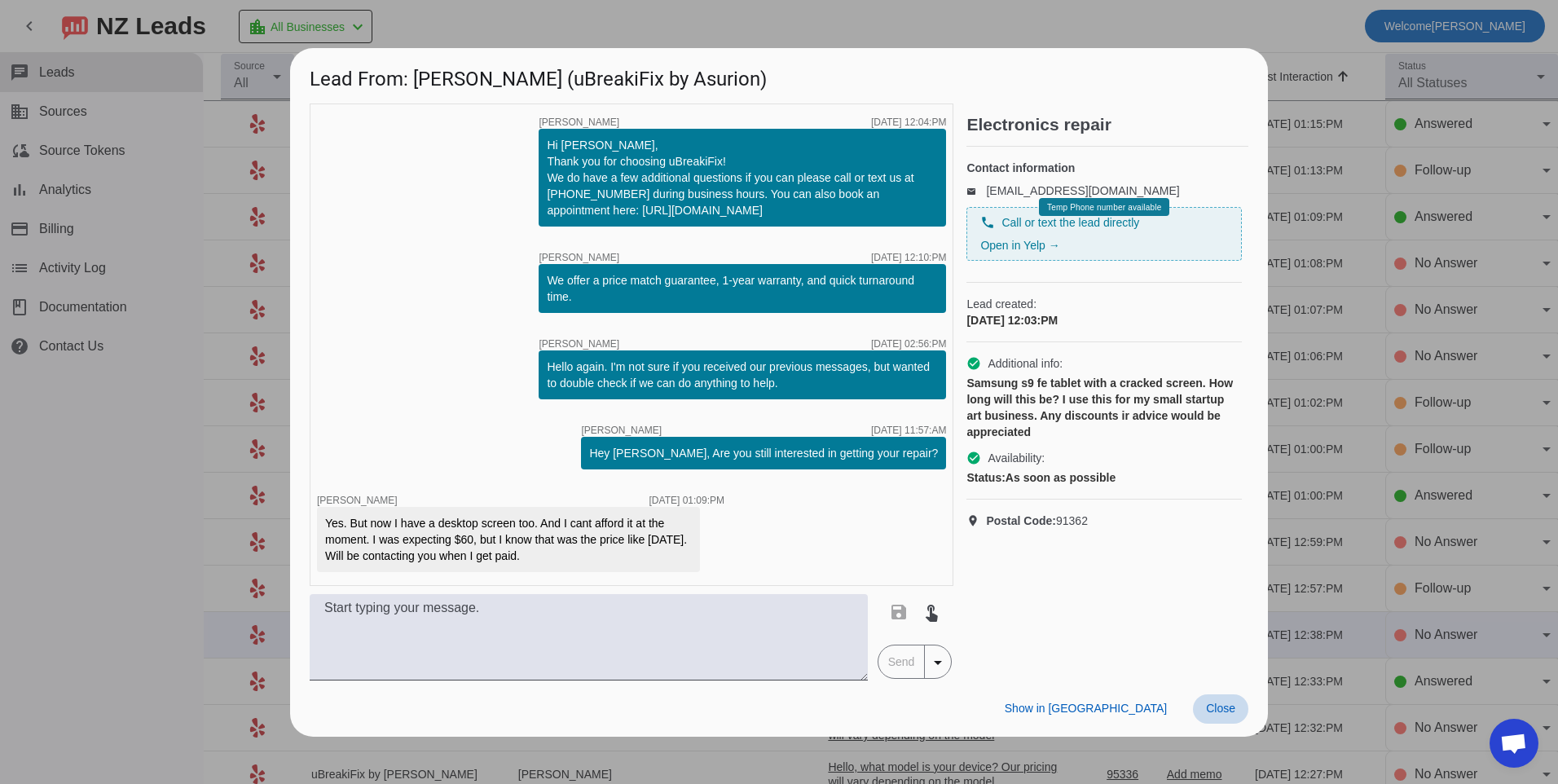
click at [1229, 712] on span "Close" at bounding box center [1220, 708] width 29 height 13
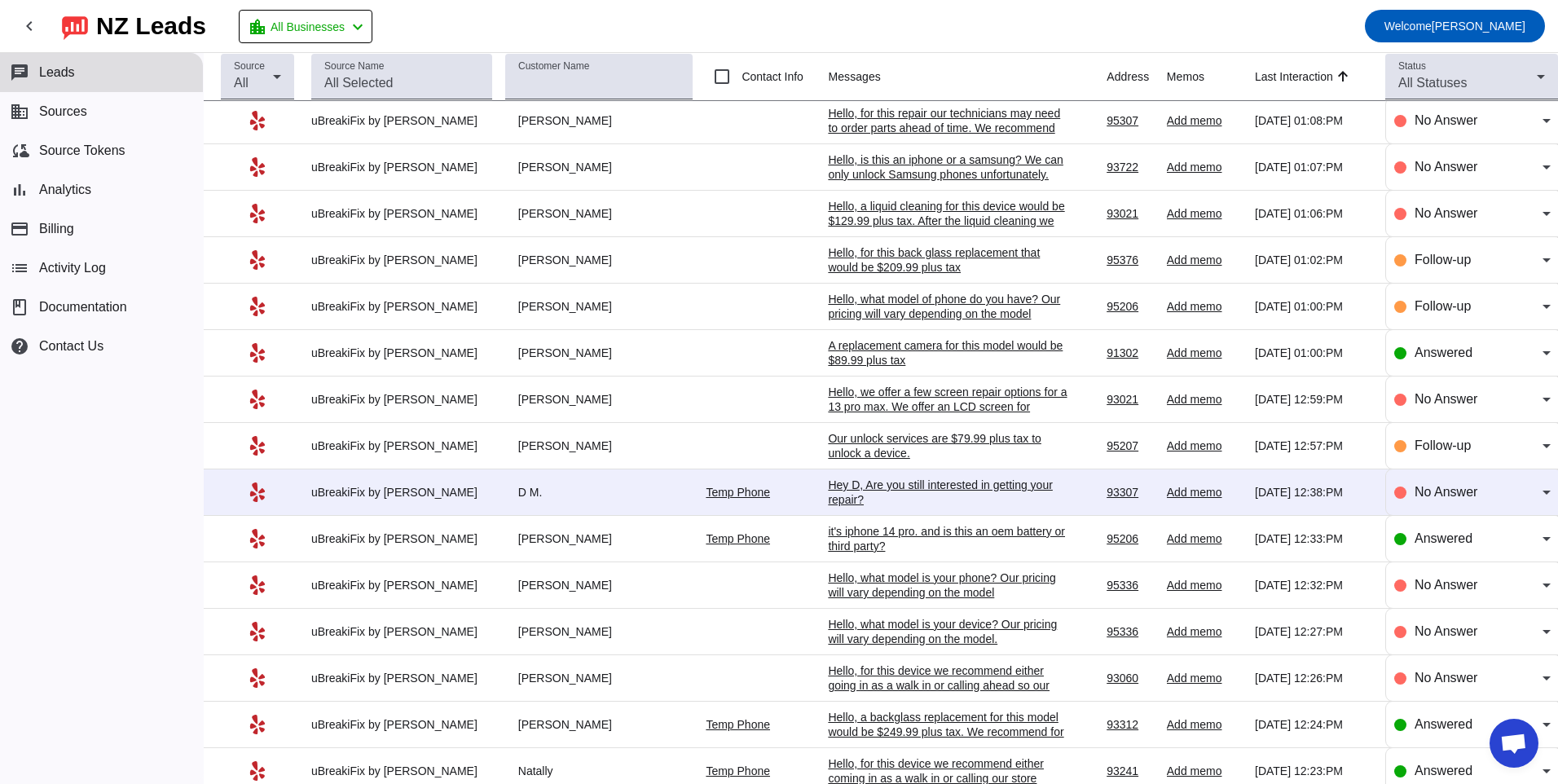
scroll to position [326, 0]
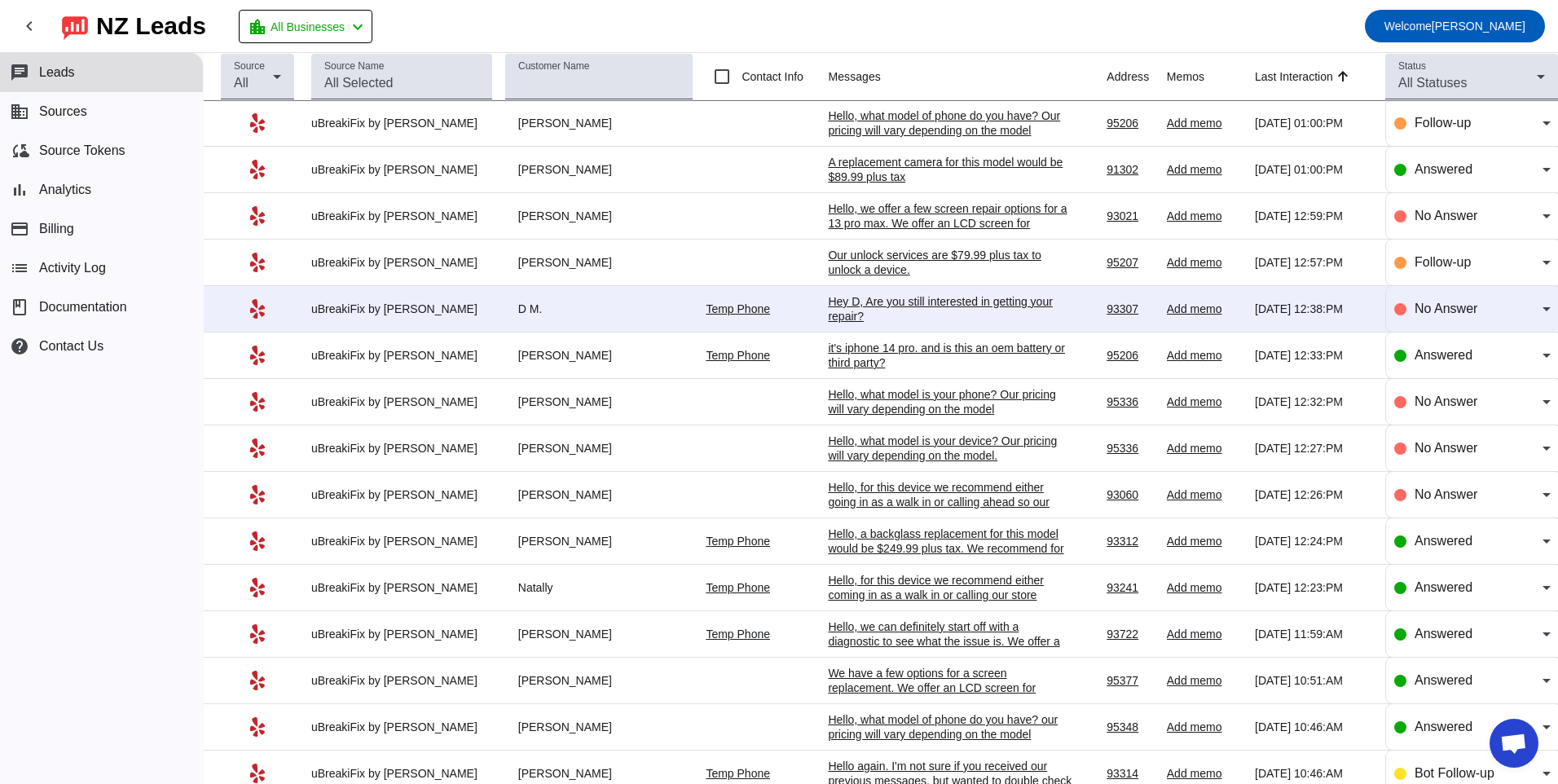
click at [891, 303] on div "Hey D, Are you still interested in getting your repair?​" at bounding box center [950, 308] width 245 height 29
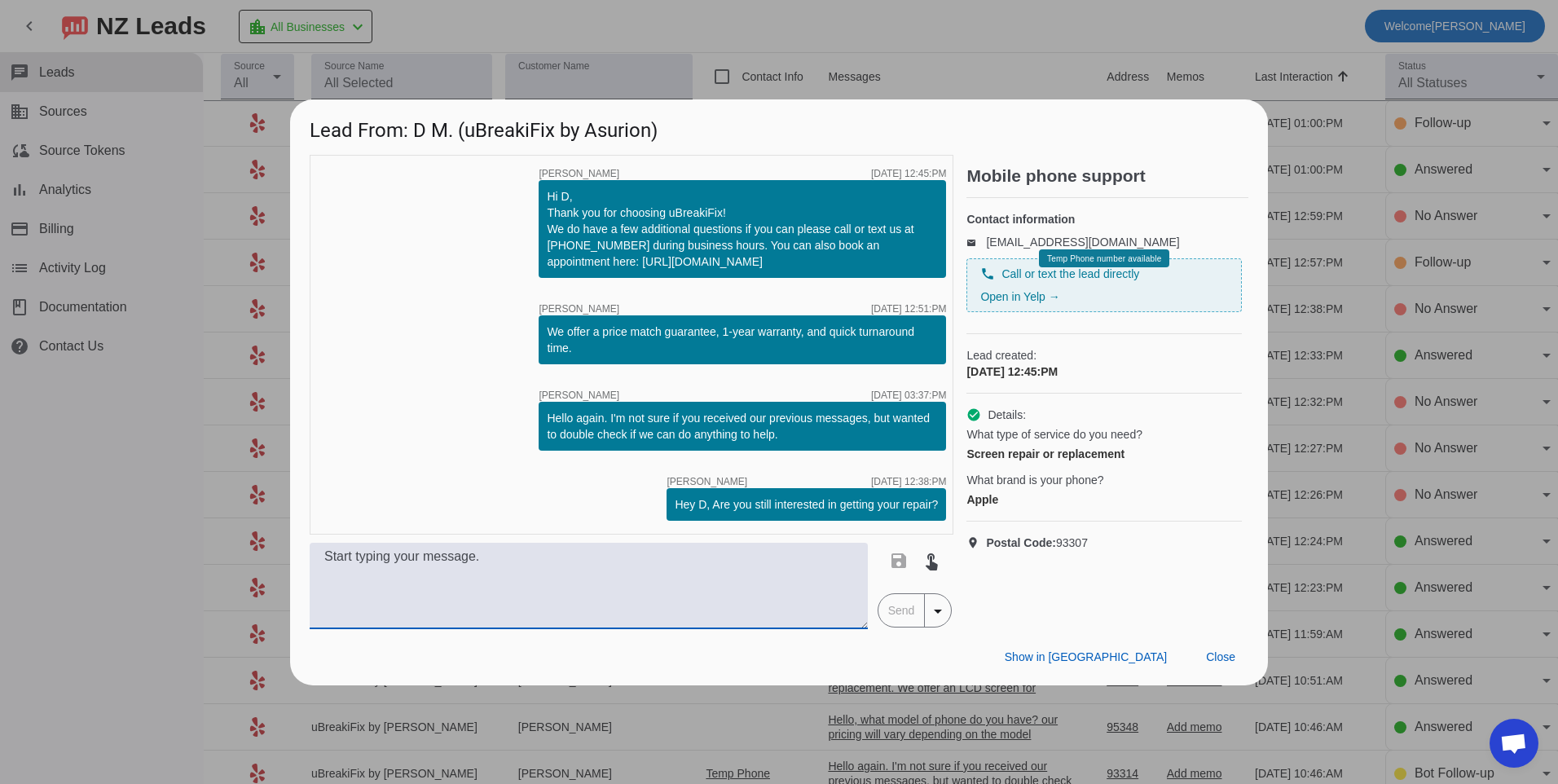
click at [624, 588] on textarea at bounding box center [588, 585] width 558 height 87
type textarea "Hello, what model of phone do you have? Our pricing will vary depending on the …"
click at [901, 614] on span "Send" at bounding box center [901, 610] width 46 height 33
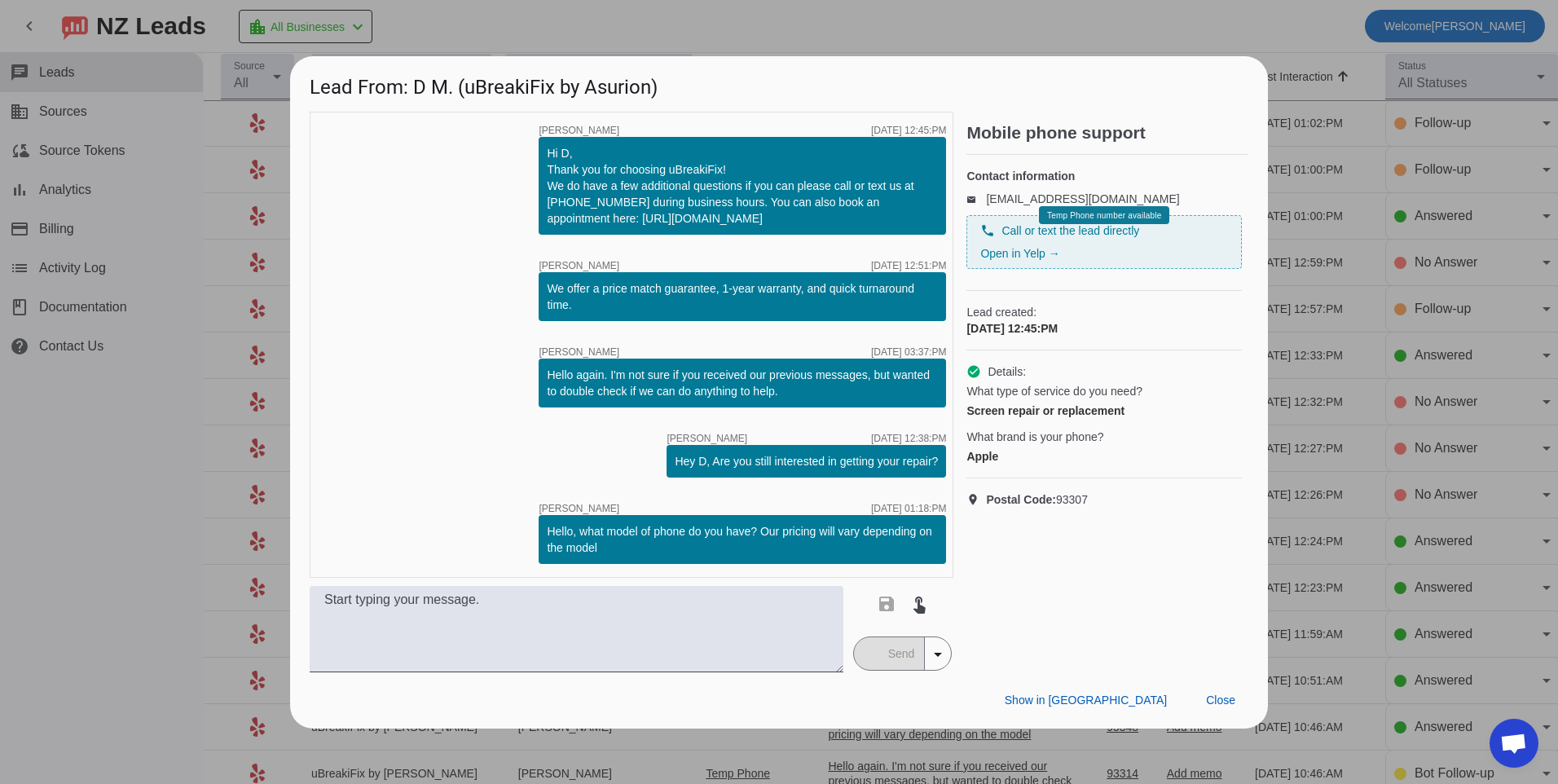
scroll to position [0, 0]
click at [1206, 696] on span "Close" at bounding box center [1220, 700] width 29 height 13
